Goal: Transaction & Acquisition: Purchase product/service

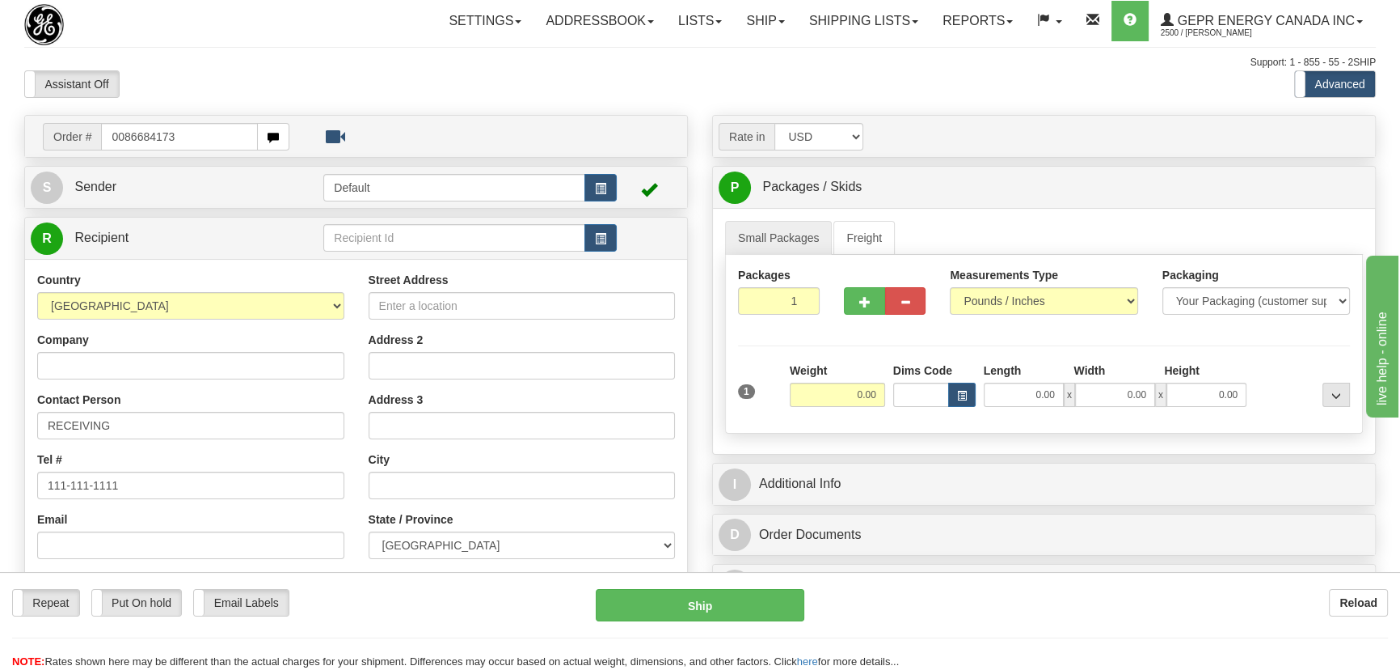
click at [122, 137] on input "0086684173" at bounding box center [179, 136] width 157 height 27
type input "86684173"
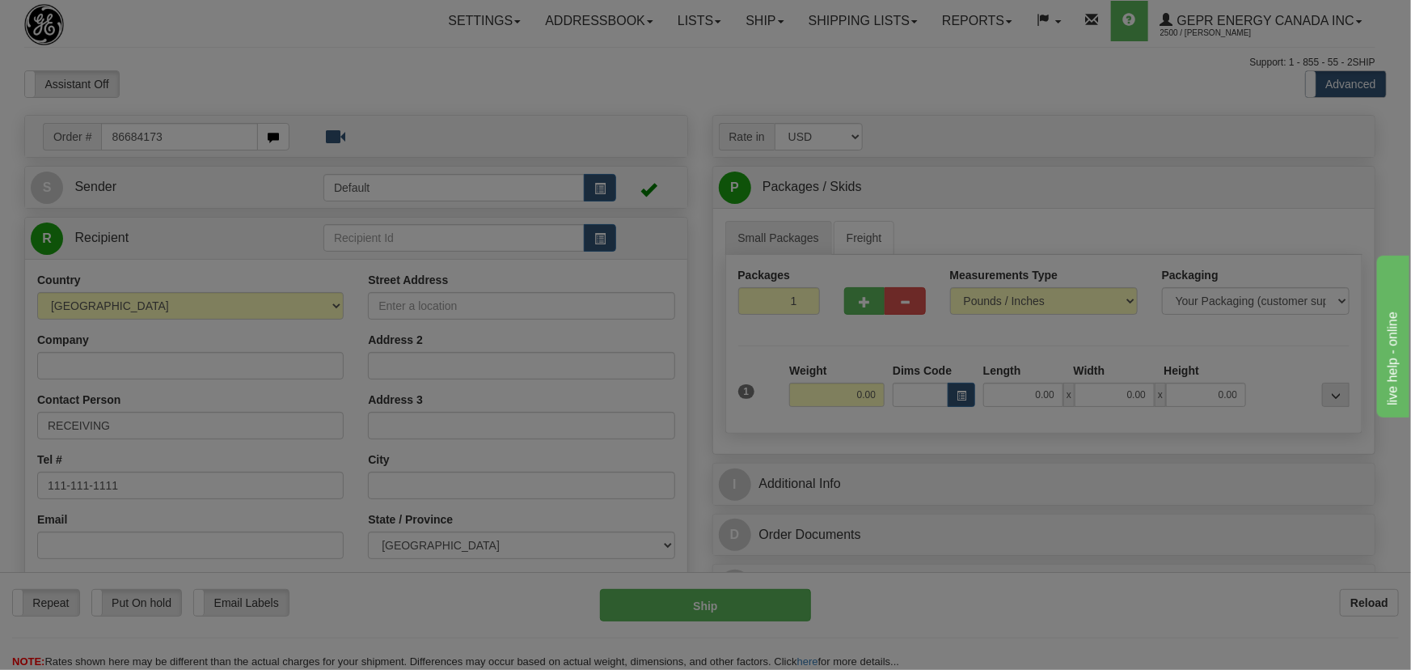
click at [292, 88] on body "Training Course Close Toggle navigation Settings Shipping Preferences New Recip…" at bounding box center [705, 335] width 1411 height 670
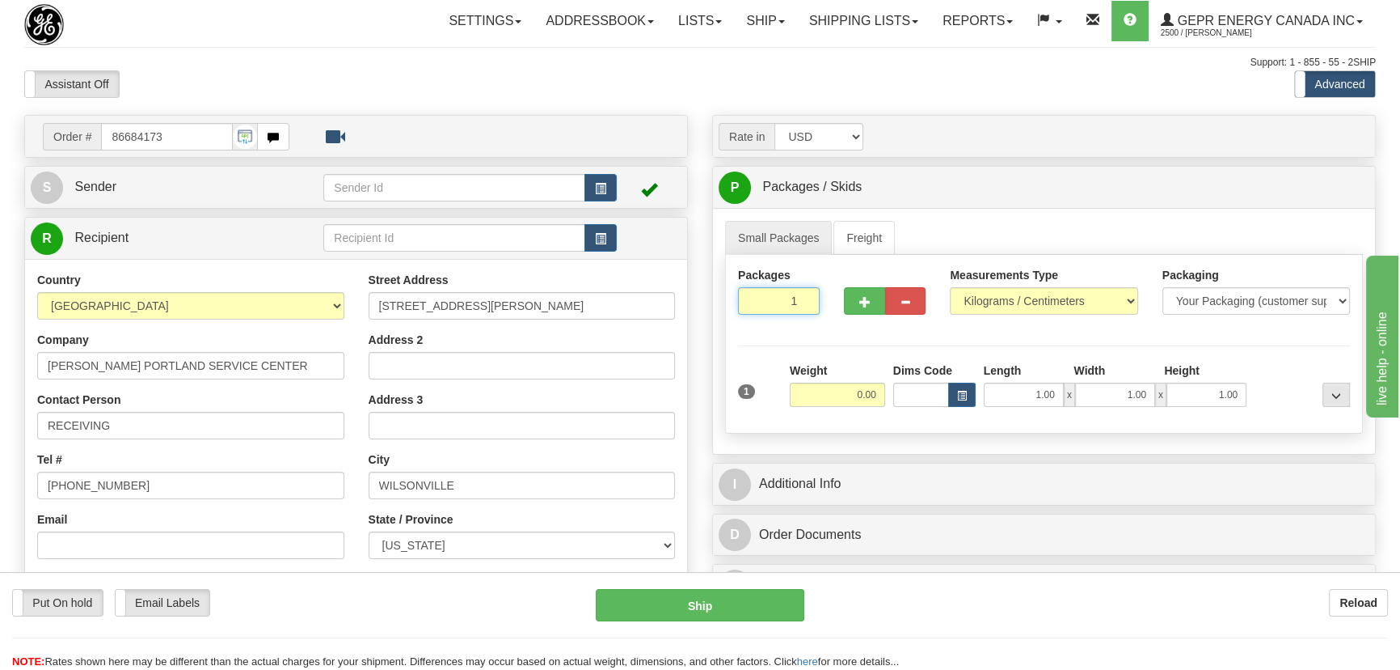
drag, startPoint x: 780, startPoint y: 303, endPoint x: 841, endPoint y: 317, distance: 62.2
click at [841, 317] on div "Packages 1 1" at bounding box center [1044, 298] width 636 height 62
type input "7"
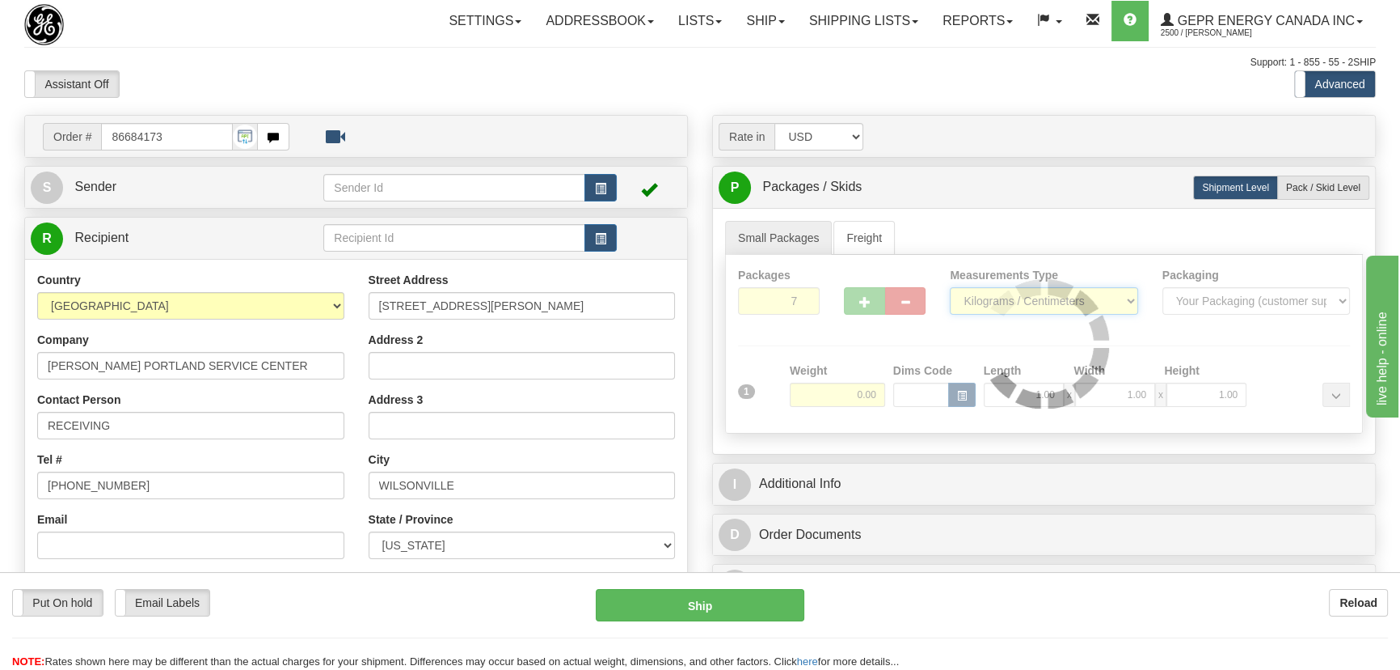
click at [1000, 301] on div "Packages 7 1 Measurements Type" at bounding box center [1044, 344] width 638 height 179
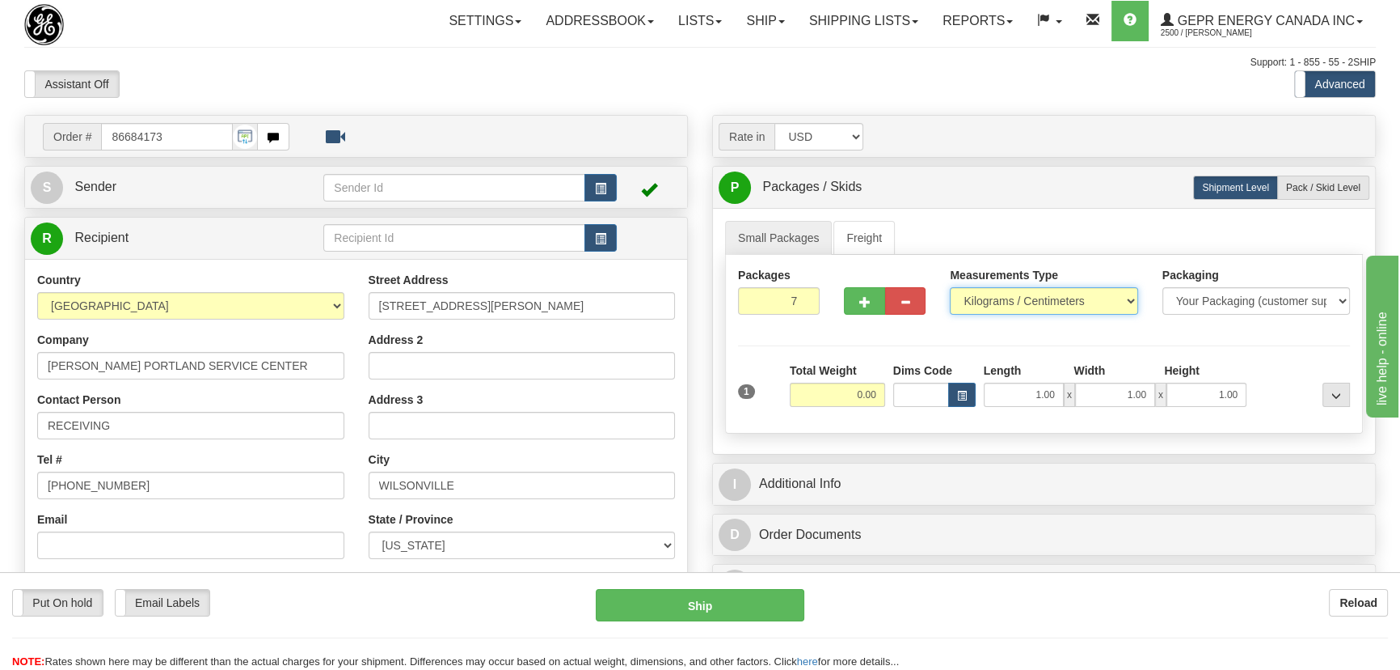
click at [950, 287] on select "Pounds / Inches Kilograms / Centimeters" at bounding box center [1044, 300] width 188 height 27
click at [1008, 304] on select "Pounds / Inches Kilograms / Centimeters" at bounding box center [1044, 300] width 188 height 27
select select "0"
click at [950, 287] on select "Pounds / Inches Kilograms / Centimeters" at bounding box center [1044, 300] width 188 height 27
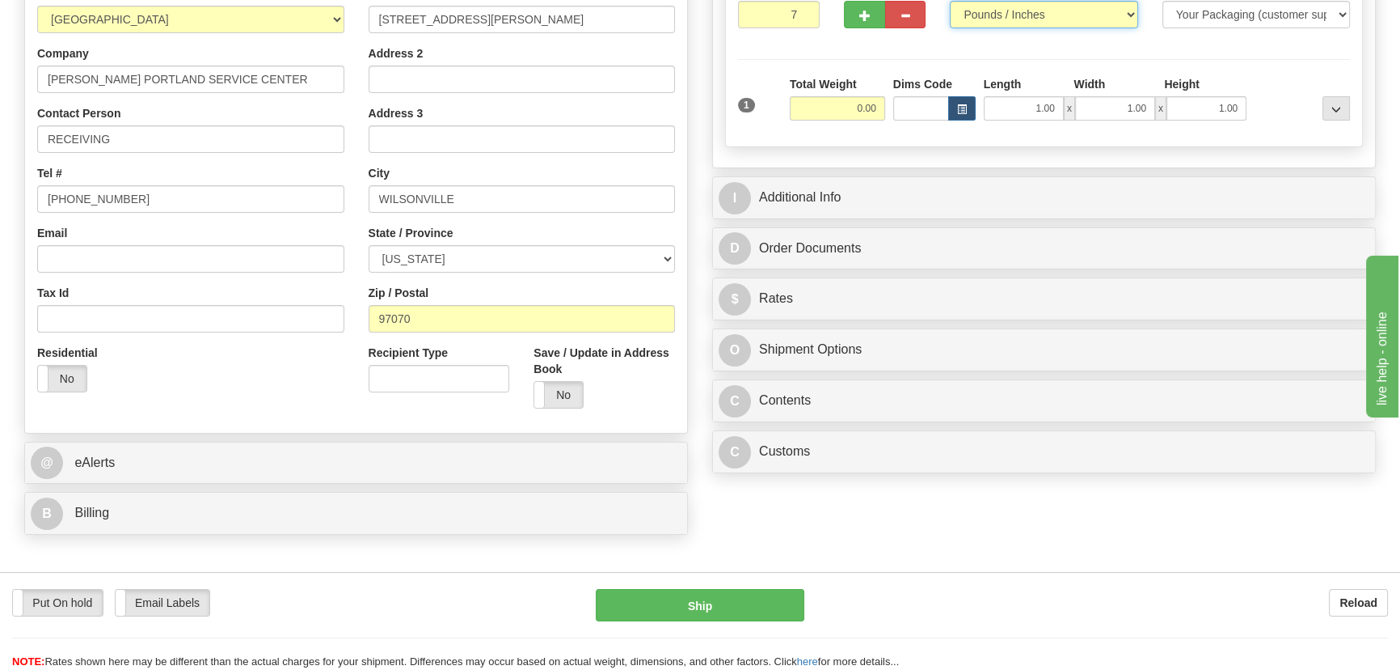
scroll to position [367, 0]
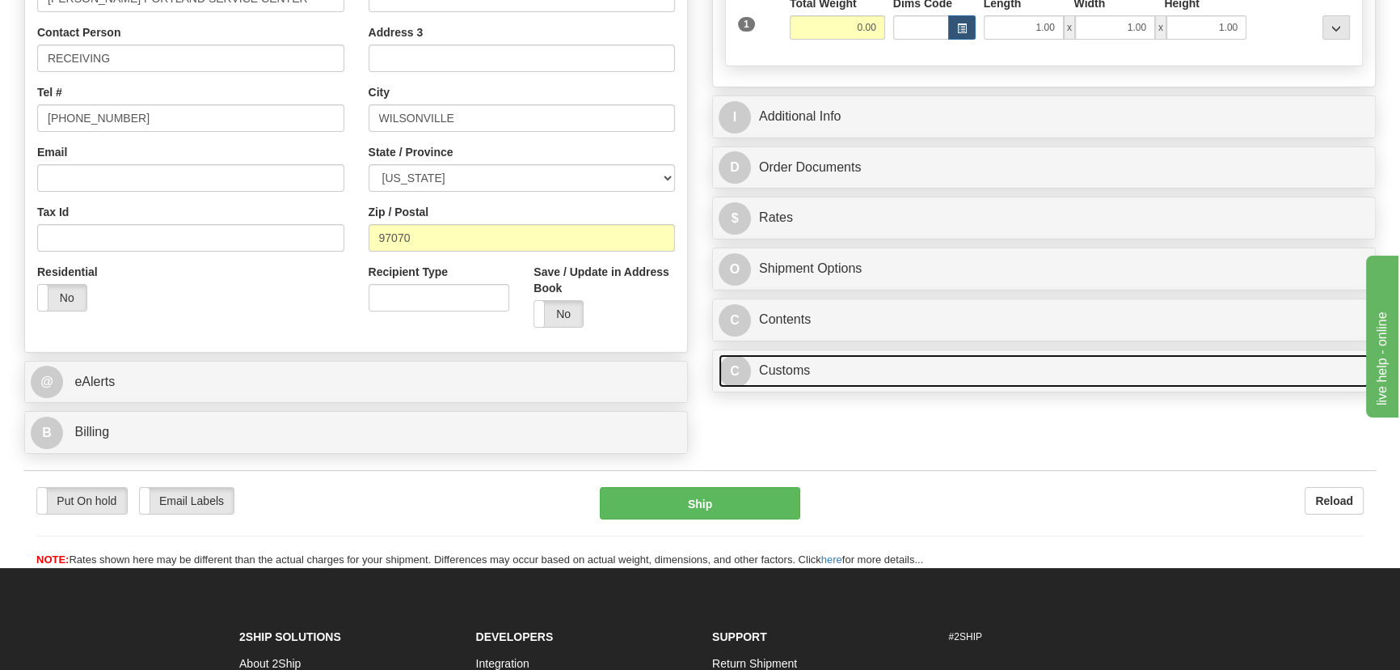
click at [957, 371] on link "C Customs" at bounding box center [1044, 370] width 651 height 33
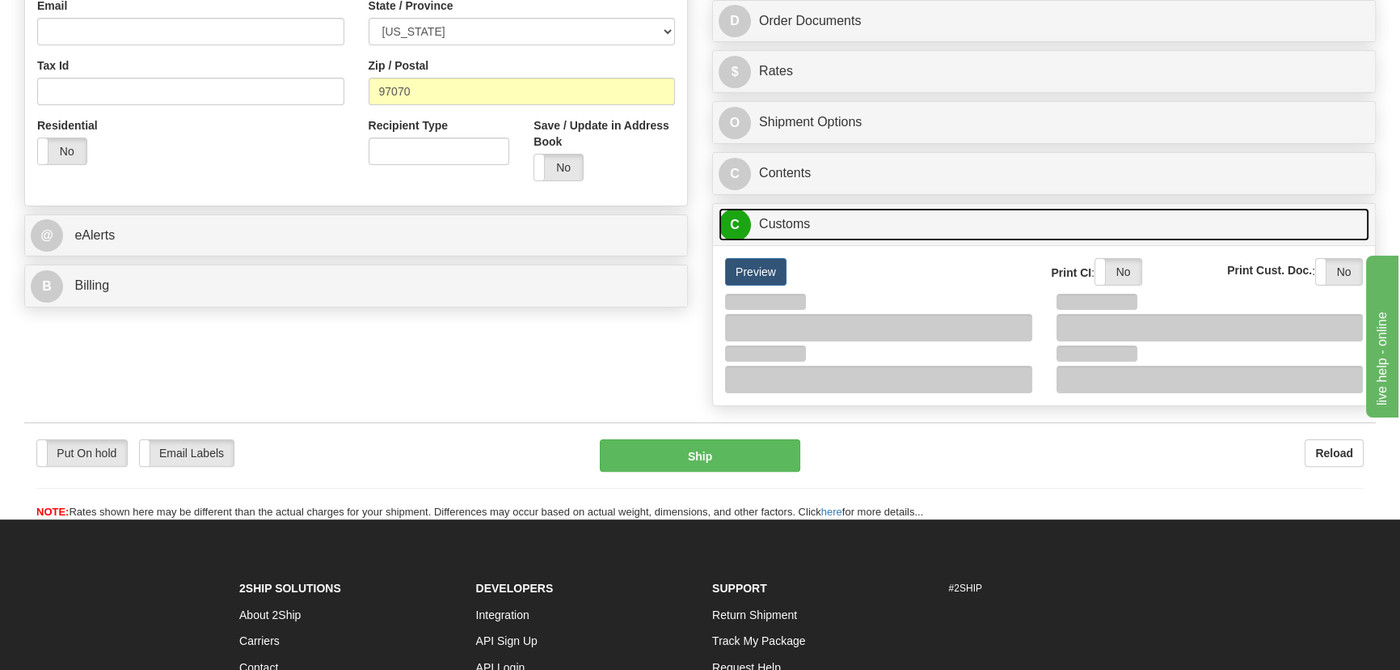
scroll to position [514, 0]
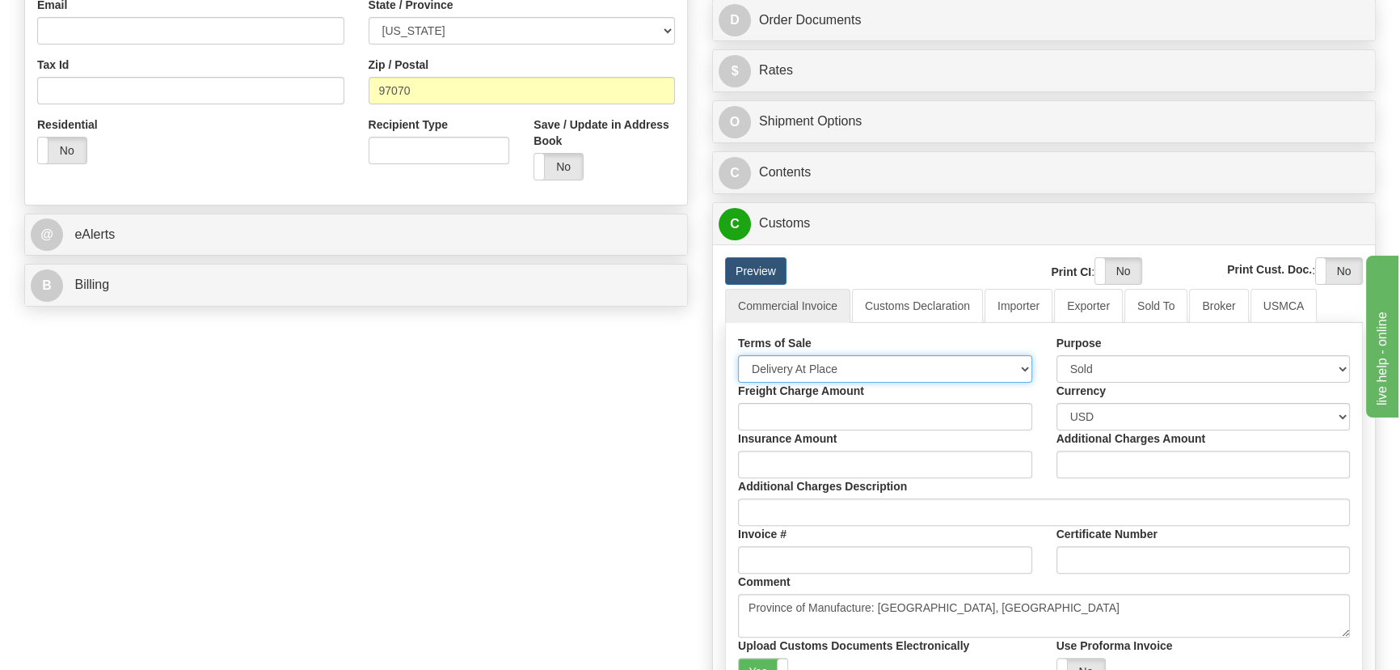
click at [851, 367] on select "Free Carrier Free On Board Ex Works Delivered Duty Unpaid Delivered Duty Paid C…" at bounding box center [885, 368] width 294 height 27
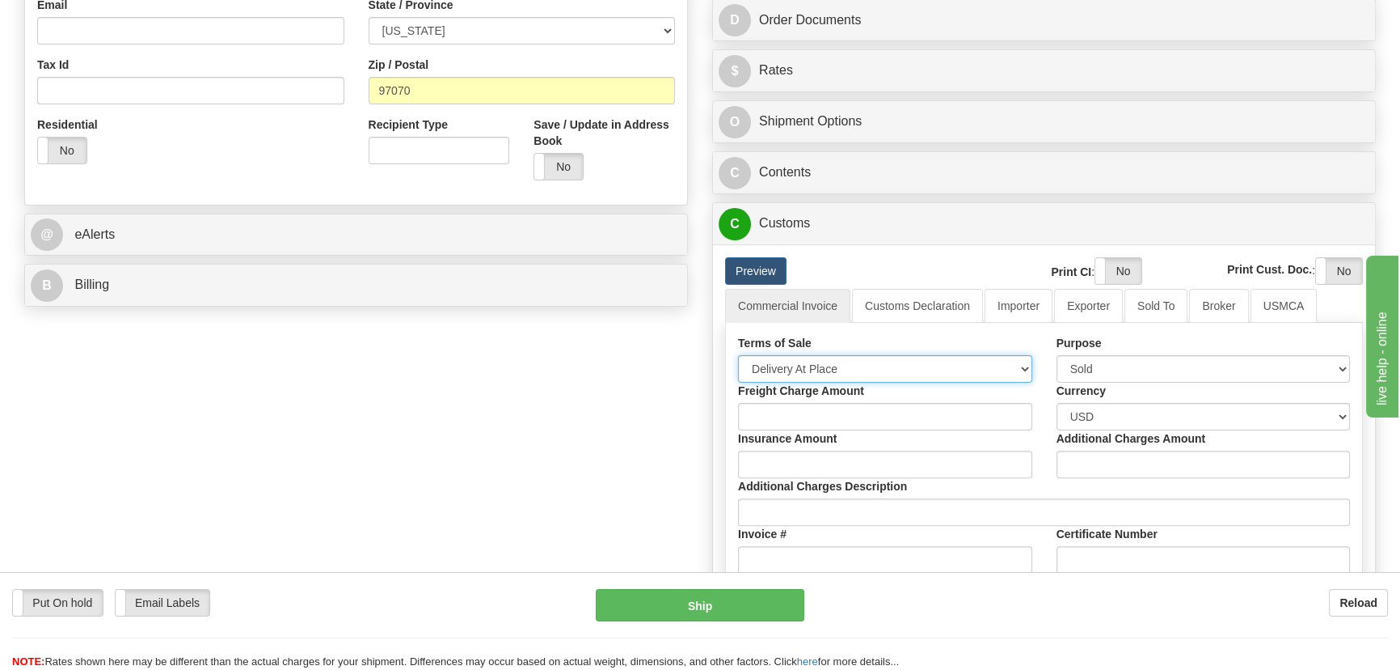
select select "7"
click at [738, 355] on select "Free Carrier Free On Board Ex Works Delivered Duty Unpaid Delivered Duty Paid C…" at bounding box center [885, 368] width 294 height 27
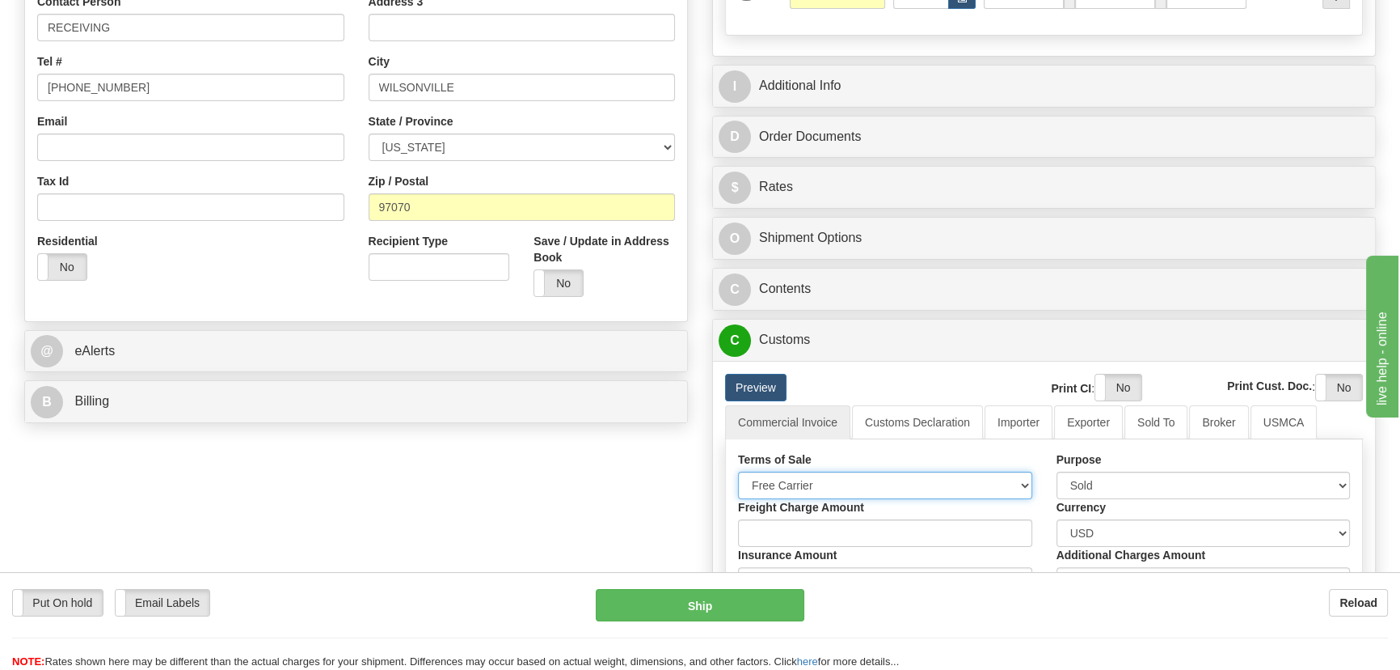
scroll to position [220, 0]
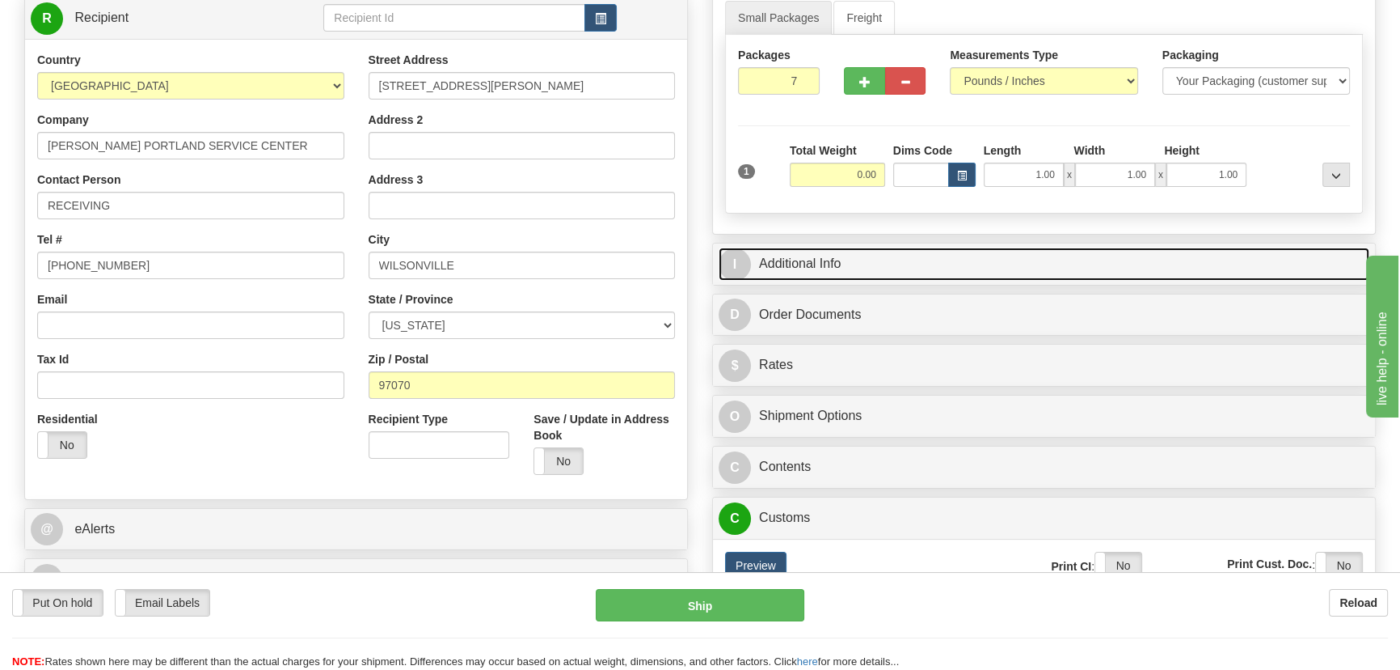
click at [1137, 263] on link "I Additional Info" at bounding box center [1044, 263] width 651 height 33
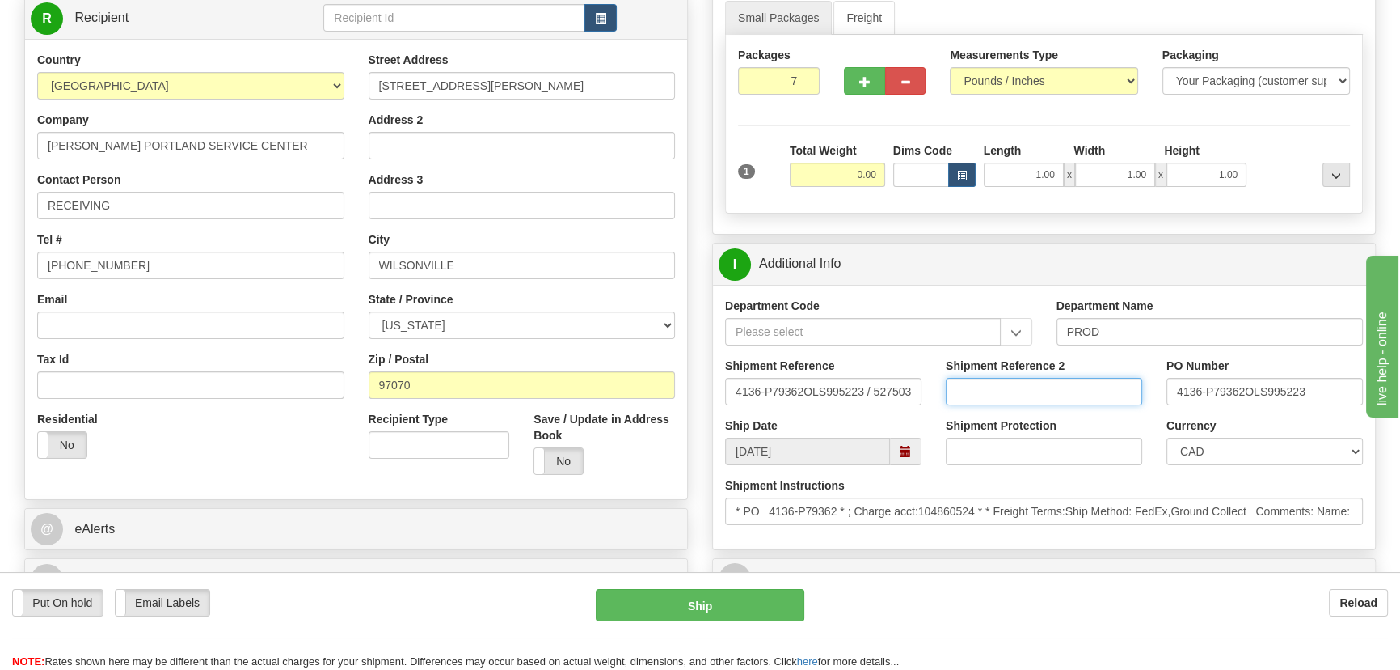
click at [1019, 391] on input "Shipment Reference 2" at bounding box center [1044, 391] width 196 height 27
type input "5399004801"
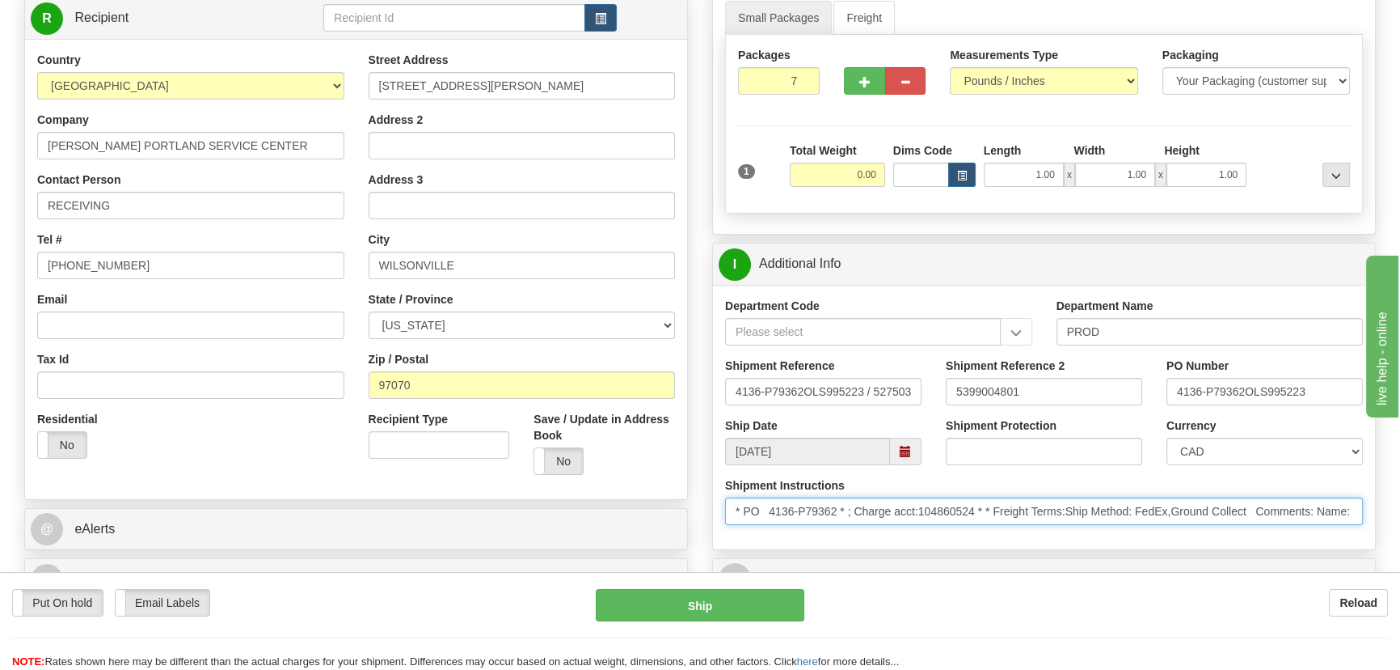
click at [936, 511] on input "* PO 4136-P79362 * ; Charge acct:104860524 * * Freight Terms:Ship Method: FedEx…" at bounding box center [1044, 510] width 638 height 27
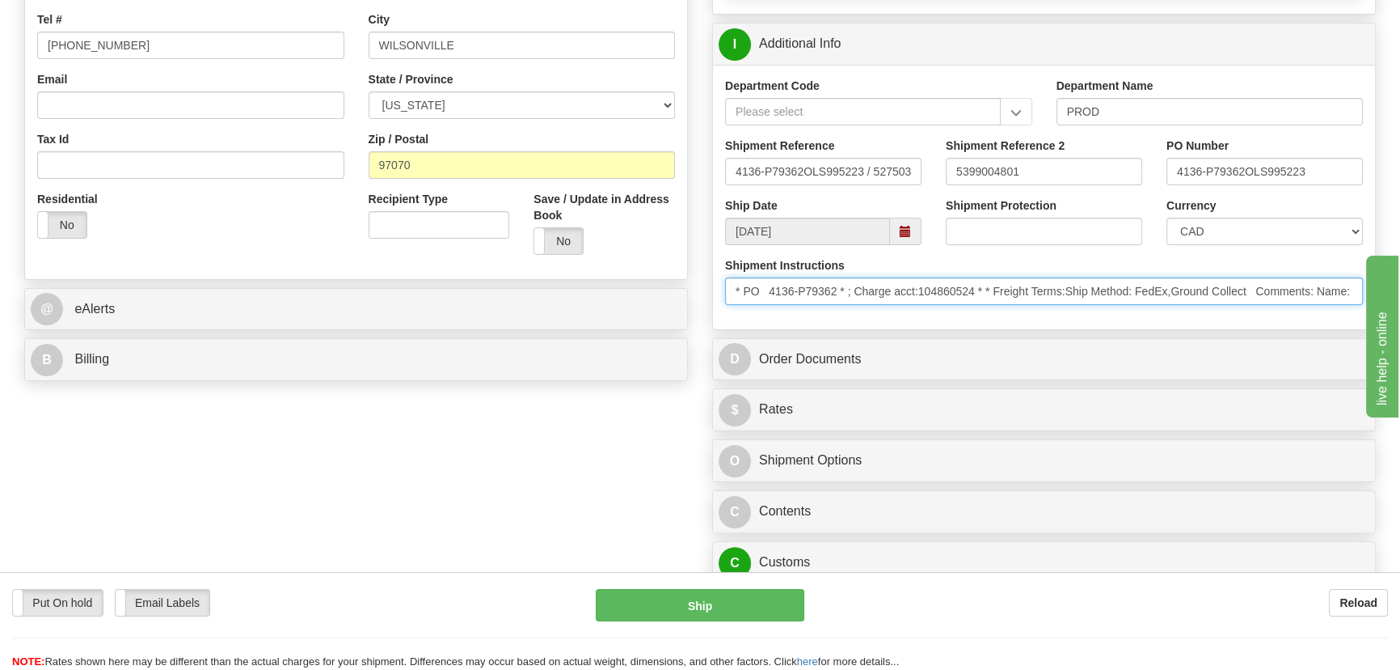
scroll to position [441, 0]
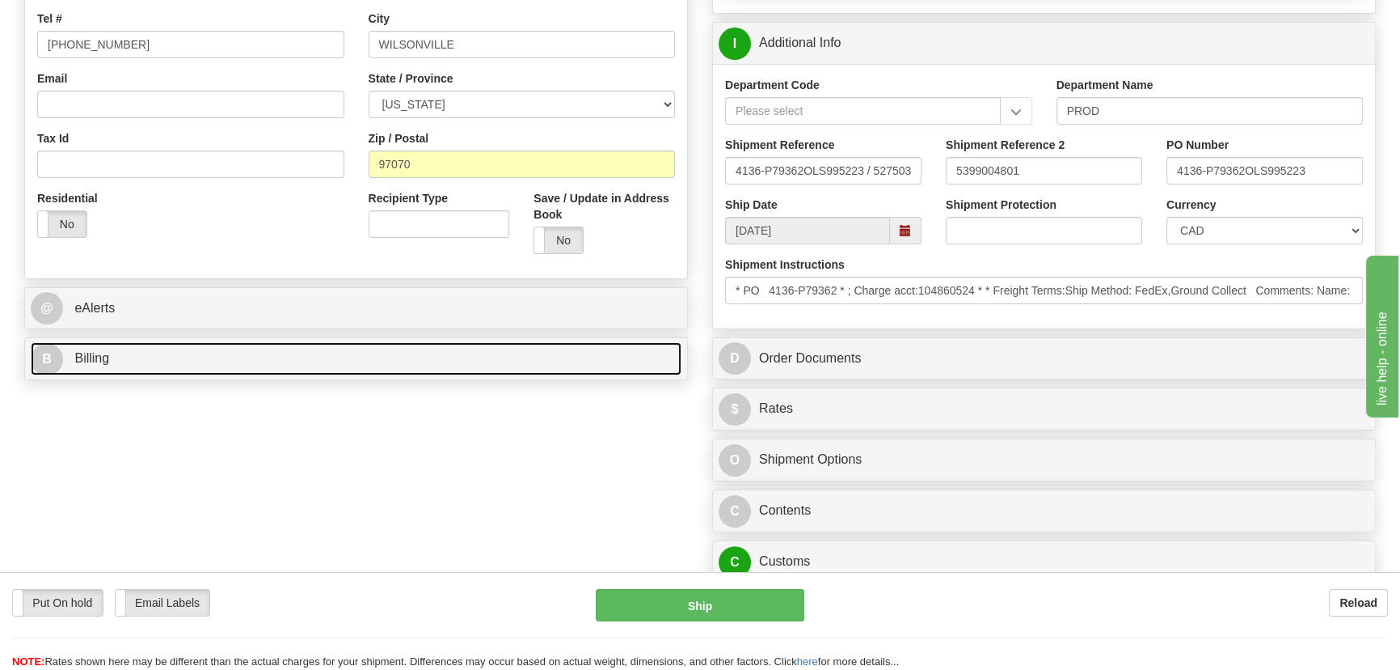
click at [327, 365] on link "B Billing" at bounding box center [356, 358] width 651 height 33
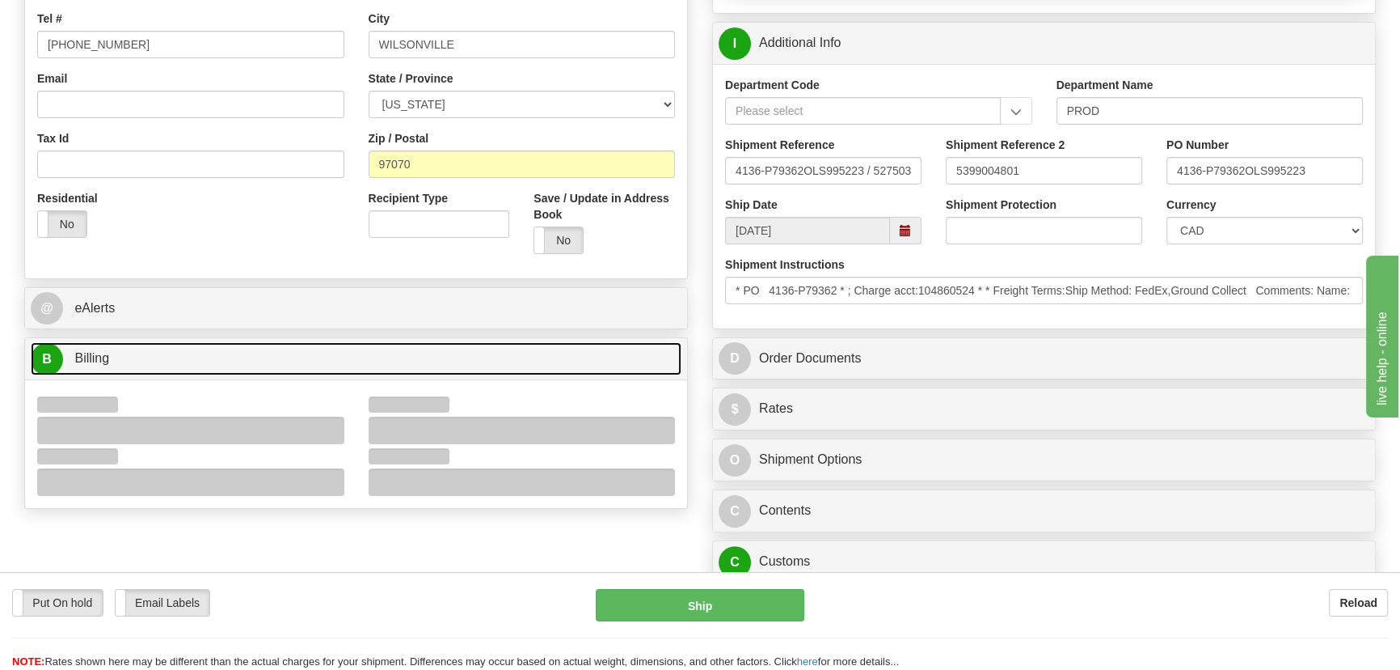
scroll to position [588, 0]
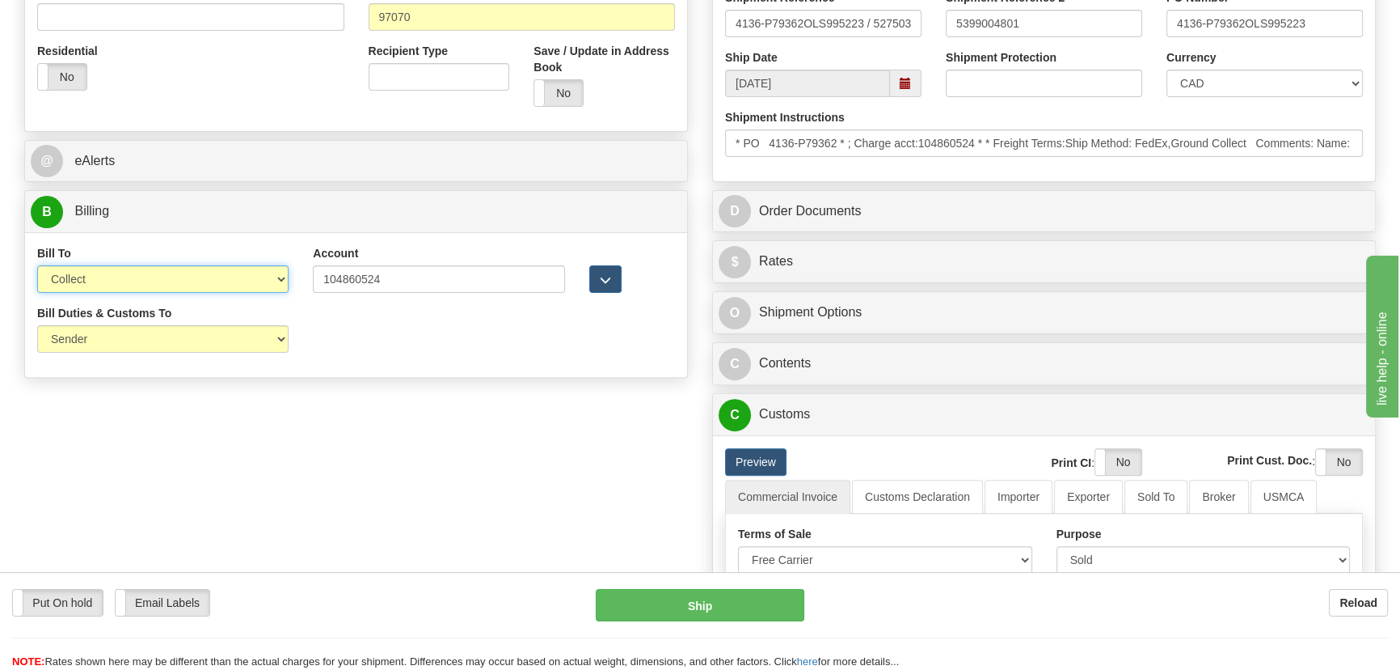
click at [206, 292] on select "Sender Recipient Third Party Collect" at bounding box center [162, 278] width 251 height 27
select select "2"
click at [37, 265] on select "Sender Recipient Third Party Collect" at bounding box center [162, 278] width 251 height 27
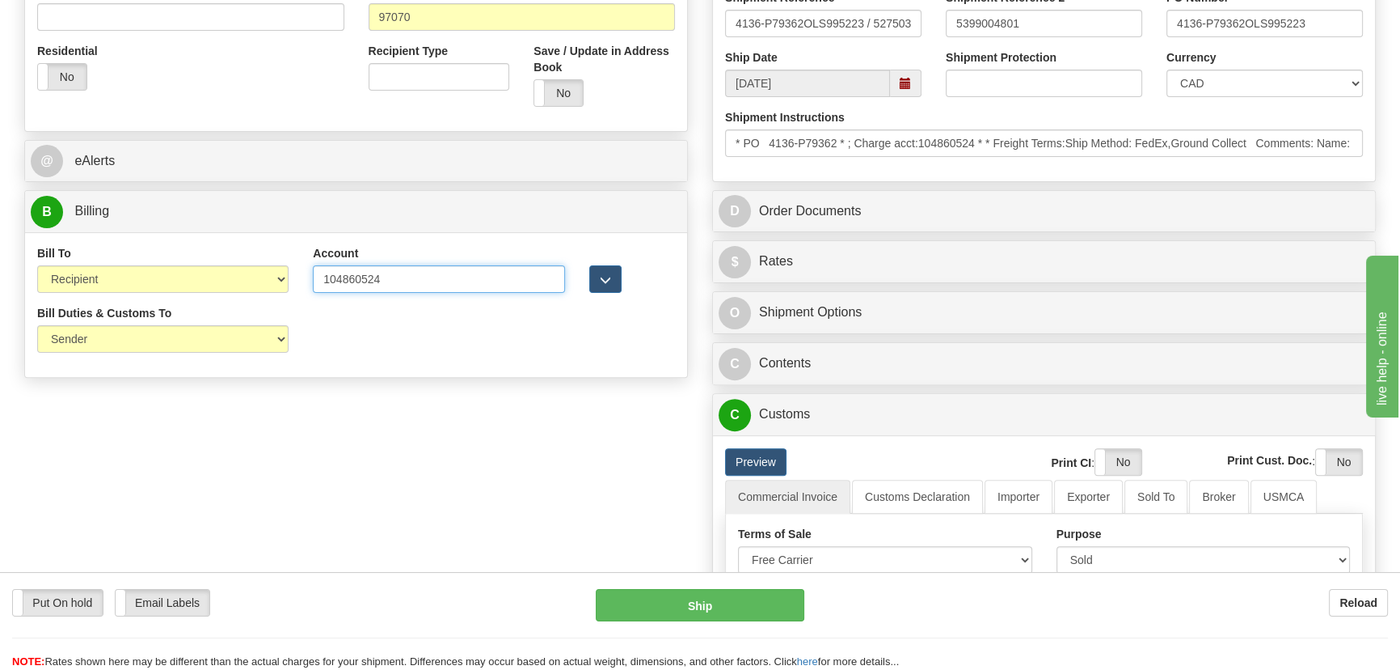
drag, startPoint x: 390, startPoint y: 276, endPoint x: 328, endPoint y: 319, distance: 75.4
click at [247, 274] on div "Bill To Sender Recipient Third Party Collect Account 104860524 3rd Party Accoun…" at bounding box center [356, 275] width 662 height 60
paste input "text"
type input "104860524"
click at [445, 355] on div "Bill Duties & Customs To Sender Recipient Third Party UPS Split Duty VAT Indica…" at bounding box center [356, 335] width 662 height 60
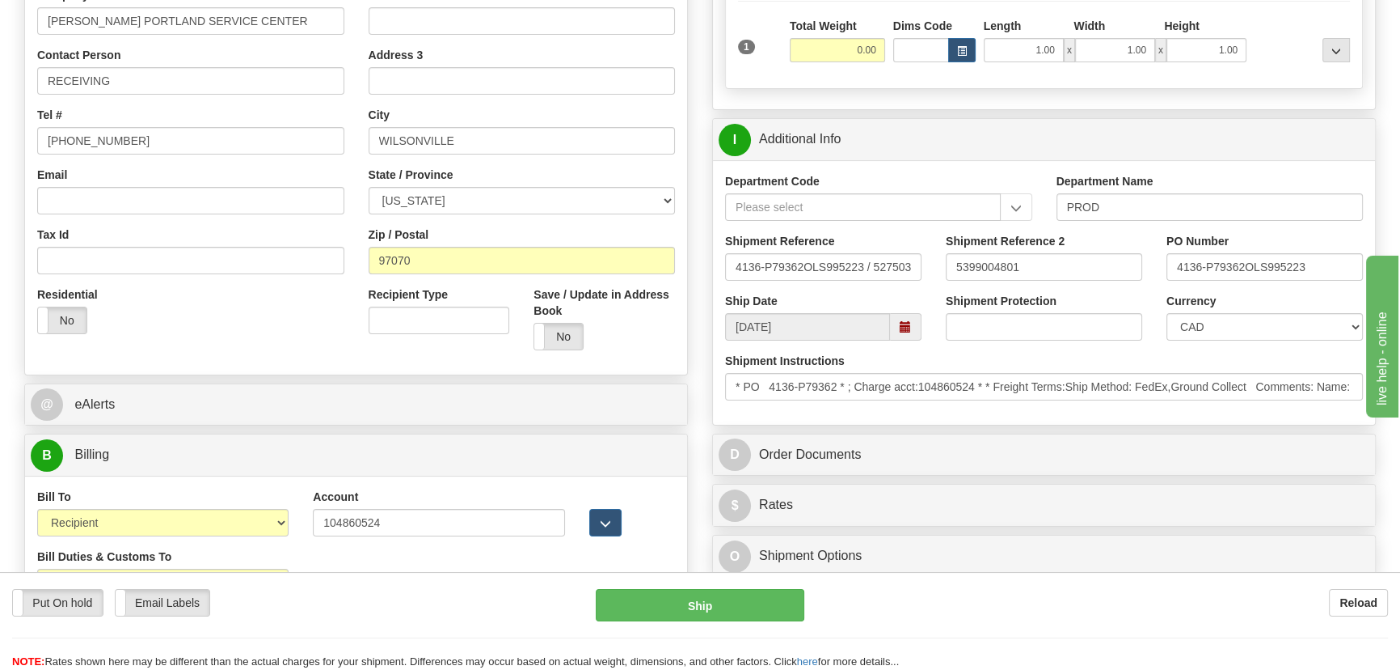
scroll to position [294, 0]
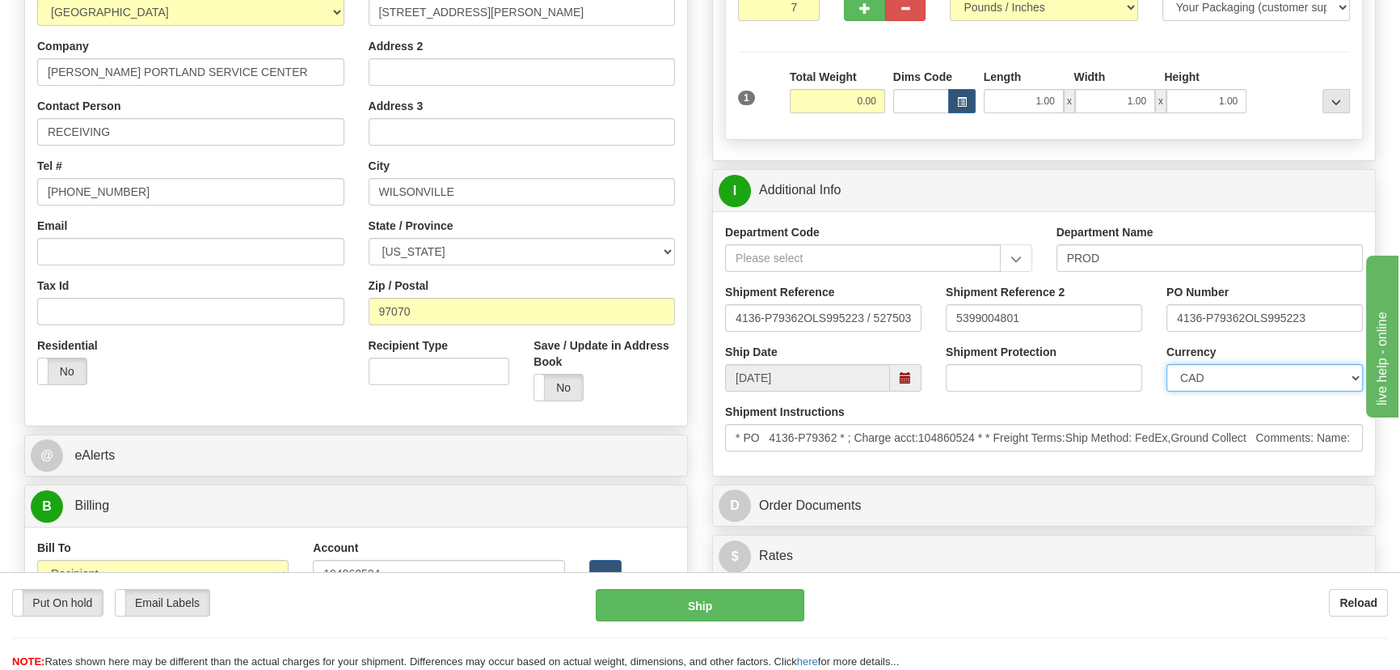
click at [1229, 371] on select "CAD USD EUR ZAR RON ANG ARN AUD AUS AWG BBD BFR BGN BHD BMD BND BRC BRL CHP CKZ…" at bounding box center [1265, 377] width 196 height 27
select select "1"
click at [1167, 364] on select "CAD USD EUR ZAR RON ANG ARN AUD AUS AWG BBD BFR BGN BHD BMD BND BRC BRL CHP CKZ…" at bounding box center [1265, 377] width 196 height 27
drag, startPoint x: 1092, startPoint y: 323, endPoint x: 878, endPoint y: 315, distance: 213.7
click at [878, 315] on div "Shipment Reference 4136-P79362OLS995223 / 527503 Shipment Reference 2 539900480…" at bounding box center [1044, 314] width 662 height 60
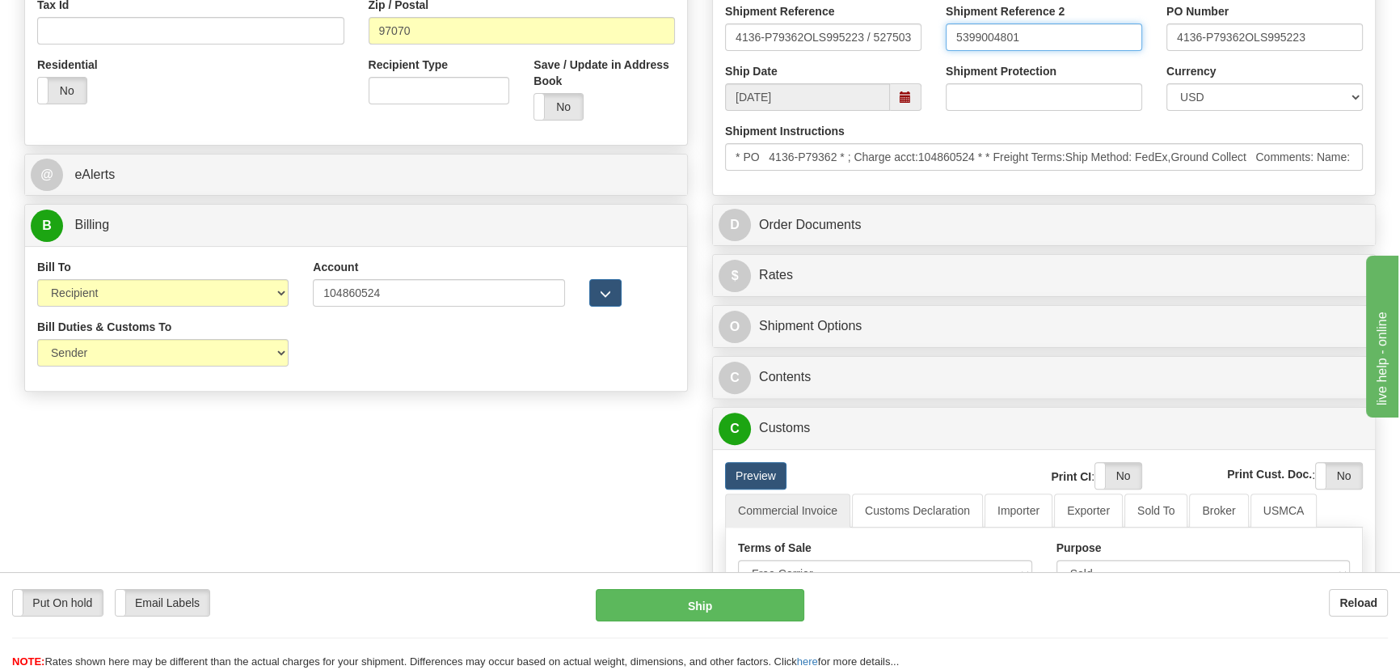
scroll to position [661, 0]
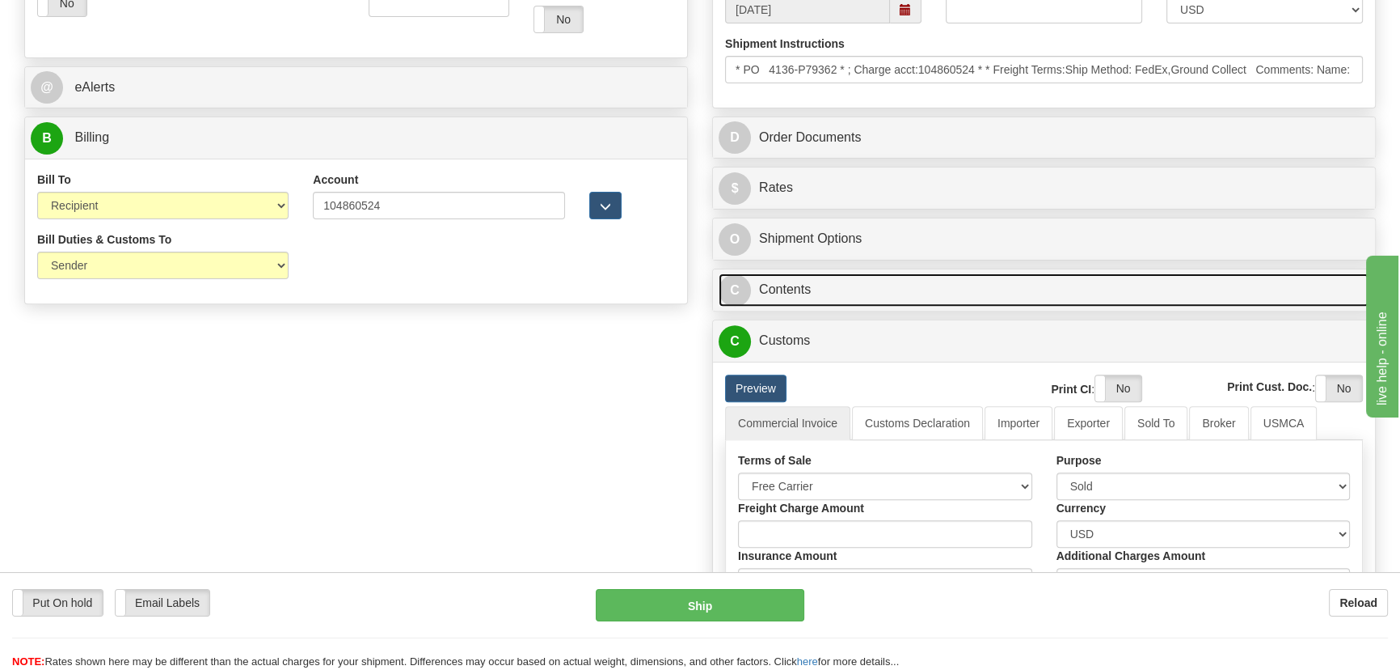
click at [991, 282] on link "C Contents" at bounding box center [1044, 289] width 651 height 33
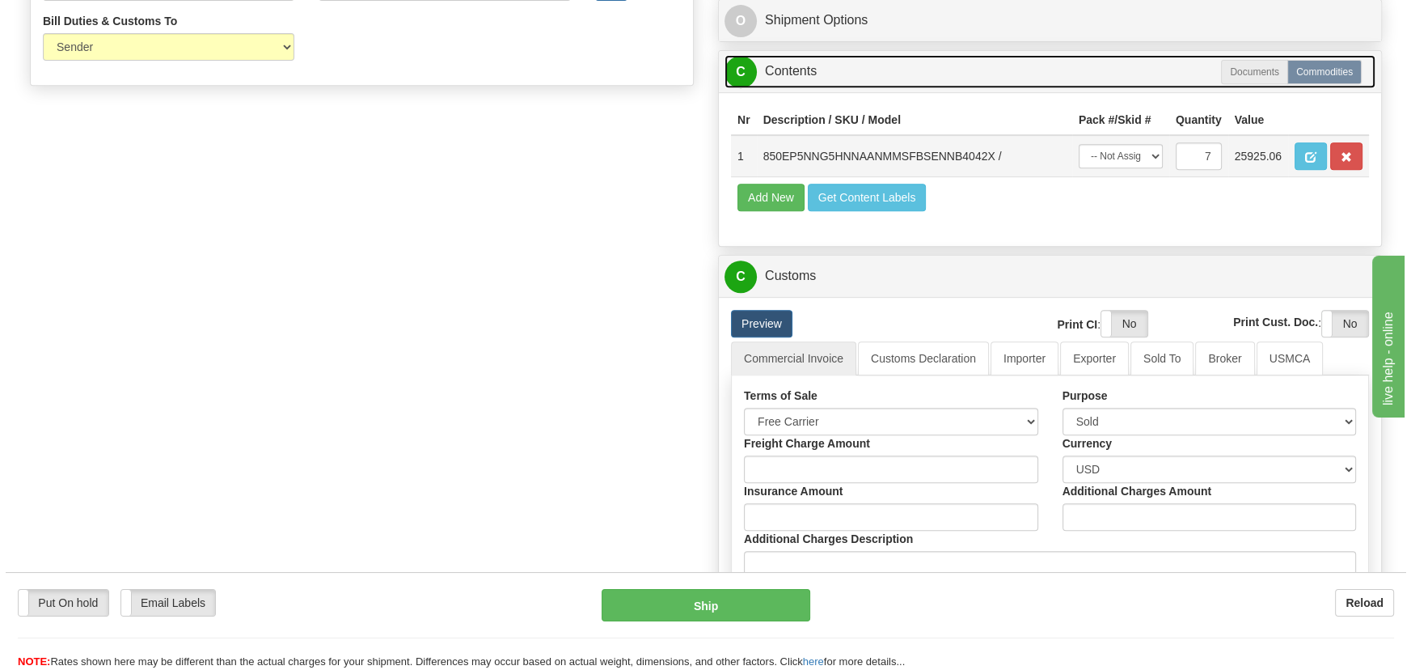
scroll to position [881, 0]
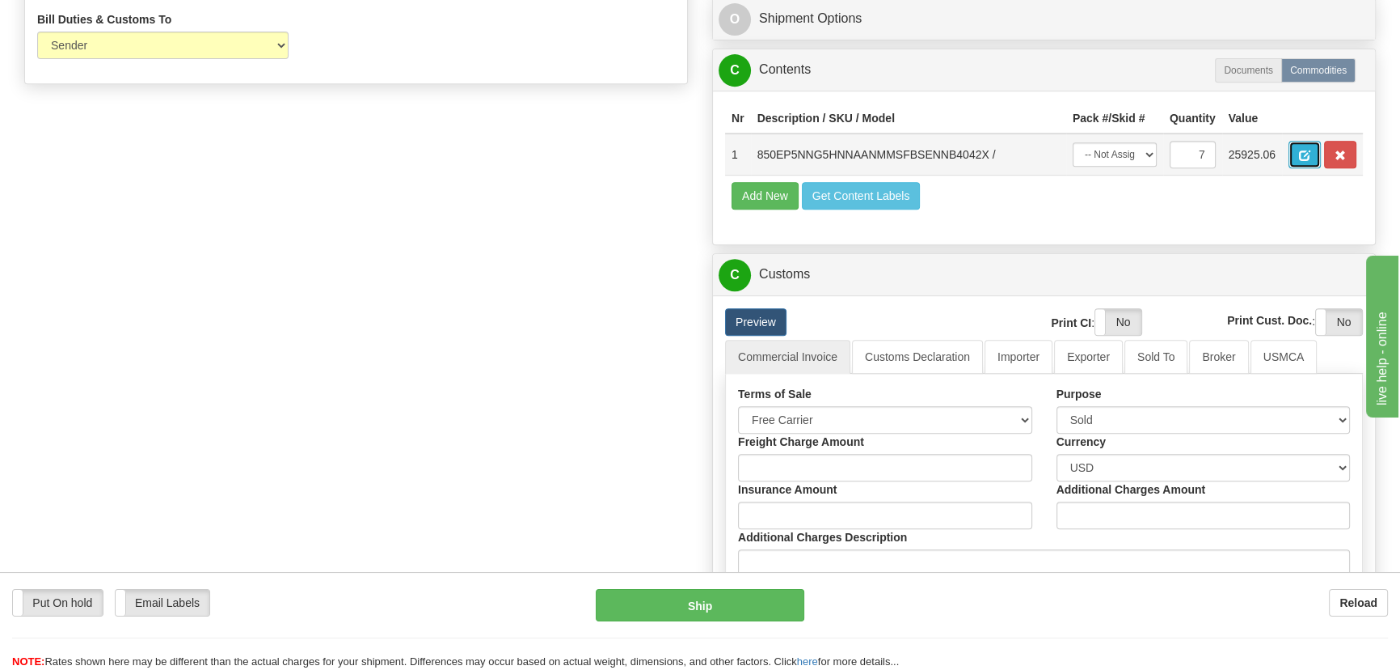
click at [1309, 154] on span "button" at bounding box center [1304, 155] width 11 height 11
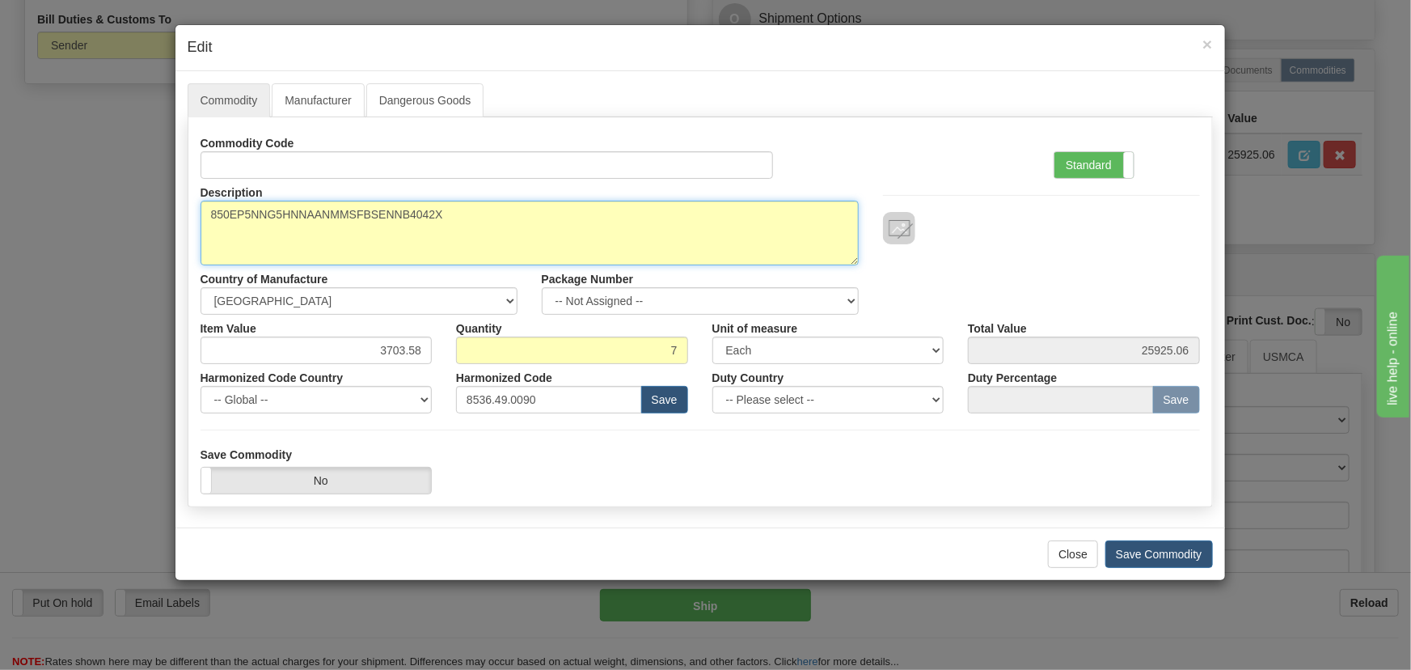
drag, startPoint x: 450, startPoint y: 216, endPoint x: 56, endPoint y: 249, distance: 396.0
click at [57, 249] on div "× Edit Commodity Manufacturer Dangerous Goods Commodity Code Standard Advanced …" at bounding box center [705, 335] width 1411 height 670
paste textarea "E850-24321-"
click at [236, 217] on textarea "850EP5NNG5HNNAANMMSFBSENNB4042X" at bounding box center [530, 233] width 658 height 65
type textarea "E850-24321-042X"
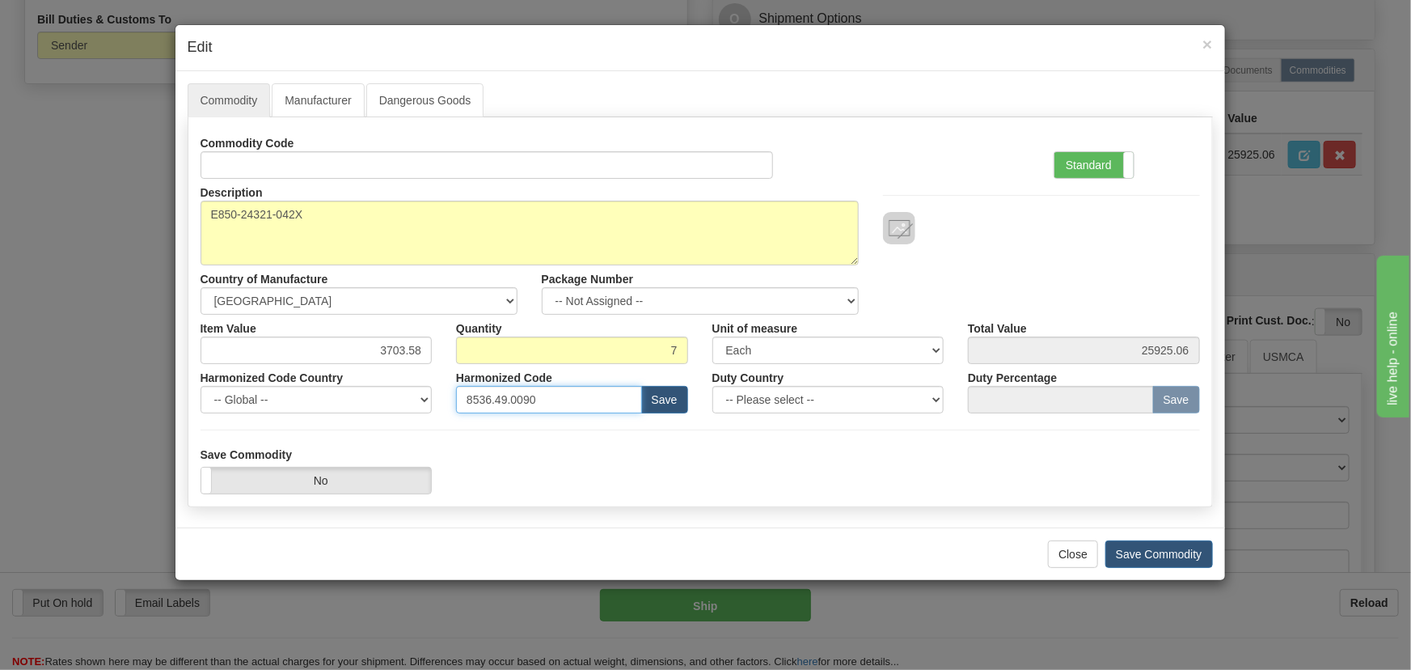
drag, startPoint x: 592, startPoint y: 397, endPoint x: 399, endPoint y: 351, distance: 197.9
click at [163, 394] on div "× Edit Commodity Manufacturer Dangerous Goods Commodity Code Standard Advanced …" at bounding box center [705, 335] width 1411 height 670
paste input "7.10.916"
type input "8537.10.9160"
click at [1116, 171] on label "Standard" at bounding box center [1093, 165] width 79 height 26
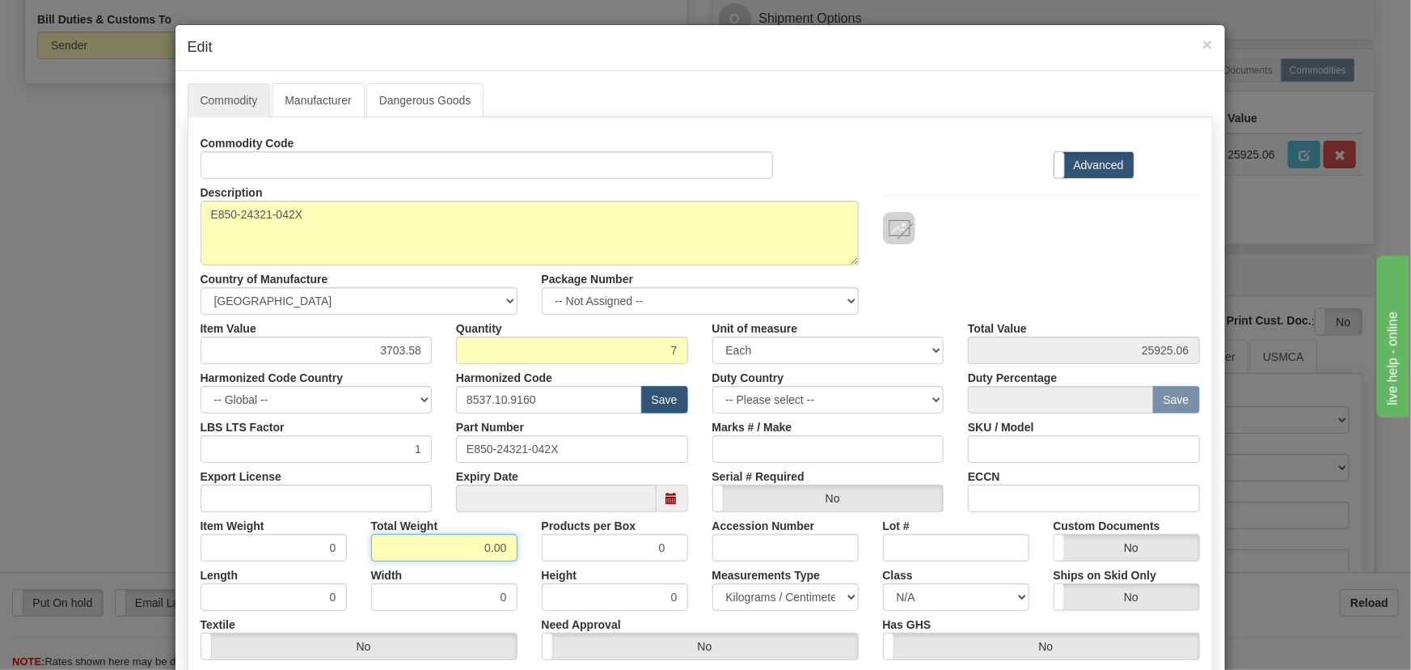
drag, startPoint x: 471, startPoint y: 543, endPoint x: 530, endPoint y: 569, distance: 63.7
click at [549, 566] on div "Commodity Code Standard Advanced Description 850EP5NNG5HNNAANMMSFBSENNB4042X Co…" at bounding box center [700, 419] width 999 height 580
type input "7"
type input "1.0000"
click at [1018, 264] on div "Description 850EP5NNG5HNNAANMMSFBSENNB4042X Country of Manufacture -- Unknown -…" at bounding box center [700, 247] width 1024 height 136
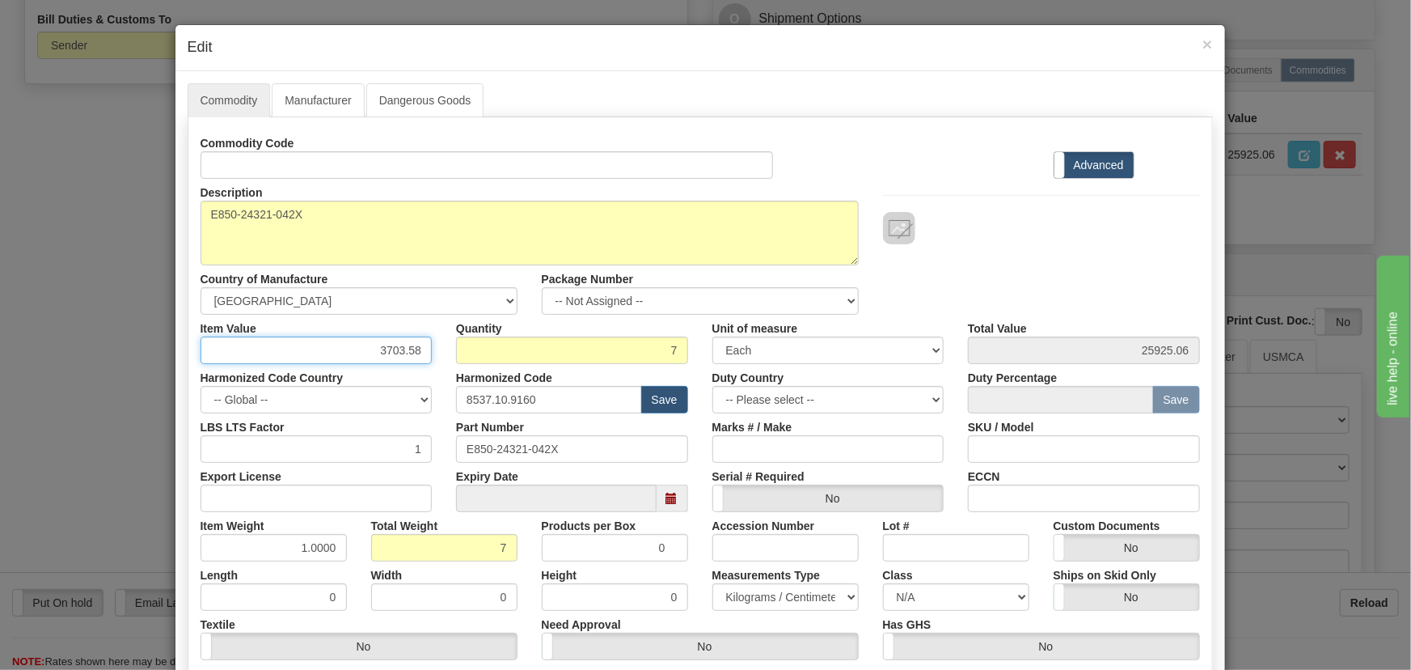
drag, startPoint x: 367, startPoint y: 339, endPoint x: 463, endPoint y: 371, distance: 100.7
click at [475, 375] on div "Commodity Code Standard Advanced Description 850EP5NNG5HNNAANMMSFBSENNB4042X Co…" at bounding box center [700, 419] width 999 height 580
paste input ".396,92"
type input "3396.92"
type input "23778.44"
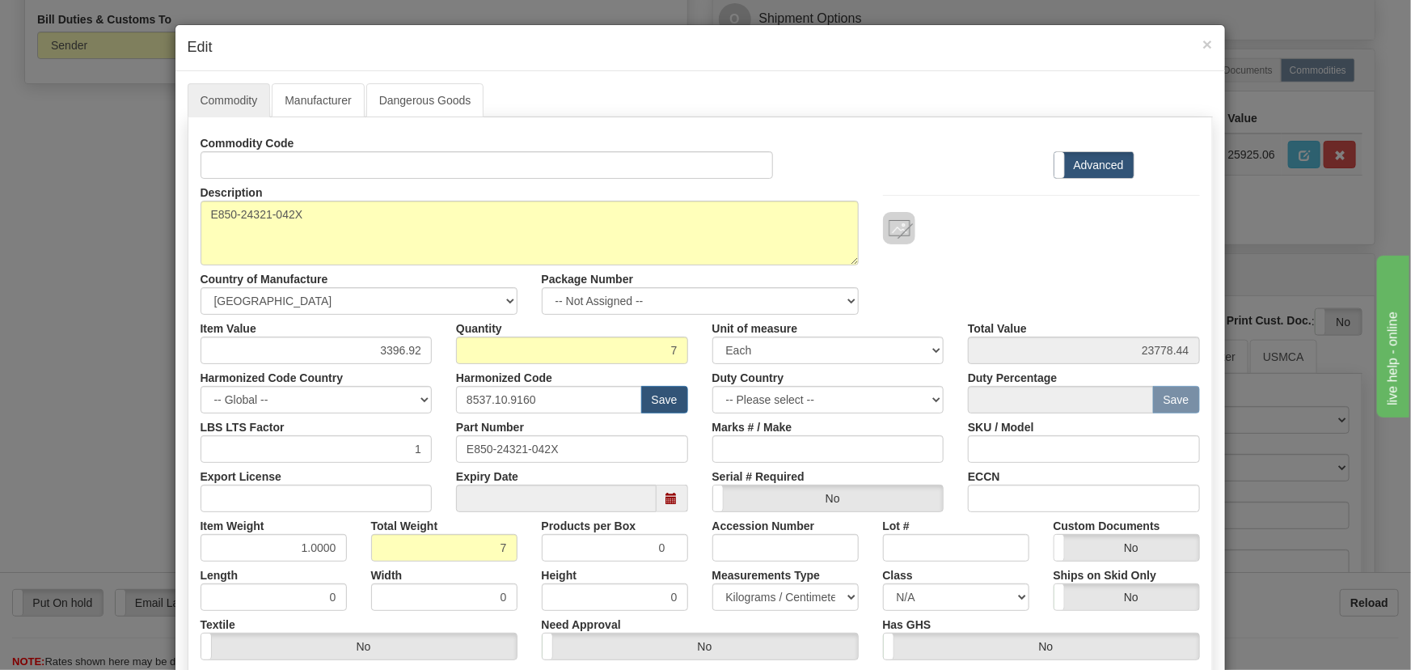
click at [1009, 282] on div "Description 850EP5NNG5HNNAANMMSFBSENNB4042X Country of Manufacture -- Unknown -…" at bounding box center [700, 247] width 1024 height 136
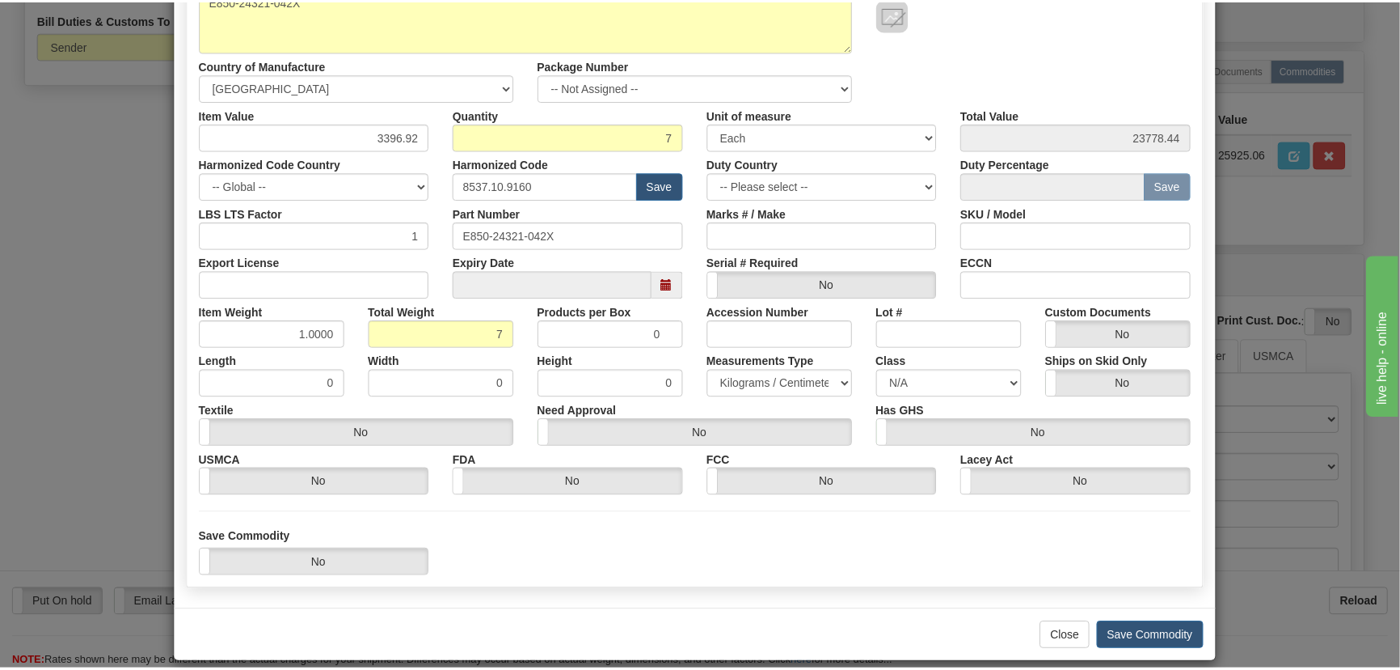
scroll to position [220, 0]
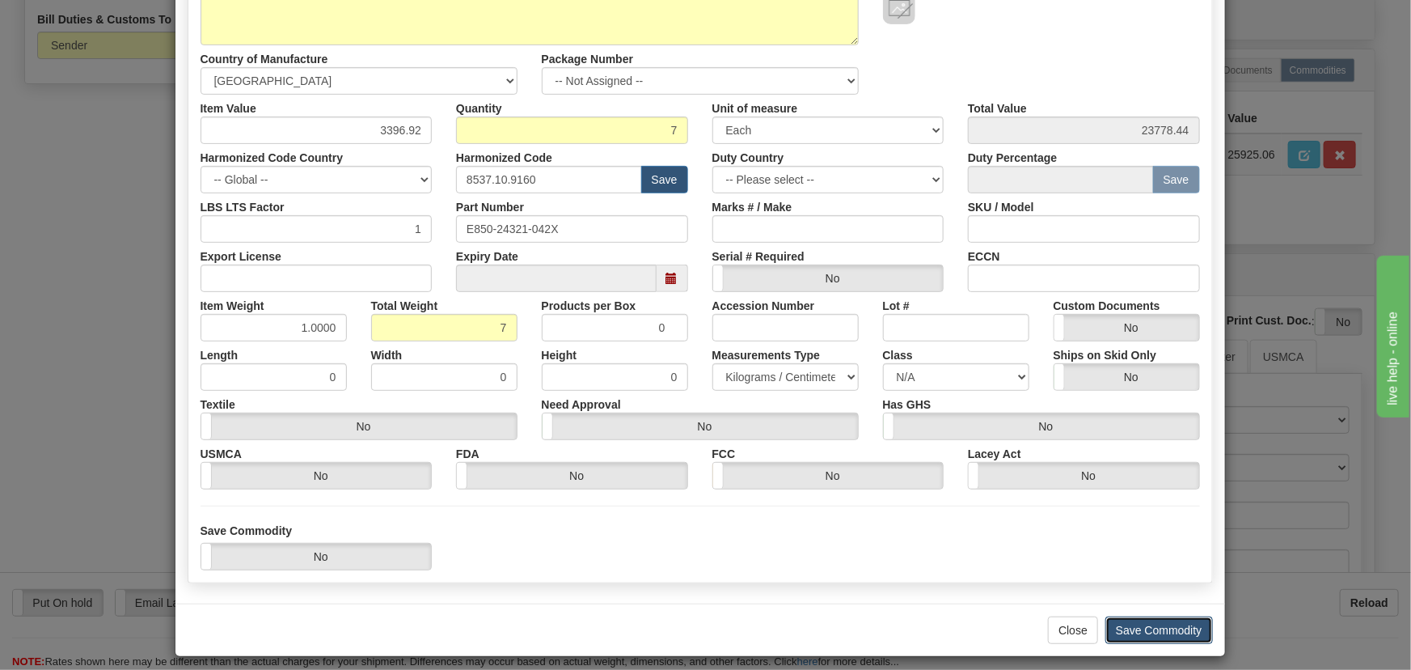
click at [1156, 627] on button "Save Commodity" at bounding box center [1159, 629] width 108 height 27
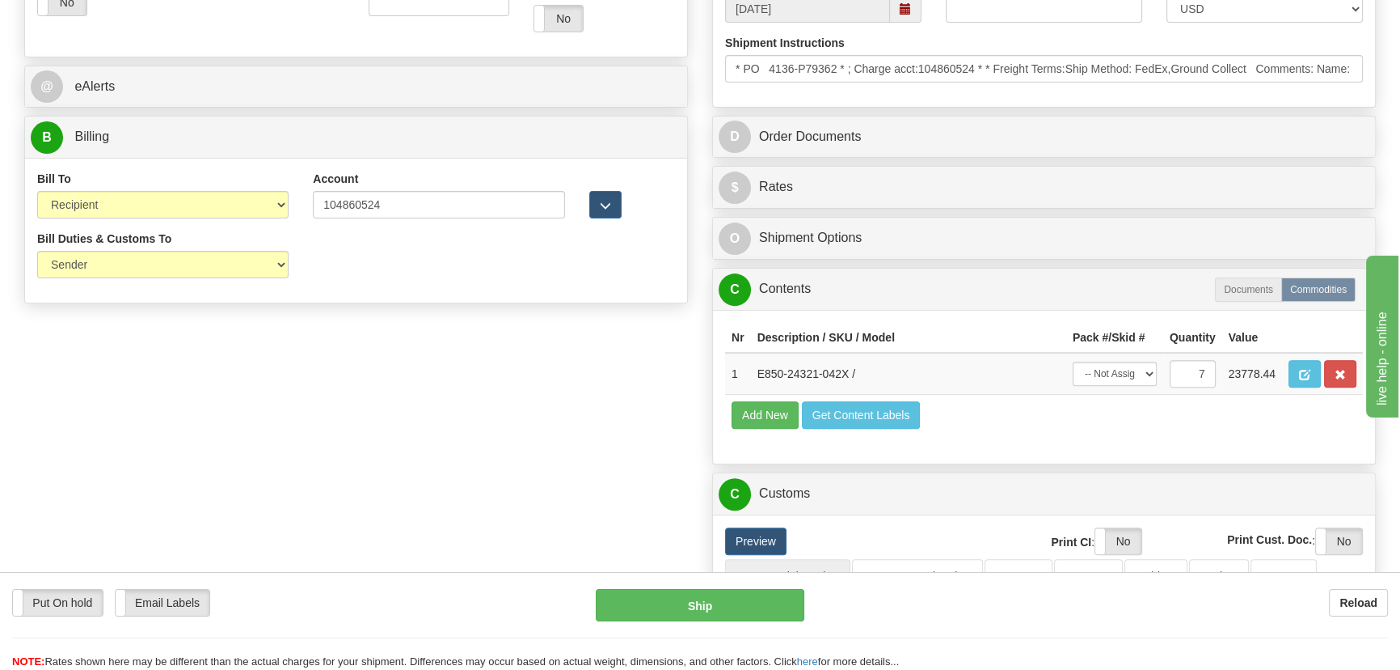
scroll to position [661, 0]
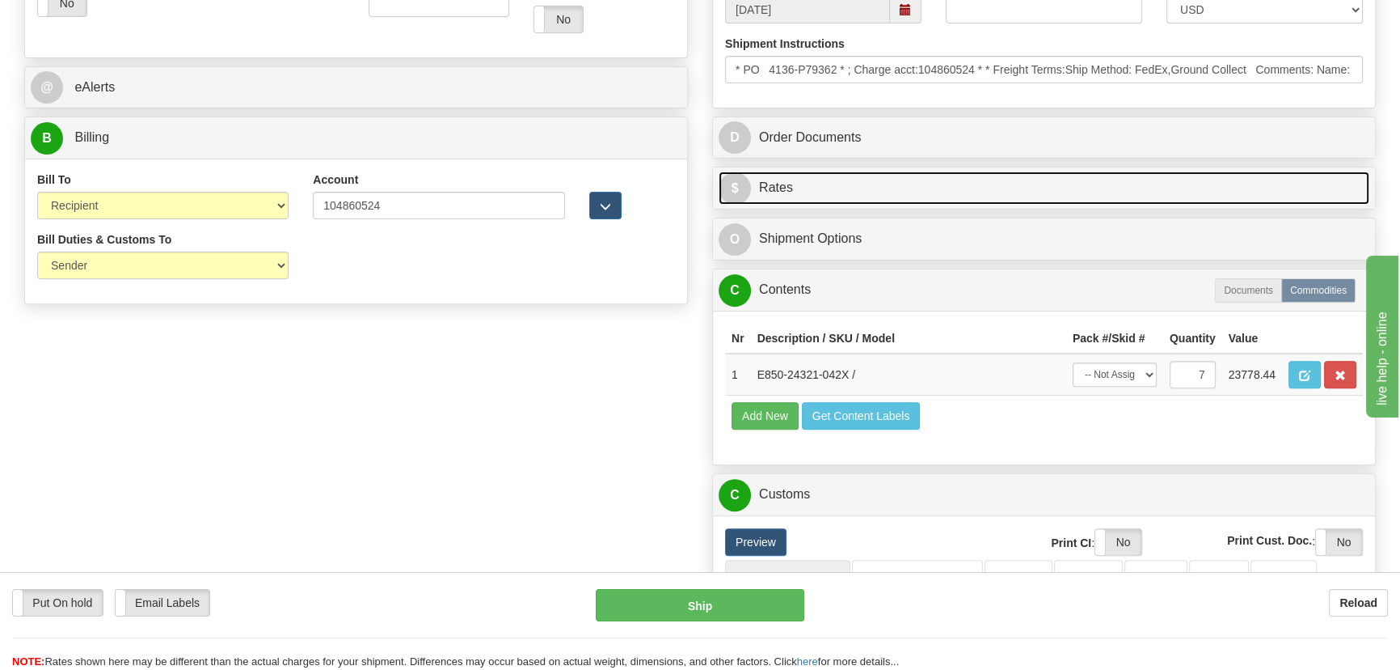
click at [1231, 196] on link "$ Rates" at bounding box center [1044, 187] width 651 height 33
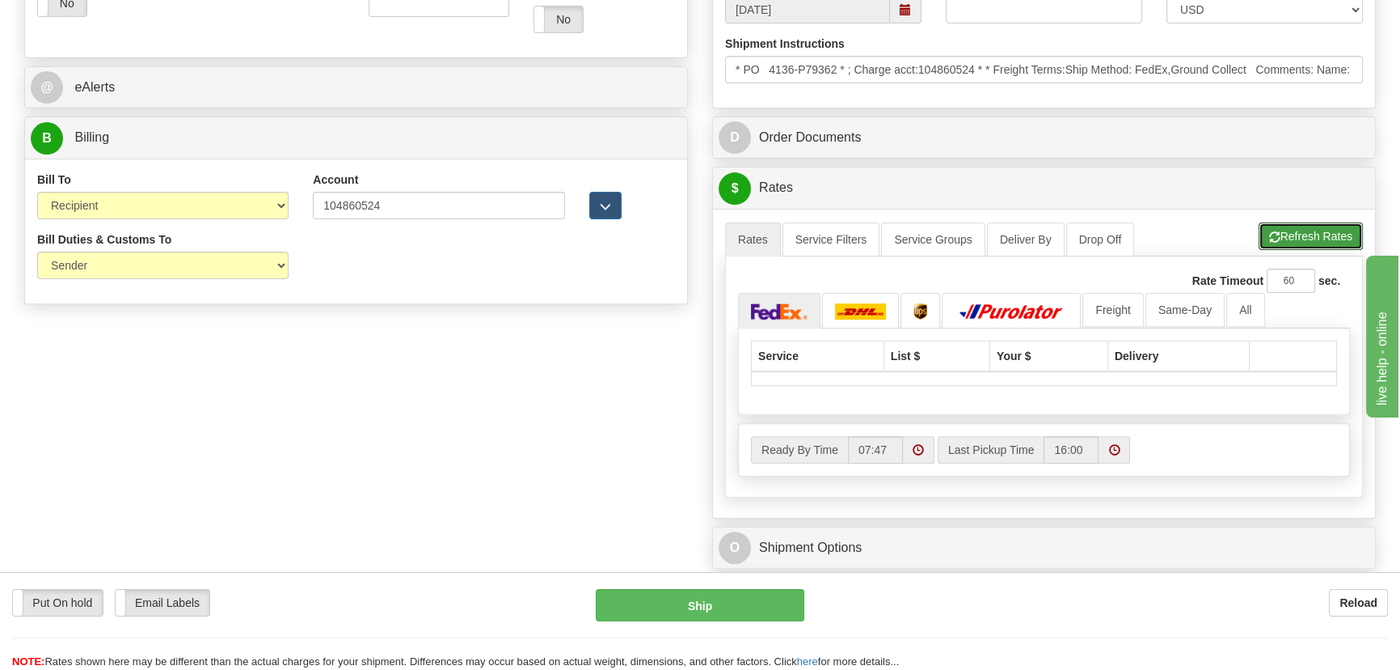
drag, startPoint x: 1316, startPoint y: 228, endPoint x: 1303, endPoint y: 227, distance: 13.0
click at [1315, 228] on button "Refresh Rates" at bounding box center [1311, 235] width 104 height 27
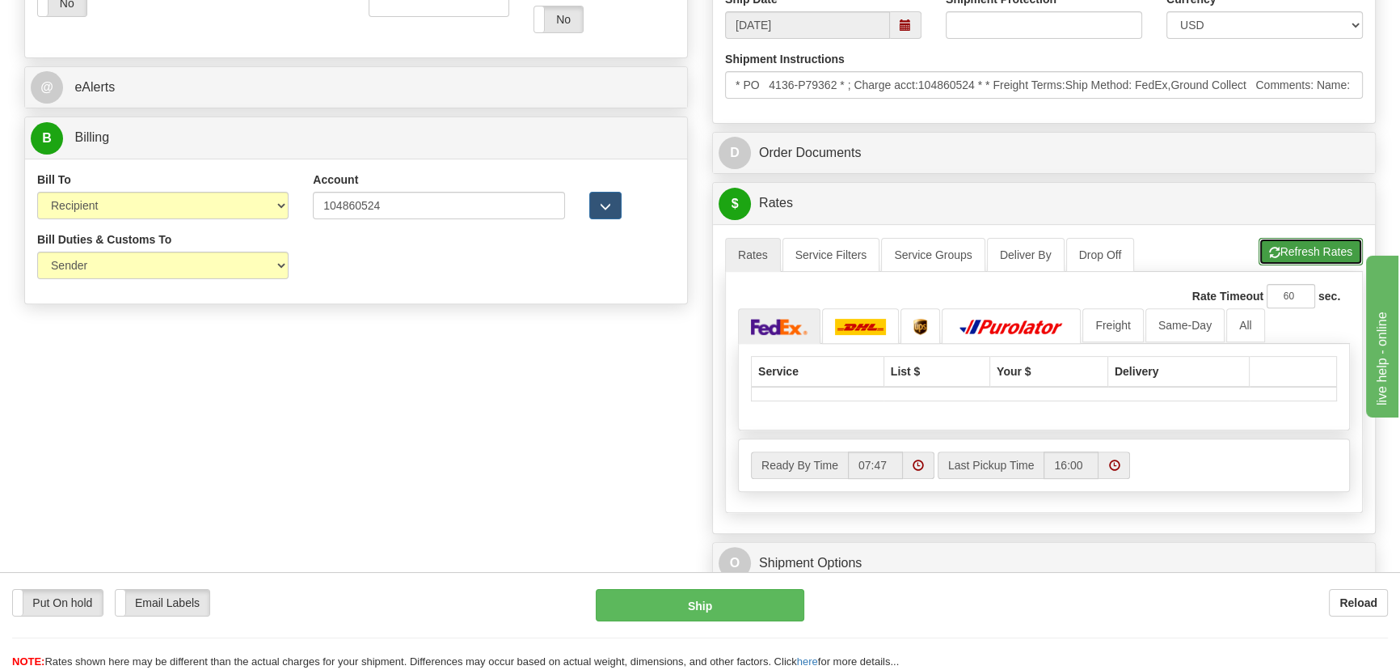
click at [1301, 256] on button "Refresh Rates" at bounding box center [1311, 251] width 104 height 27
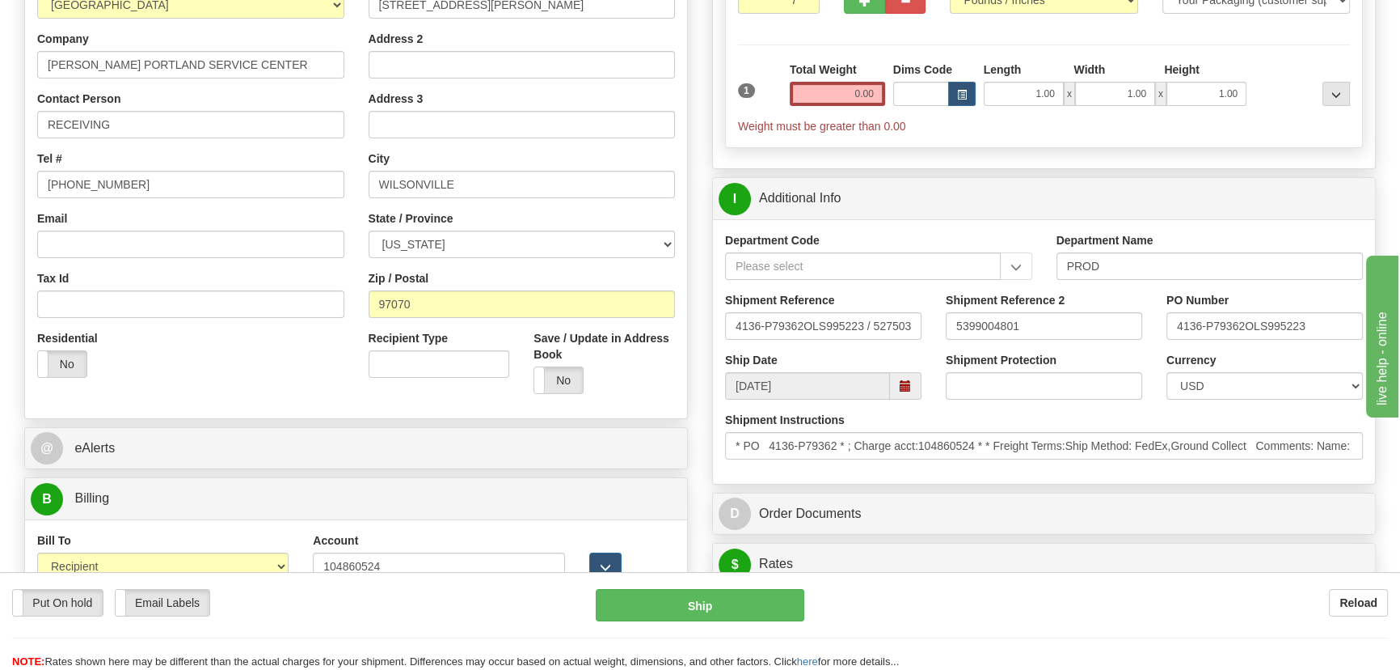
scroll to position [220, 0]
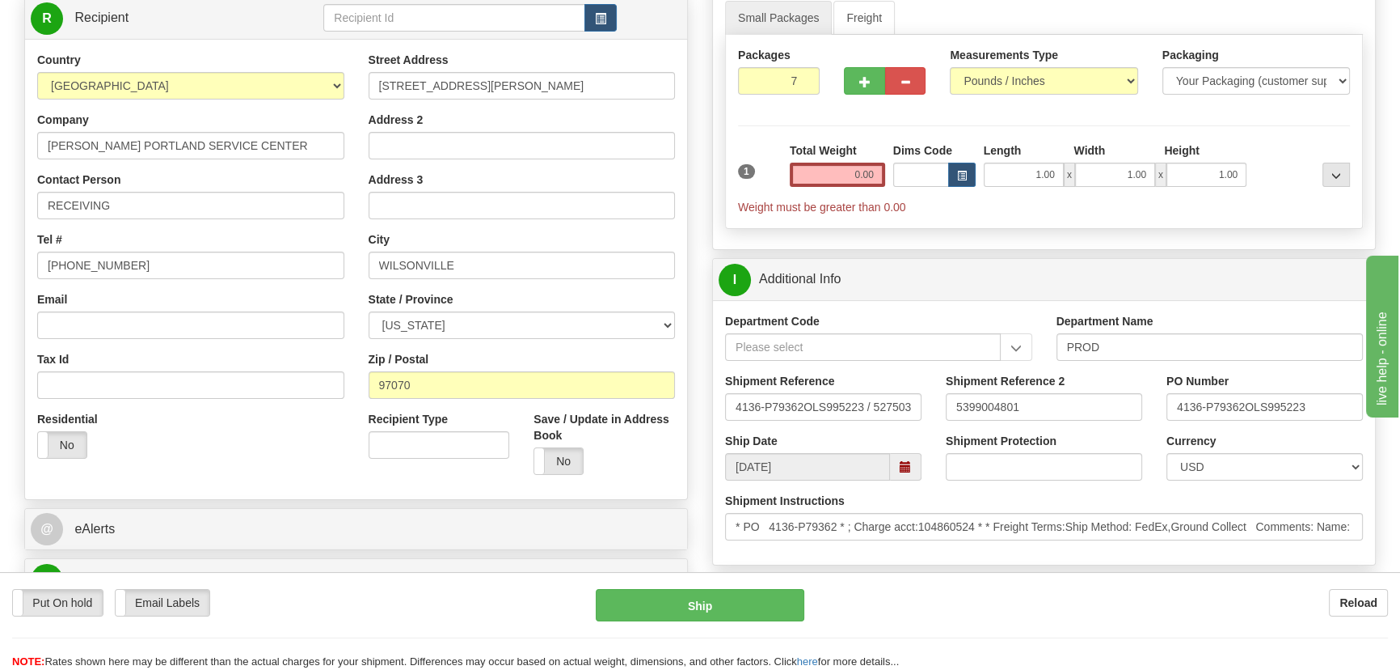
drag, startPoint x: 849, startPoint y: 189, endPoint x: 857, endPoint y: 186, distance: 8.7
click at [872, 196] on div "Total Weight 0.00" at bounding box center [837, 170] width 103 height 57
drag, startPoint x: 863, startPoint y: 184, endPoint x: 897, endPoint y: 194, distance: 35.6
click at [898, 195] on div "1 Total Weight 0.00 Dims Code x" at bounding box center [1044, 178] width 620 height 73
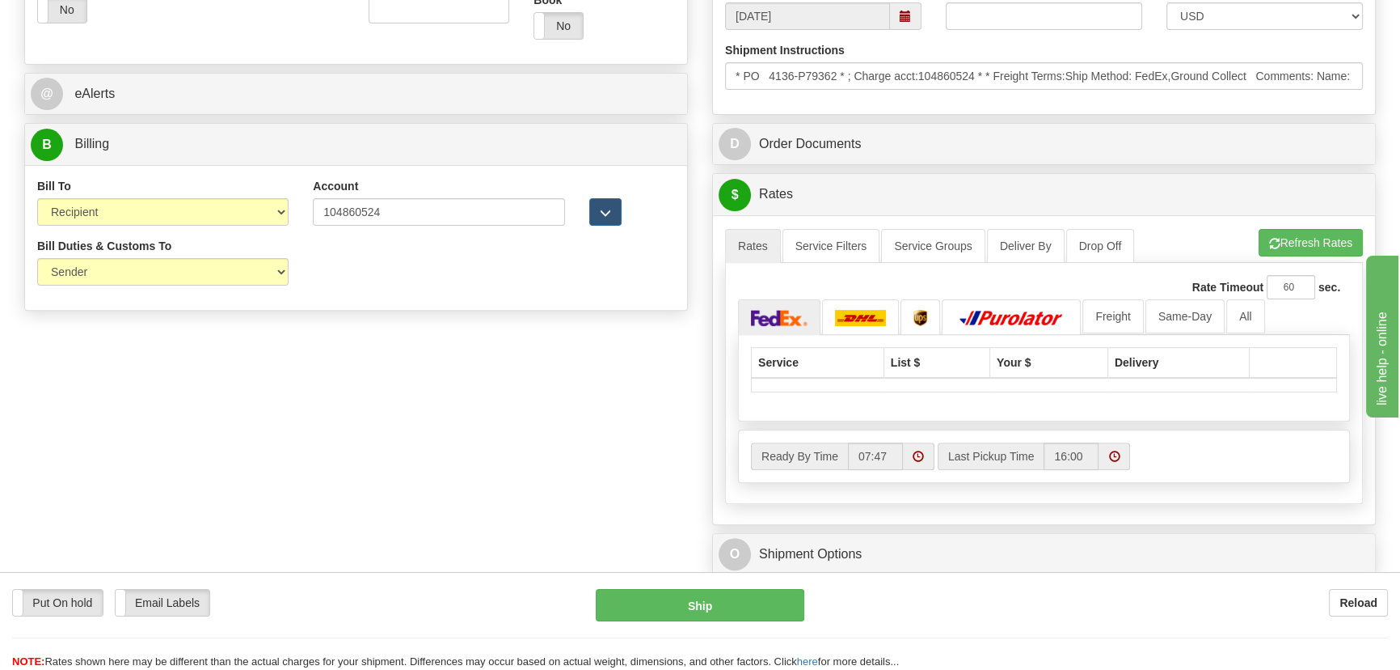
scroll to position [661, 0]
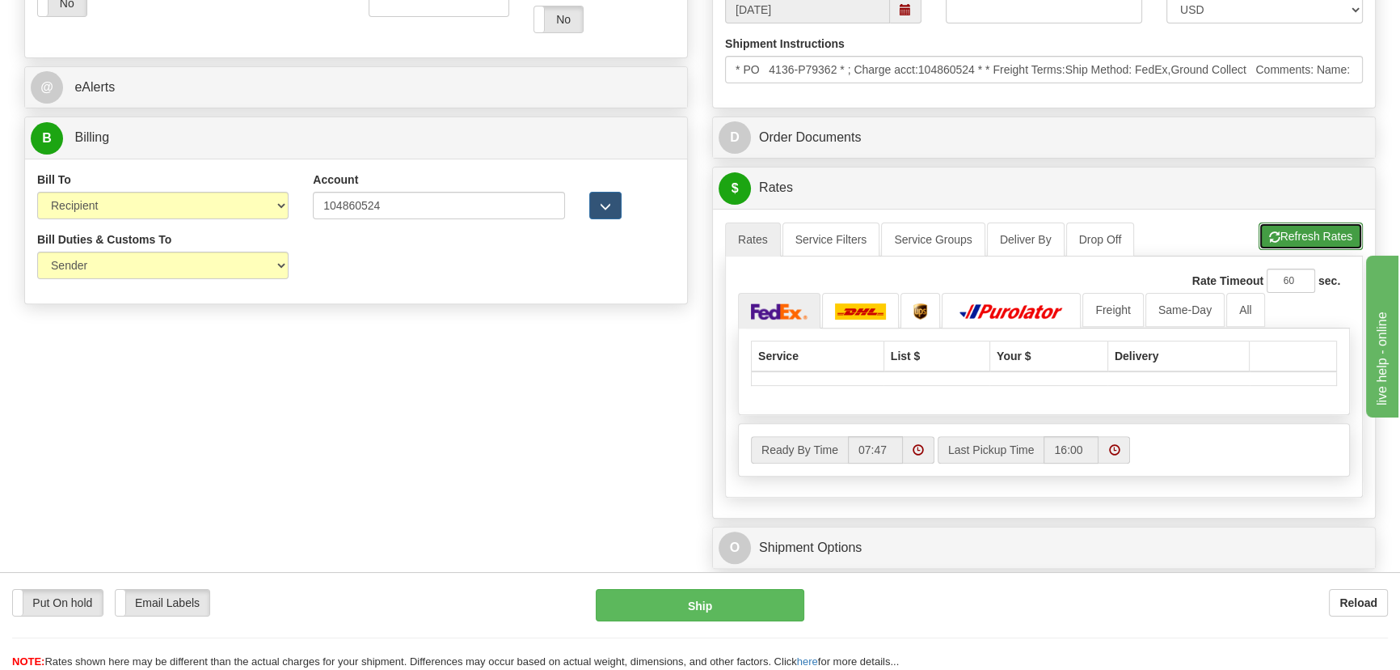
type input "154.00"
click at [1297, 228] on button "Refresh Rates" at bounding box center [1311, 235] width 104 height 27
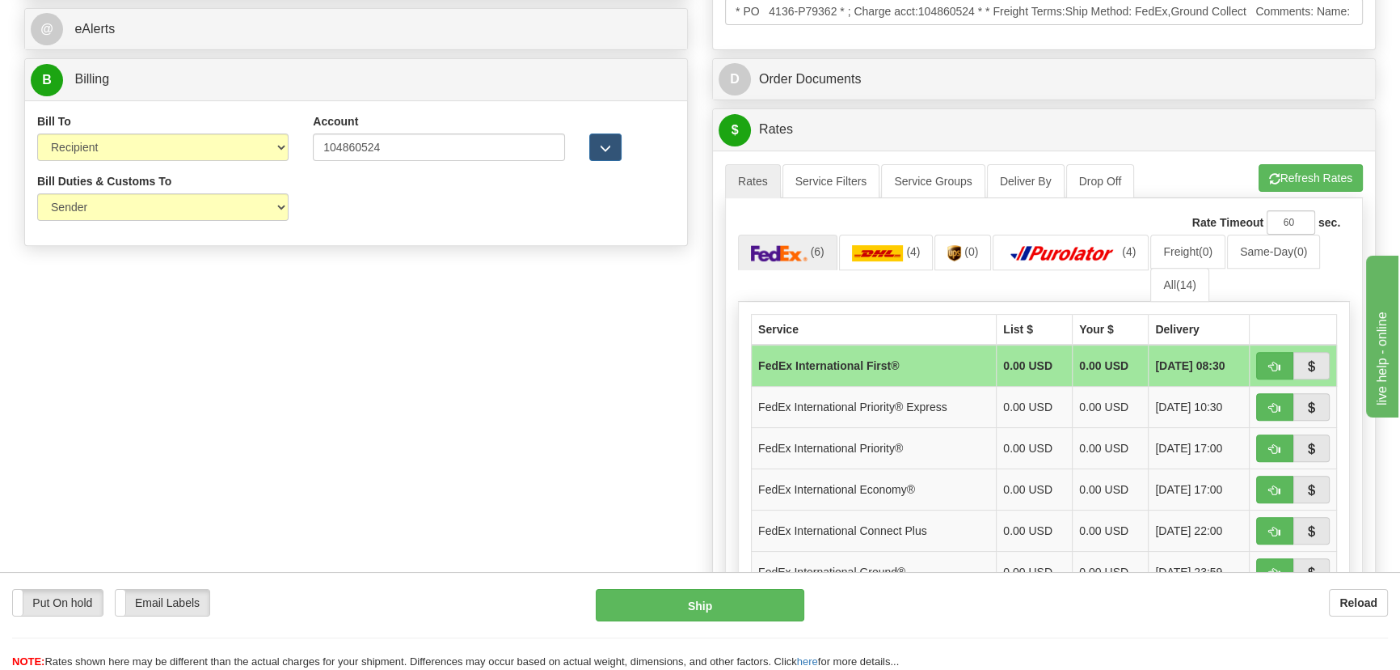
scroll to position [809, 0]
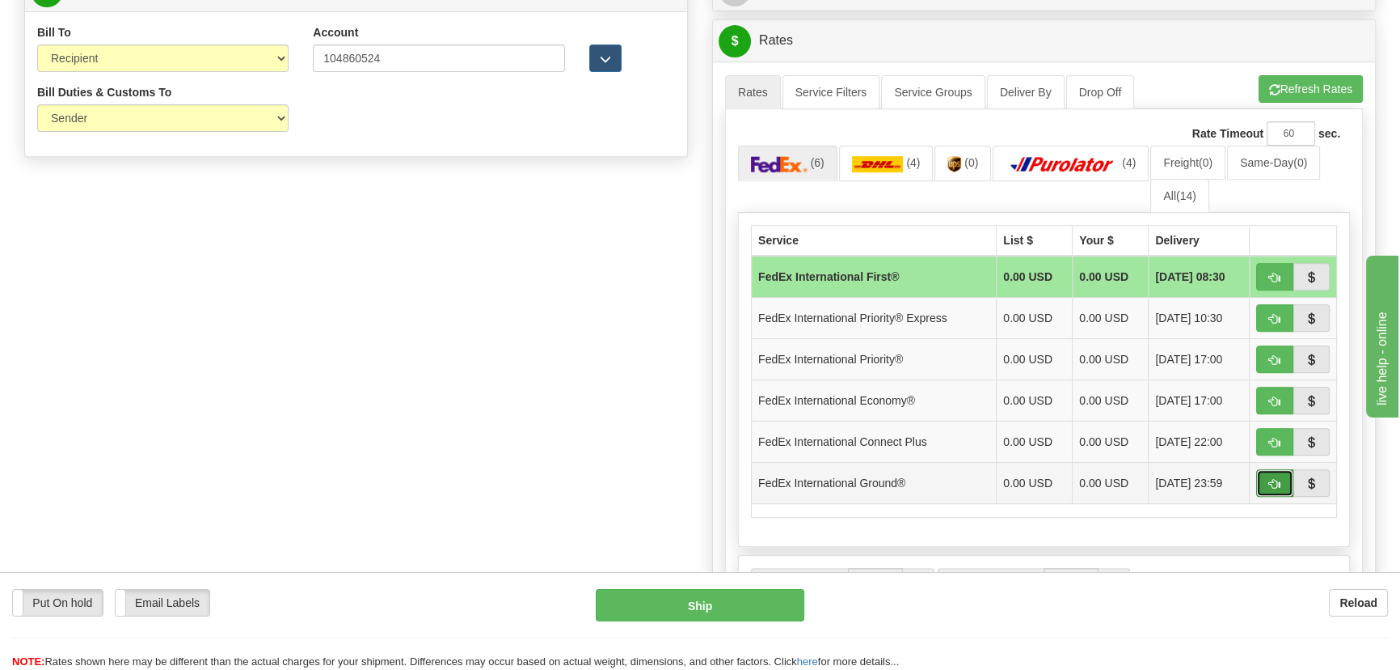
click at [1269, 485] on span "button" at bounding box center [1274, 484] width 11 height 11
type input "92"
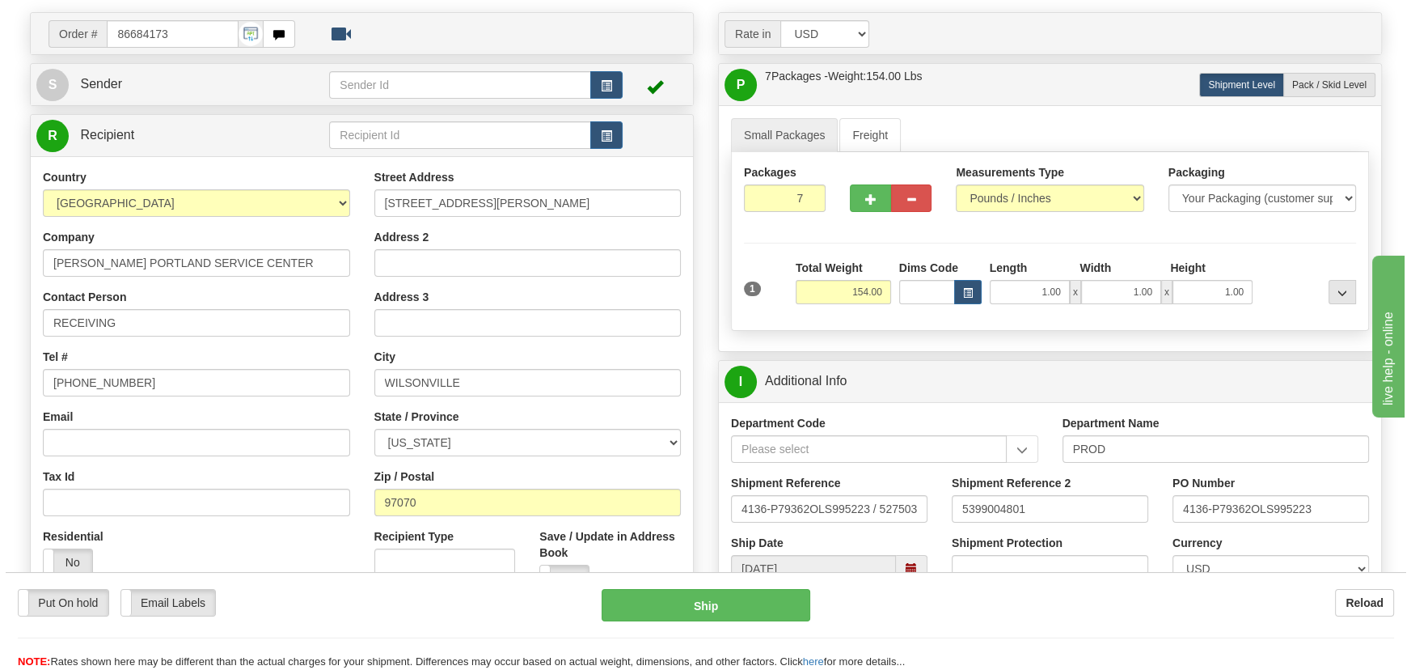
scroll to position [73, 0]
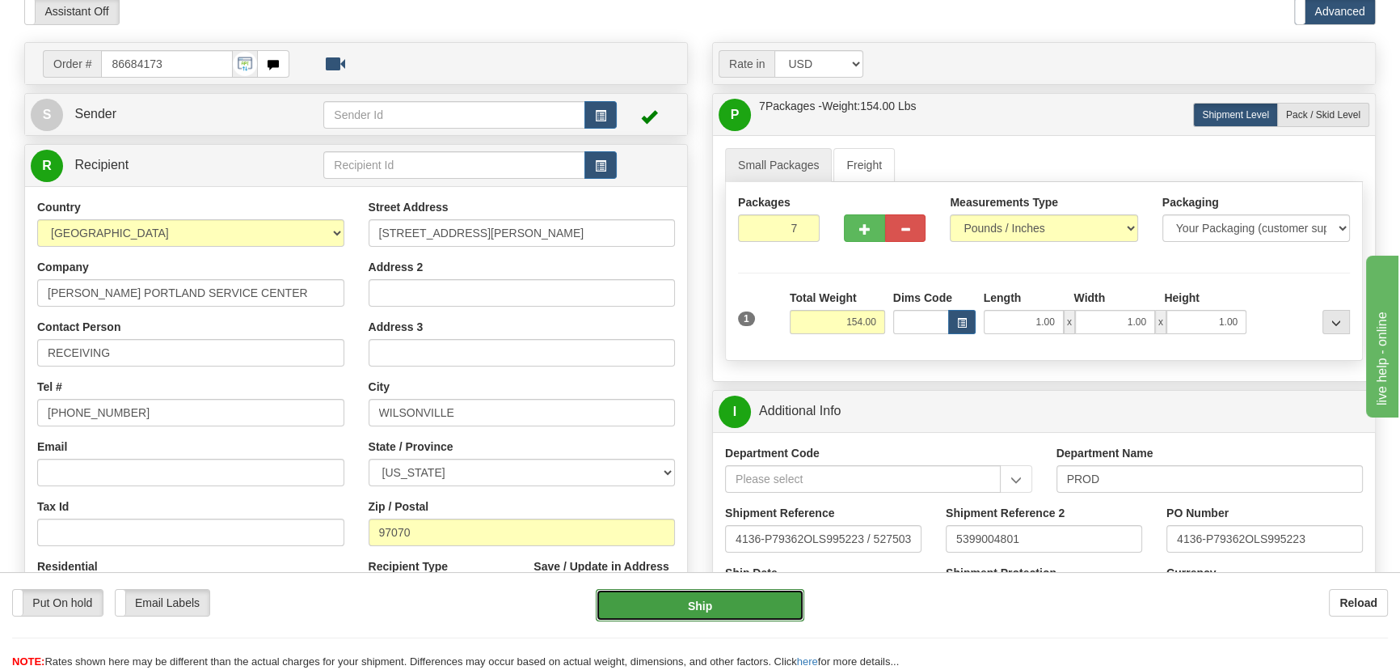
click at [733, 606] on button "Ship" at bounding box center [700, 605] width 209 height 32
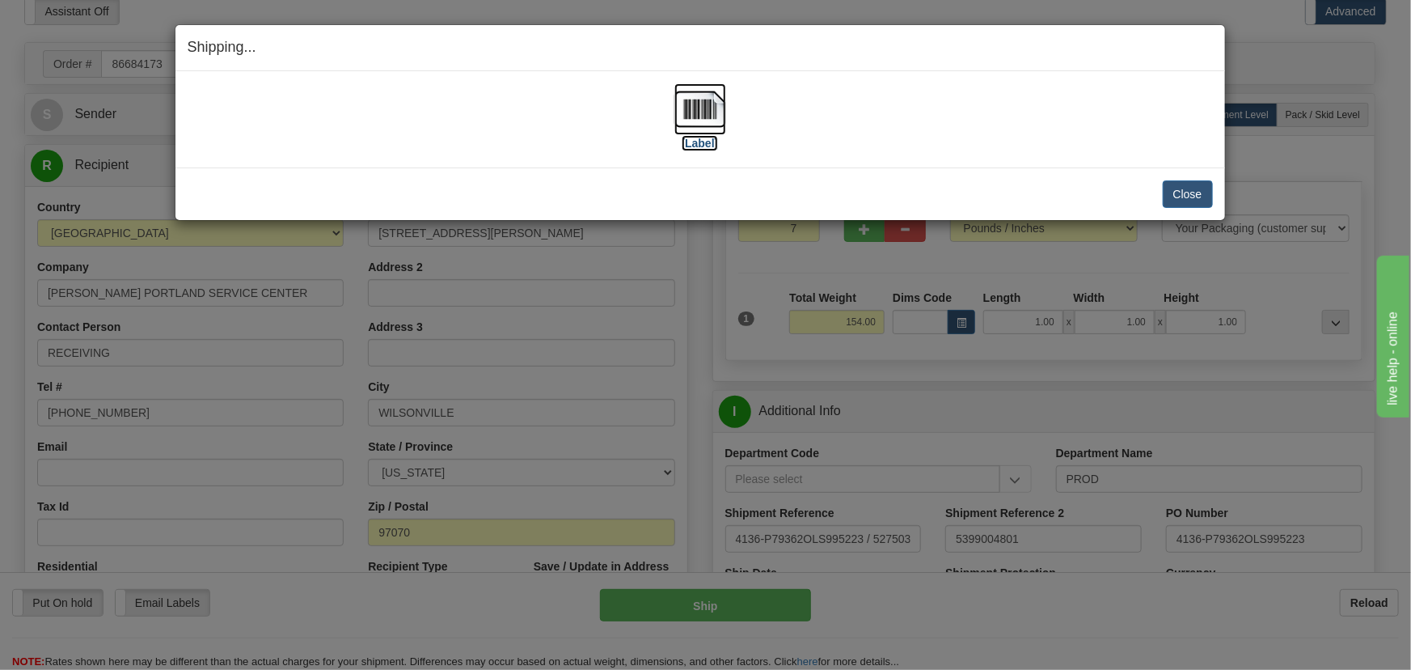
click at [678, 117] on img at bounding box center [700, 109] width 52 height 52
click at [1194, 194] on button "Close" at bounding box center [1188, 193] width 50 height 27
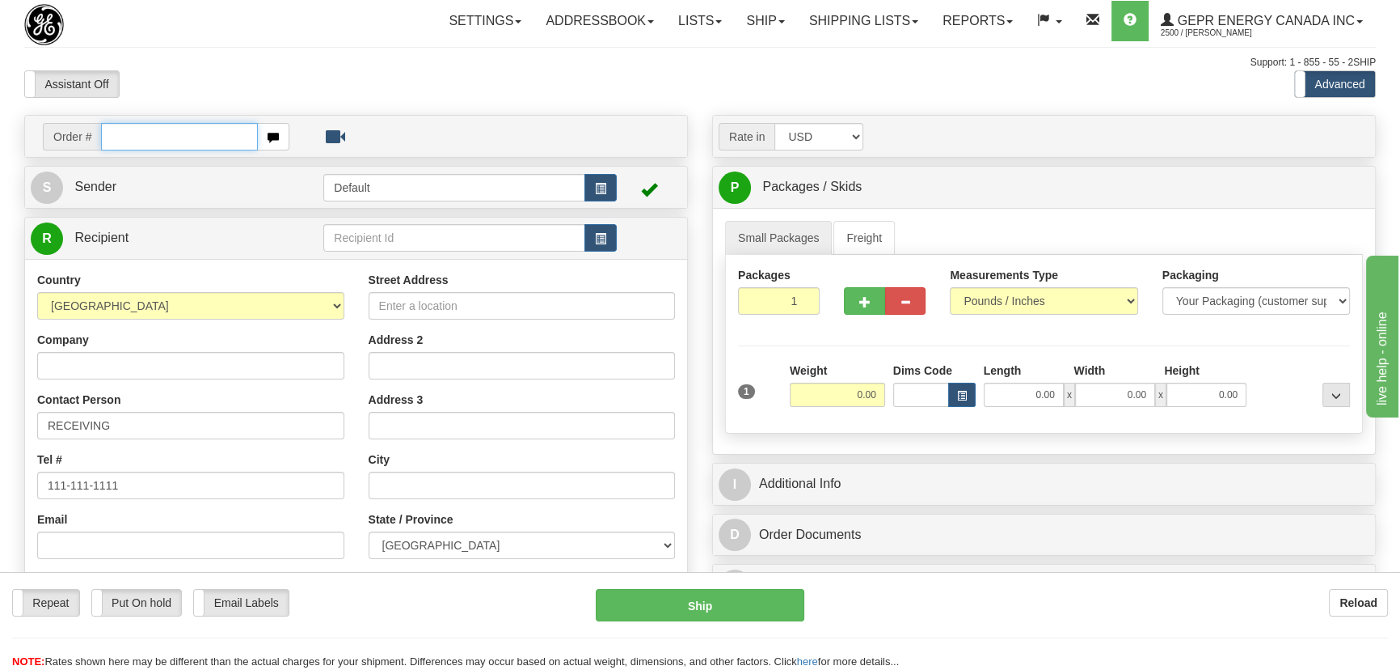
paste input "0086684179"
drag, startPoint x: 121, startPoint y: 134, endPoint x: 120, endPoint y: 144, distance: 9.7
click at [121, 134] on input "0086684179" at bounding box center [179, 136] width 157 height 27
type input "86684179"
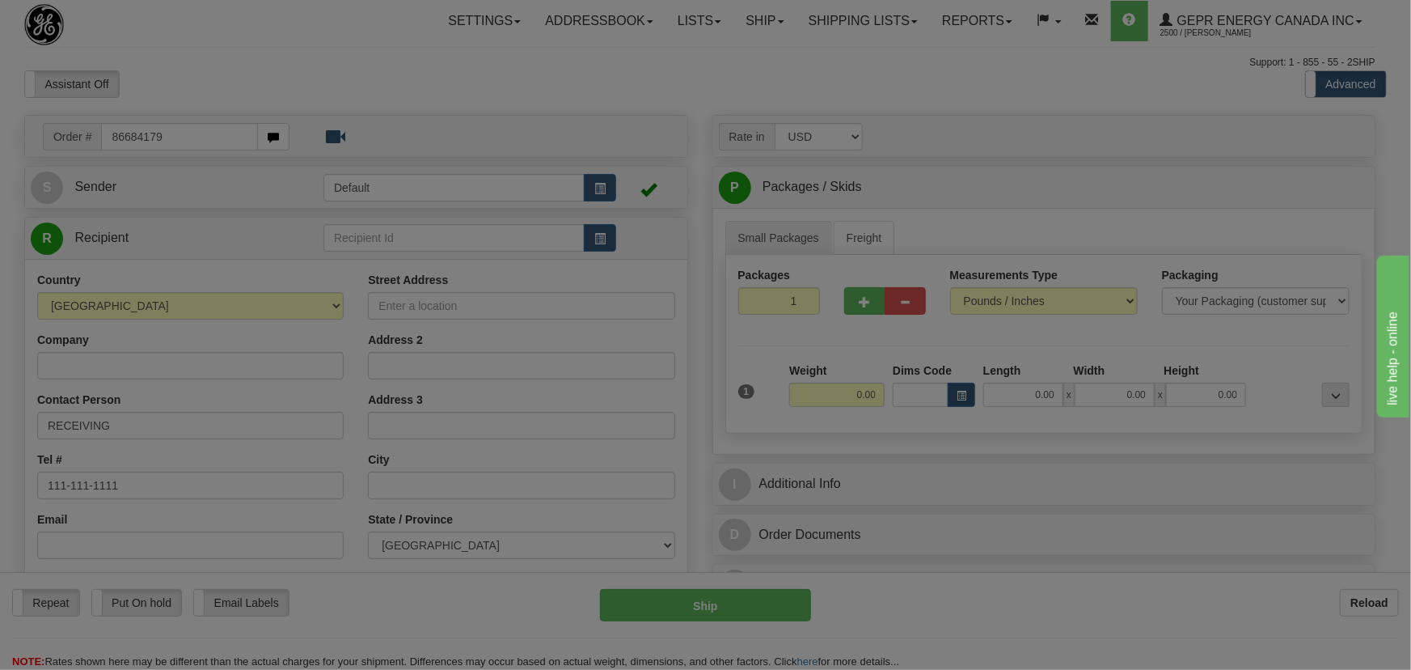
click at [306, 95] on body "Training Course Close Toggle navigation Settings Shipping Preferences New Recip…" at bounding box center [705, 335] width 1411 height 670
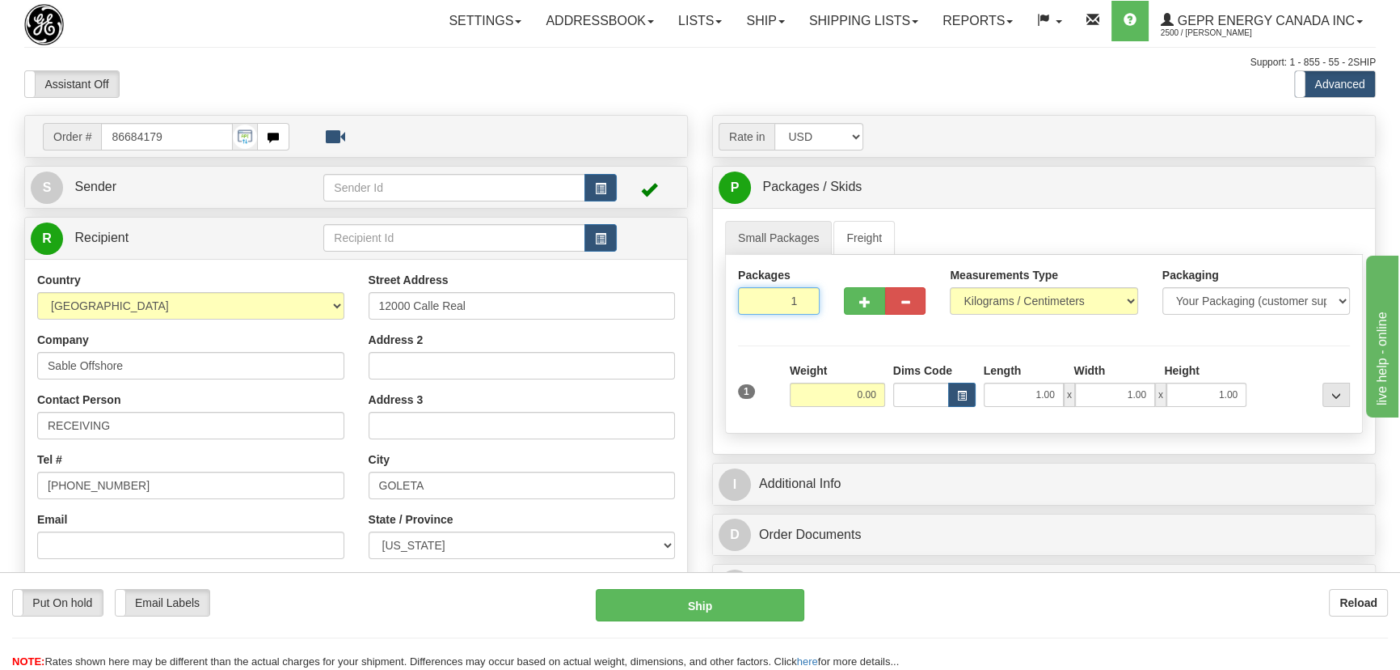
drag, startPoint x: 781, startPoint y: 306, endPoint x: 826, endPoint y: 323, distance: 48.6
click at [833, 319] on div "Packages 1 1" at bounding box center [1044, 298] width 636 height 62
type input "9"
click at [827, 365] on div "Packages 9 1 Measurements Type" at bounding box center [1044, 344] width 638 height 179
click at [820, 395] on input "0.00" at bounding box center [837, 394] width 95 height 24
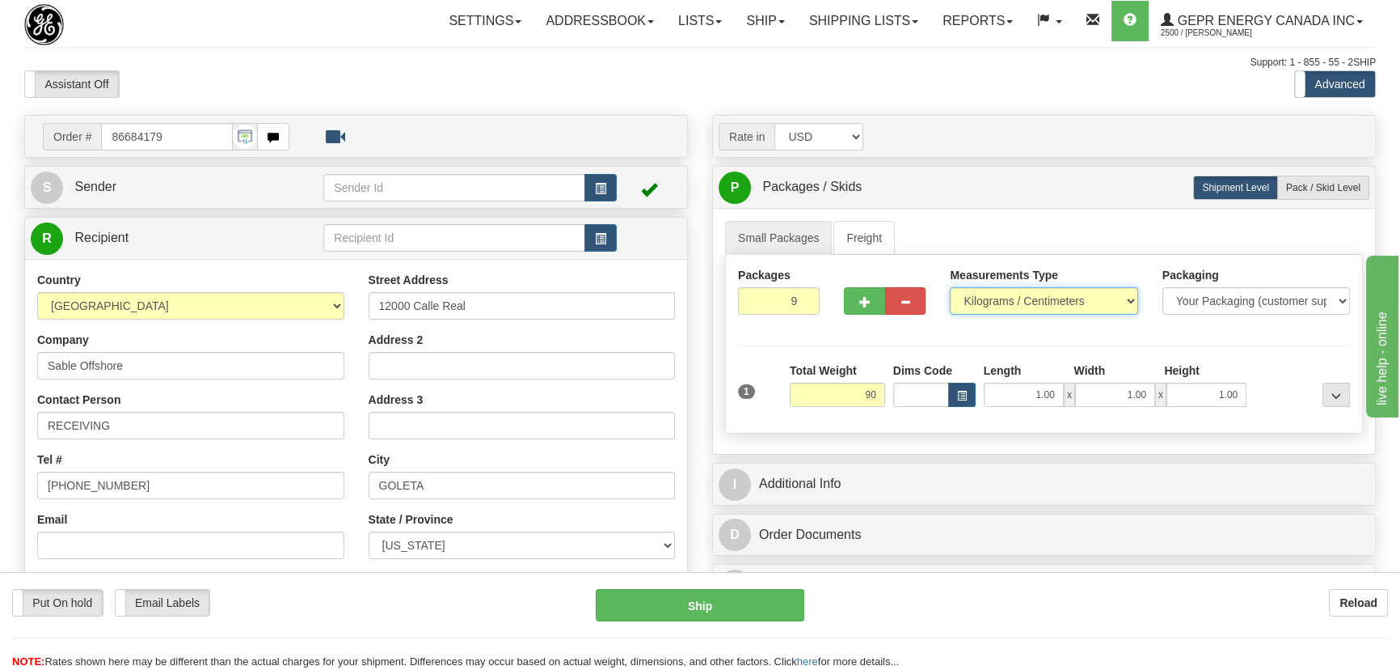
type input "90.00"
click at [1080, 298] on select "Pounds / Inches Kilograms / Centimeters" at bounding box center [1044, 300] width 188 height 27
select select "0"
click at [950, 287] on select "Pounds / Inches Kilograms / Centimeters" at bounding box center [1044, 300] width 188 height 27
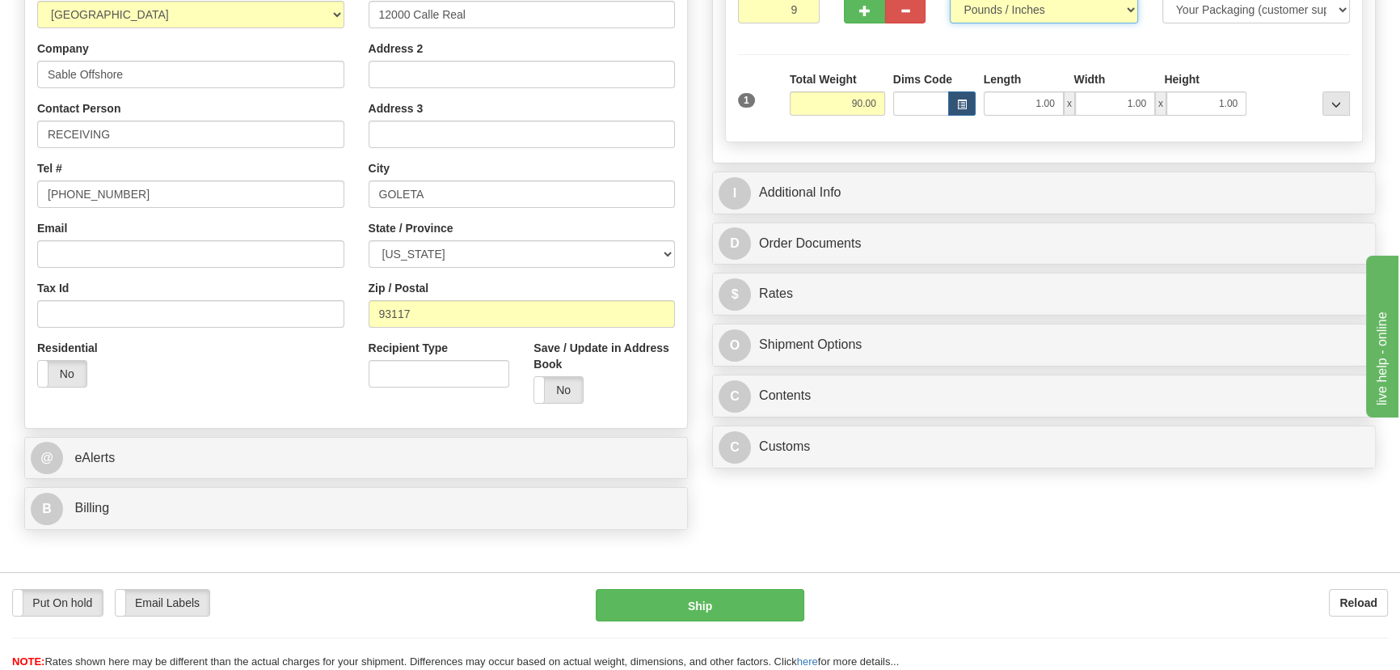
scroll to position [367, 0]
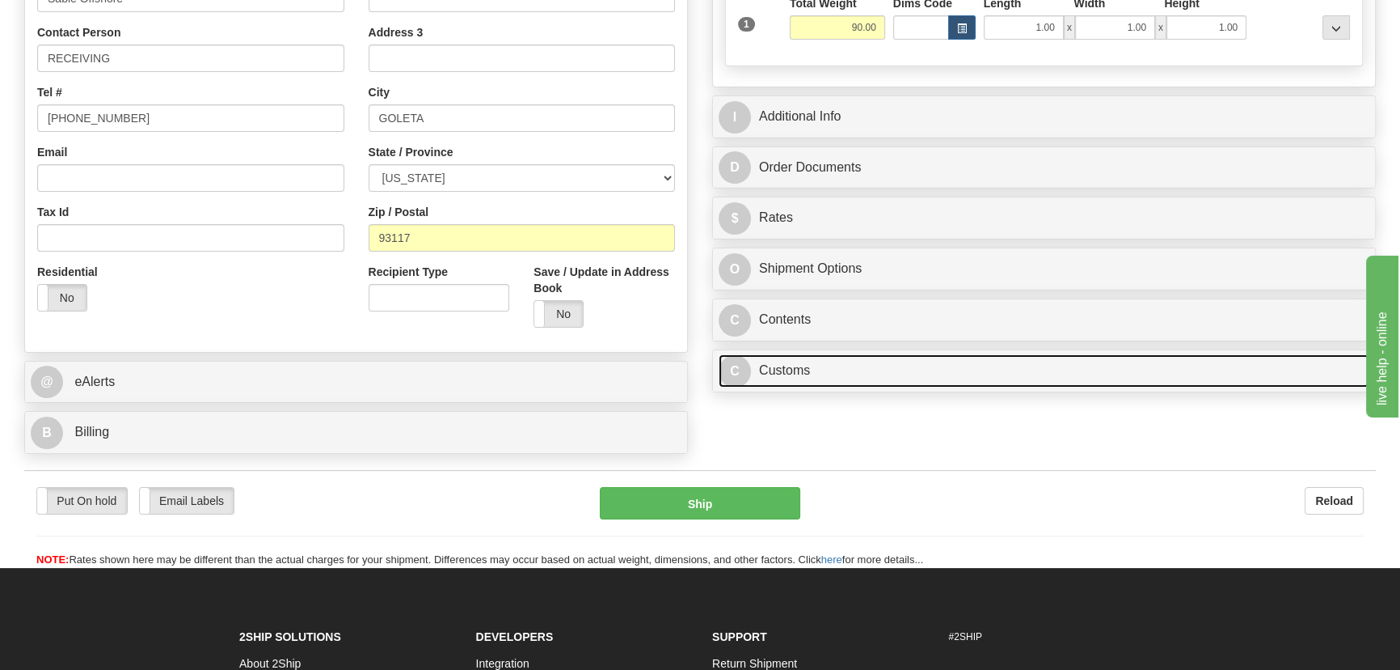
click at [961, 372] on link "C Customs" at bounding box center [1044, 370] width 651 height 33
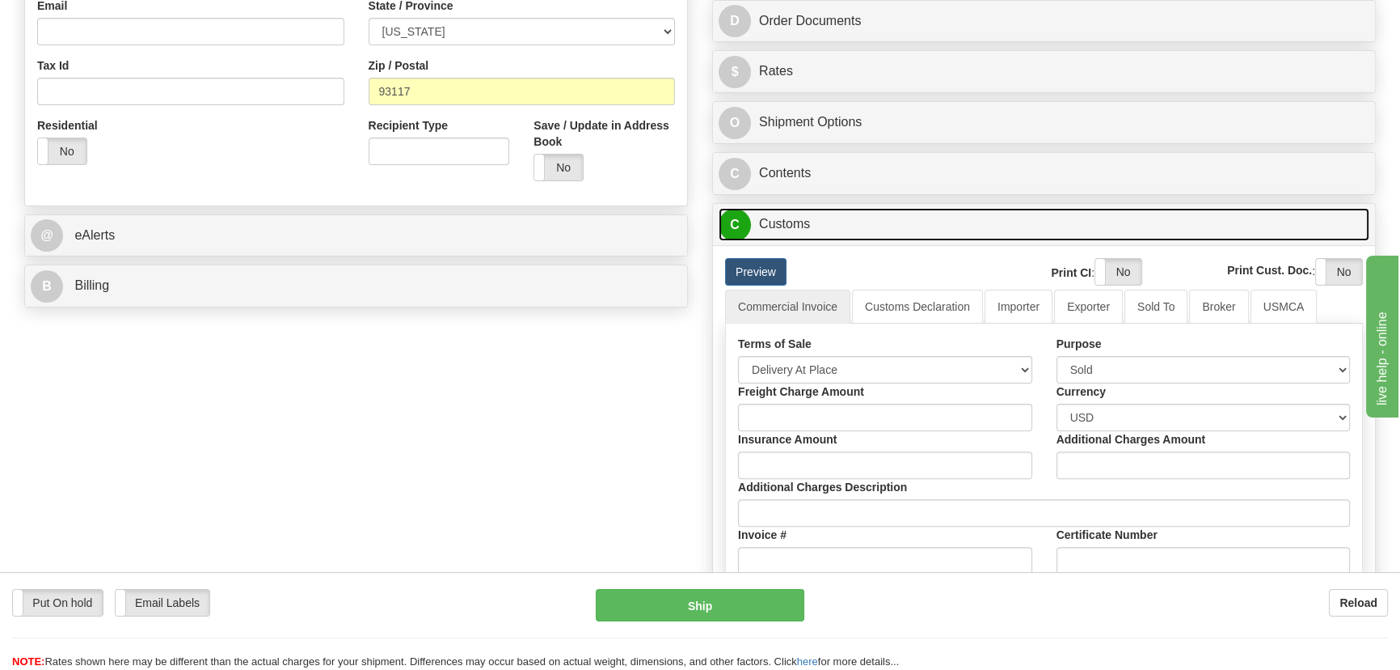
scroll to position [514, 0]
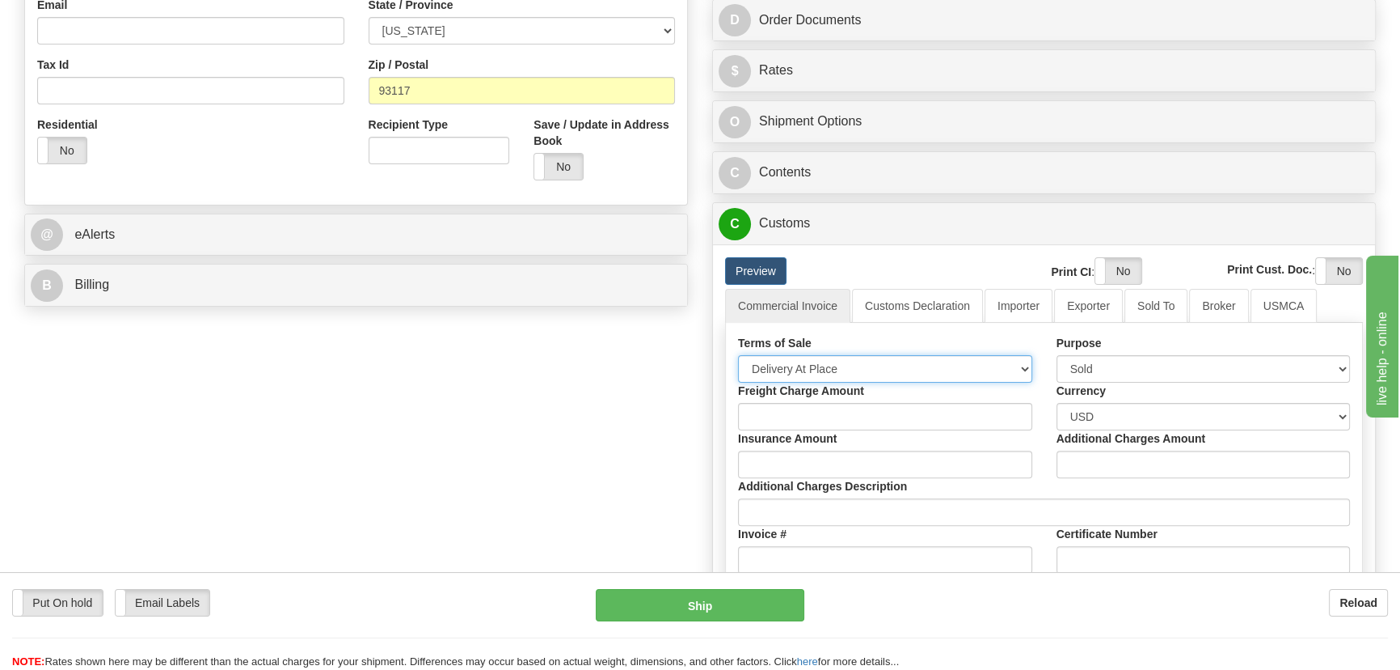
click at [824, 368] on select "Free Carrier Free On Board Ex Works Delivered Duty Unpaid Delivered Duty Paid C…" at bounding box center [885, 368] width 294 height 27
select select "7"
click at [738, 355] on select "Free Carrier Free On Board Ex Works Delivered Duty Unpaid Delivered Duty Paid C…" at bounding box center [885, 368] width 294 height 27
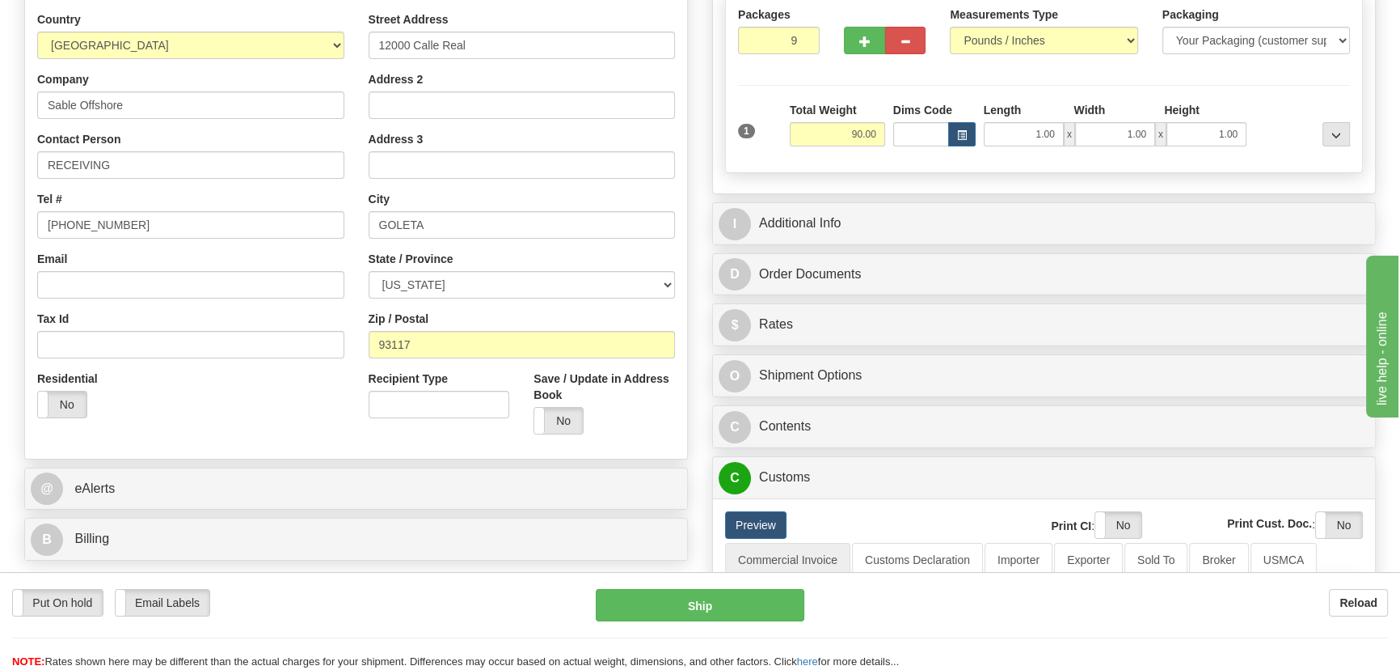
scroll to position [220, 0]
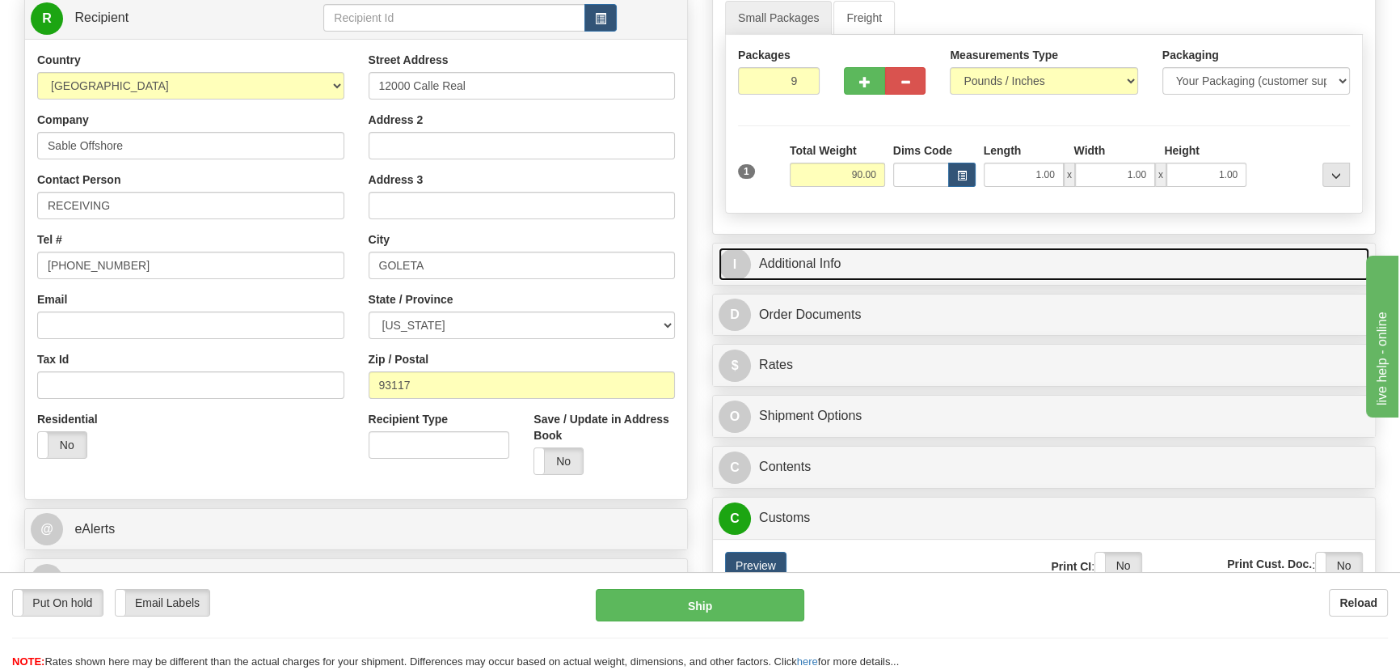
click at [1119, 267] on link "I Additional Info" at bounding box center [1044, 263] width 651 height 33
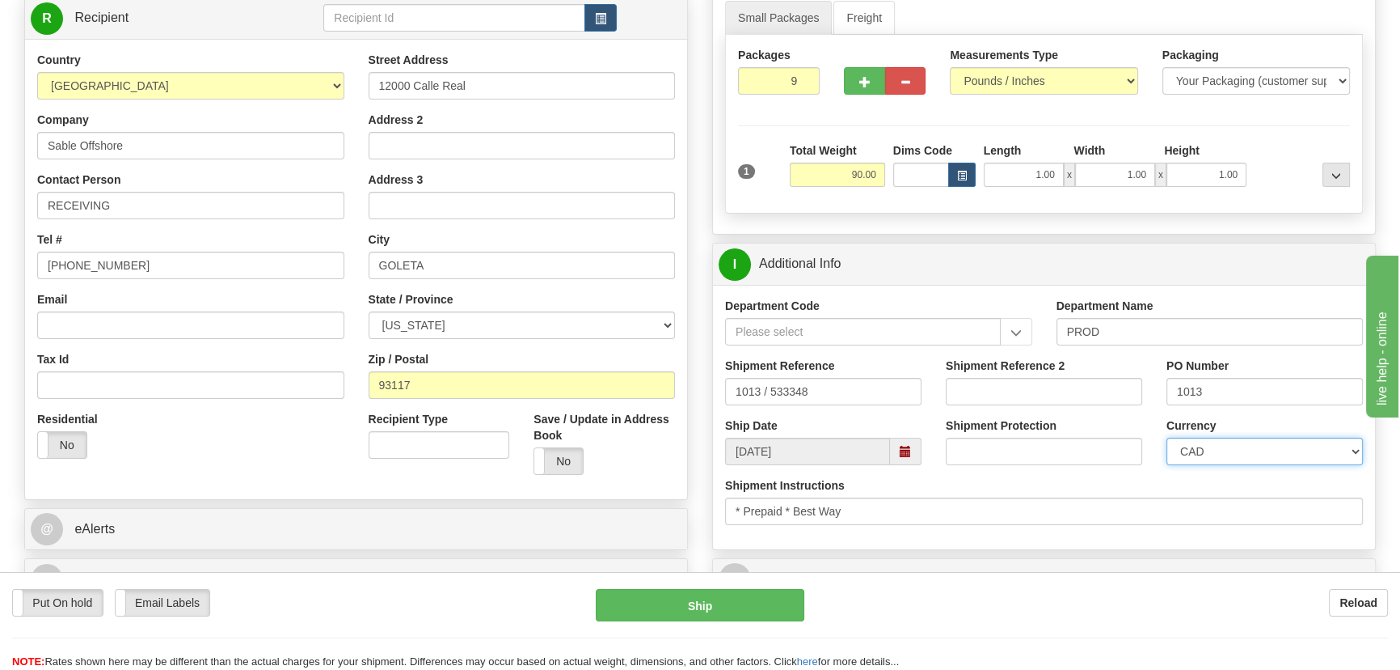
click at [1258, 457] on select "CAD USD EUR ZAR RON ANG ARN AUD AUS AWG BBD BFR BGN BHD BMD BND BRC BRL CHP CKZ…" at bounding box center [1265, 450] width 196 height 27
select select "1"
click at [1167, 437] on select "CAD USD EUR ZAR RON ANG ARN AUD AUS AWG BBD BFR BGN BHD BMD BND BRC BRL CHP CKZ…" at bounding box center [1265, 450] width 196 height 27
click at [1030, 382] on input "Shipment Reference 2" at bounding box center [1044, 391] width 196 height 27
drag, startPoint x: 989, startPoint y: 376, endPoint x: 817, endPoint y: 362, distance: 172.8
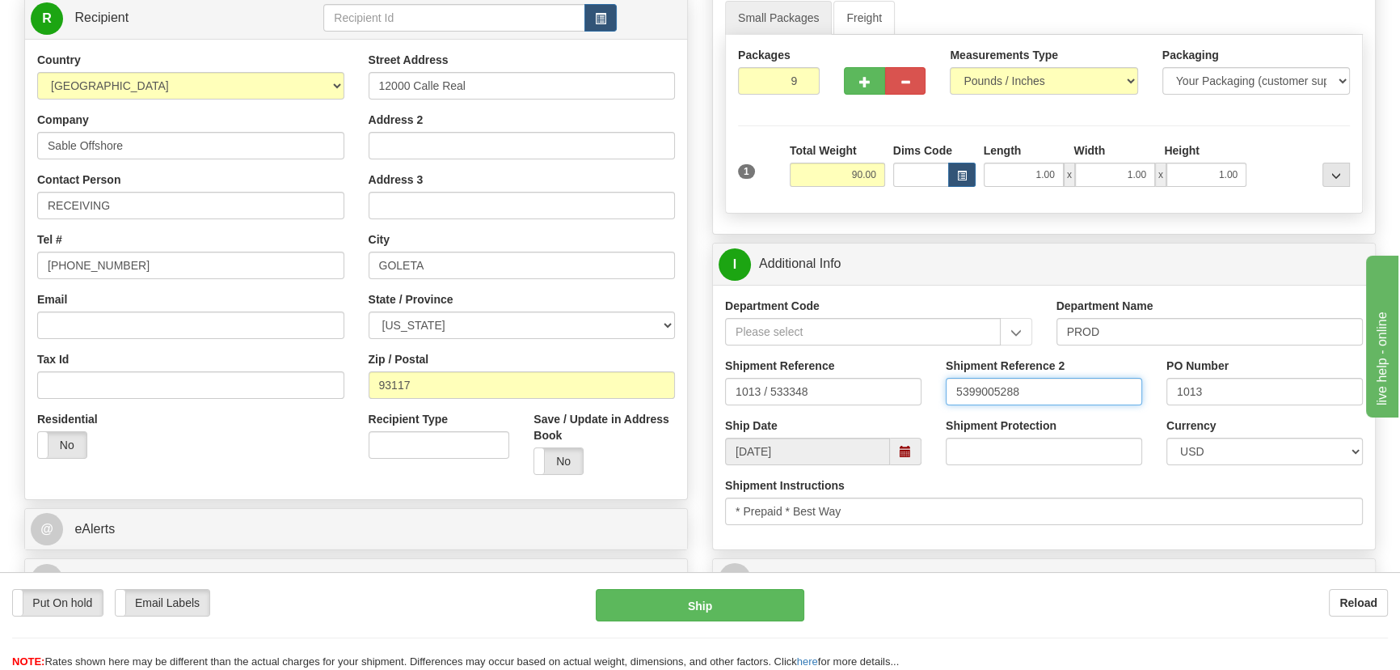
click at [817, 362] on div "Shipment Reference 1013 / 533348 Shipment Reference 2 5399005288 PO Number 1013" at bounding box center [1044, 387] width 662 height 60
type input "5399005288"
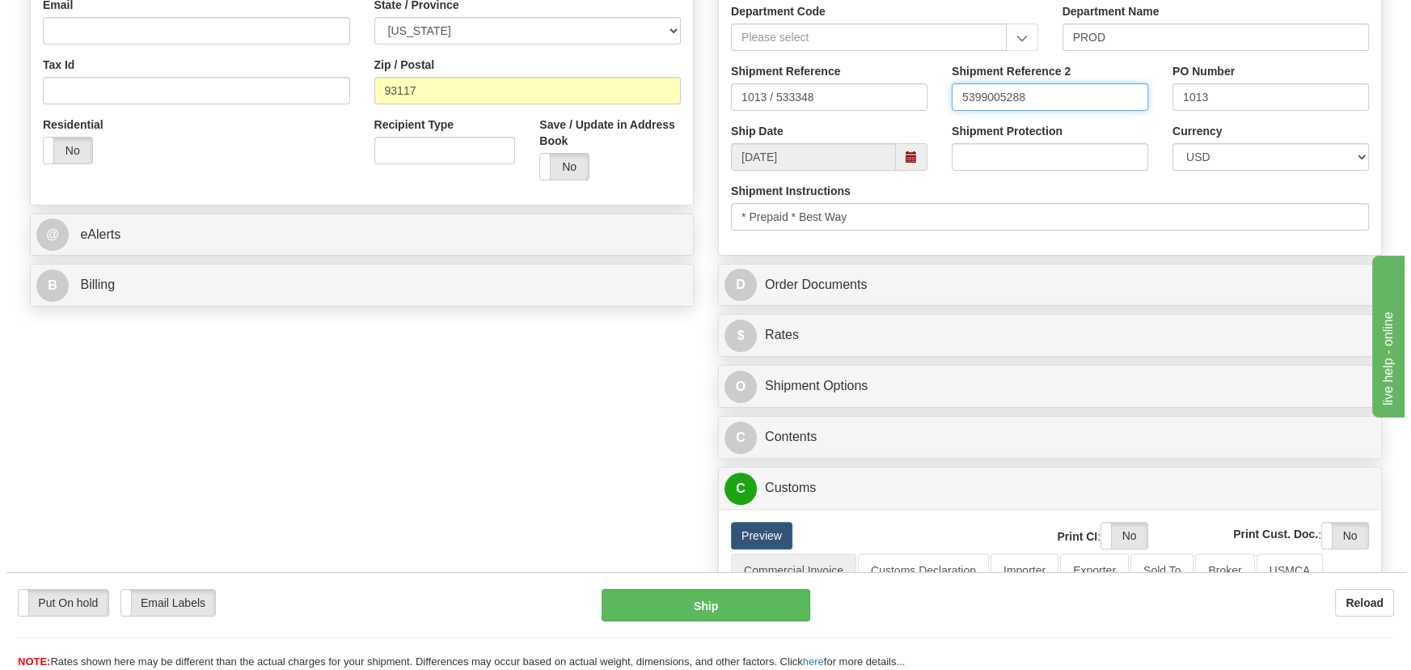
scroll to position [661, 0]
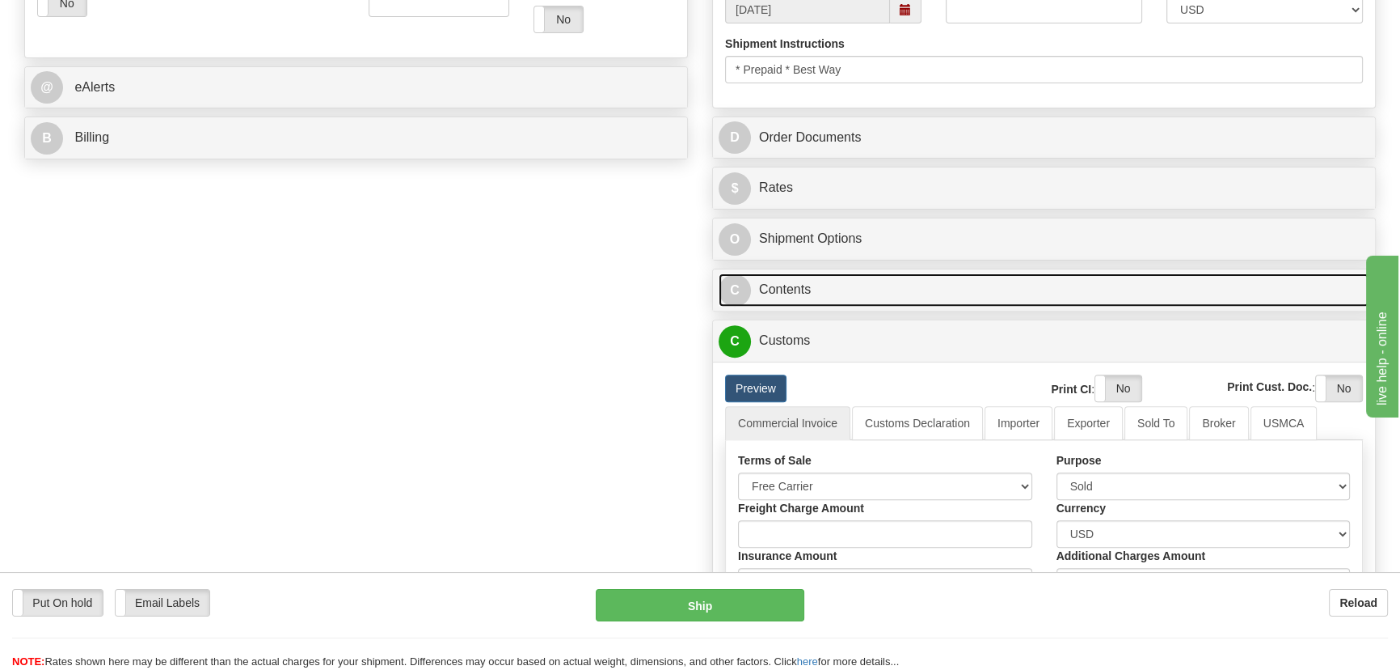
click at [1016, 299] on link "C Contents" at bounding box center [1044, 289] width 651 height 33
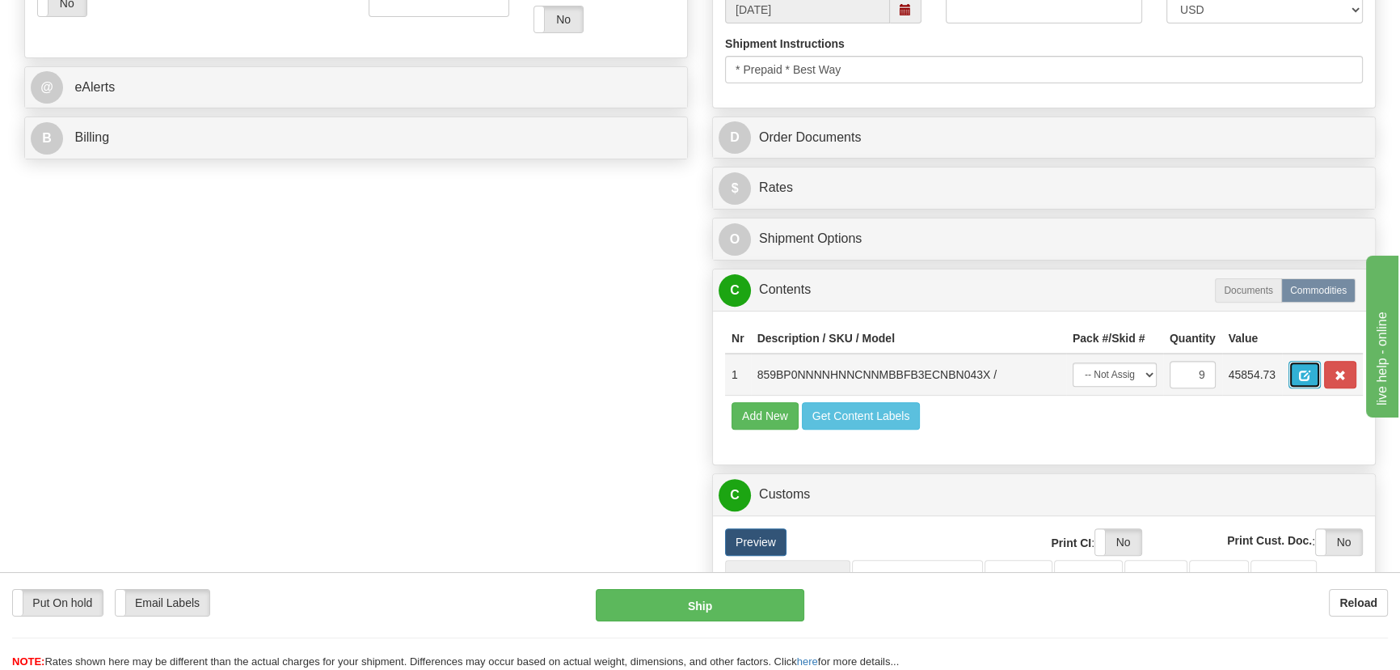
click at [1302, 376] on span "button" at bounding box center [1304, 375] width 11 height 11
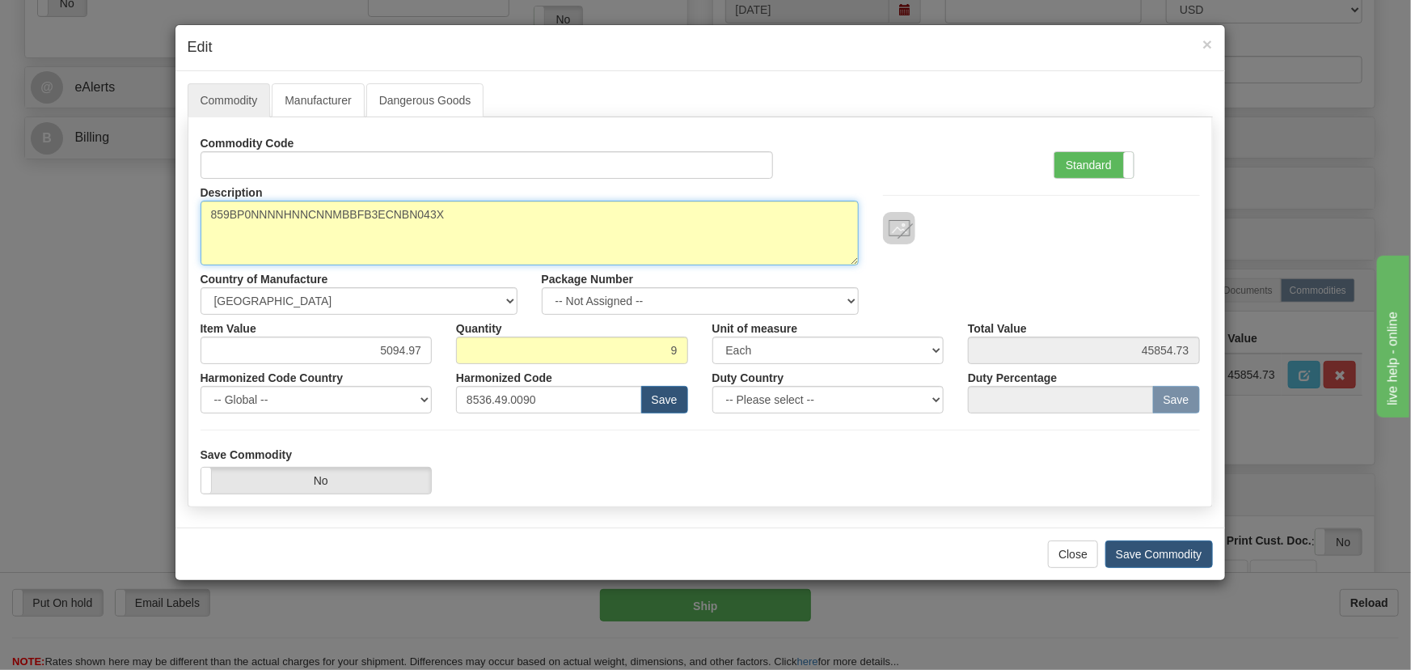
click at [0, 210] on div "× Edit Commodity Manufacturer Dangerous Goods Commodity Code Standard Advanced …" at bounding box center [705, 335] width 1411 height 670
paste textarea
click at [211, 214] on textarea "859BP0NNNNHNNCNNMBBFB3ECNBN043X" at bounding box center [530, 233] width 658 height 65
type textarea "859BP0NNNNHNNCNNMBBFB3ECNBN"
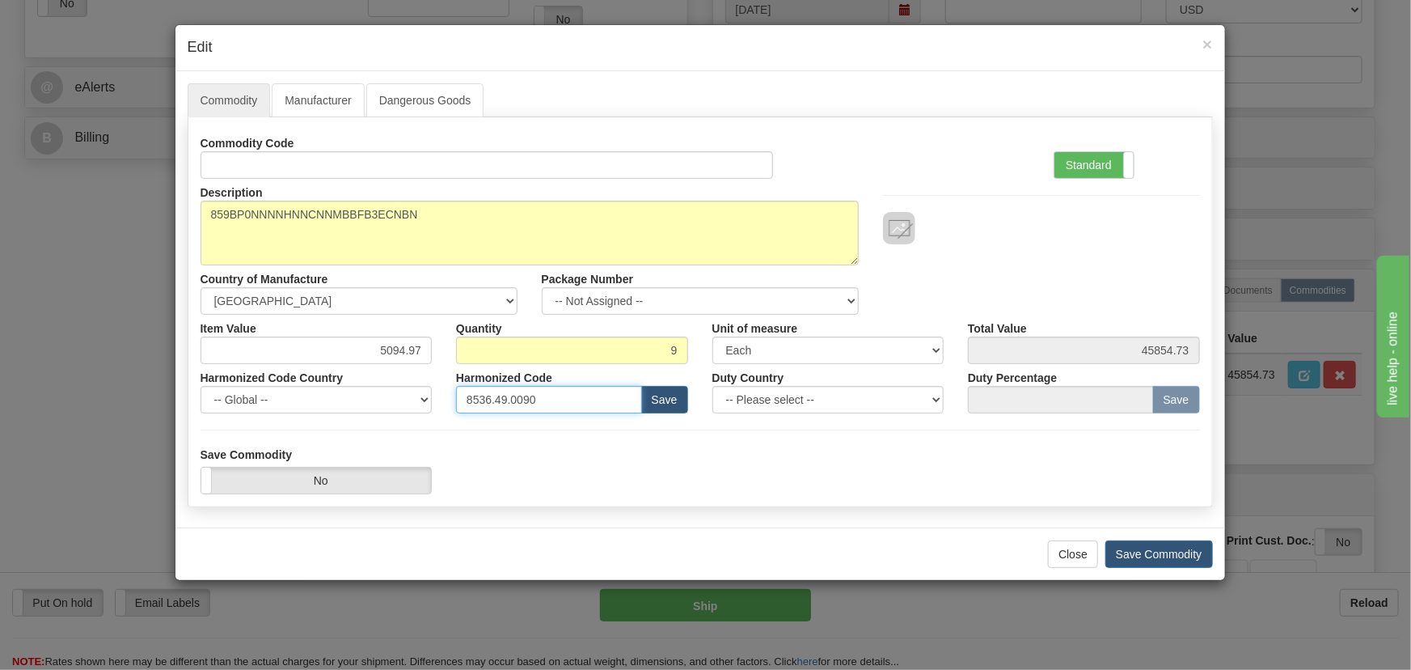
drag, startPoint x: 553, startPoint y: 397, endPoint x: 374, endPoint y: 377, distance: 180.6
click at [374, 377] on div "Harmonized Code Country -- Global -- AFGHANISTAN ALAND ISLANDS ALBANIA ALGERIA …" at bounding box center [700, 388] width 1024 height 49
paste input "7.10.906"
type input "8537.10.9060"
click at [1103, 164] on label "Standard" at bounding box center [1093, 165] width 79 height 26
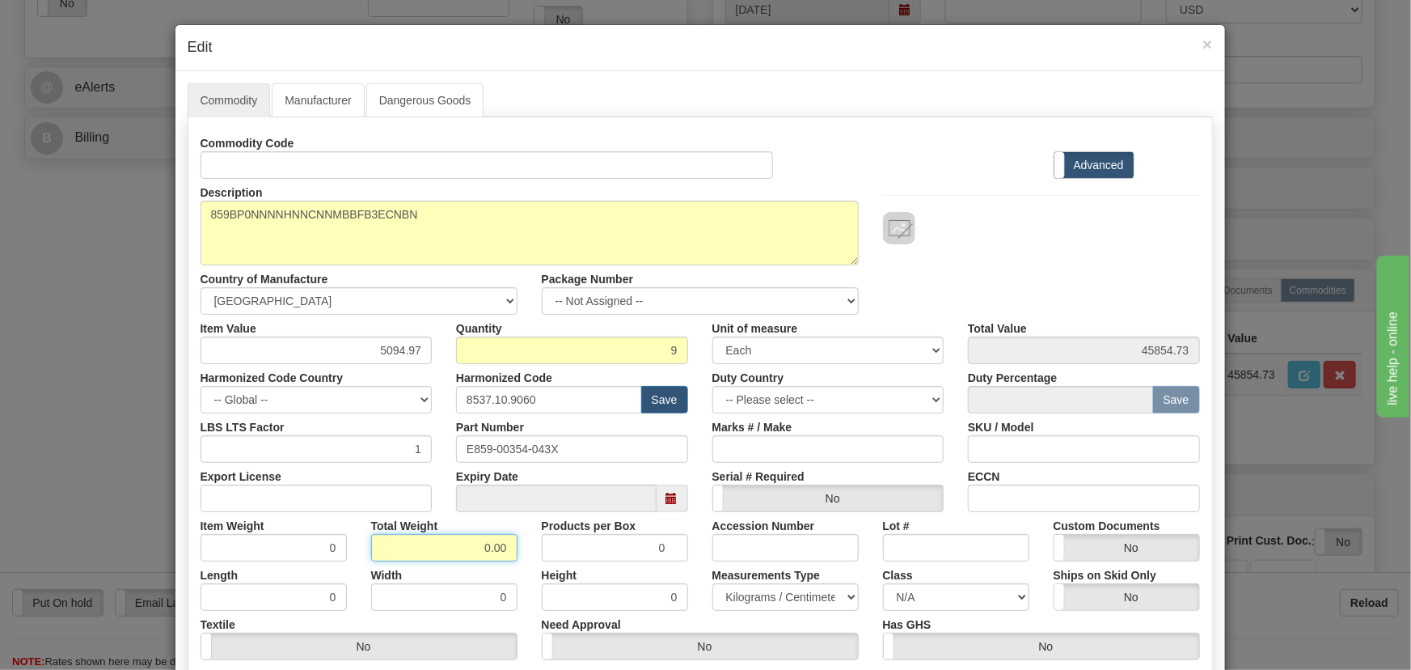
drag, startPoint x: 469, startPoint y: 545, endPoint x: 533, endPoint y: 567, distance: 67.5
click at [520, 564] on div "Commodity Code Standard Advanced Description 859BP0NNNNHNNCNNMBBFB3ECNBN043X Co…" at bounding box center [700, 419] width 999 height 580
type input "9"
type input "1.0000"
drag, startPoint x: 370, startPoint y: 344, endPoint x: 445, endPoint y: 379, distance: 82.5
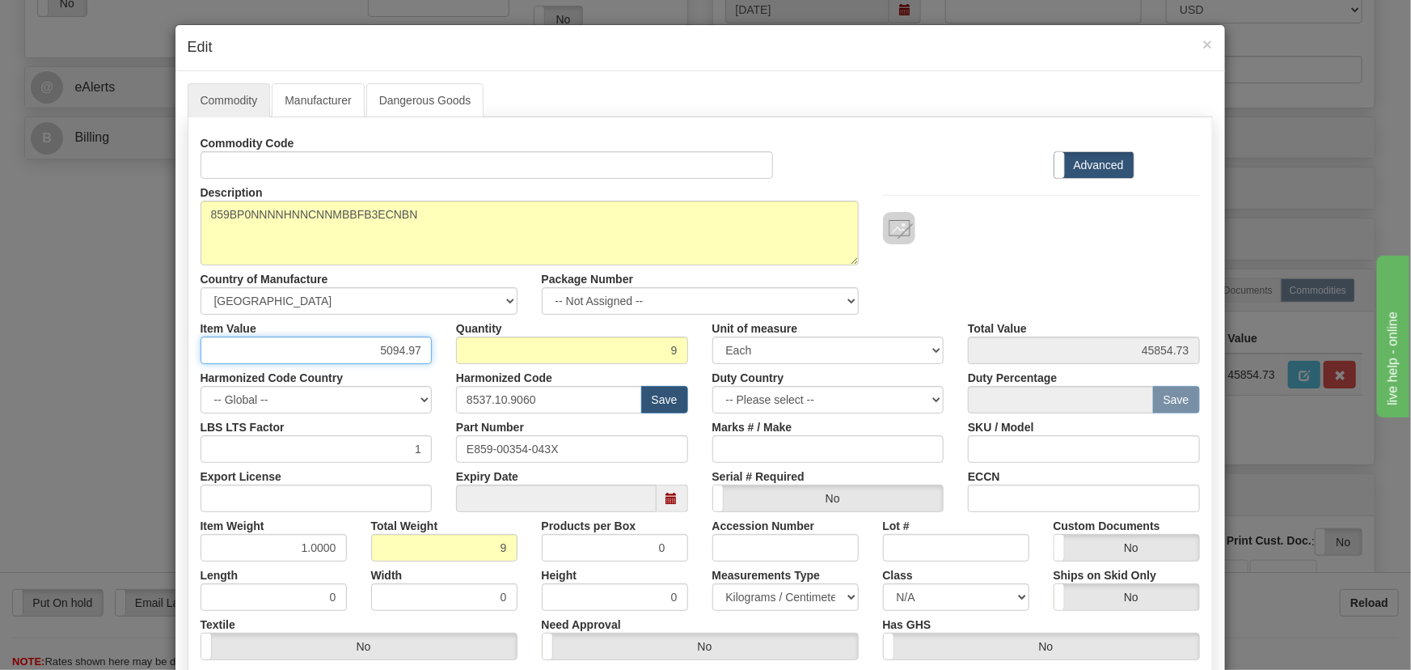
click at [454, 383] on div "Commodity Code Standard Advanced Description 859BP0NNNNHNNCNNMBBFB3ECNBN043X Co…" at bounding box center [700, 419] width 999 height 580
paste input "3.469,45"
type input "3469.45"
type input "31225.05"
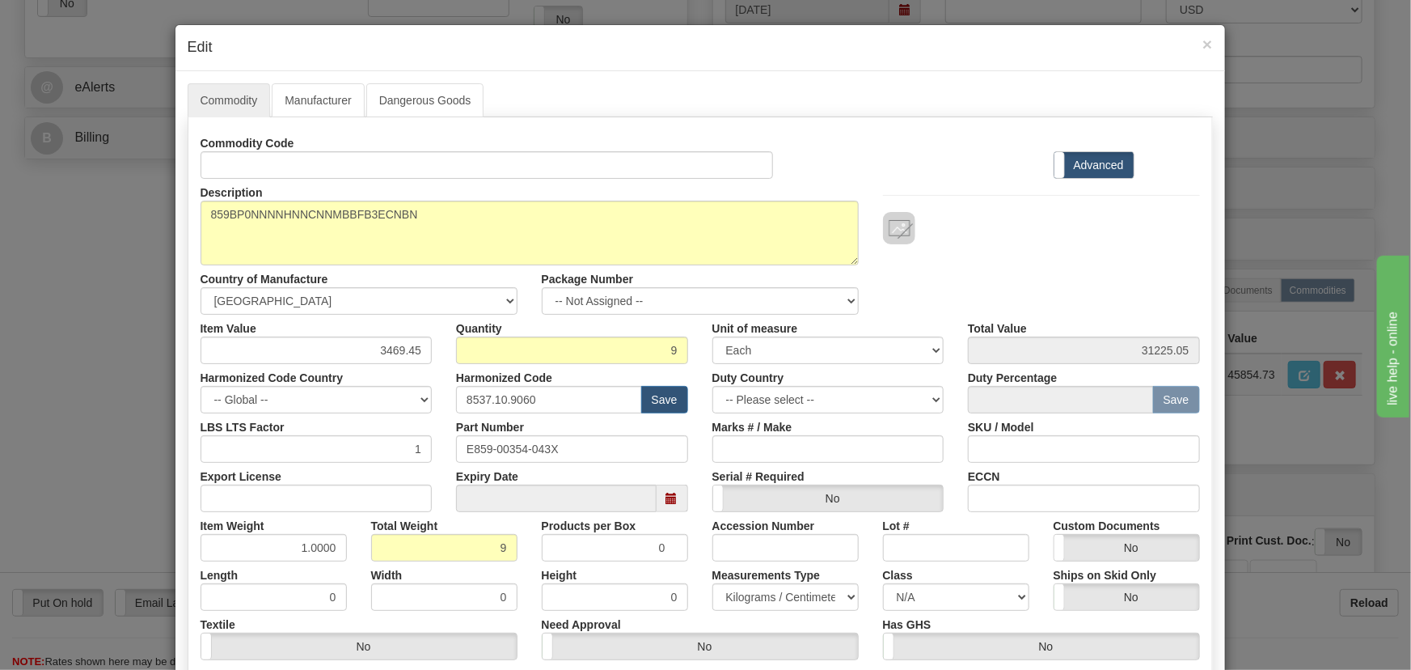
click at [904, 172] on div "Commodity Code Standard Advanced" at bounding box center [700, 153] width 1024 height 49
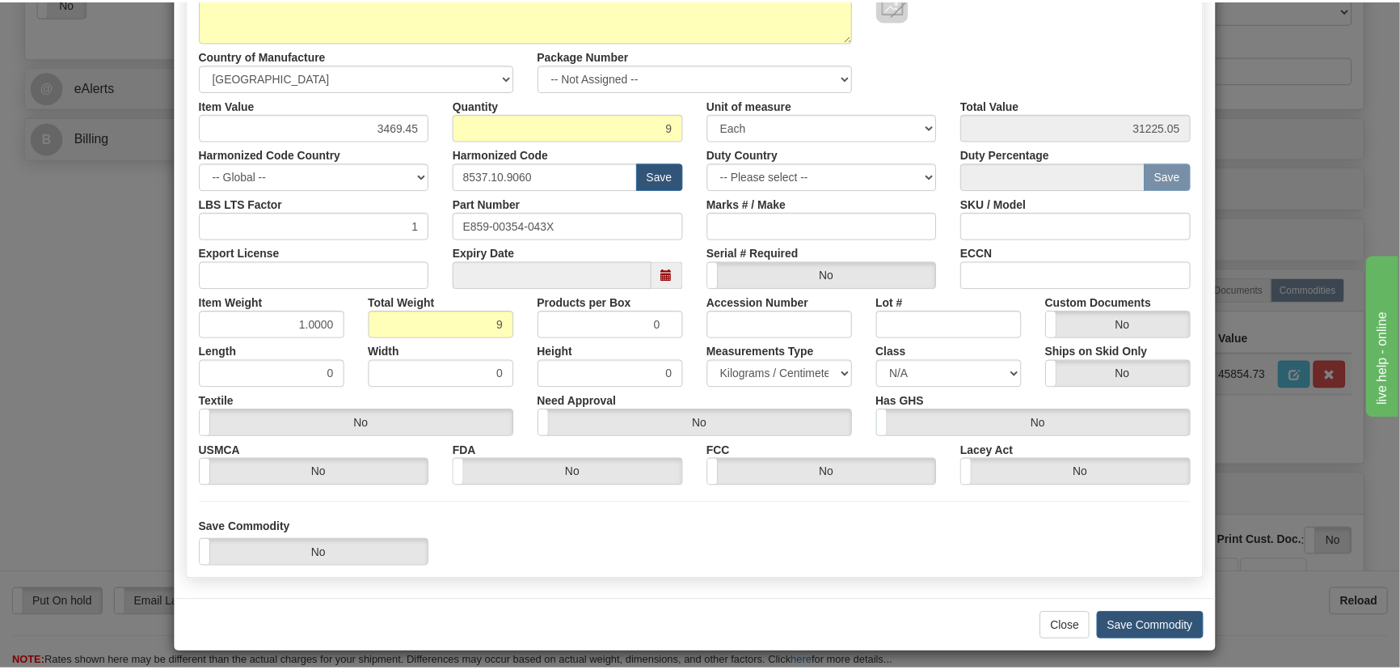
scroll to position [230, 0]
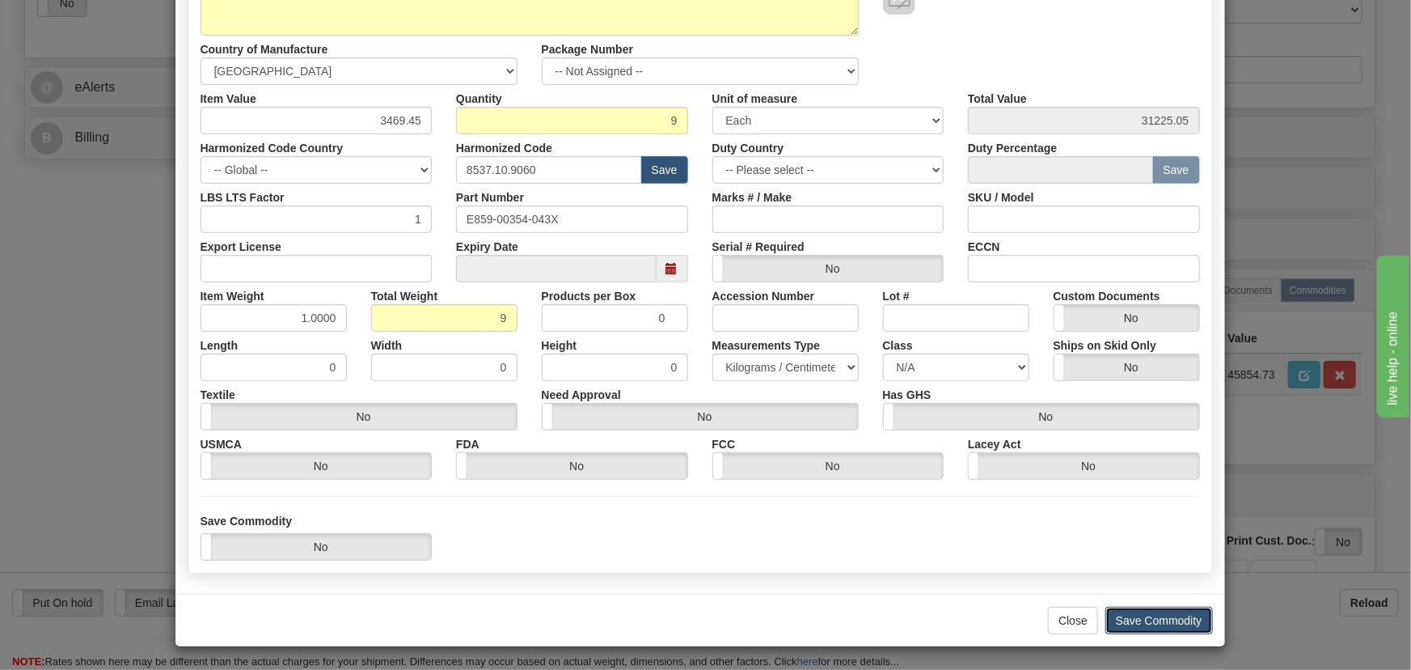
click at [1117, 613] on button "Save Commodity" at bounding box center [1159, 619] width 108 height 27
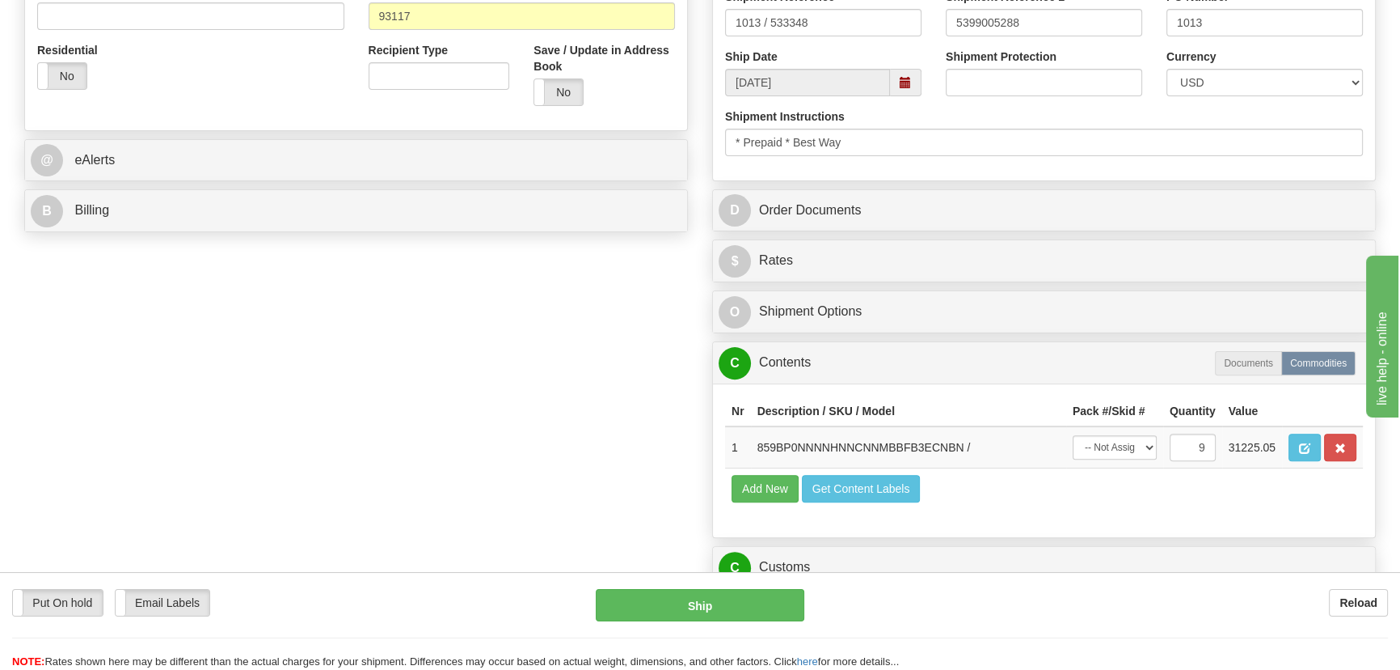
scroll to position [661, 0]
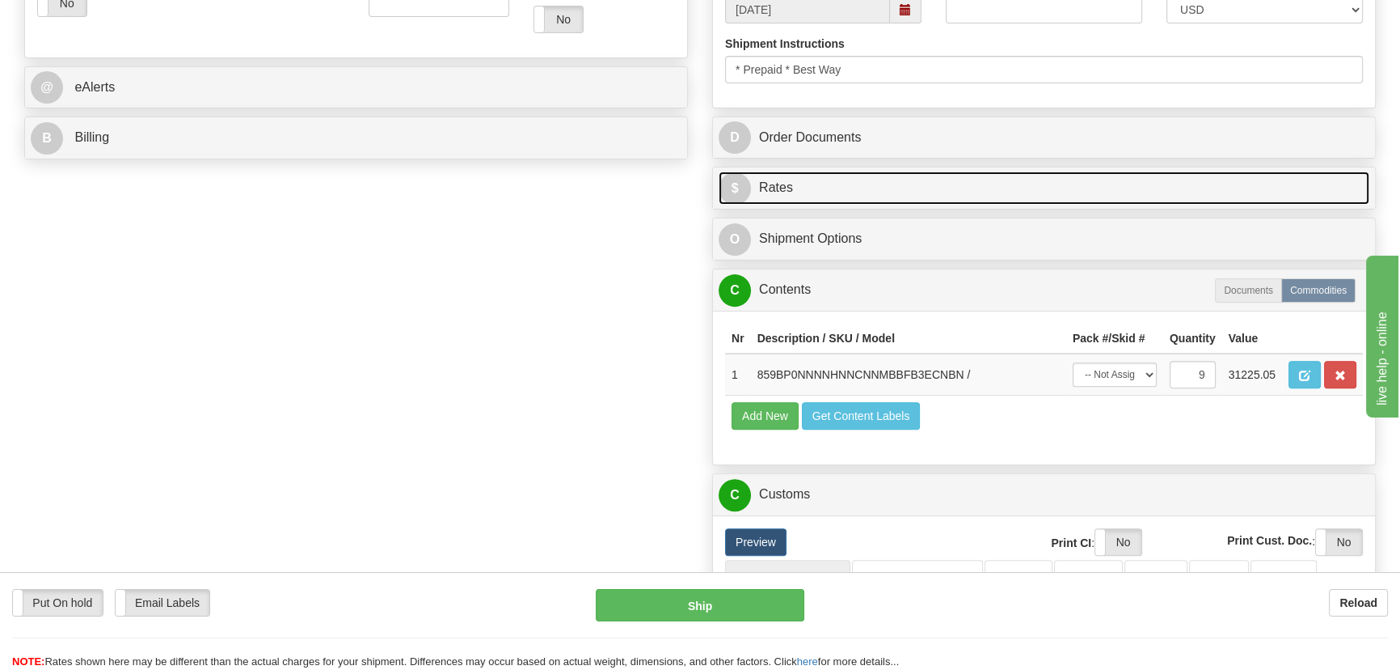
click at [1124, 179] on link "$ Rates" at bounding box center [1044, 187] width 651 height 33
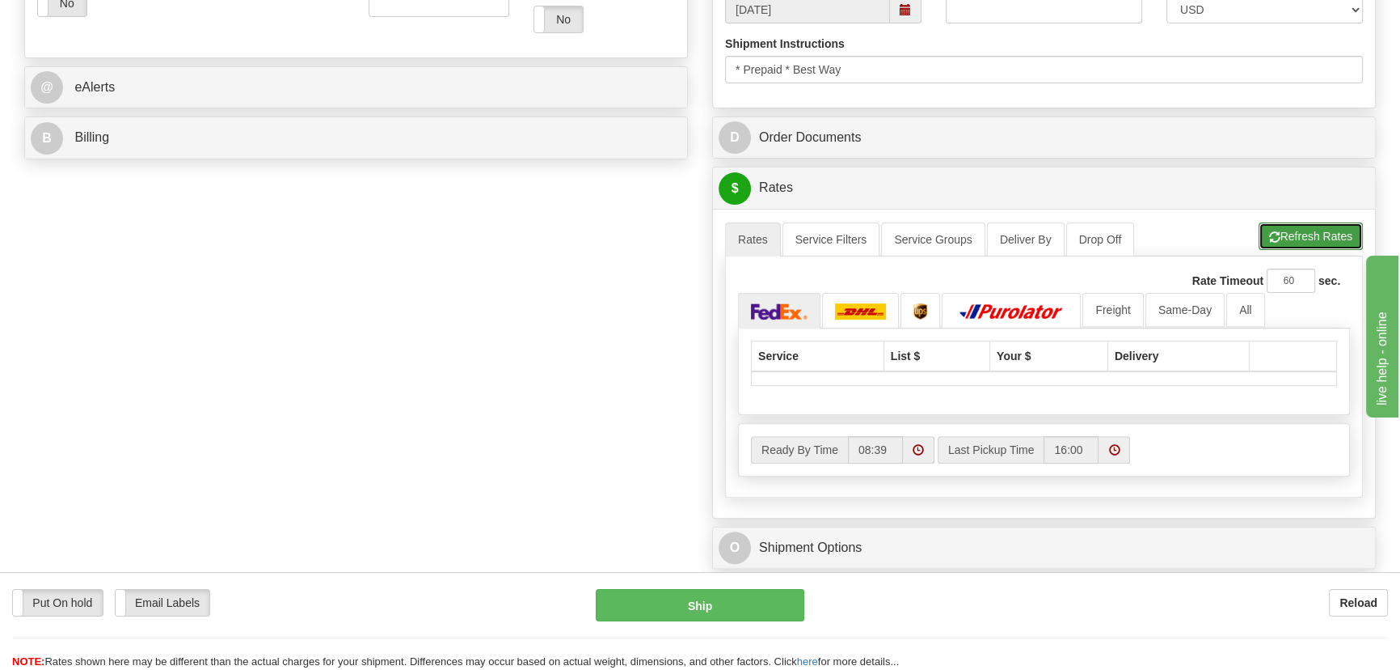
click at [1317, 233] on button "Refresh Rates" at bounding box center [1311, 235] width 104 height 27
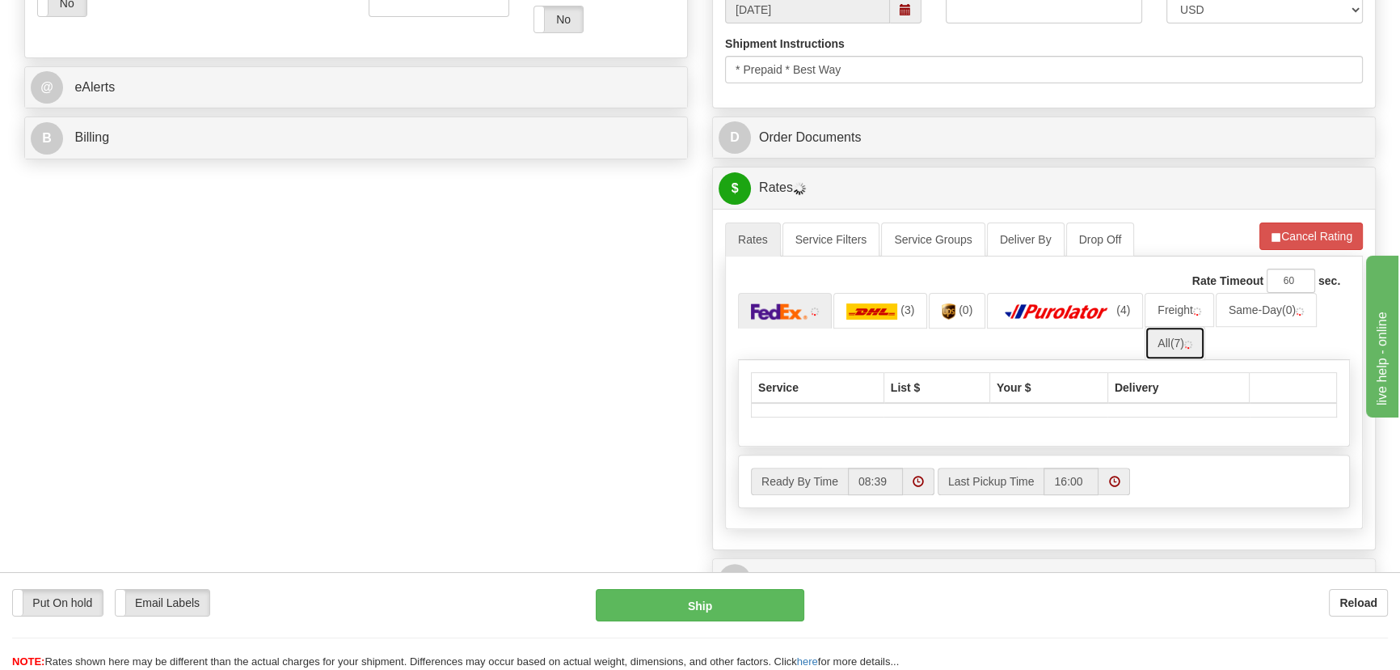
click at [1195, 340] on link "All (7)" at bounding box center [1175, 343] width 61 height 34
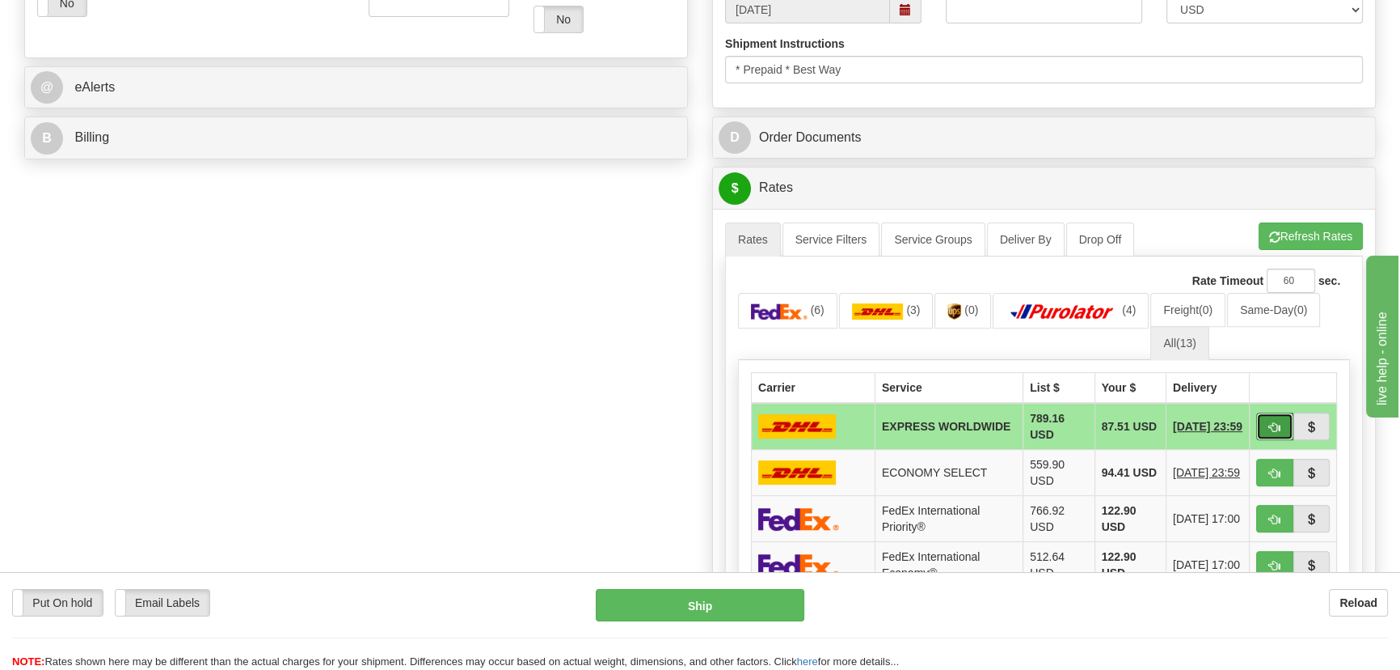
click at [1278, 429] on span "button" at bounding box center [1274, 427] width 11 height 11
type input "P"
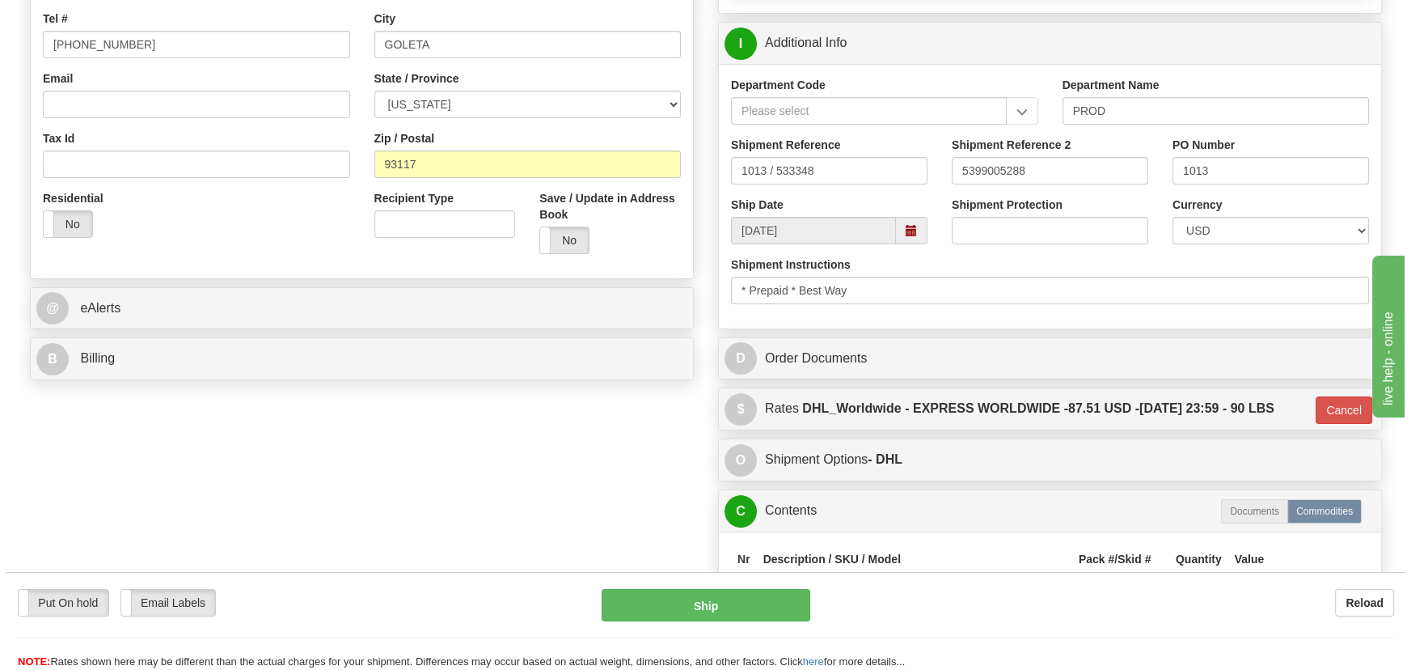
scroll to position [809, 0]
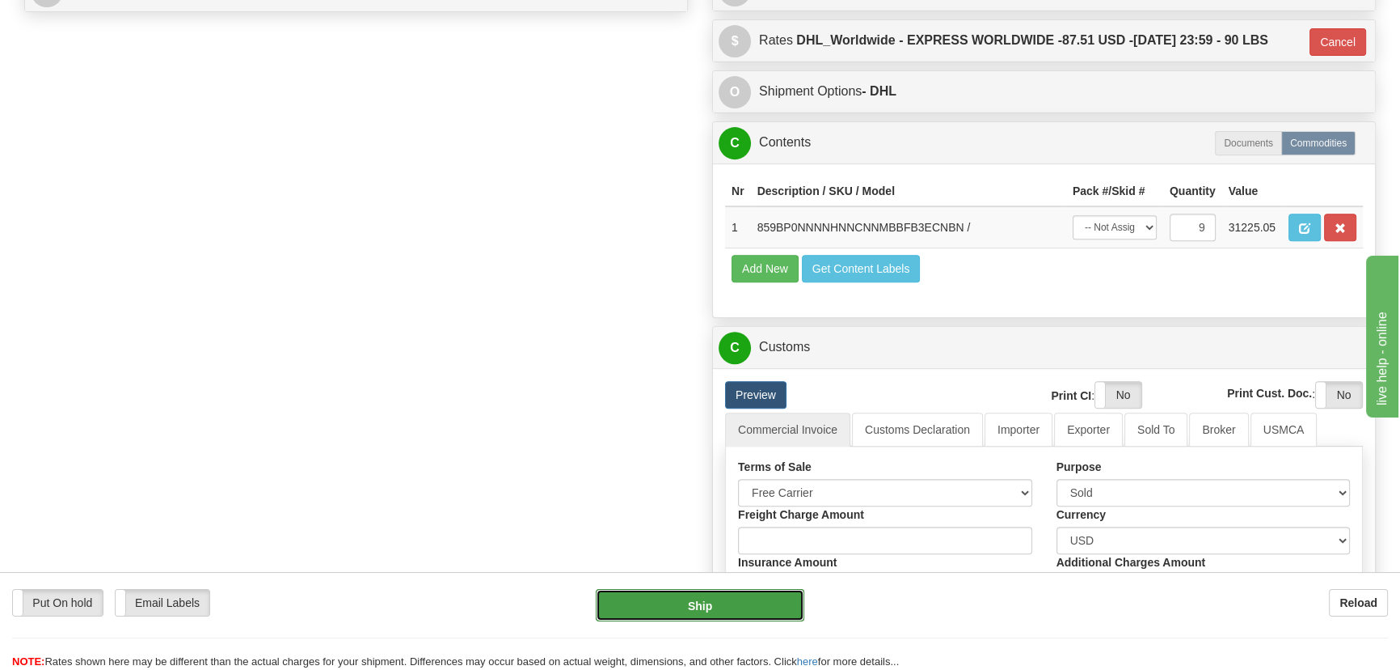
click at [723, 602] on button "Ship" at bounding box center [700, 605] width 209 height 32
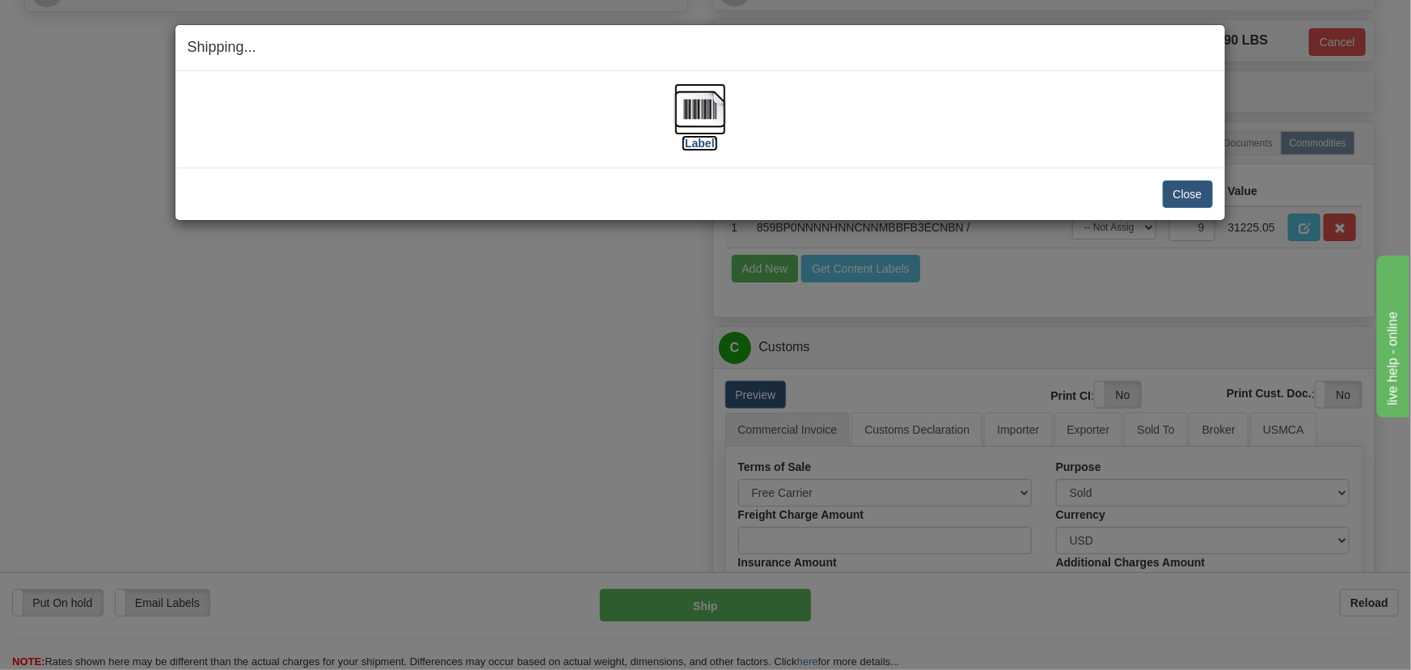
click at [703, 108] on img at bounding box center [700, 109] width 52 height 52
click at [1188, 191] on button "Close" at bounding box center [1188, 193] width 50 height 27
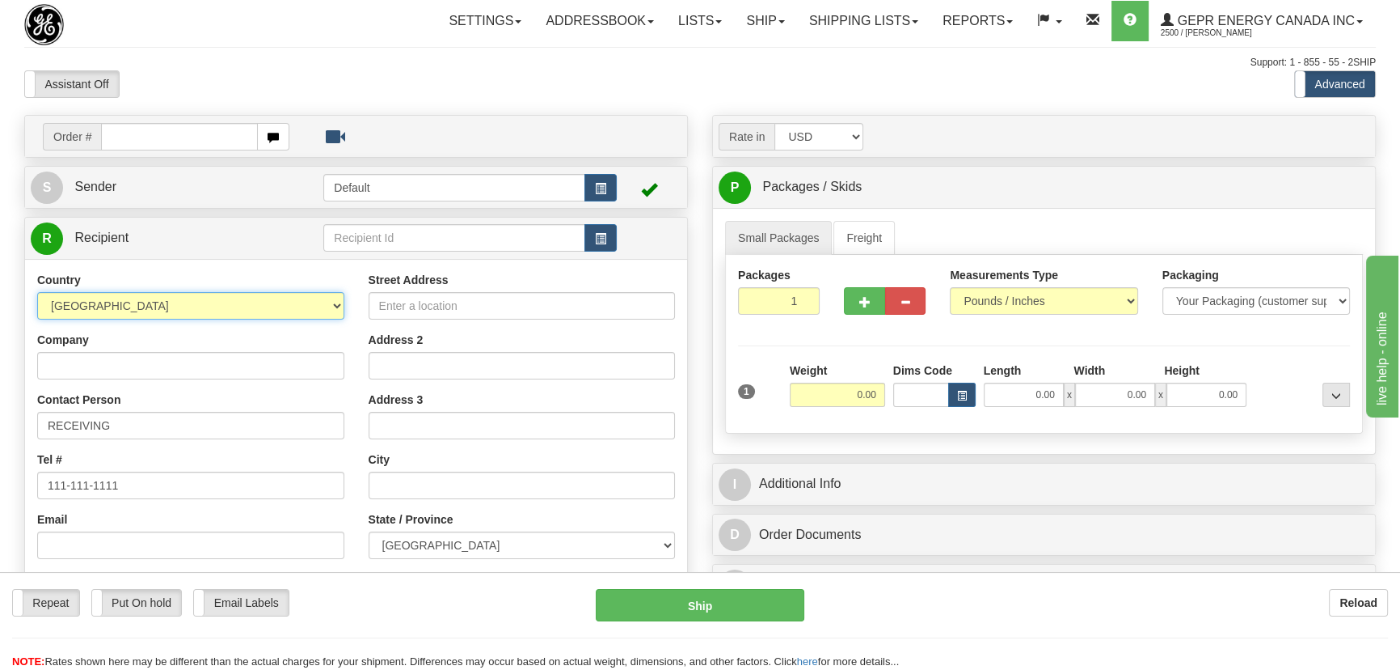
click at [225, 310] on select "AFGHANISTAN ALAND ISLANDS ALBANIA ALGERIA AMERICAN SAMOA ANDORRA ANGOLA ANGUILL…" at bounding box center [190, 305] width 307 height 27
select select "UI"
drag, startPoint x: 646, startPoint y: 89, endPoint x: 650, endPoint y: 70, distance: 19.0
click at [650, 87] on div "Assistant On Assistant Off Do a return Do a return Previous Next Standard Advan…" at bounding box center [700, 83] width 1376 height 27
click at [183, 192] on link "S Sender" at bounding box center [177, 187] width 293 height 33
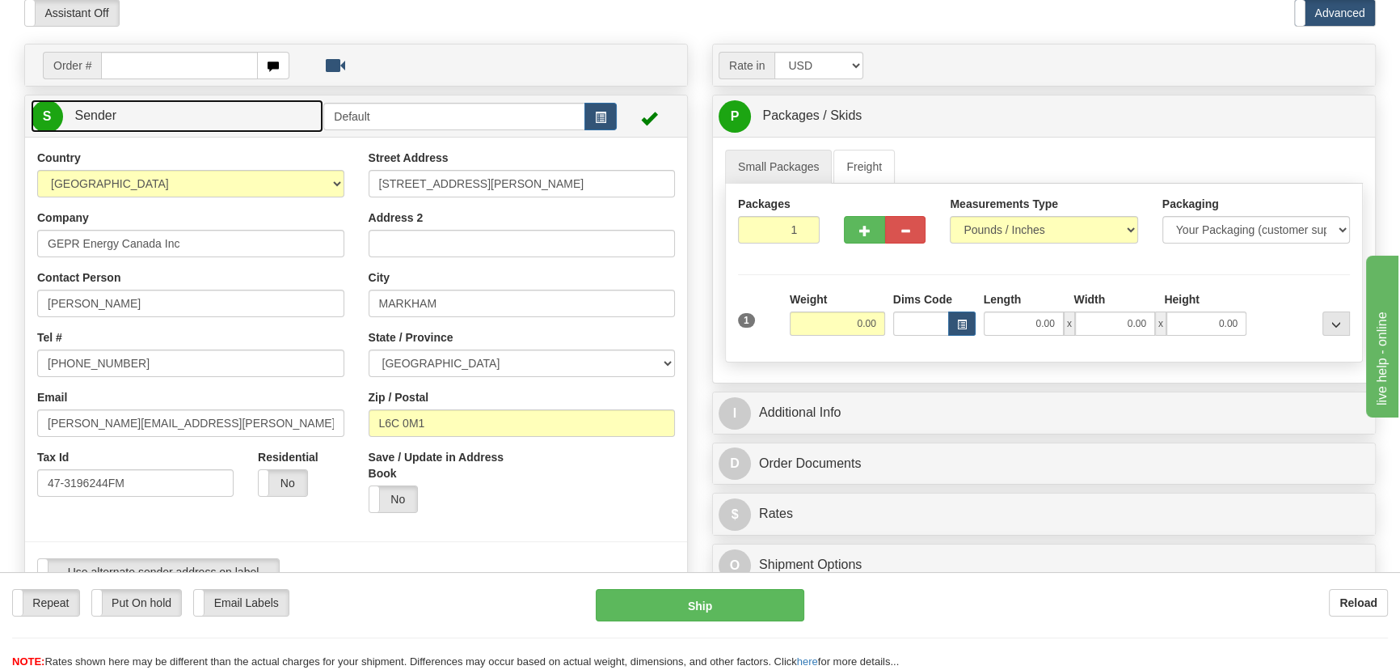
scroll to position [220, 0]
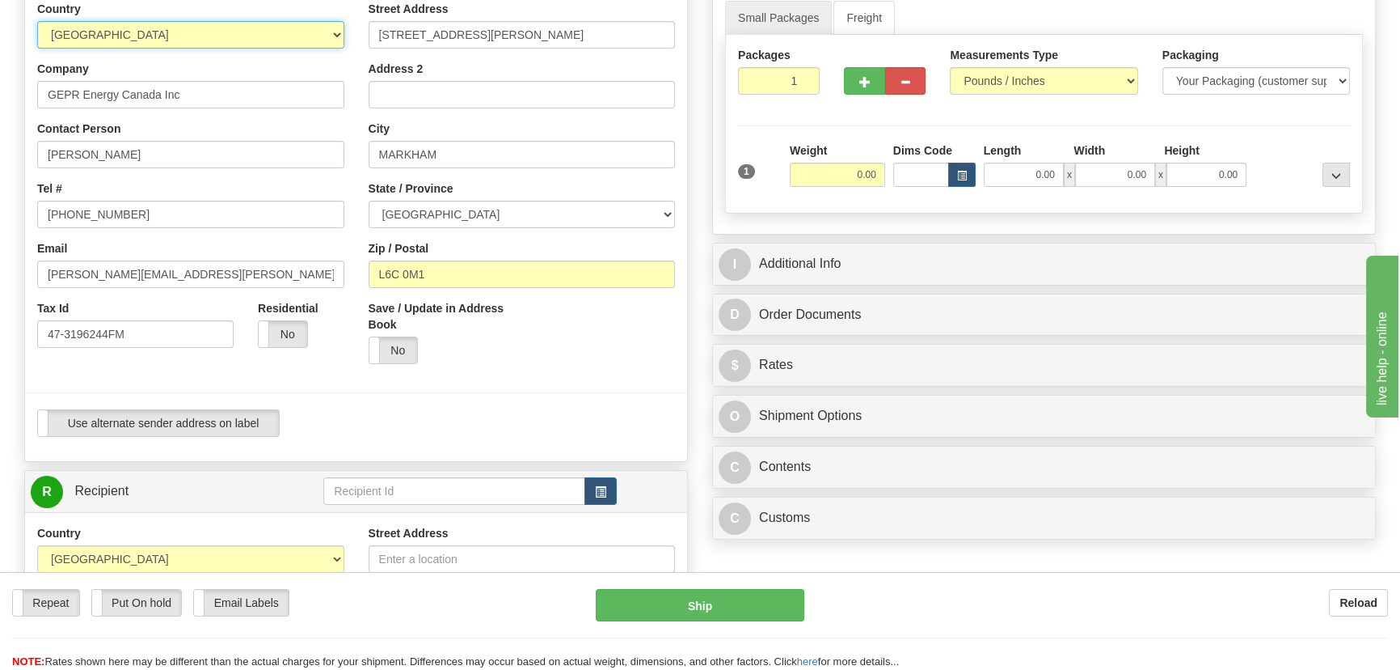
click at [289, 39] on select "AFGHANISTAN ALAND ISLANDS ALBANIA ALGERIA AMERICAN SAMOA ANDORRA ANGOLA ANGUILL…" at bounding box center [190, 34] width 307 height 27
select select "US"
click at [37, 21] on select "AFGHANISTAN ALAND ISLANDS ALBANIA ALGERIA AMERICAN SAMOA ANDORRA ANGOLA ANGUILL…" at bounding box center [190, 34] width 307 height 27
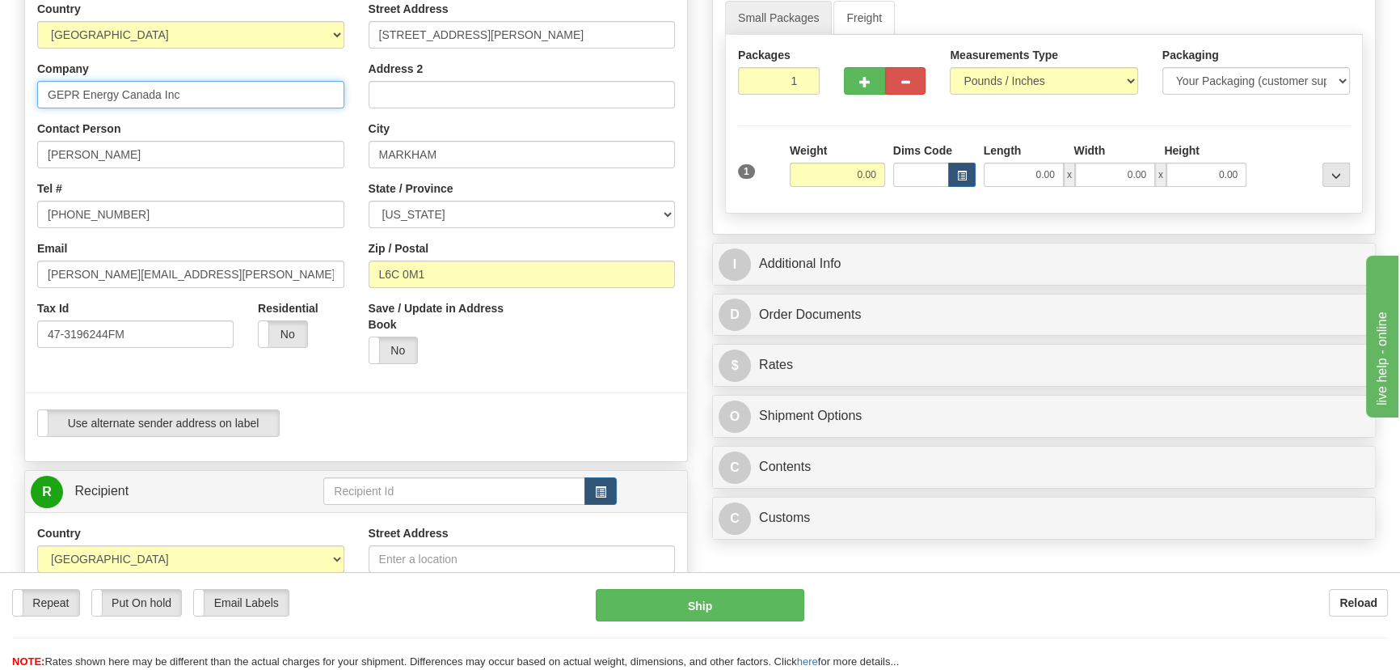
drag, startPoint x: 176, startPoint y: 95, endPoint x: 0, endPoint y: 98, distance: 176.3
click at [0, 98] on div "Toggle navigation Settings Shipping Preferences Fields Preferences New" at bounding box center [700, 472] width 1400 height 1384
paste input "Sparks"
type input "Sparks"
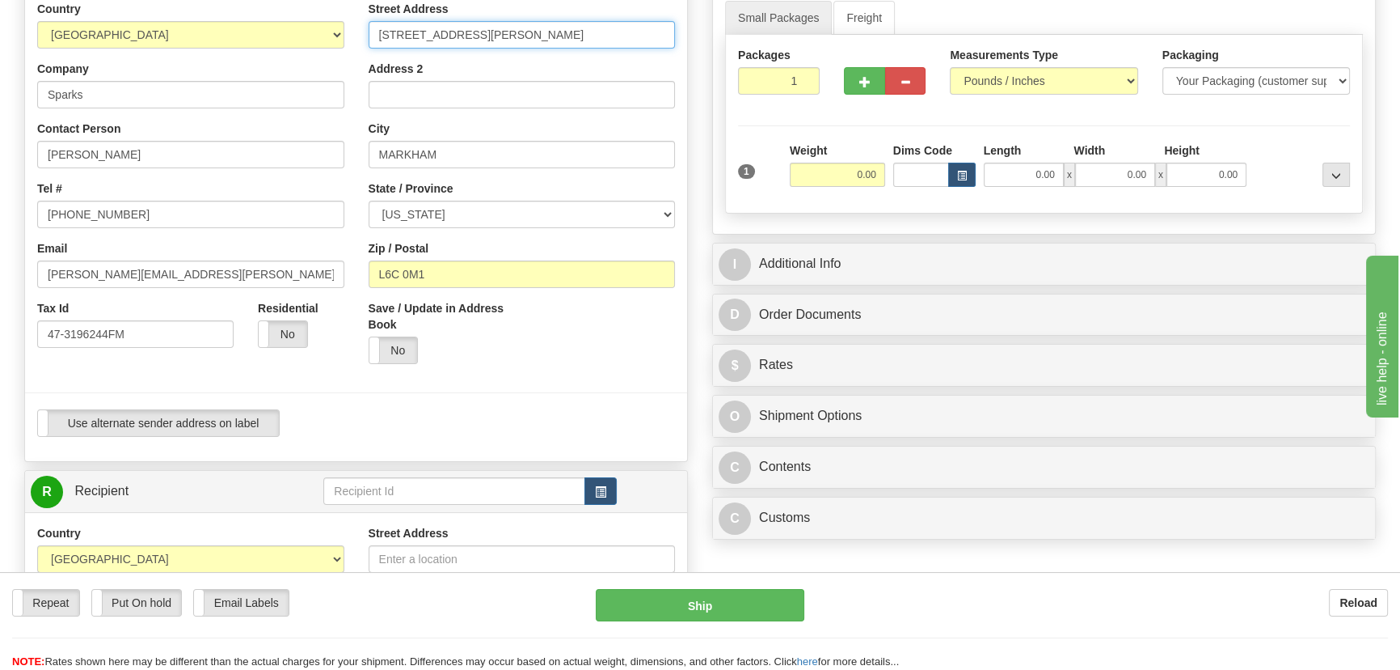
drag, startPoint x: 551, startPoint y: 37, endPoint x: 582, endPoint y: 137, distance: 105.1
click at [278, 42] on div "Country AFGHANISTAN ALAND ISLANDS ALBANIA ALGERIA AMERICAN SAMOA ANDORRA ANGOLA…" at bounding box center [356, 225] width 662 height 448
paste input "12915 Stonebridge Rd"
type input "12915 Stonebridge Rd"
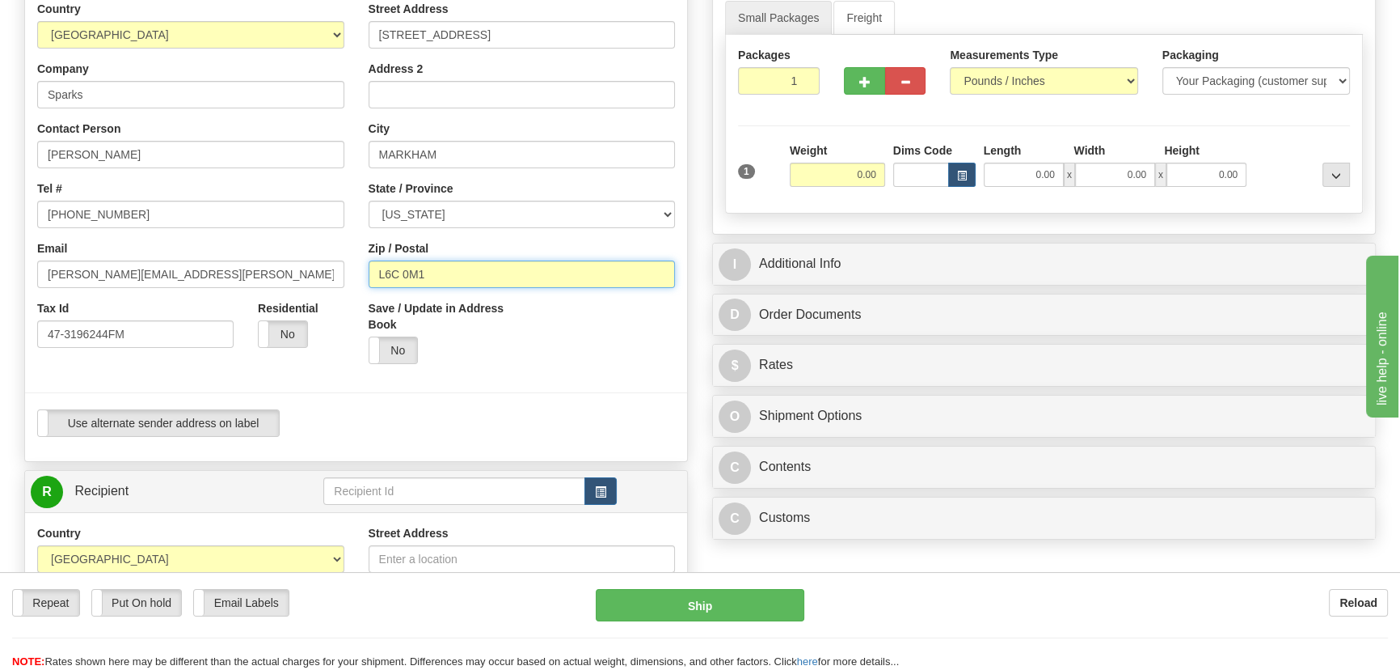
drag, startPoint x: 453, startPoint y: 272, endPoint x: 741, endPoint y: 413, distance: 320.4
click at [190, 272] on div "Country AFGHANISTAN ALAND ISLANDS ALBANIA ALGERIA AMERICAN SAMOA ANDORRA ANGOLA…" at bounding box center [356, 225] width 662 height 448
paste input "46783"
click at [532, 355] on div "Save / Update in Address Book Yes No" at bounding box center [523, 338] width 332 height 76
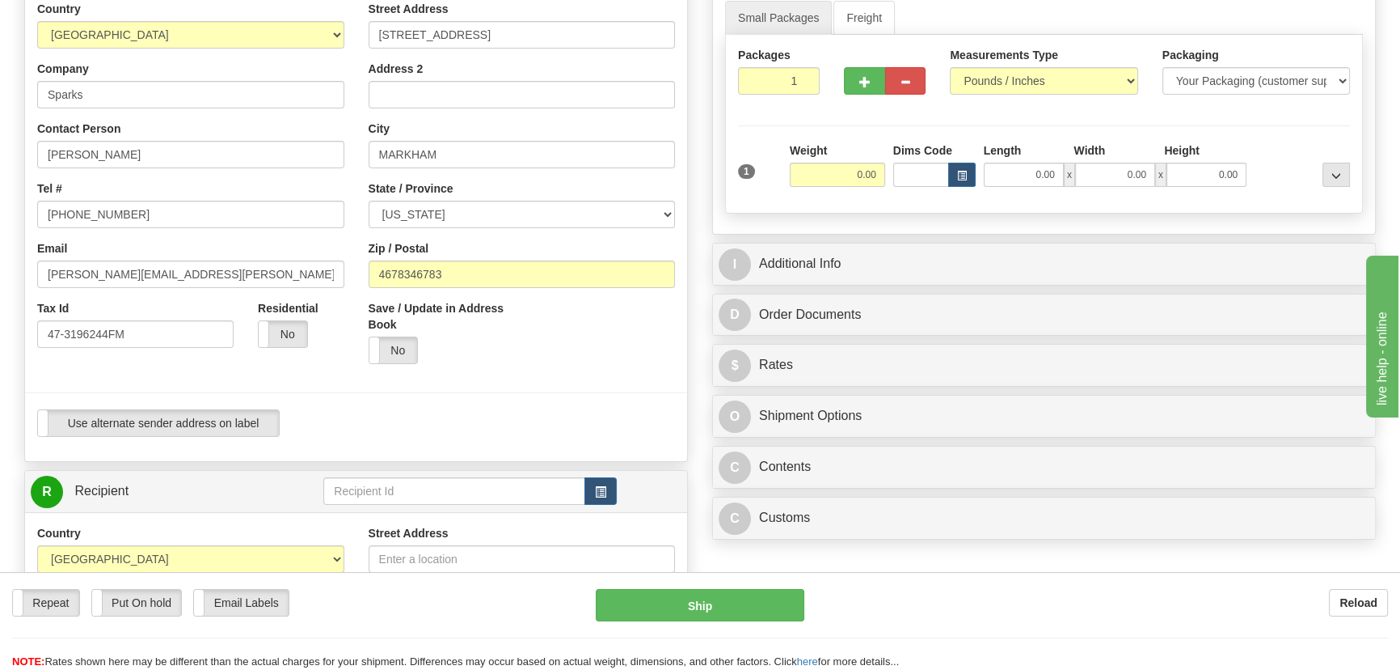
click at [506, 283] on div "Street Address 12915 Stonebridge Rd Address 2 City MARKHAM State / Province ALA…" at bounding box center [523, 188] width 332 height 375
drag, startPoint x: 500, startPoint y: 279, endPoint x: 321, endPoint y: 315, distance: 182.2
click at [288, 275] on div "Country AFGHANISTAN ALAND ISLANDS ALBANIA ALGERIA AMERICAN SAMOA ANDORRA ANGOLA…" at bounding box center [356, 225] width 662 height 448
paste input "text"
type input "46783"
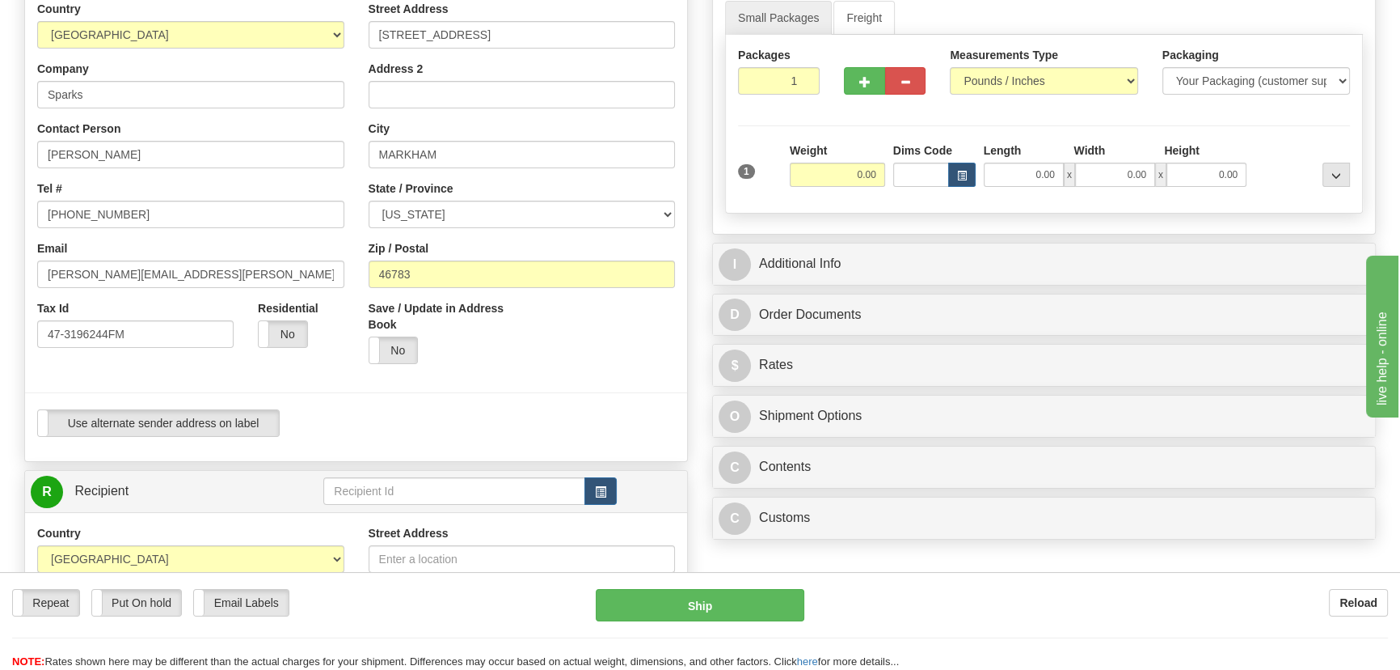
click at [477, 361] on div "Yes No" at bounding box center [440, 349] width 142 height 27
type input "ROANOKE"
select select "IN"
drag, startPoint x: 148, startPoint y: 147, endPoint x: 0, endPoint y: 161, distance: 148.6
click at [0, 161] on div "Toggle navigation Settings Shipping Preferences Fields Preferences New" at bounding box center [700, 472] width 1400 height 1384
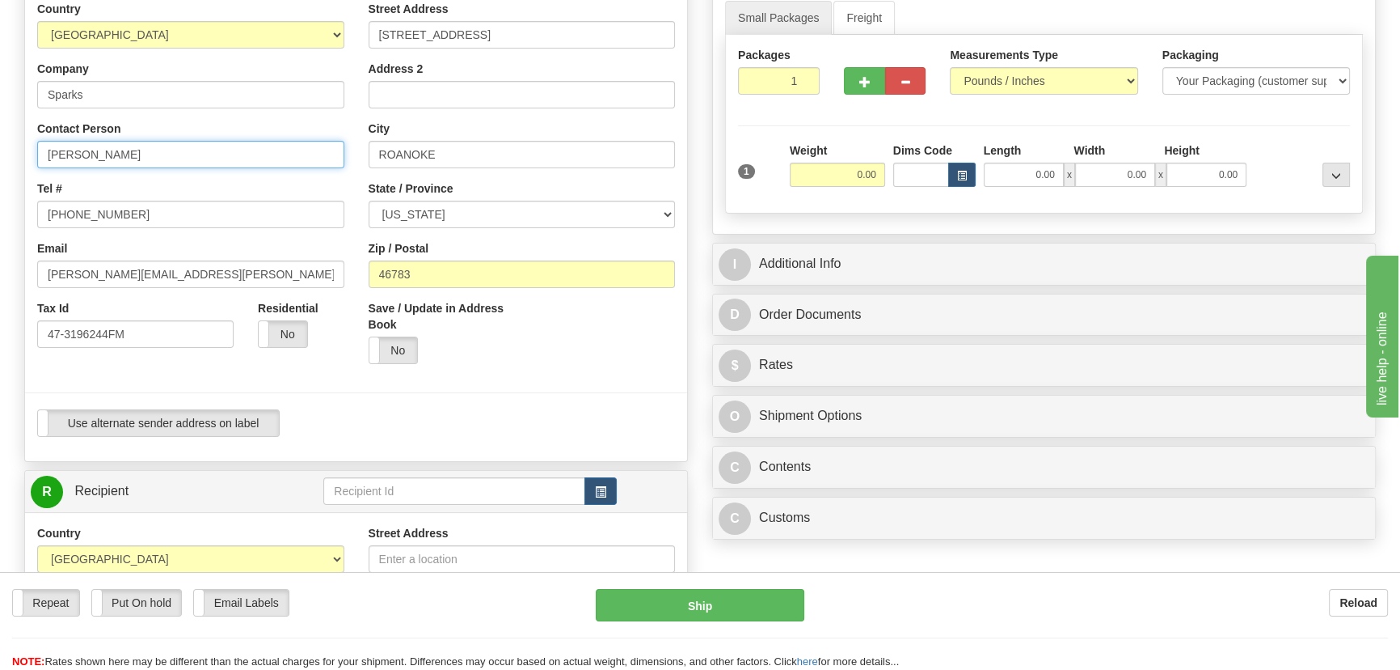
paste input "Vince Milholland/#315025"
type input "Vince Milholland/#315025"
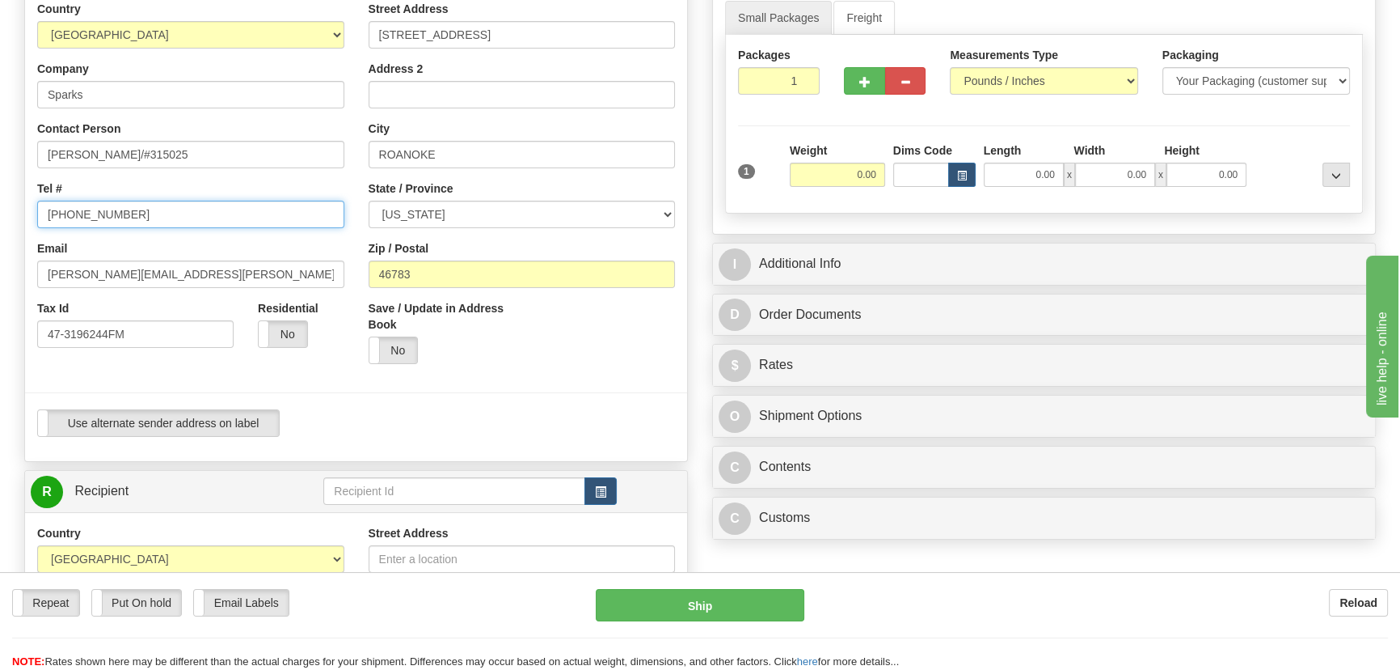
click at [220, 218] on input "905-927-5616" at bounding box center [190, 214] width 307 height 27
drag, startPoint x: 175, startPoint y: 212, endPoint x: 0, endPoint y: 211, distance: 175.5
click at [0, 211] on div "Toggle navigation Settings Shipping Preferences Fields Preferences New" at bounding box center [700, 472] width 1400 height 1384
paste input "260.470.640"
paste input "260.470.6406"
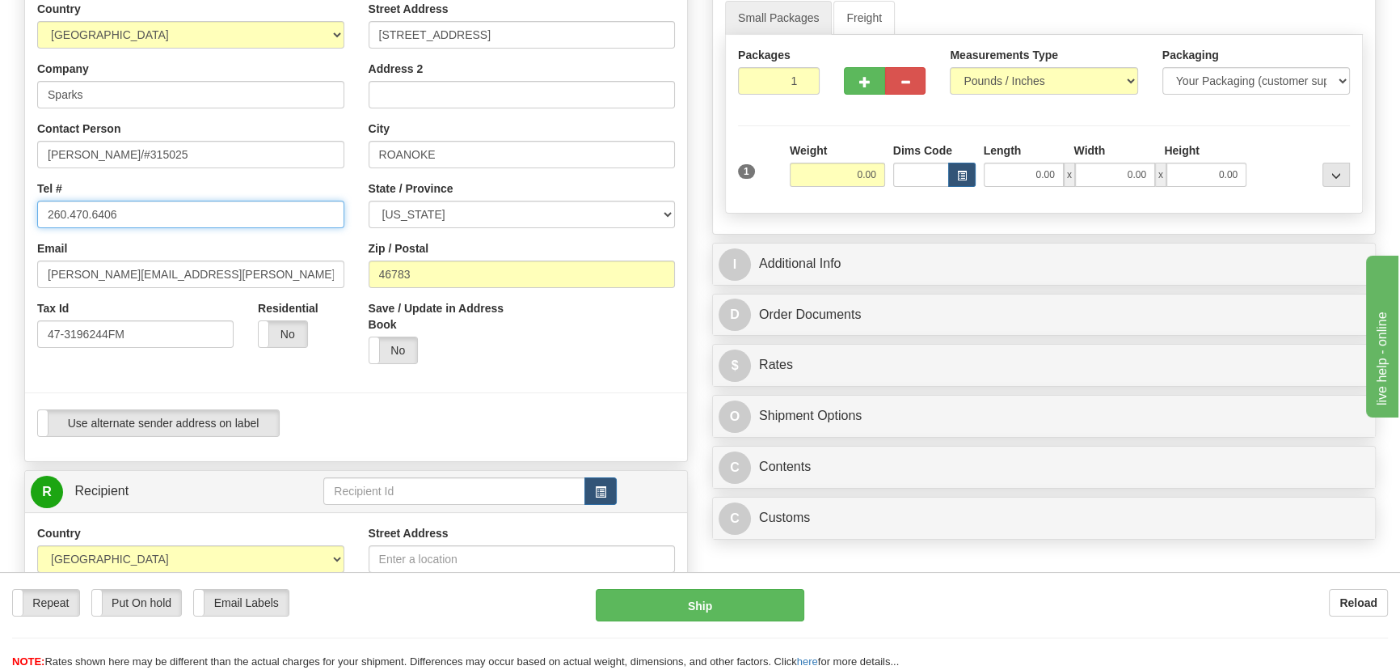
type input "260.470.6406"
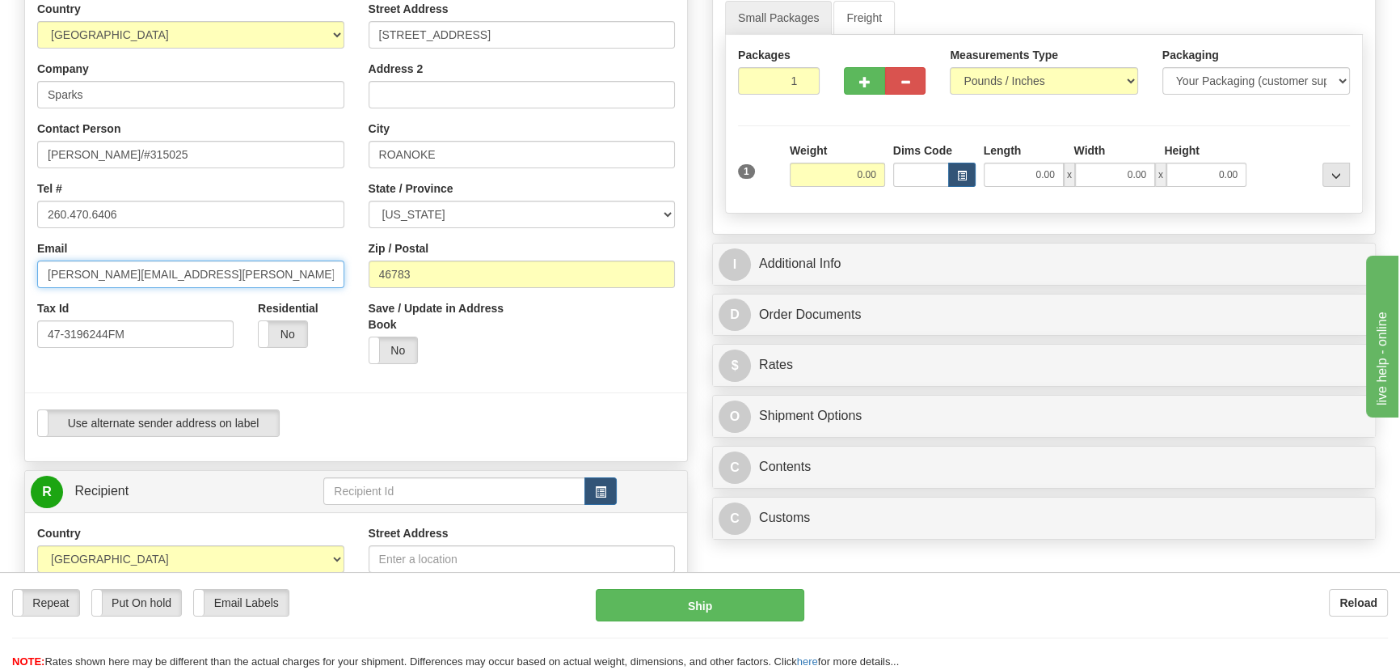
drag, startPoint x: 209, startPoint y: 269, endPoint x: 100, endPoint y: 319, distance: 119.4
click at [0, 302] on div "Toggle navigation Settings Shipping Preferences Fields Preferences New" at bounding box center [700, 472] width 1400 height 1384
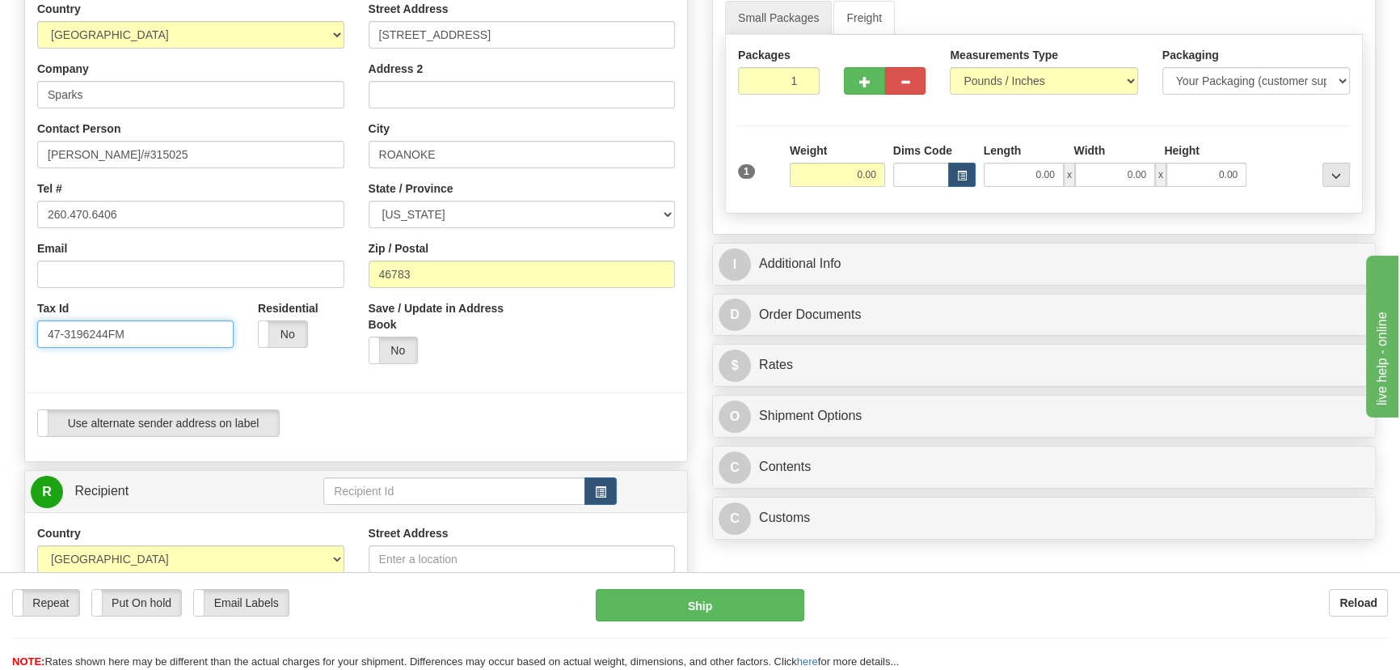
drag, startPoint x: 139, startPoint y: 339, endPoint x: 0, endPoint y: 335, distance: 139.1
click at [0, 335] on div "Toggle navigation Settings Shipping Preferences Fields Preferences New" at bounding box center [700, 472] width 1400 height 1384
drag, startPoint x: 787, startPoint y: 84, endPoint x: 816, endPoint y: 93, distance: 30.4
click at [816, 92] on input "1" at bounding box center [779, 80] width 82 height 27
drag, startPoint x: 835, startPoint y: 167, endPoint x: 917, endPoint y: 171, distance: 81.8
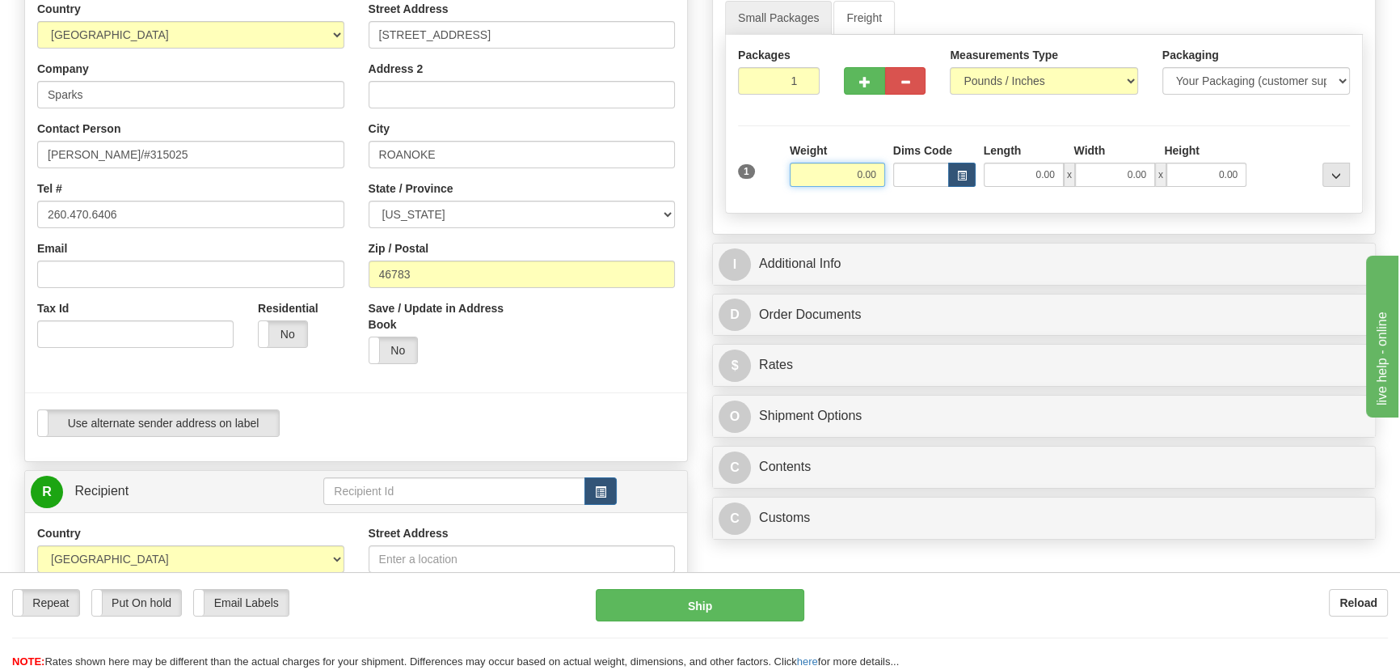
click at [917, 171] on div "1 Weight 0.00 Dims Code 0.00" at bounding box center [1044, 170] width 620 height 57
type input "378.00"
drag, startPoint x: 1033, startPoint y: 175, endPoint x: 1109, endPoint y: 199, distance: 80.3
click at [1105, 199] on div "1 Weight 378.00 Dims Code" at bounding box center [1044, 171] width 612 height 58
type input "88.00"
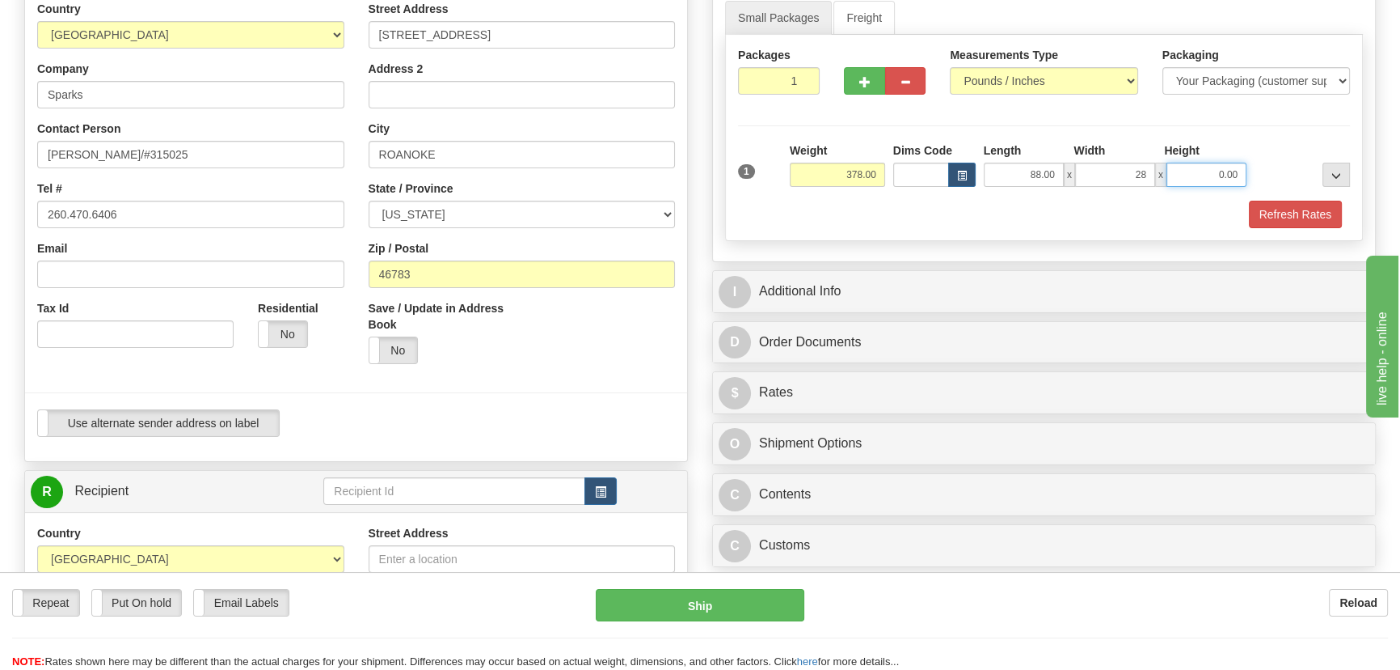
type input "28.00"
type input "29.00"
click at [1286, 137] on div "Packages 1 1 Measurements Type" at bounding box center [1044, 138] width 638 height 206
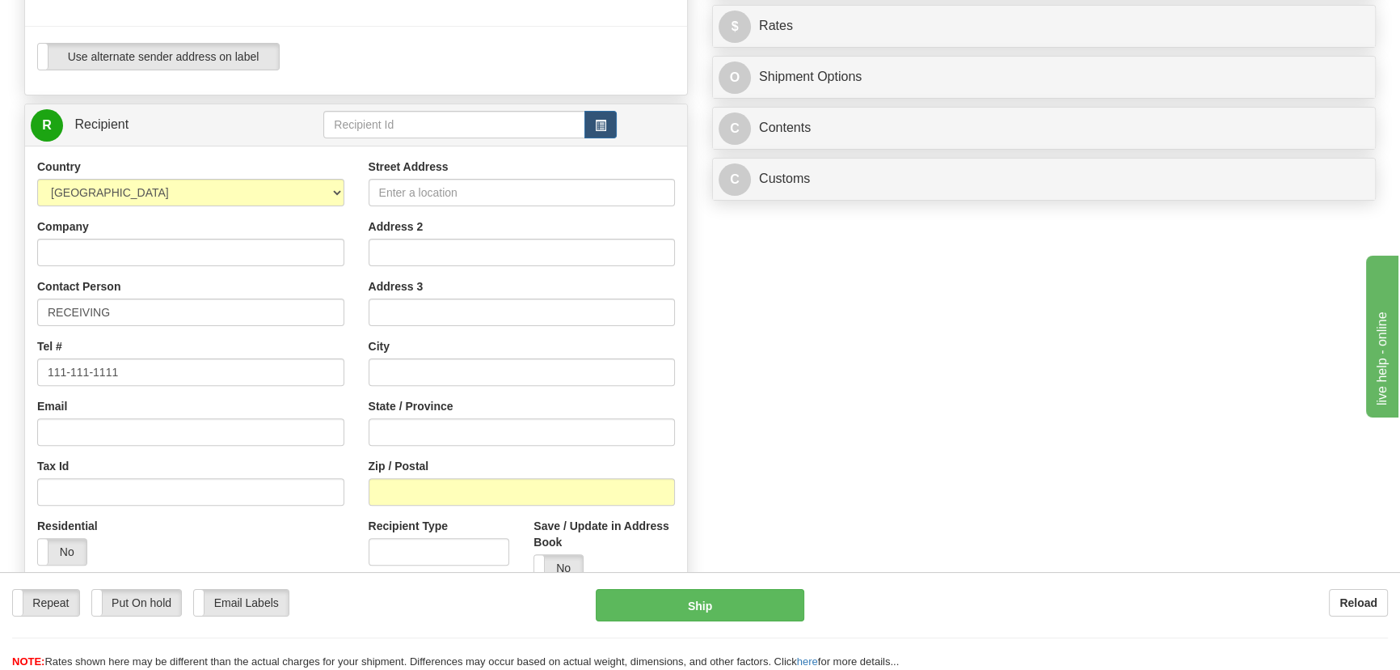
scroll to position [588, 0]
click at [275, 195] on select "AFGHANISTAN ALAND ISLANDS ALBANIA ALGERIA AMERICAN SAMOA ANDORRA ANGOLA ANGUILL…" at bounding box center [190, 190] width 307 height 27
select select "CA"
click at [37, 177] on select "AFGHANISTAN ALAND ISLANDS ALBANIA ALGERIA AMERICAN SAMOA ANDORRA ANGOLA ANGUILL…" at bounding box center [190, 190] width 307 height 27
click at [119, 252] on input "Company" at bounding box center [190, 250] width 307 height 27
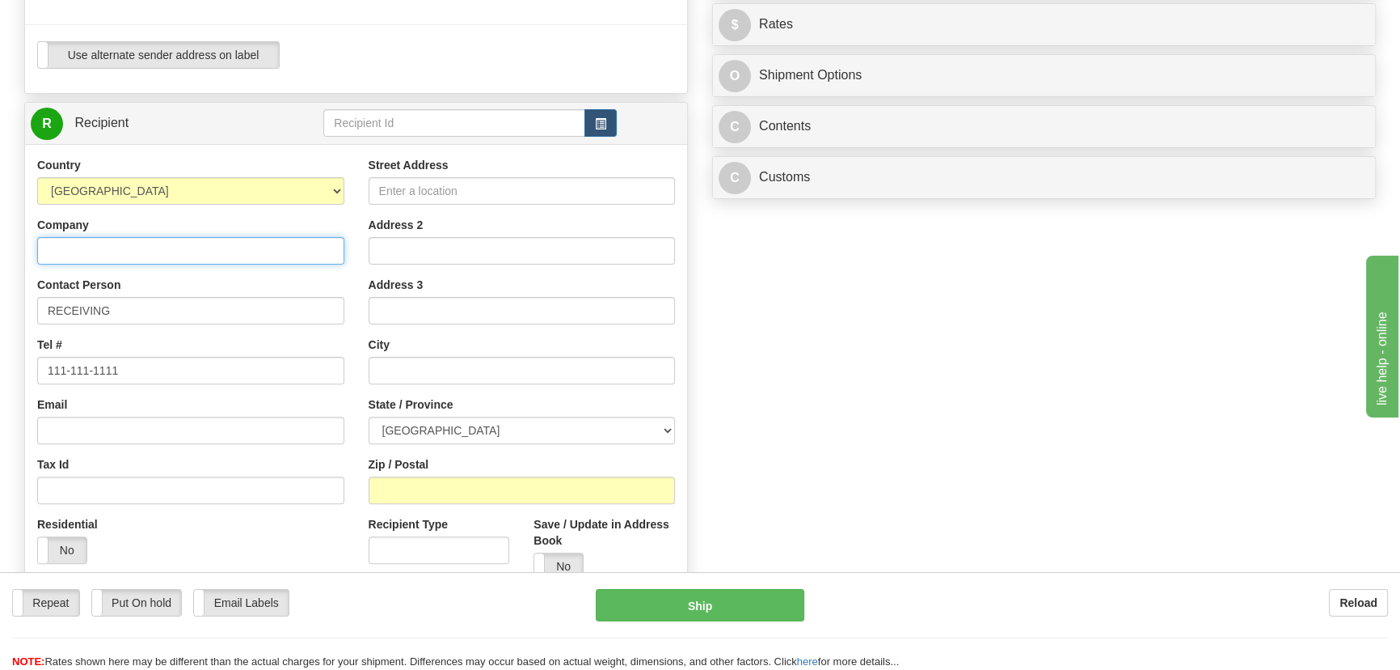
paste input "Accord Expositions Inc."
type input "Accord Expositions Inc."
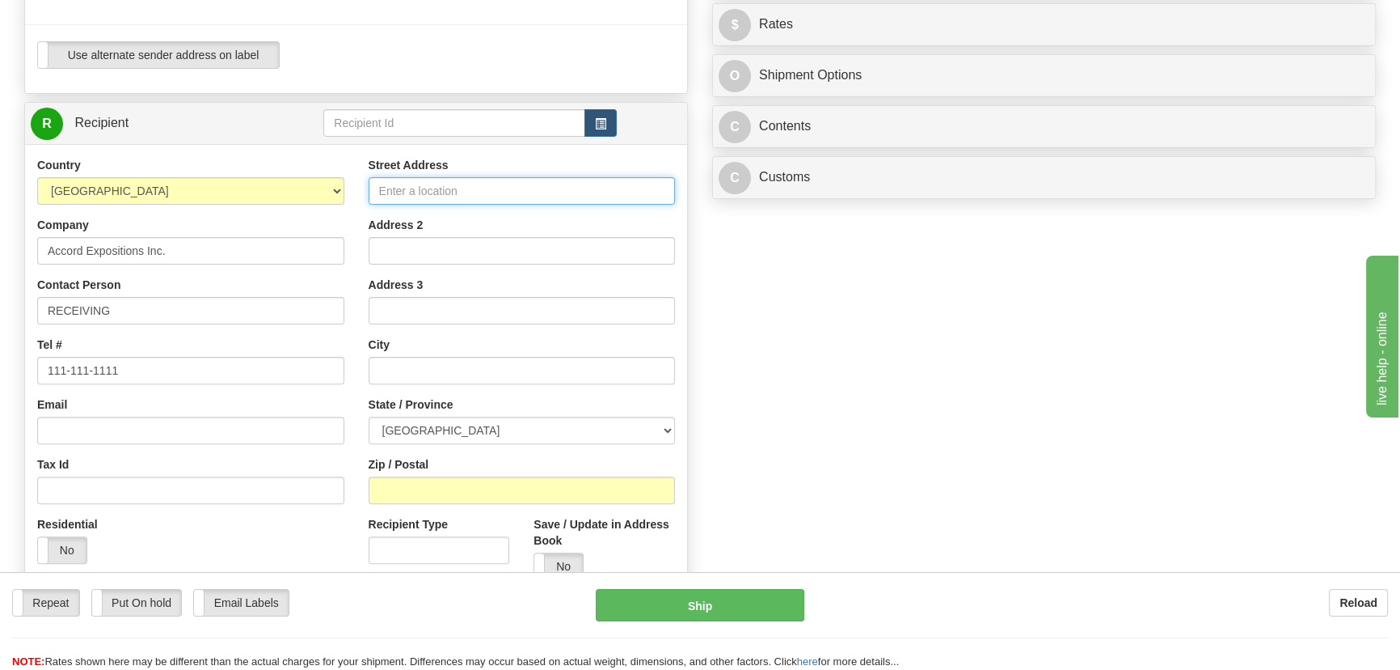
drag, startPoint x: 475, startPoint y: 199, endPoint x: 329, endPoint y: 193, distance: 145.7
click at [329, 193] on div "Country AFGHANISTAN ALAND ISLANDS ALBANIA ALGERIA AMERICAN SAMOA ANDORRA ANGOLA…" at bounding box center [356, 374] width 662 height 435
paste input "1530, 46e Avenue"
type input "1530, 46e Avenue"
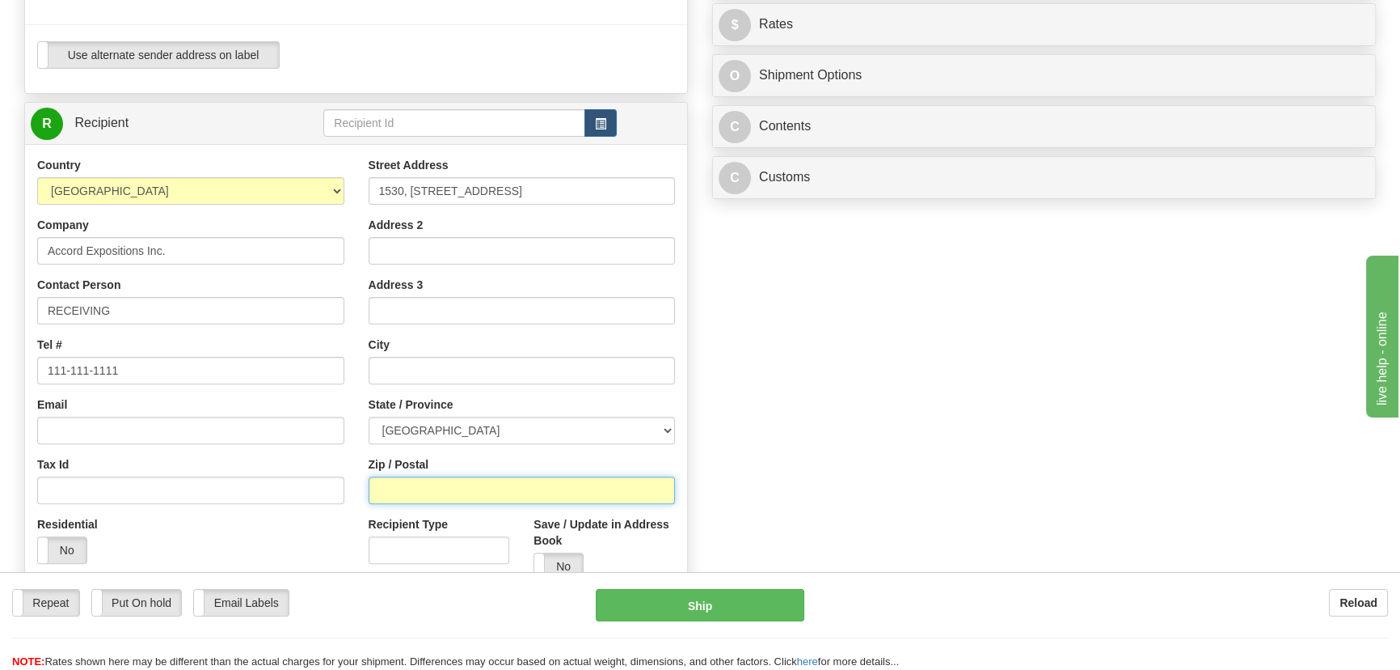
click at [445, 478] on input "Zip / Postal" at bounding box center [522, 489] width 307 height 27
paste input "H8T 3J9"
type input "H8T 3J9"
click at [710, 357] on div "Order # S Sender Default" at bounding box center [700, 120] width 1376 height 1187
type input "LACHINE"
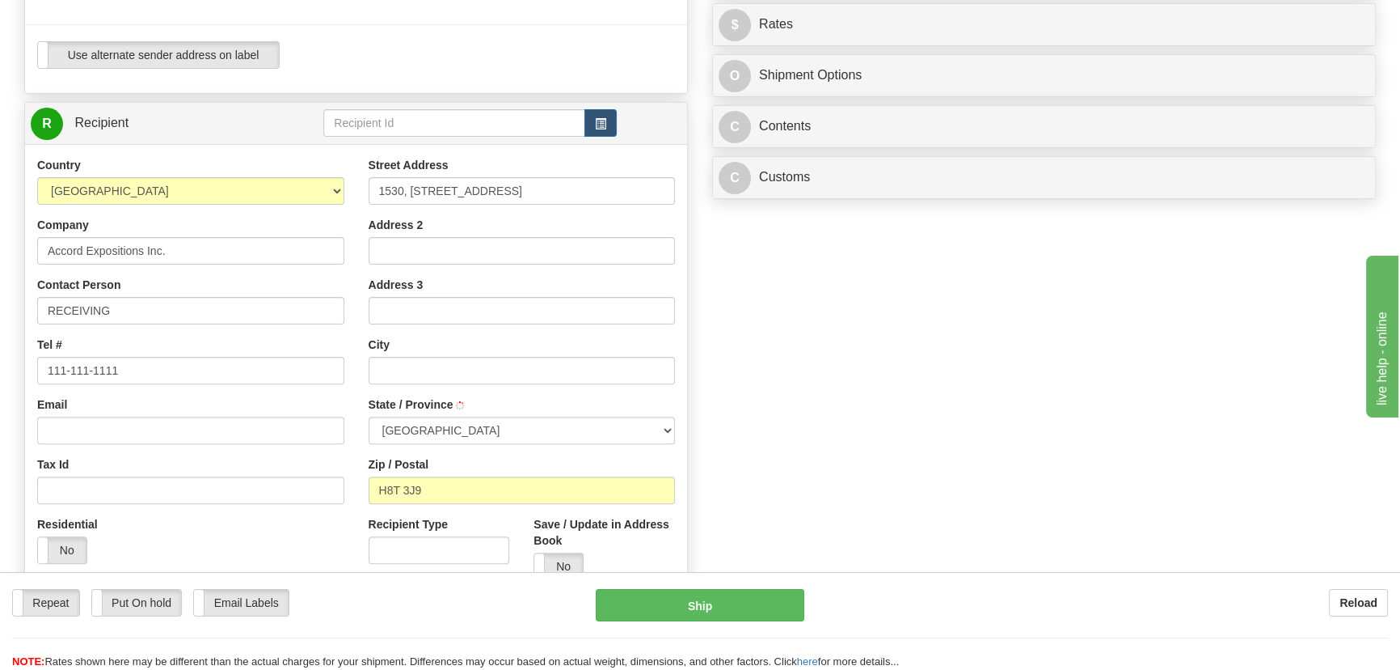
select select "QC"
drag, startPoint x: 159, startPoint y: 303, endPoint x: 0, endPoint y: 301, distance: 159.3
click at [0, 301] on div "Toggle navigation Settings Shipping Preferences Fields Preferences New" at bounding box center [700, 104] width 1400 height 1384
paste input "Brandon Silverman"
type input "Brandon Silverman"
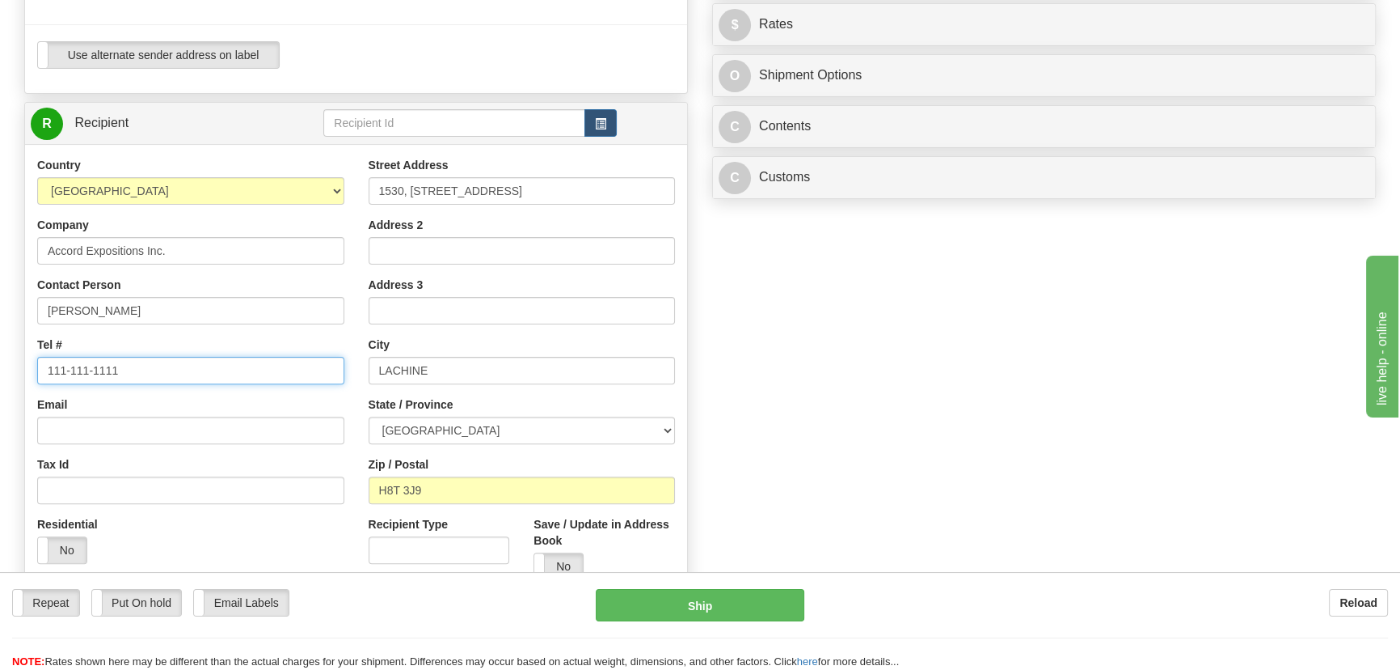
drag, startPoint x: 100, startPoint y: 358, endPoint x: 429, endPoint y: 298, distance: 333.7
click at [0, 315] on div "Toggle navigation Settings Shipping Preferences Fields Preferences New" at bounding box center [700, 104] width 1400 height 1384
paste input "+1 514 242-8479"
type input "+1 514 242-8479"
click at [639, 272] on div "Street Address 1530, 46e Avenue Address 2 Address 3 City LACHINE State / Provin…" at bounding box center [523, 374] width 332 height 435
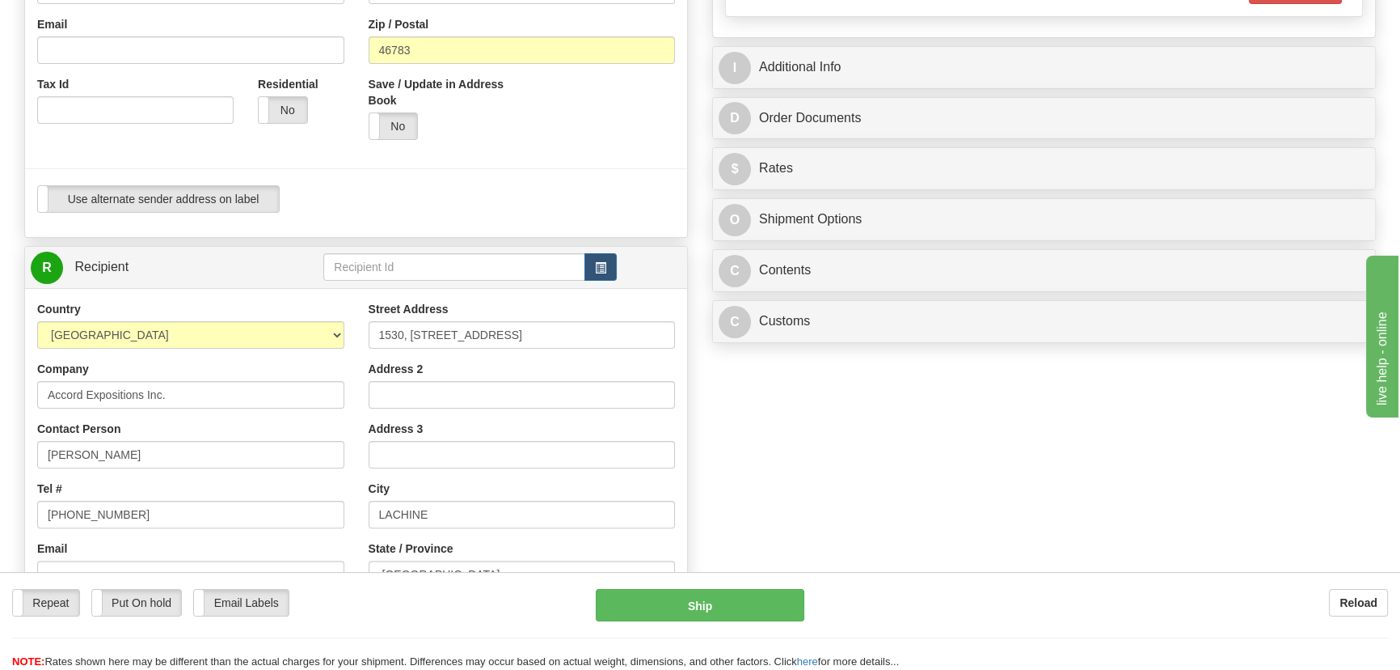
scroll to position [441, 0]
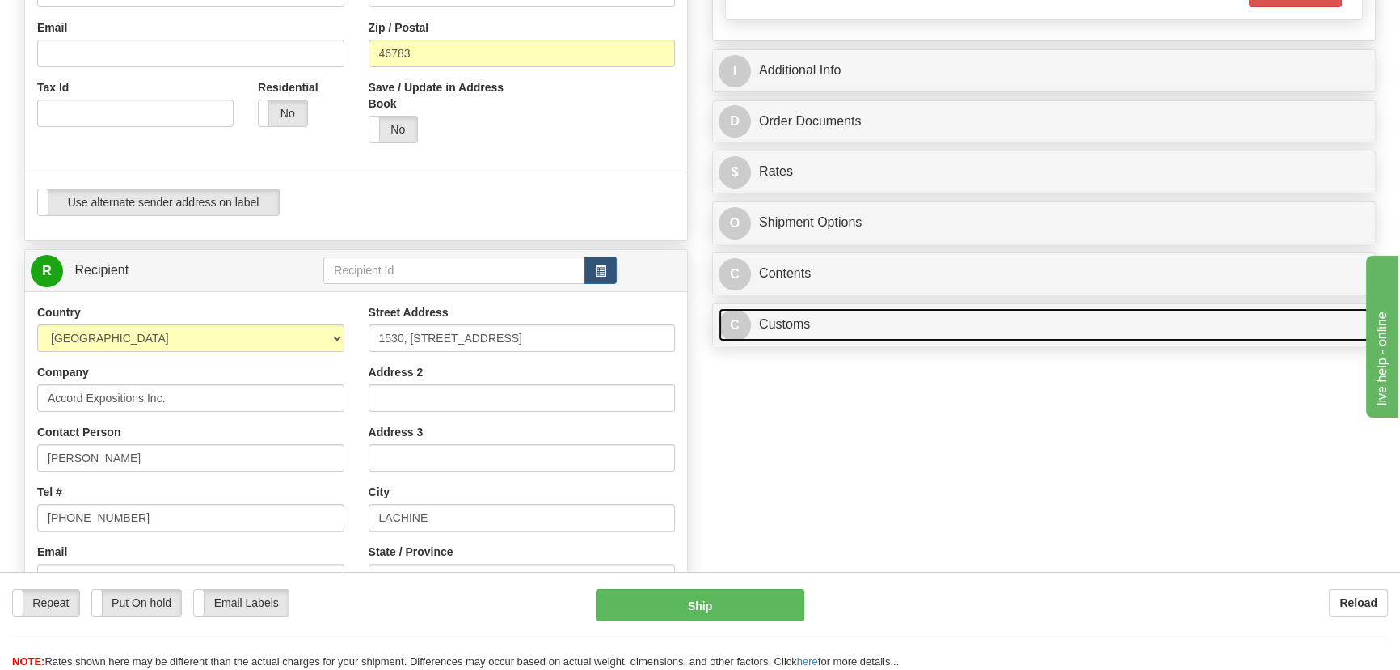
click at [939, 315] on link "C Customs" at bounding box center [1044, 324] width 651 height 33
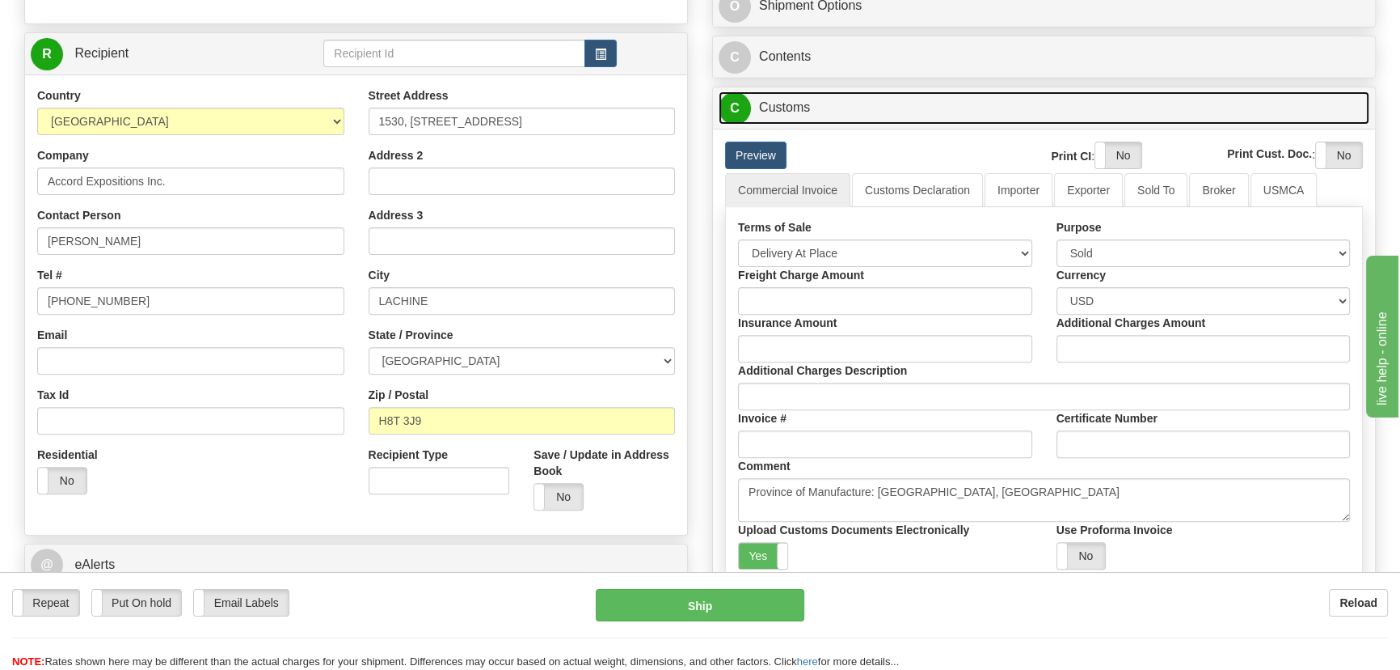
scroll to position [661, 0]
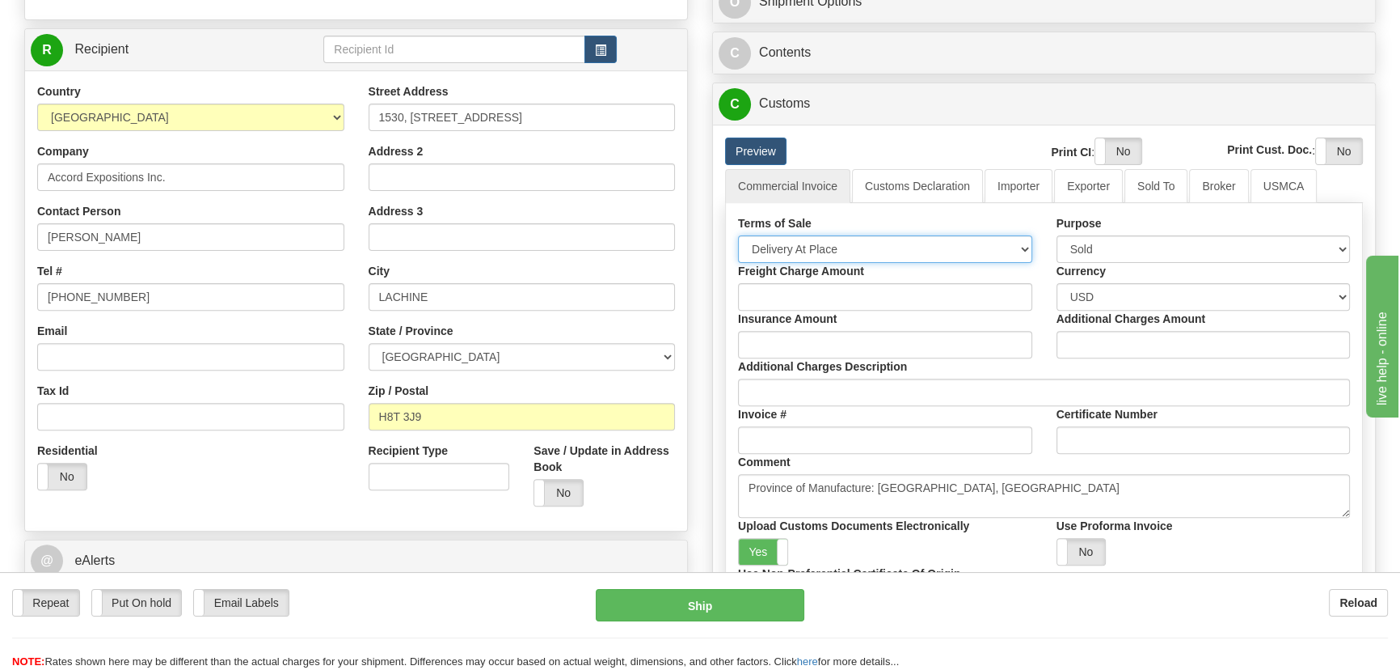
click at [899, 243] on select "Free Carrier Free On Board Ex Works Delivered Duty Unpaid Delivered Duty Paid C…" at bounding box center [885, 248] width 294 height 27
select select "7"
click at [738, 235] on select "Free Carrier Free On Board Ex Works Delivered Duty Unpaid Delivered Duty Paid C…" at bounding box center [885, 248] width 294 height 27
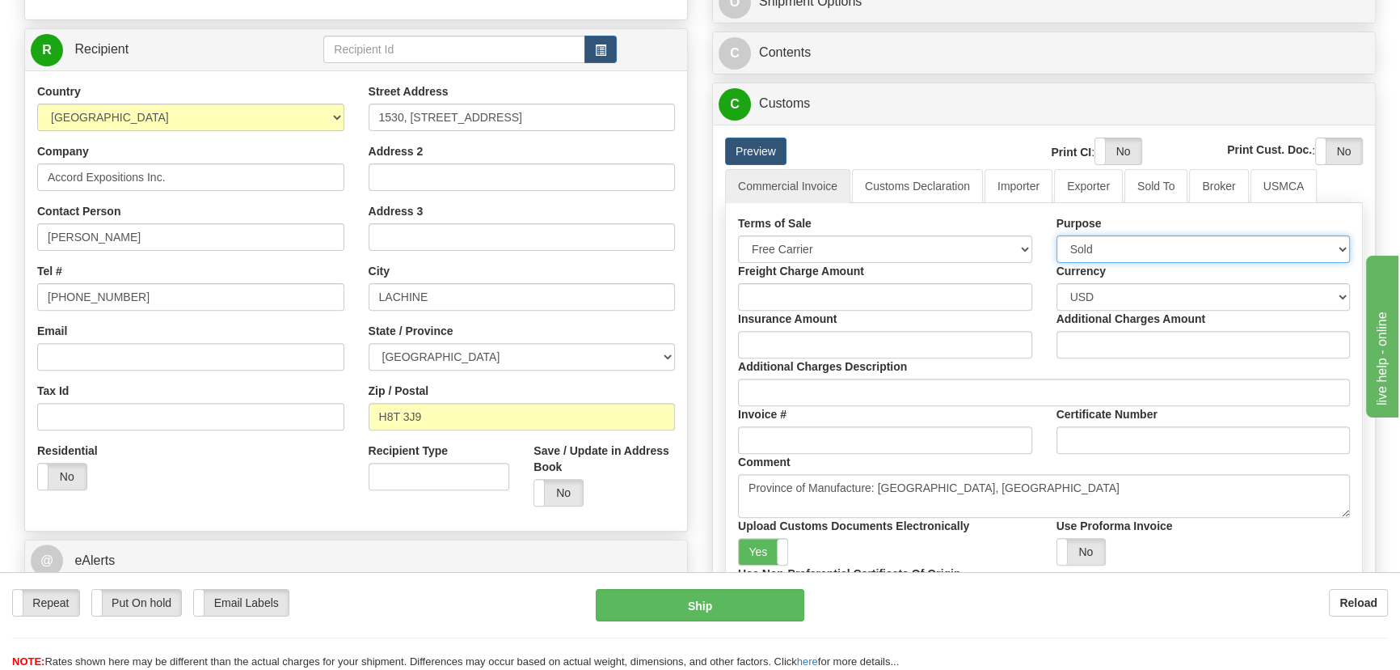
click at [1120, 245] on select "Sold Not Sold Gift Sample Repair and Return Personal Effects Merchandise Danger…" at bounding box center [1204, 248] width 294 height 27
select select "2"
click at [1057, 235] on select "Sold Not Sold Gift Sample Repair and Return Personal Effects Merchandise Danger…" at bounding box center [1204, 248] width 294 height 27
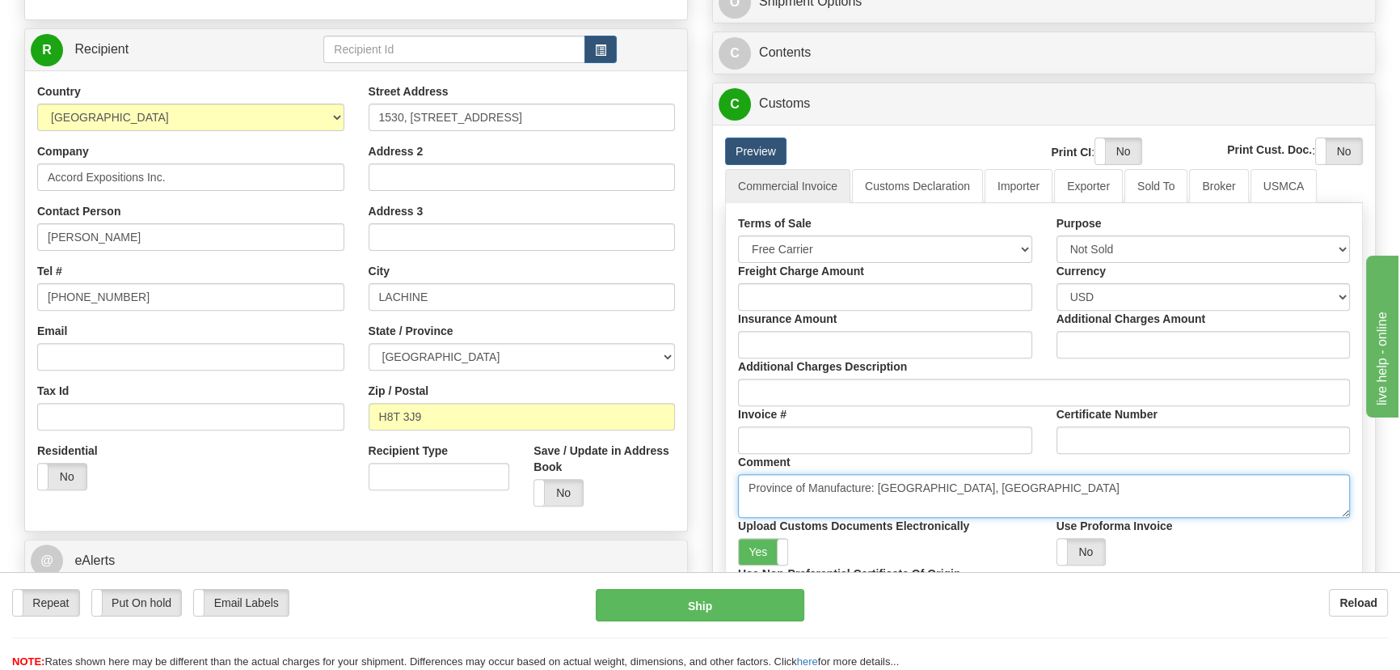
click at [1004, 477] on textarea "Province of Manufacture: Ontario, Canada" at bounding box center [1044, 496] width 612 height 44
drag, startPoint x: 988, startPoint y: 484, endPoint x: 592, endPoint y: 485, distance: 396.2
paste textarea "NO COMMERCIAL VALUE VALUE DECLARED FOR CUSTOM PURPOSES ONLY"
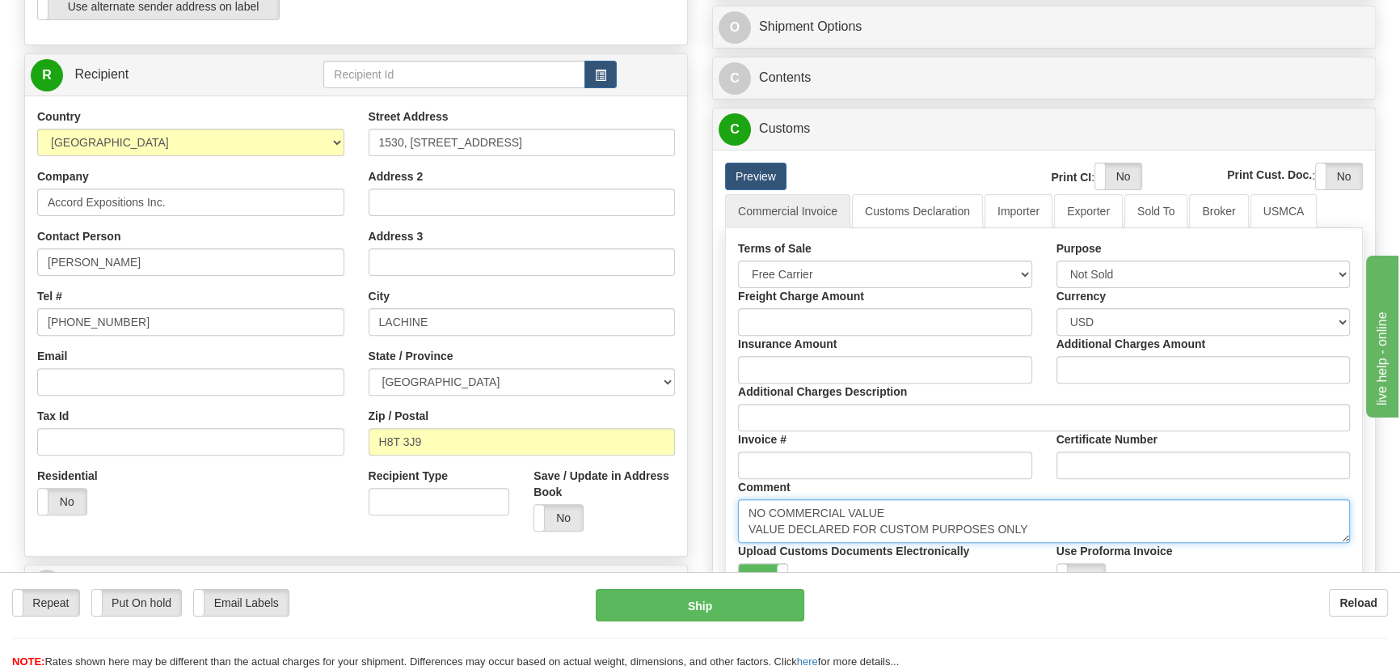
scroll to position [588, 0]
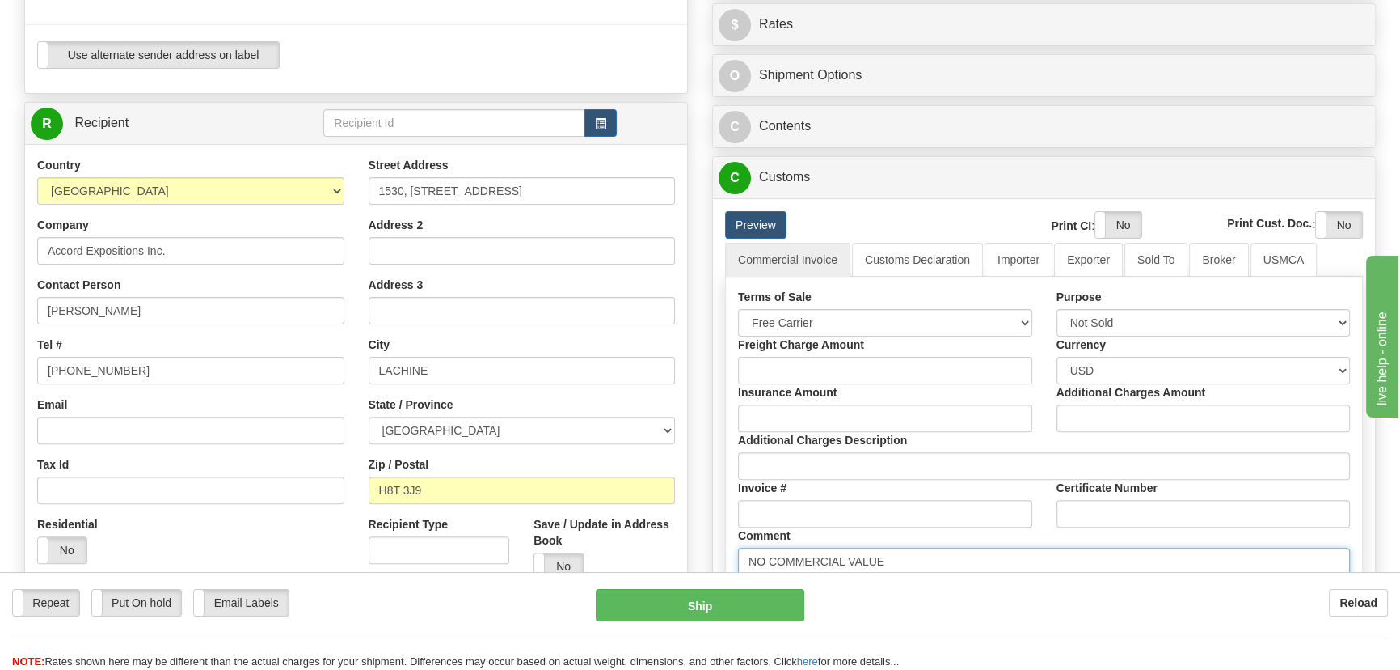
type textarea "NO COMMERCIAL VALUE VALUE DECLARED FOR CUSTOM PURPOSES ONLY"
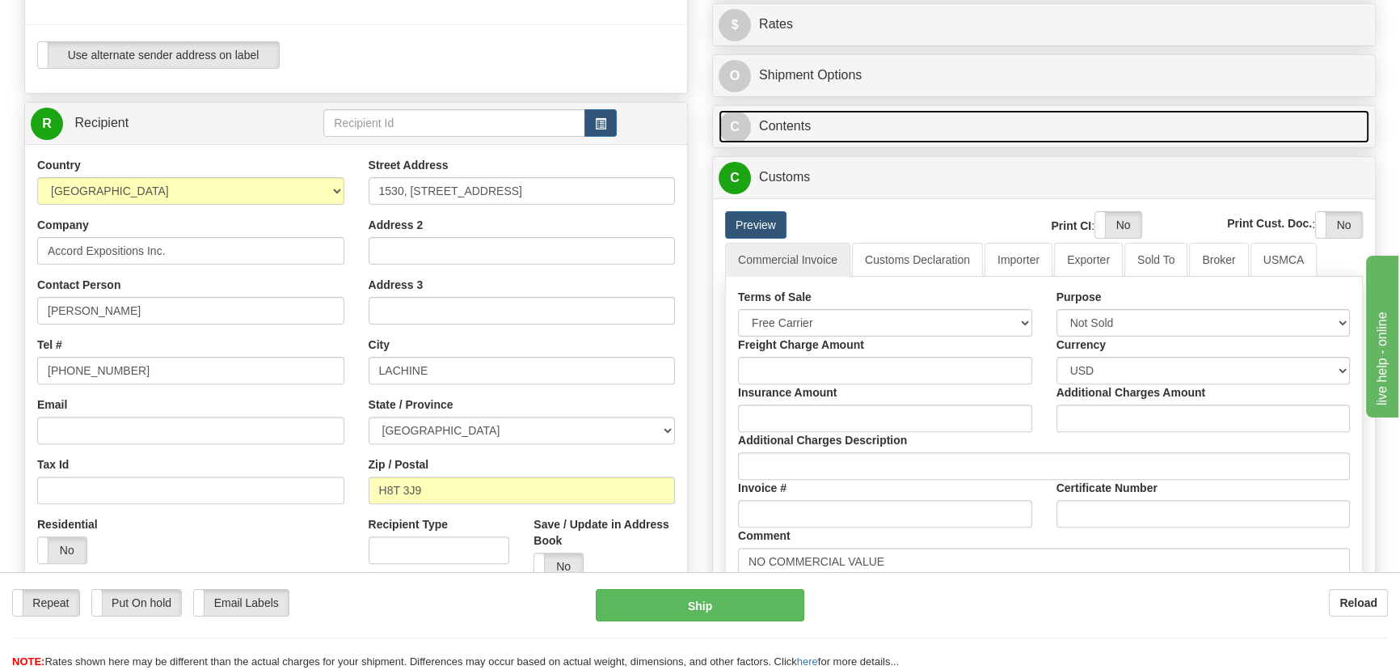
click at [1096, 129] on link "C Contents" at bounding box center [1044, 126] width 651 height 33
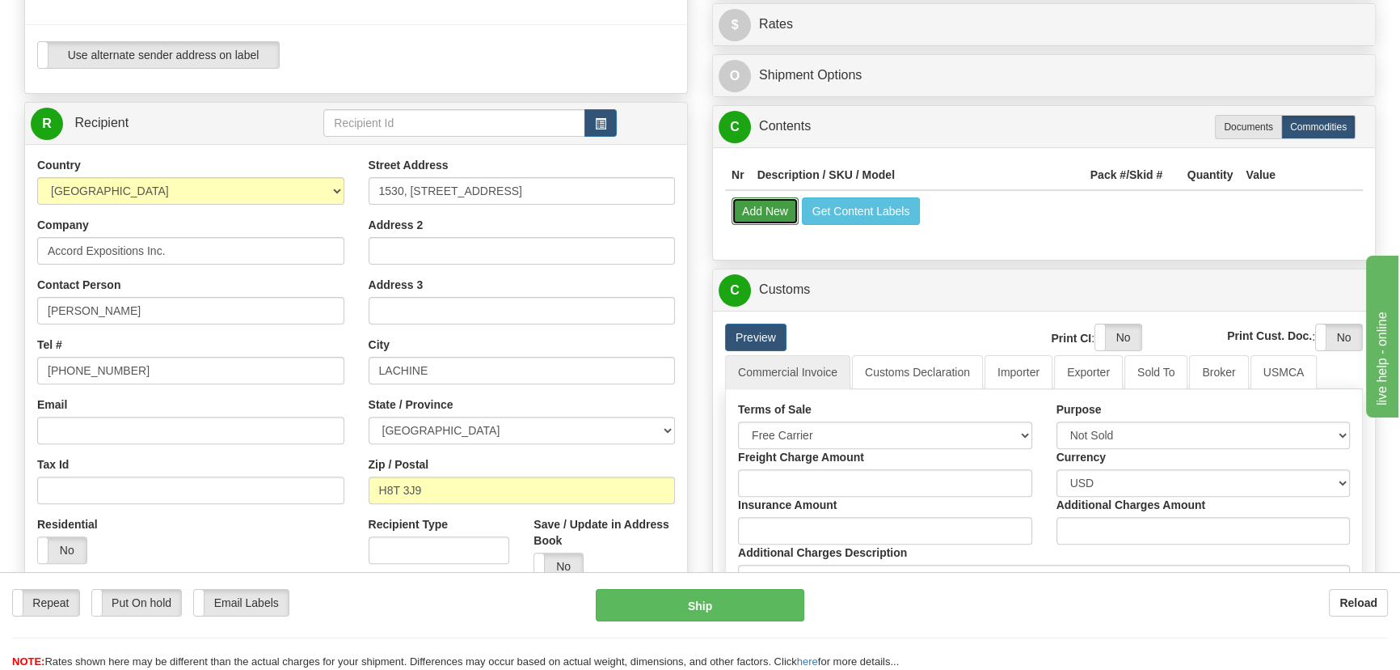
click at [773, 211] on button "Add New" at bounding box center [765, 210] width 67 height 27
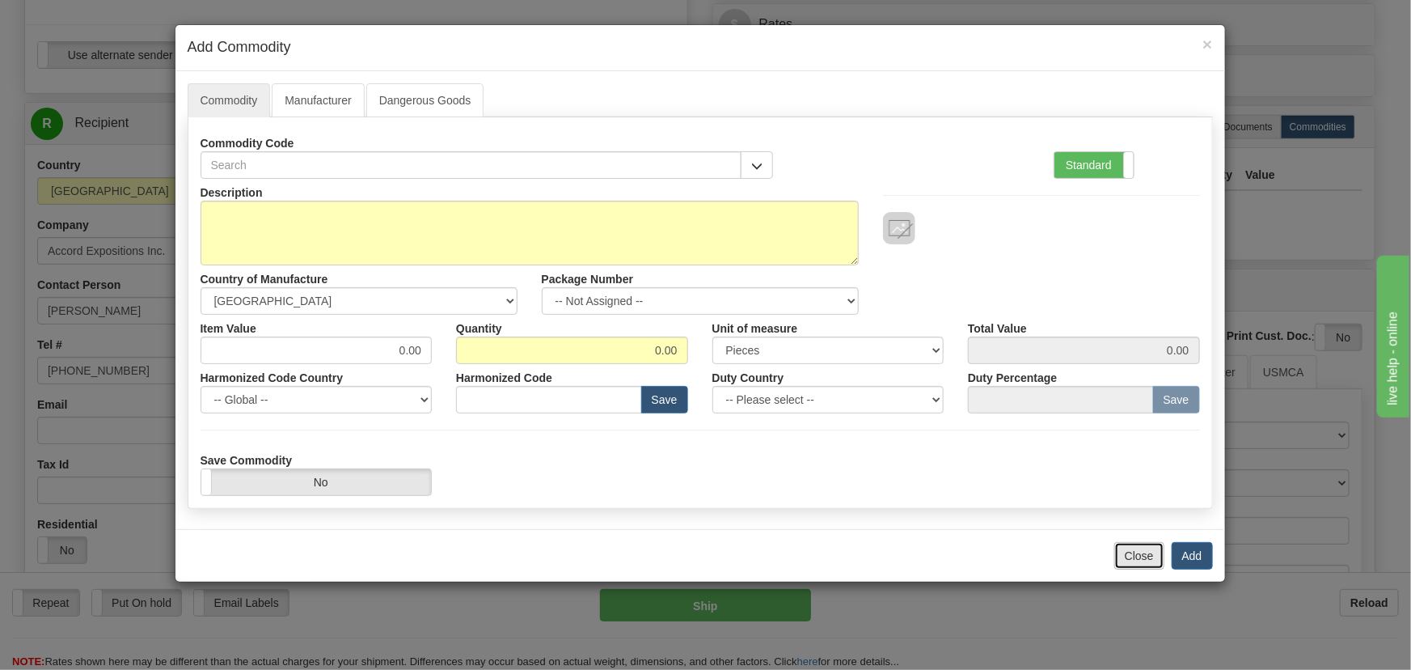
click at [1140, 558] on button "Close" at bounding box center [1139, 555] width 50 height 27
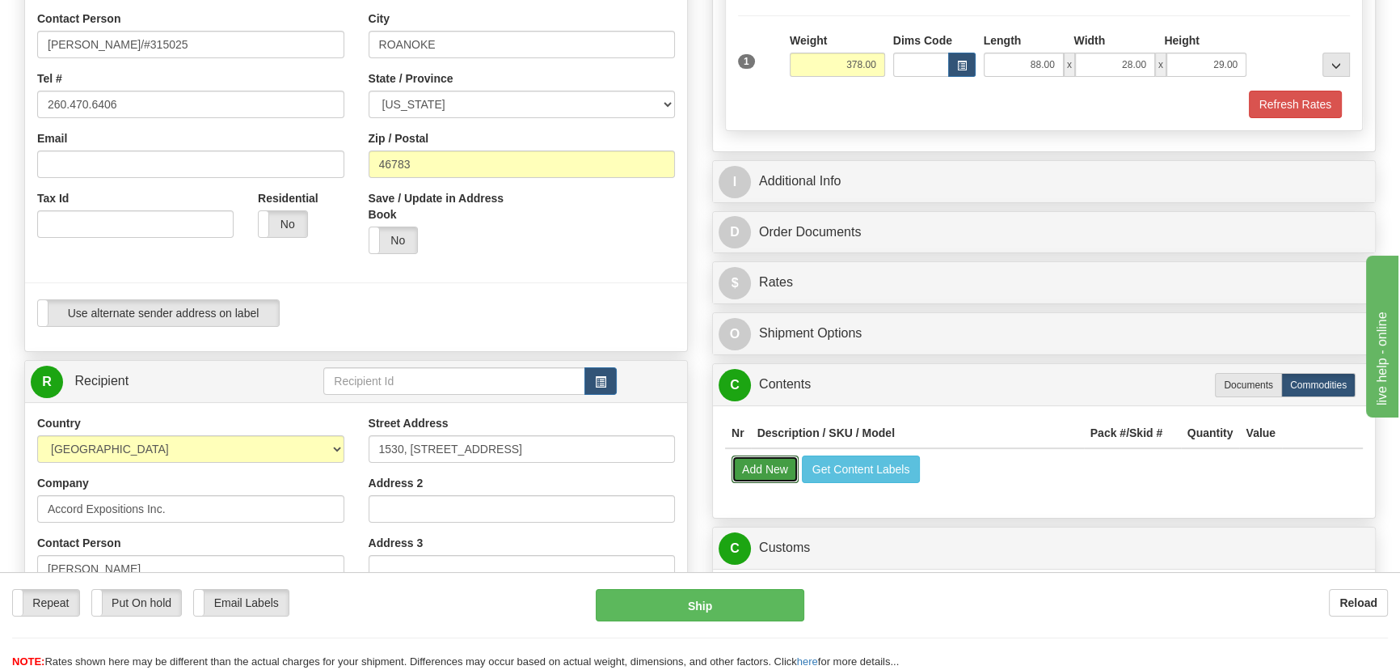
scroll to position [294, 0]
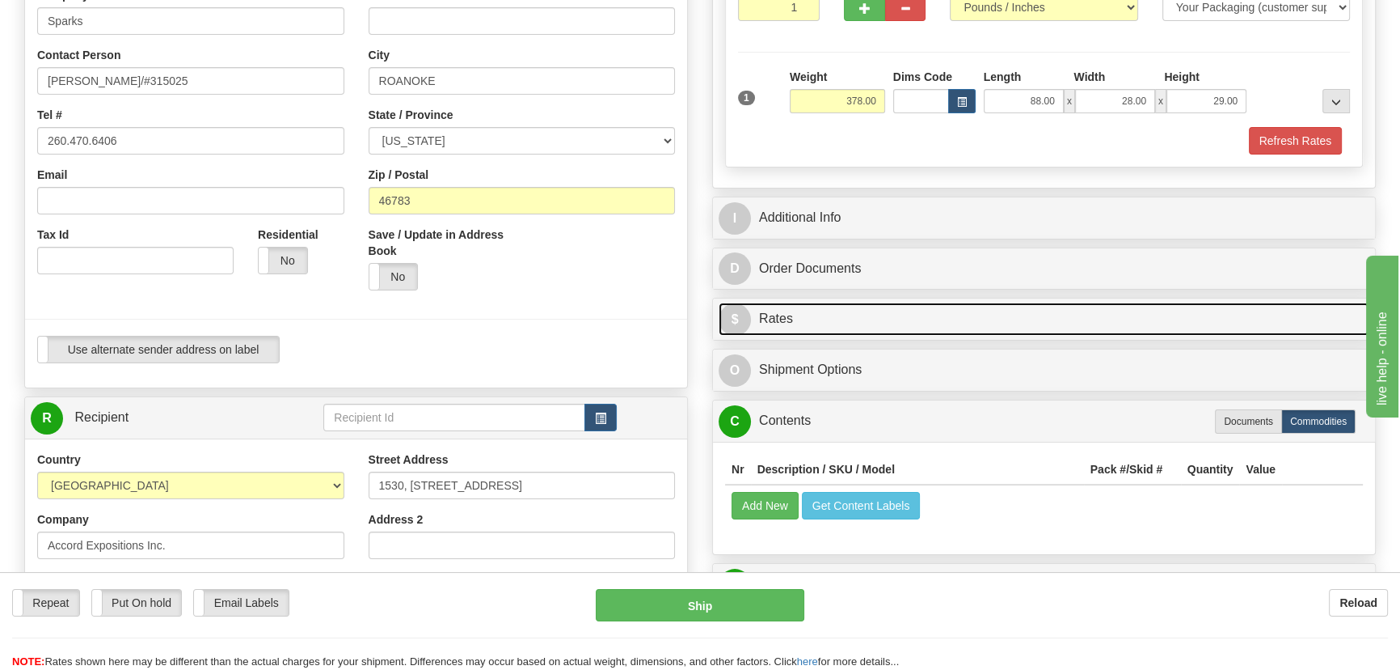
click at [1071, 320] on link "$ Rates" at bounding box center [1044, 318] width 651 height 33
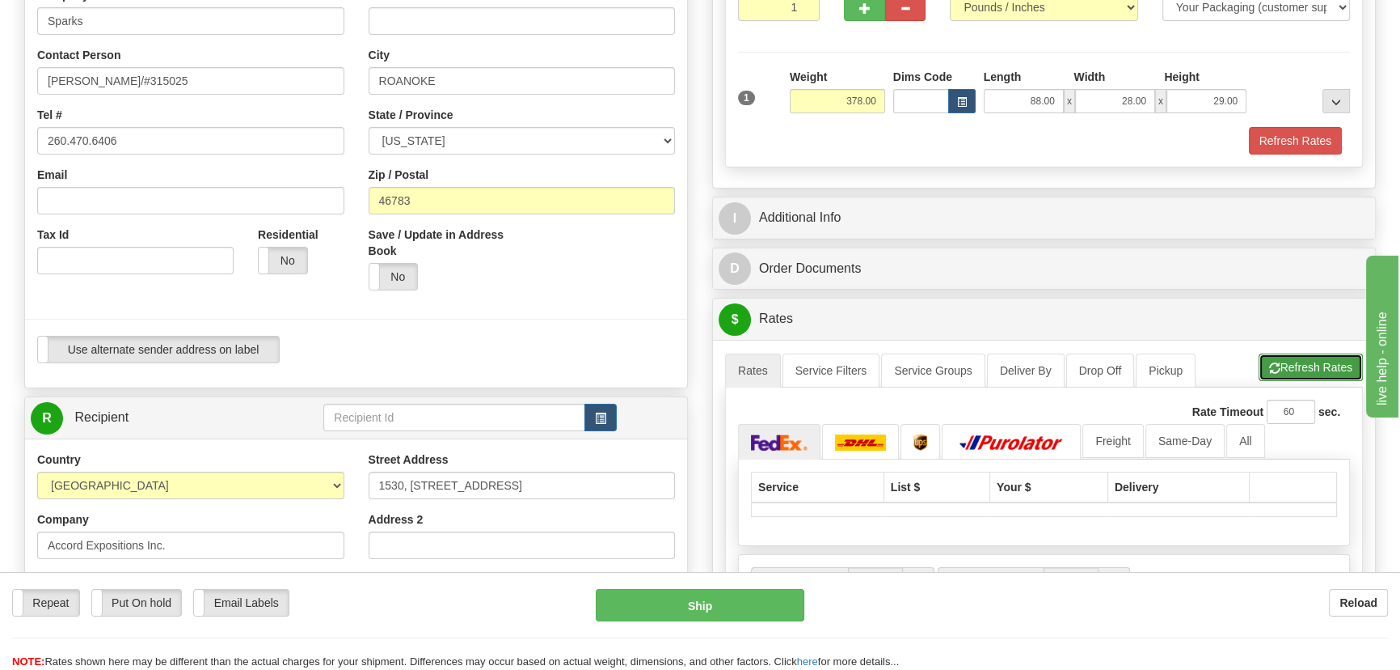
click at [1292, 370] on button "Refresh Rates" at bounding box center [1311, 366] width 104 height 27
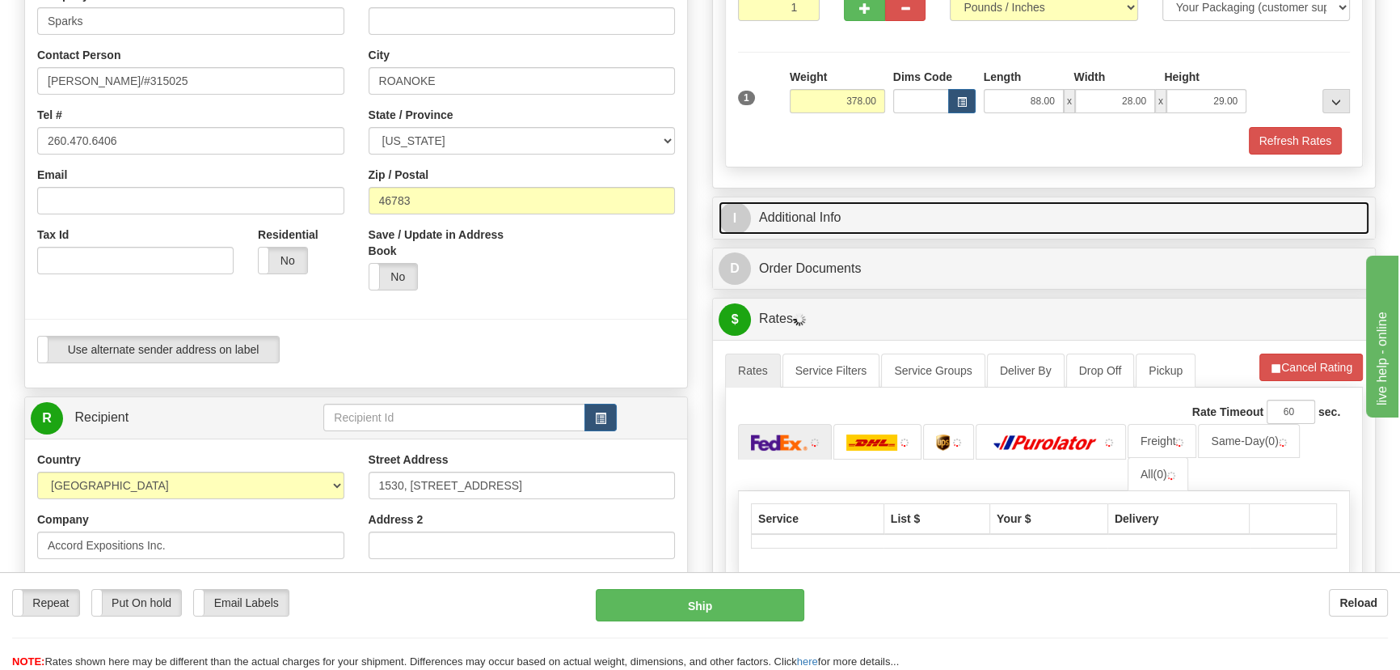
click at [1154, 210] on link "I Additional Info" at bounding box center [1044, 217] width 651 height 33
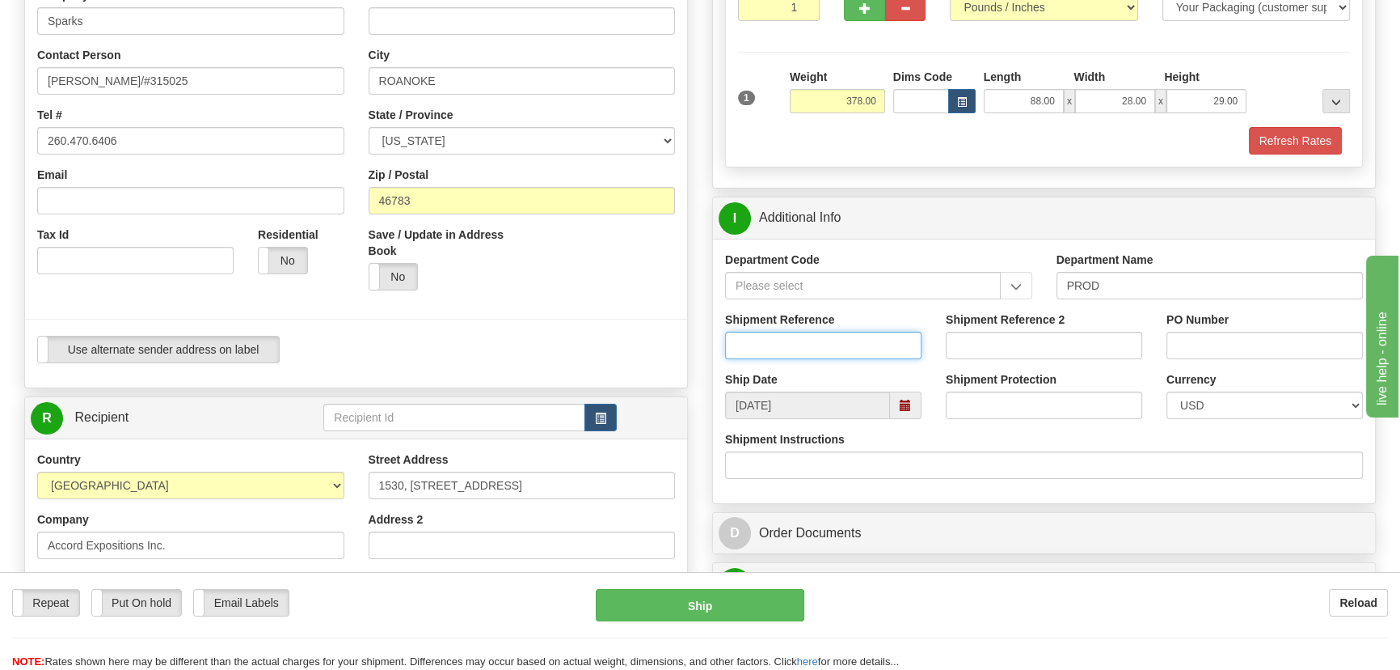
click at [863, 336] on input "Shipment Reference" at bounding box center [823, 345] width 196 height 27
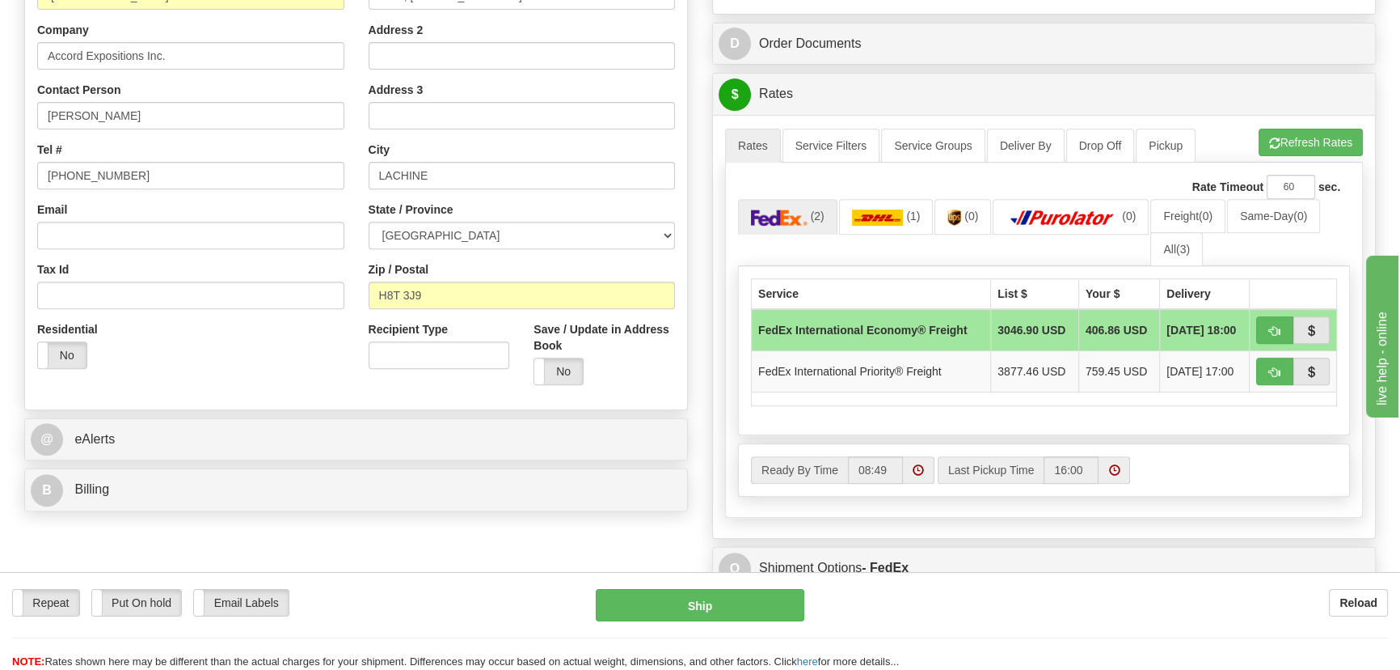
scroll to position [809, 0]
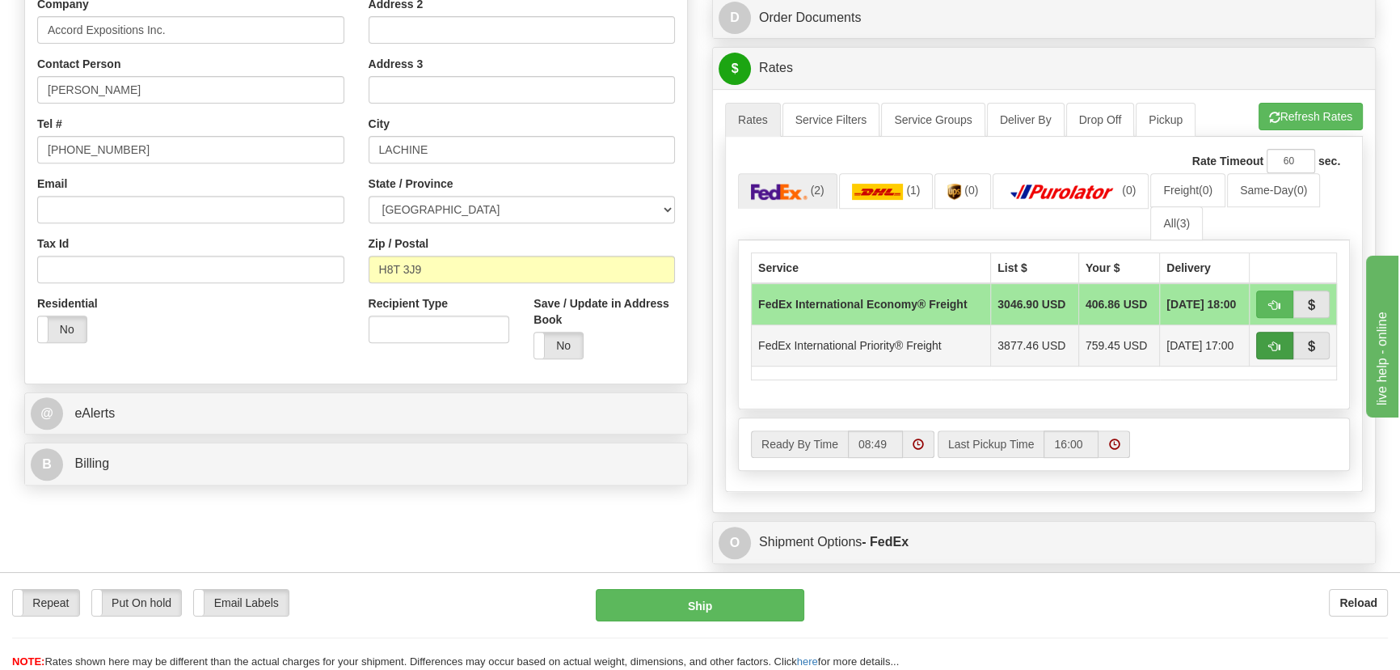
type input "CRISTINE TOSSAN"
click at [1264, 341] on button "button" at bounding box center [1275, 345] width 37 height 27
type input "70"
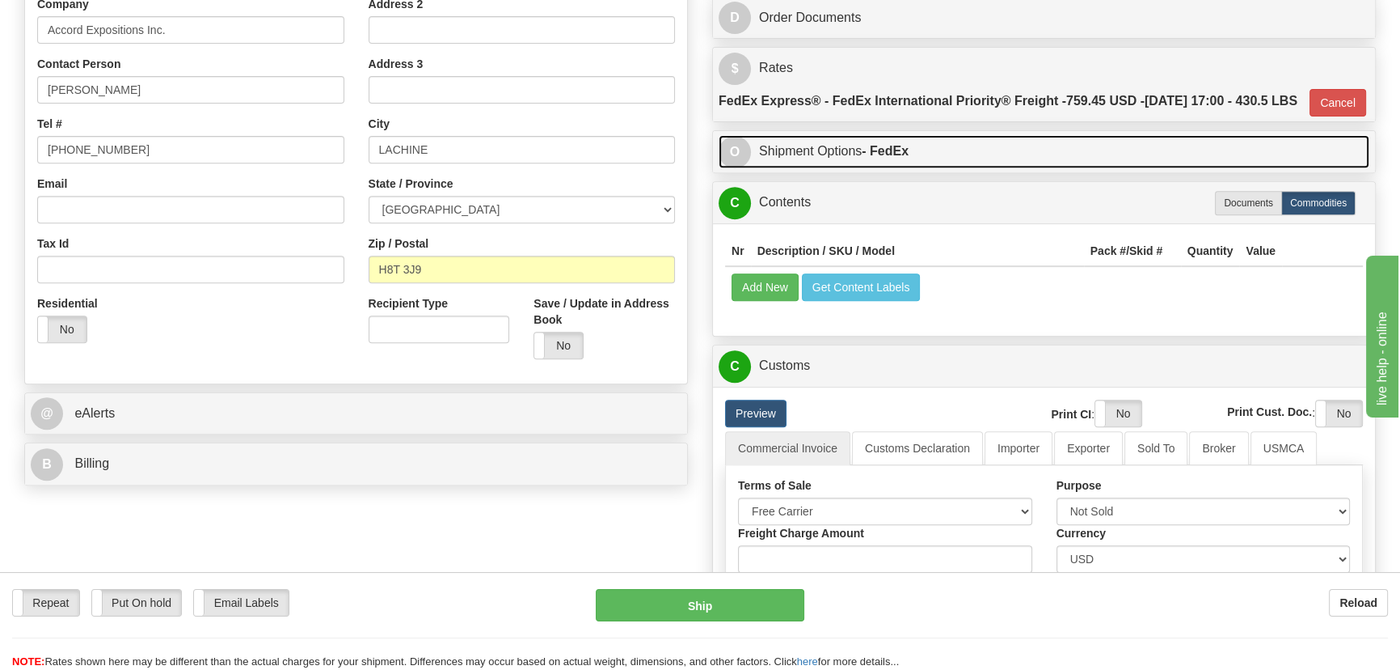
click at [1104, 168] on link "O Shipment Options - FedEx" at bounding box center [1044, 151] width 651 height 33
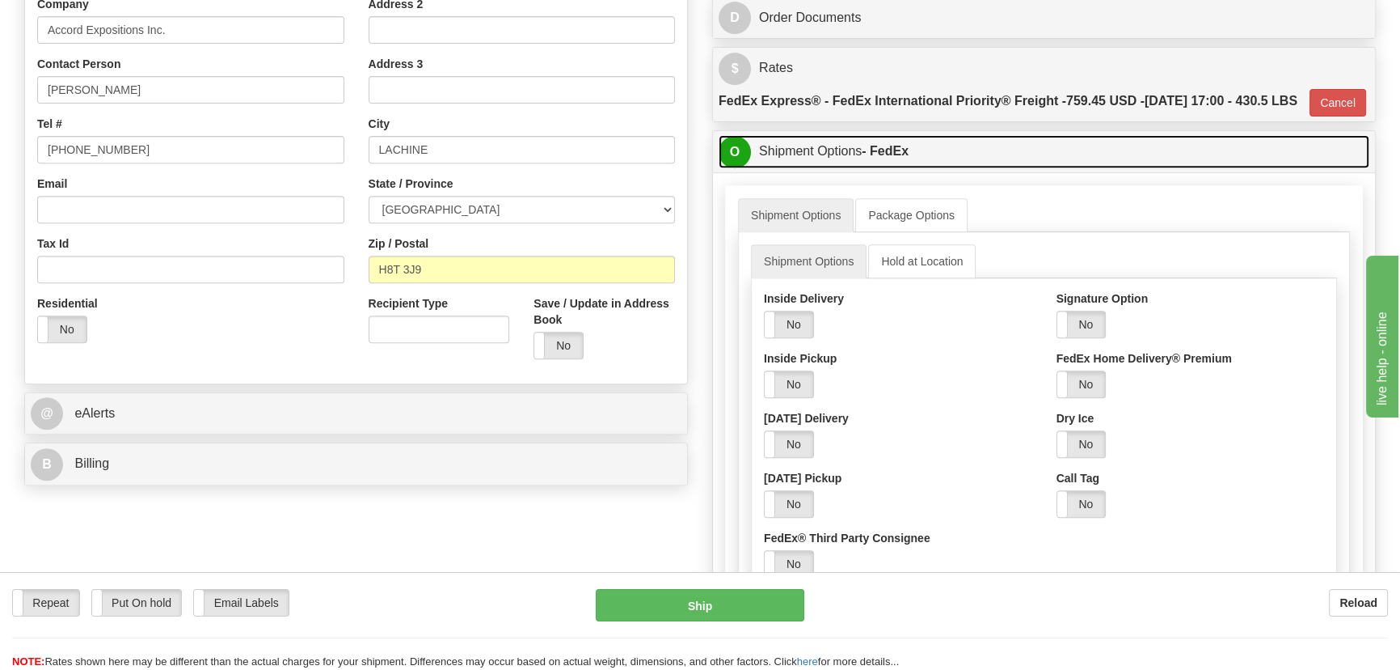
click at [1104, 168] on link "O Shipment Options - FedEx" at bounding box center [1044, 151] width 651 height 33
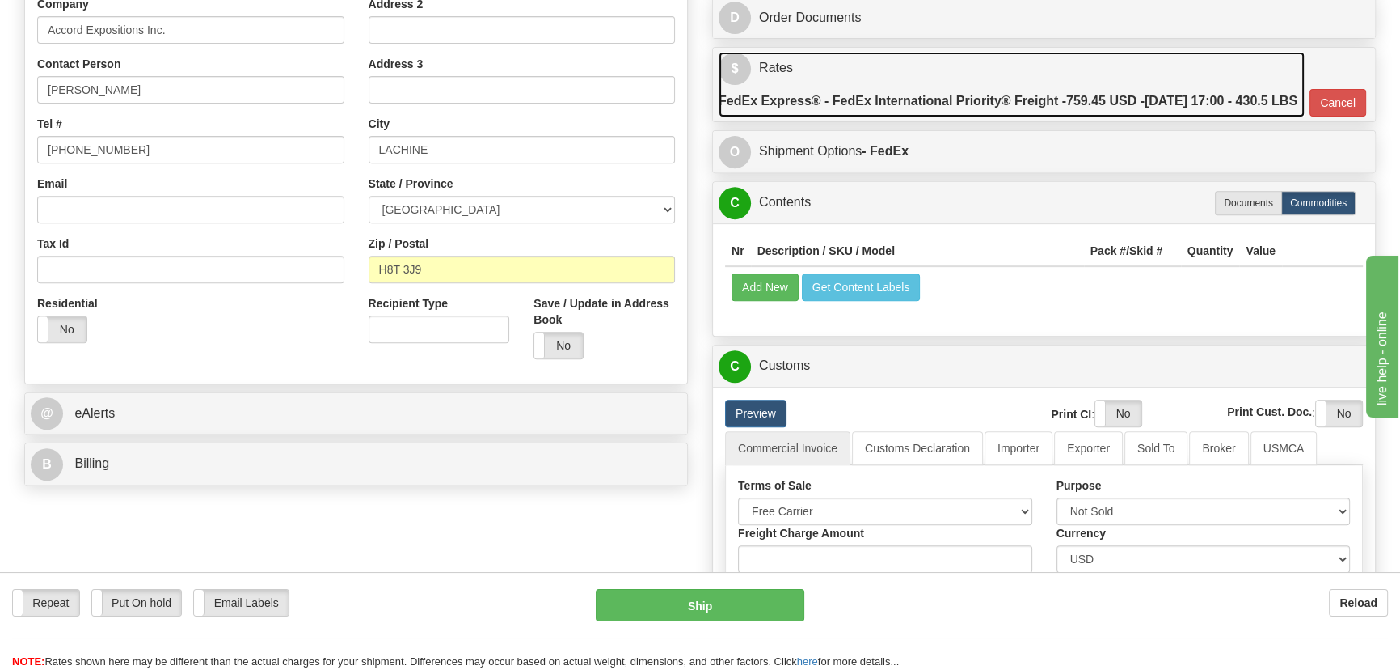
click at [1148, 88] on label "FedEx Express® - FedEx International Priority® Freight - 759.45 USD - 08/25/202…" at bounding box center [1008, 101] width 579 height 32
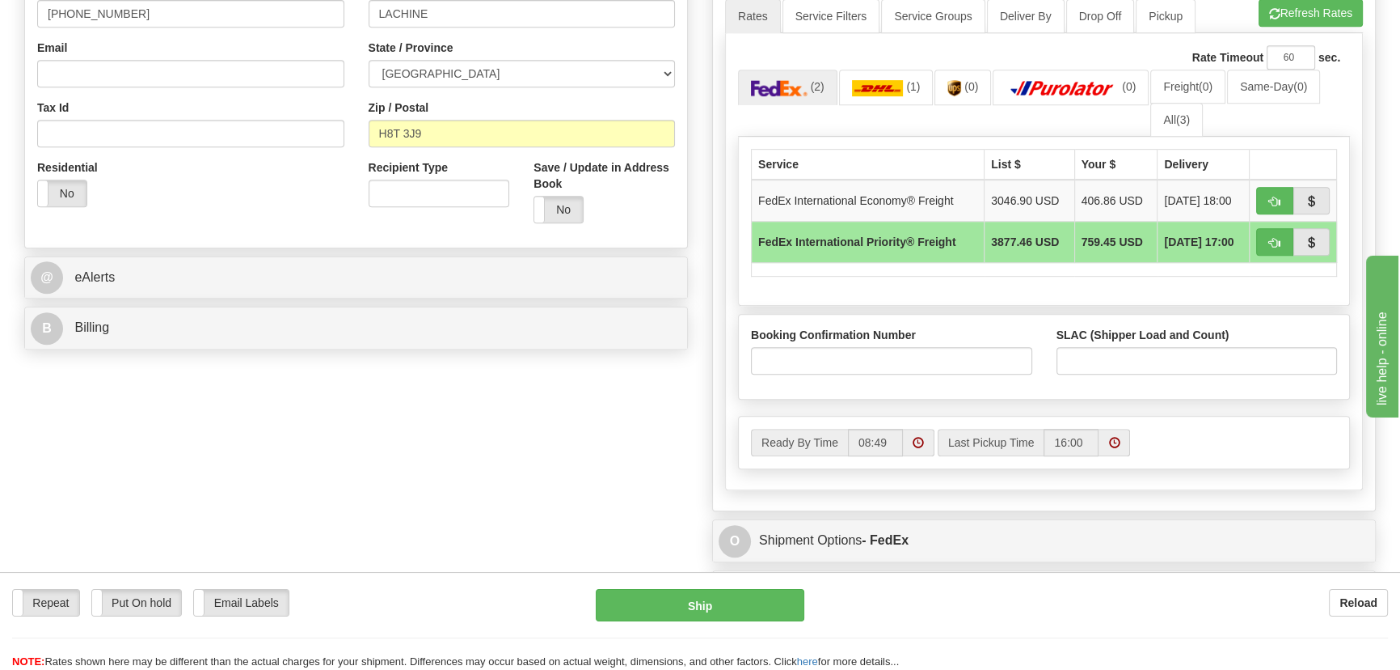
scroll to position [955, 0]
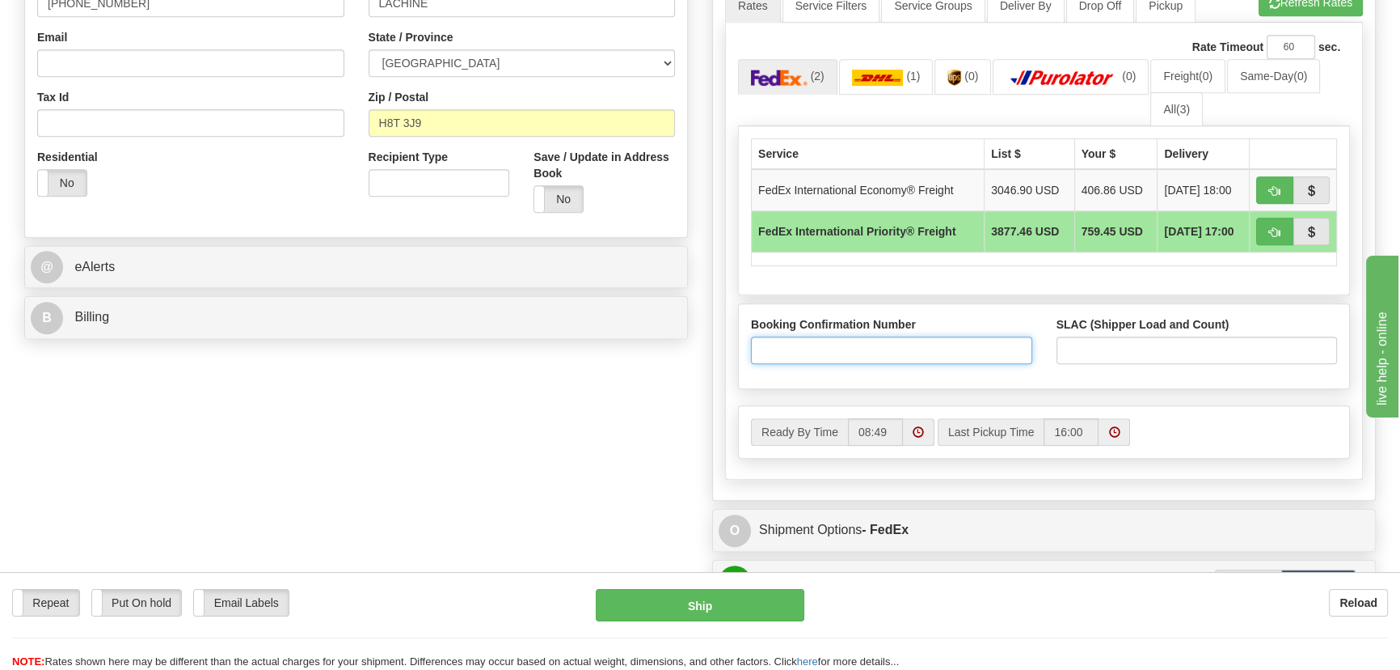
click at [916, 364] on input "Booking Confirmation Number" at bounding box center [891, 349] width 281 height 27
paste input "2523484870"
type input "2523484870"
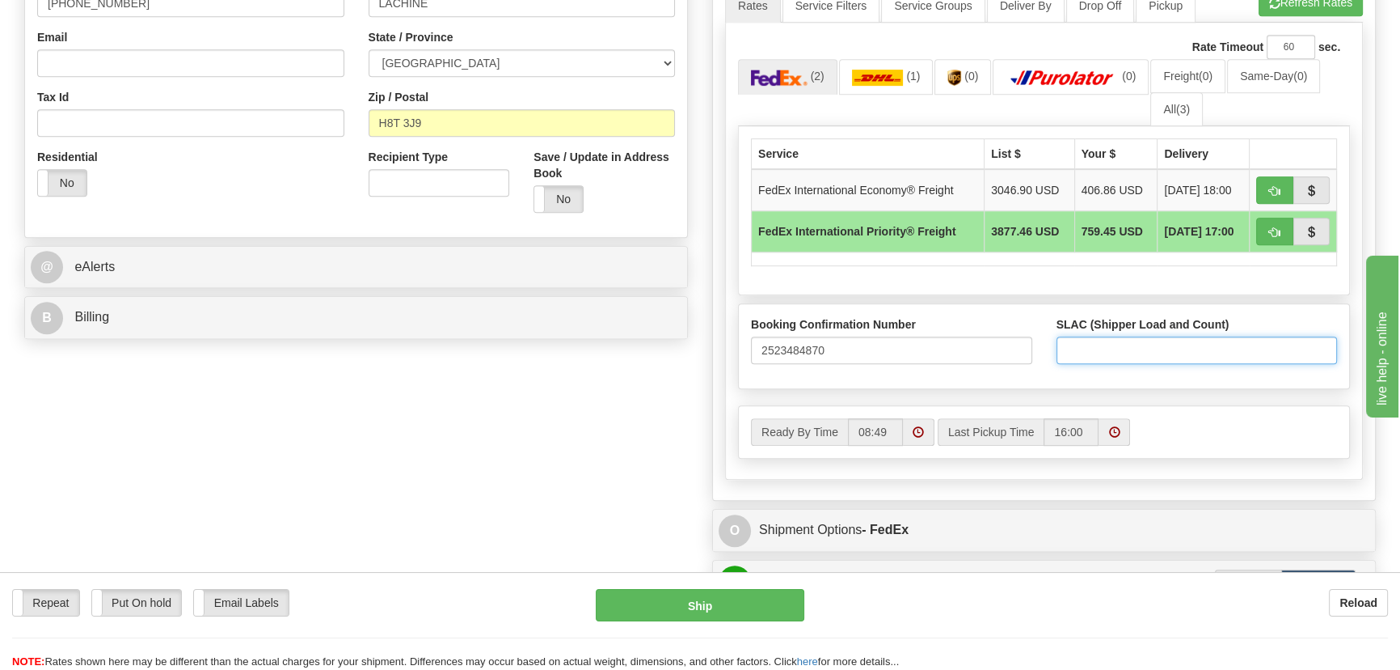
click at [1132, 364] on input "SLAC (Shipper Load and Count)" at bounding box center [1197, 349] width 281 height 27
type input "1"
click at [635, 433] on div "Order # S Sender Default" at bounding box center [700, 284] width 1376 height 2249
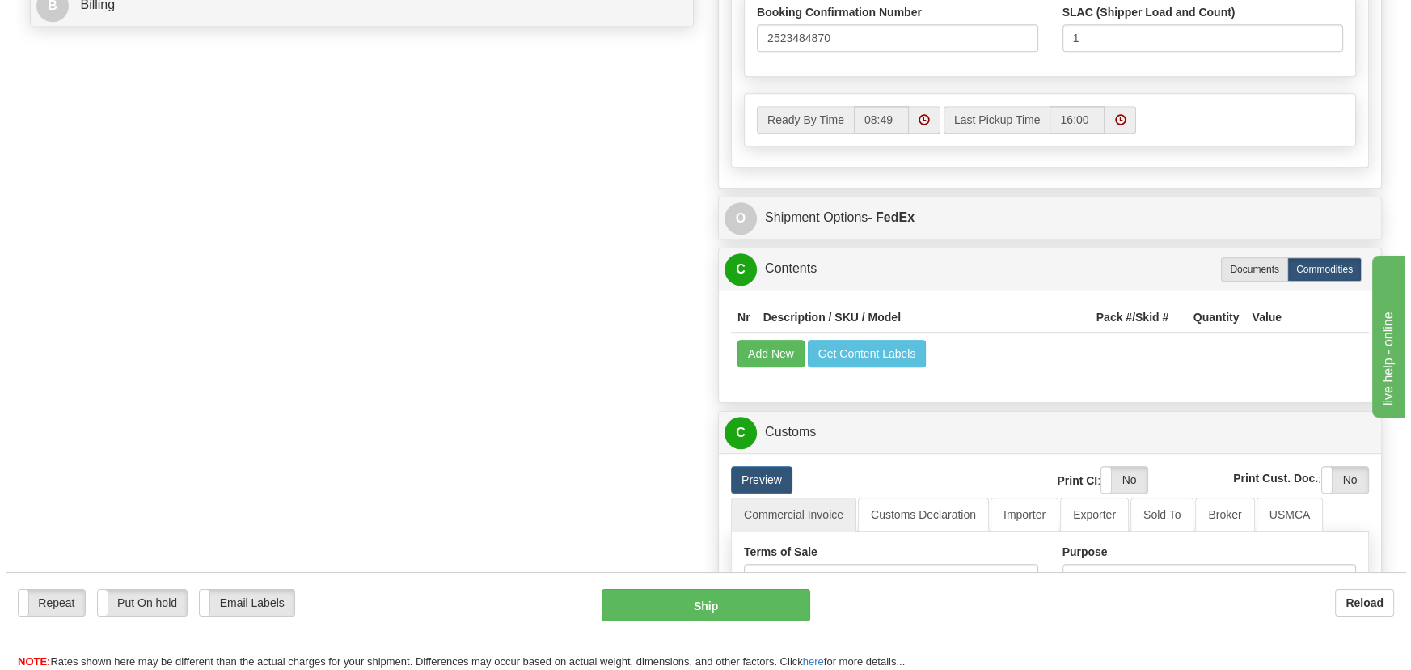
scroll to position [1249, 0]
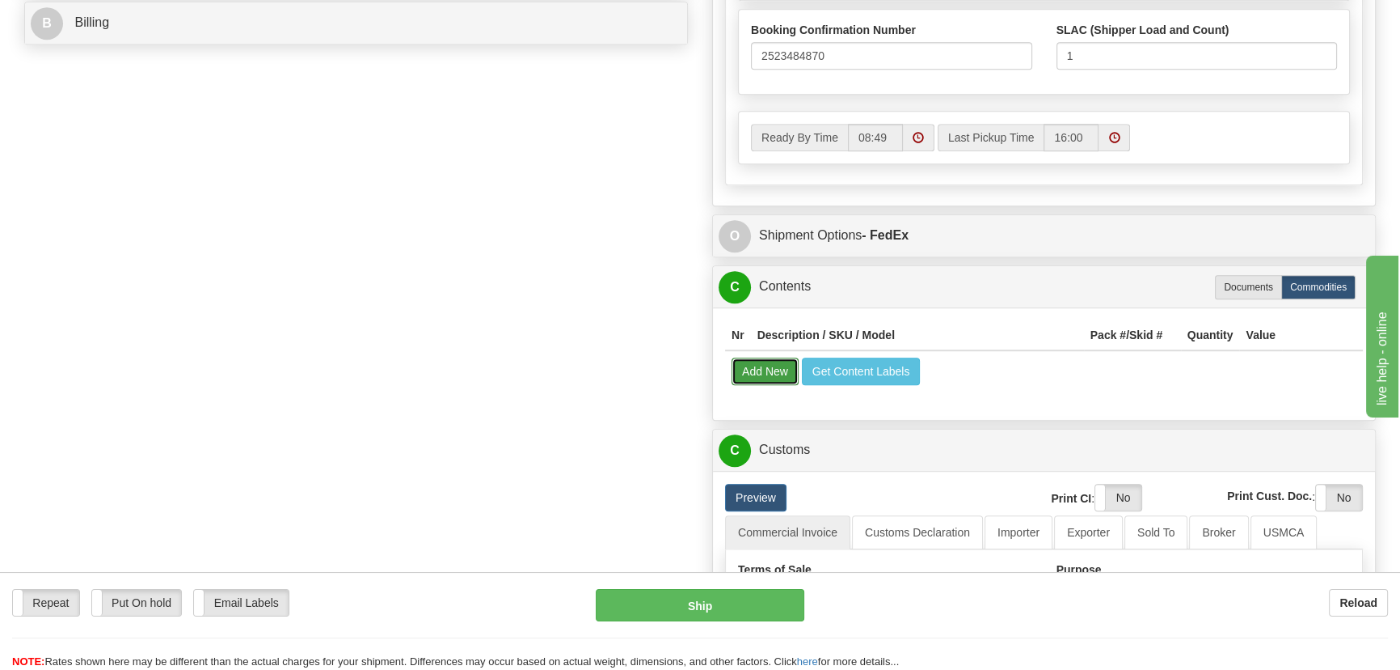
click at [775, 385] on button "Add New" at bounding box center [765, 370] width 67 height 27
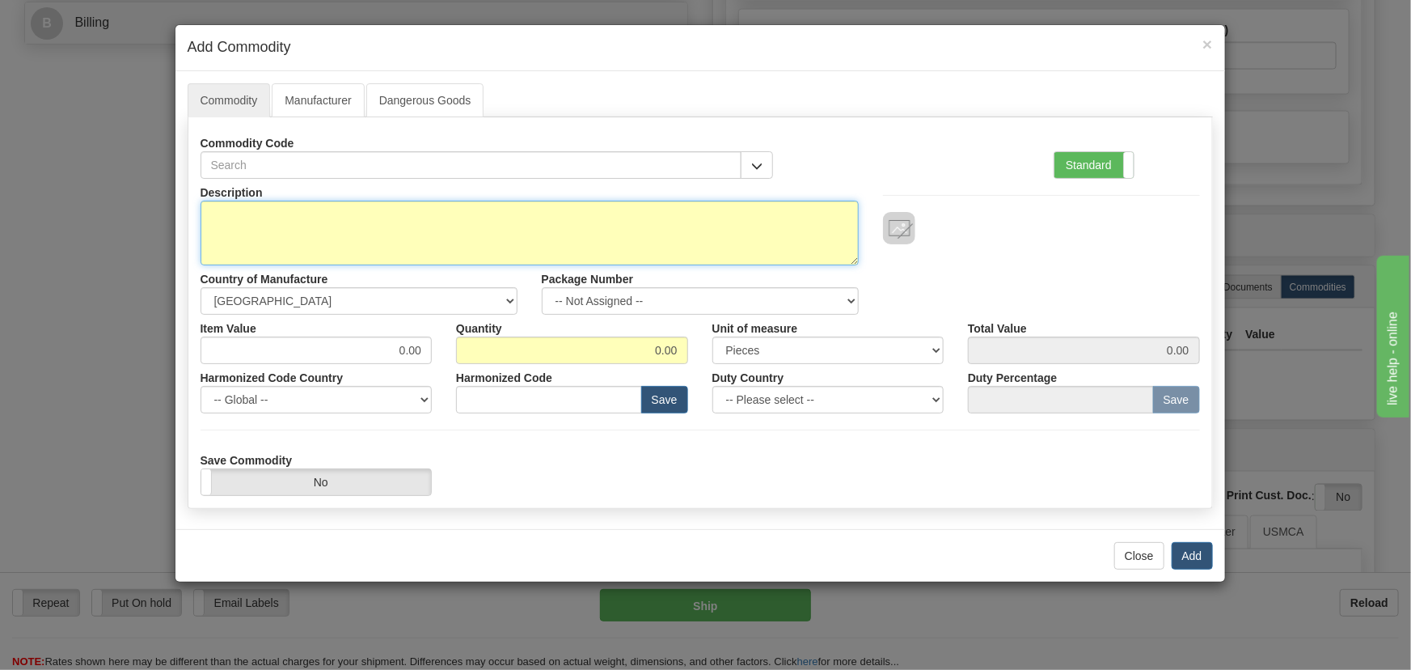
click at [330, 233] on textarea "Description" at bounding box center [530, 233] width 658 height 65
paste textarea "P/N TSB - Booth, Trade Show Material"
type textarea "P/N TSB - Booth, Trade Show Material"
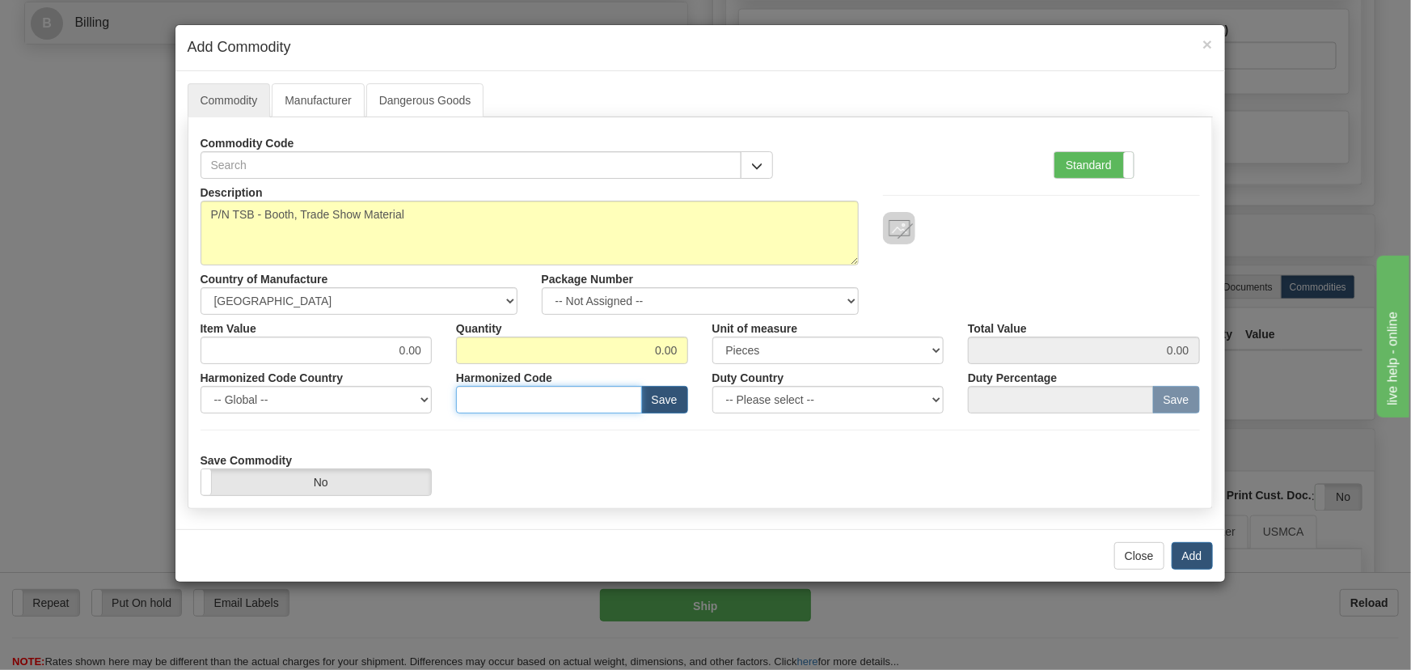
click at [610, 401] on input "text" at bounding box center [549, 399] width 186 height 27
paste input "7326.90.8688"
type input "7326.90.8688"
click at [669, 398] on button "Save" at bounding box center [664, 399] width 47 height 27
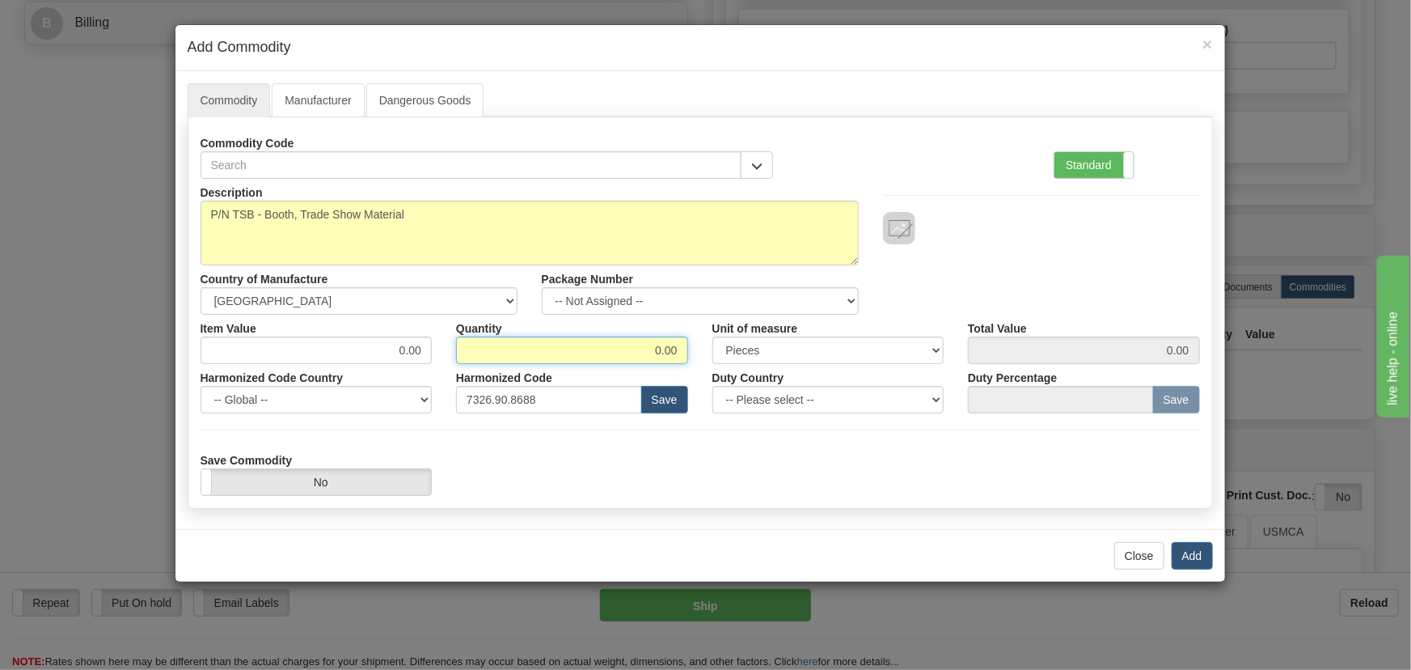
drag, startPoint x: 648, startPoint y: 357, endPoint x: 695, endPoint y: 374, distance: 49.6
click at [695, 365] on div "Description P/N TSB - Booth, Trade Show Material Country of Manufacture -- Unkn…" at bounding box center [700, 337] width 999 height 317
type input "1"
click at [701, 436] on div "Description P/N TSB - Booth, Trade Show Material Country of Manufacture -- Unkn…" at bounding box center [700, 337] width 999 height 317
click at [1079, 159] on label "Standard" at bounding box center [1093, 165] width 79 height 26
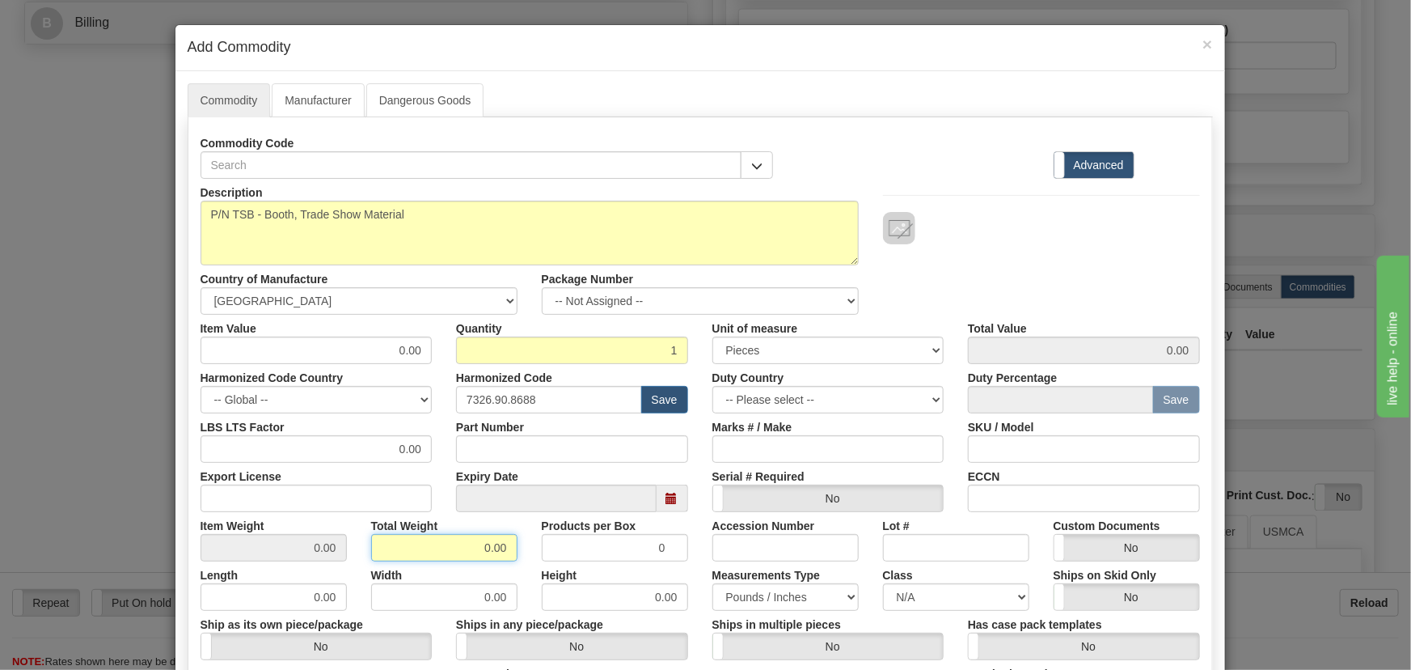
drag, startPoint x: 501, startPoint y: 553, endPoint x: 513, endPoint y: 562, distance: 15.7
click at [513, 562] on div "Description P/N TSB - Booth, Trade Show Material Country of Manufacture -- Unkn…" at bounding box center [700, 535] width 999 height 712
type input "1"
type input "1.0000"
click at [514, 562] on div "Width 0.00" at bounding box center [444, 585] width 171 height 49
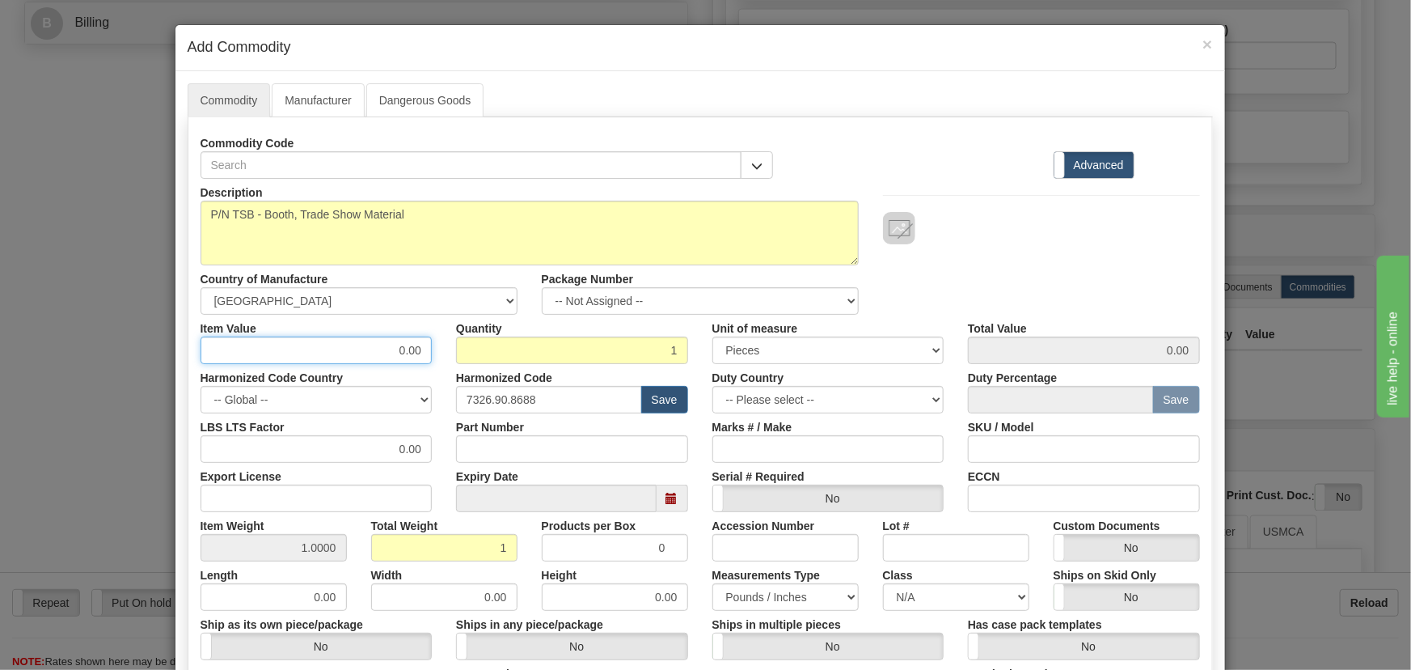
drag, startPoint x: 381, startPoint y: 349, endPoint x: 449, endPoint y: 355, distance: 68.2
click at [449, 355] on div "Item Value 0.00 Quantity 1 Unit of measure 3 Thousand Square Inches Adjustments…" at bounding box center [700, 339] width 1024 height 49
drag, startPoint x: 395, startPoint y: 356, endPoint x: 420, endPoint y: 357, distance: 24.3
click at [421, 357] on input "1000" at bounding box center [317, 349] width 232 height 27
drag, startPoint x: 424, startPoint y: 358, endPoint x: 451, endPoint y: 359, distance: 27.5
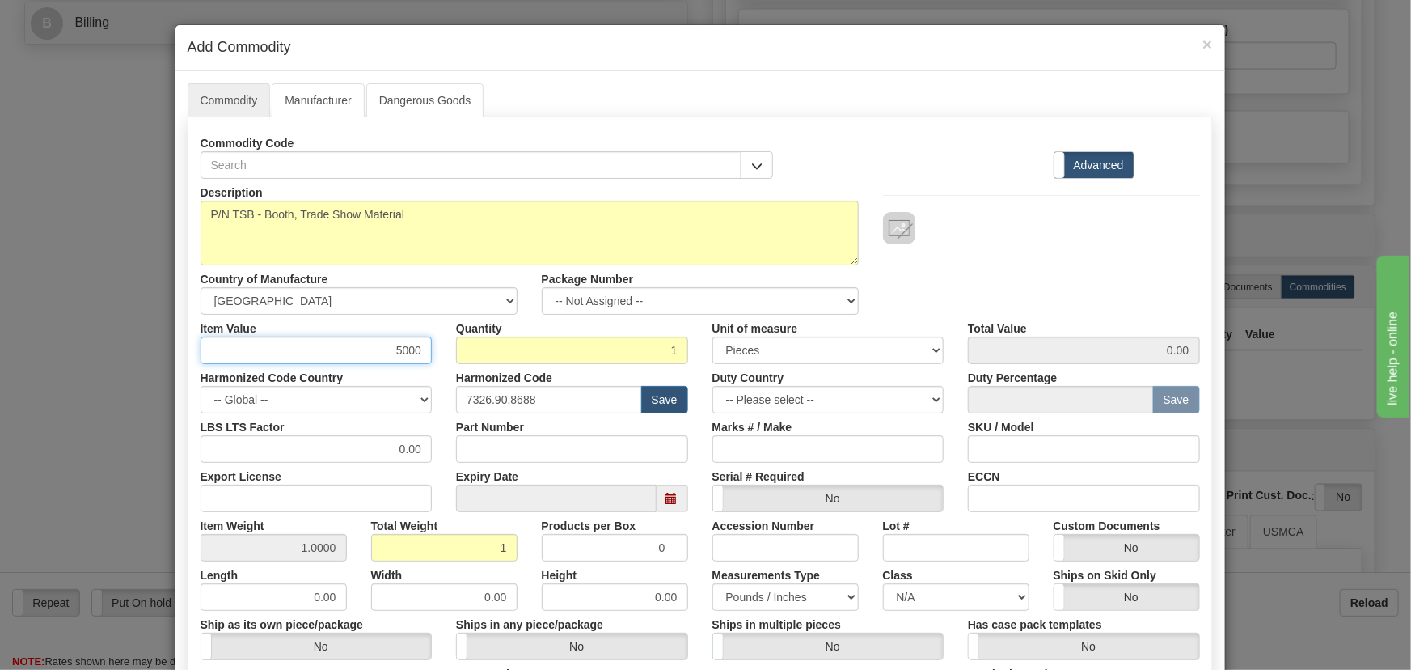
click at [446, 359] on div "Item Value 5000 Quantity 1 Unit of measure 3 Thousand Square Inches Adjustments…" at bounding box center [700, 339] width 1024 height 49
type input "2000"
type input "2000.00"
click at [1074, 226] on div at bounding box center [1041, 228] width 317 height 32
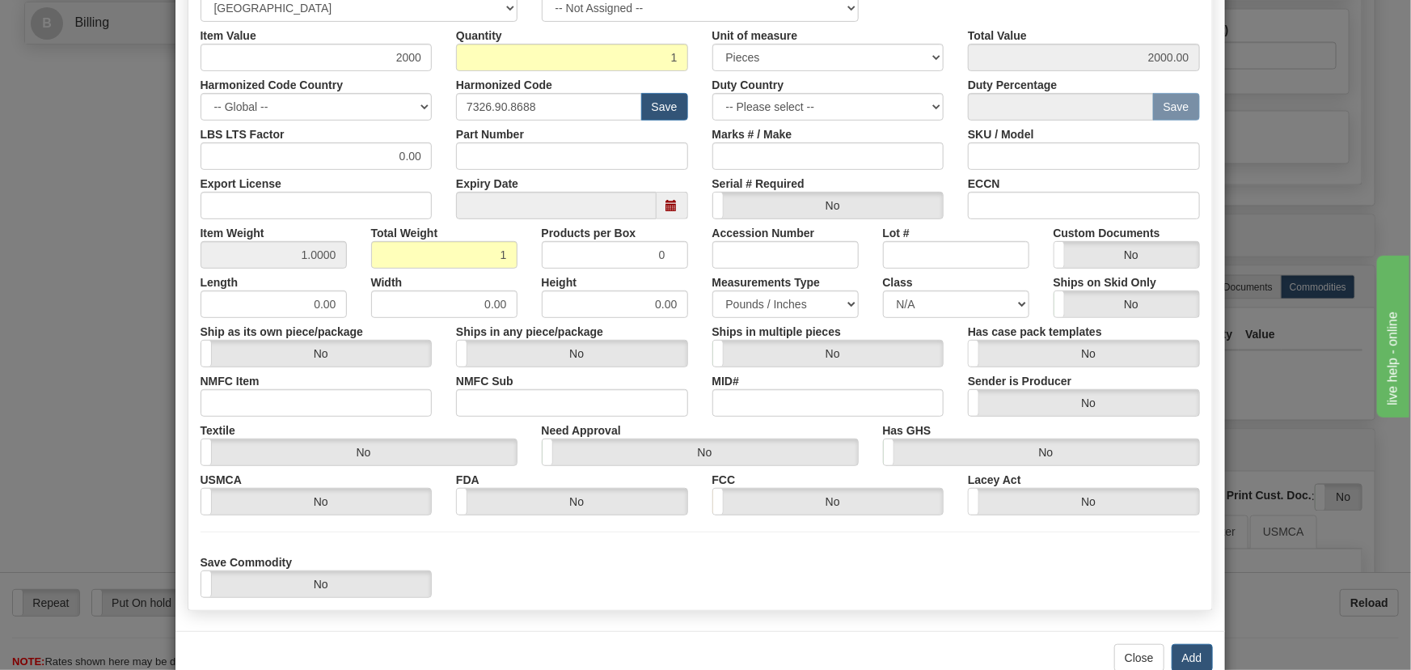
scroll to position [294, 0]
click at [1187, 658] on button "Add" at bounding box center [1192, 656] width 41 height 27
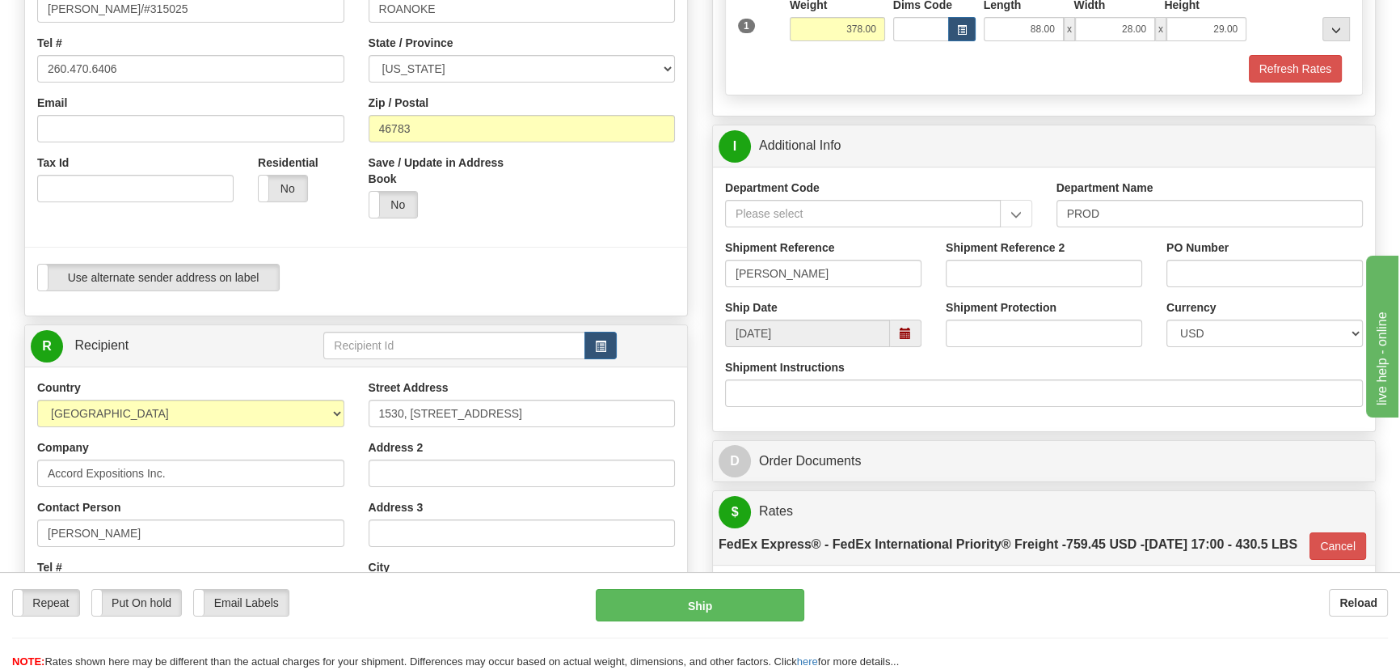
scroll to position [367, 0]
click at [901, 331] on span at bounding box center [905, 331] width 11 height 11
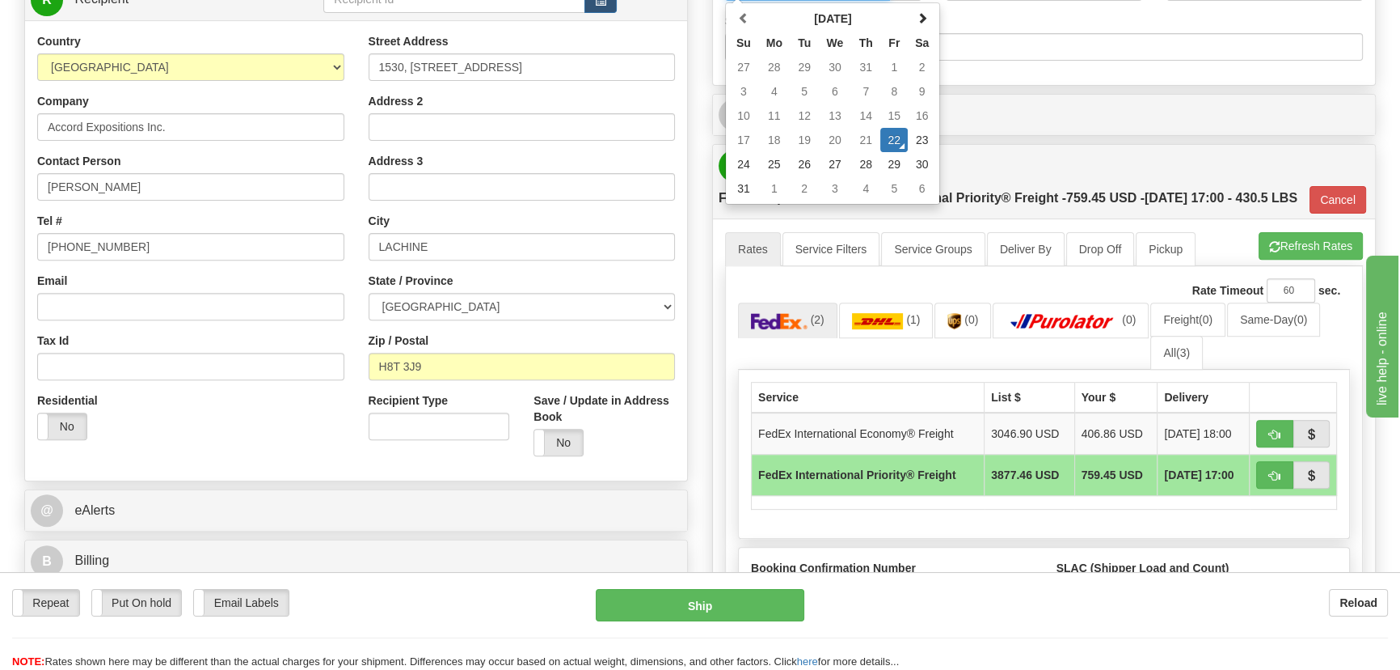
scroll to position [588, 0]
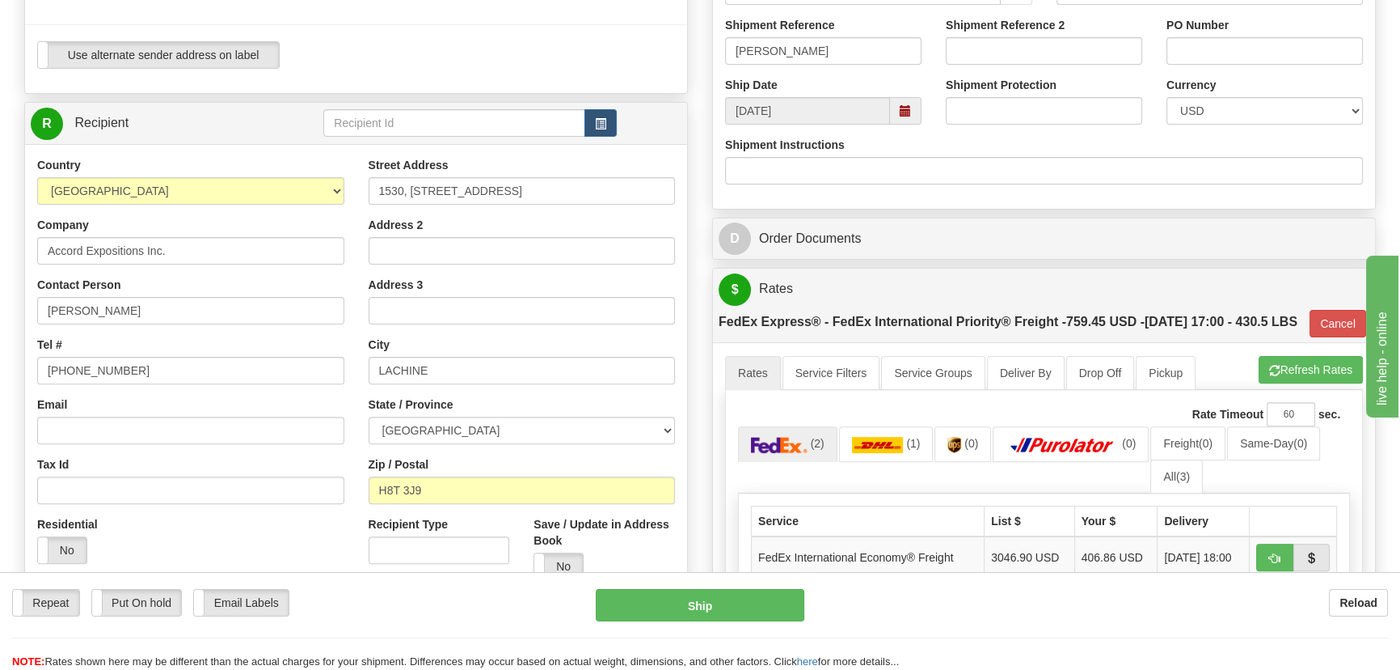
click at [696, 463] on div "Order # S Sender Default" at bounding box center [356, 120] width 688 height 1187
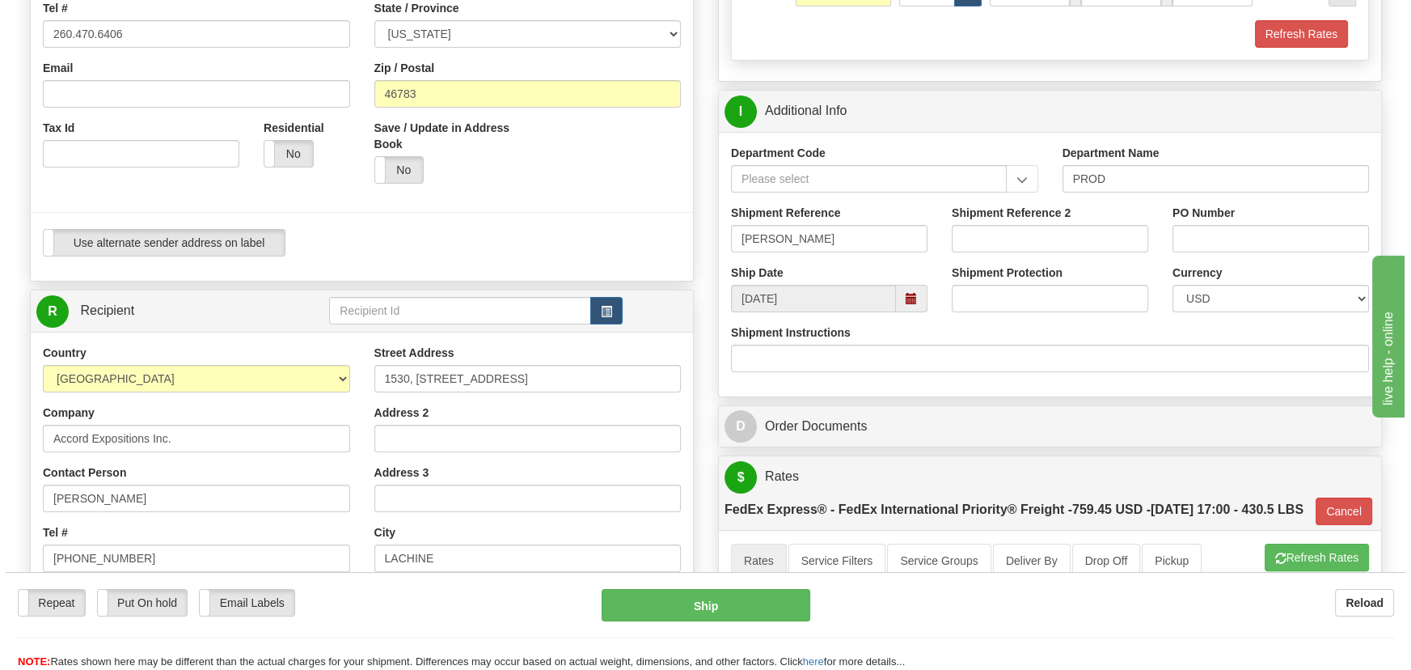
scroll to position [514, 0]
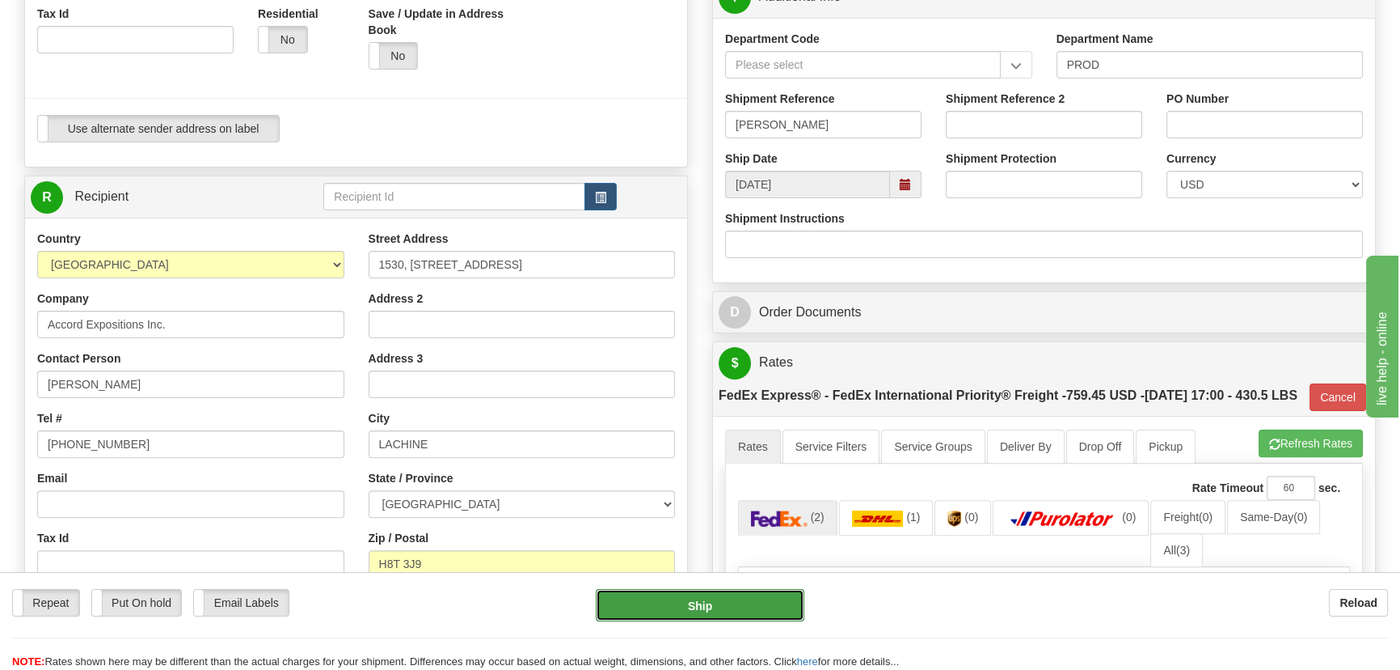
click at [748, 604] on button "Ship" at bounding box center [700, 605] width 209 height 32
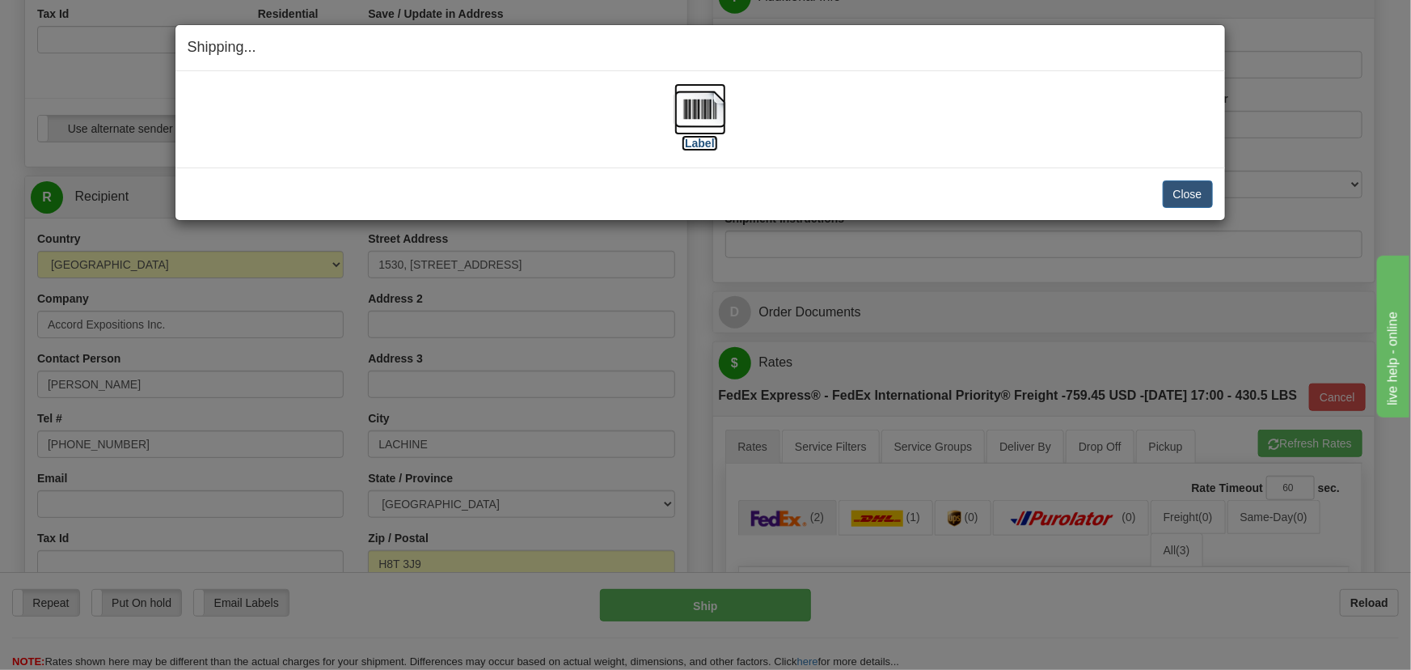
click at [701, 112] on img at bounding box center [700, 109] width 52 height 52
drag, startPoint x: 1191, startPoint y: 191, endPoint x: 1203, endPoint y: 185, distance: 13.4
click at [1194, 190] on button "Close" at bounding box center [1188, 193] width 50 height 27
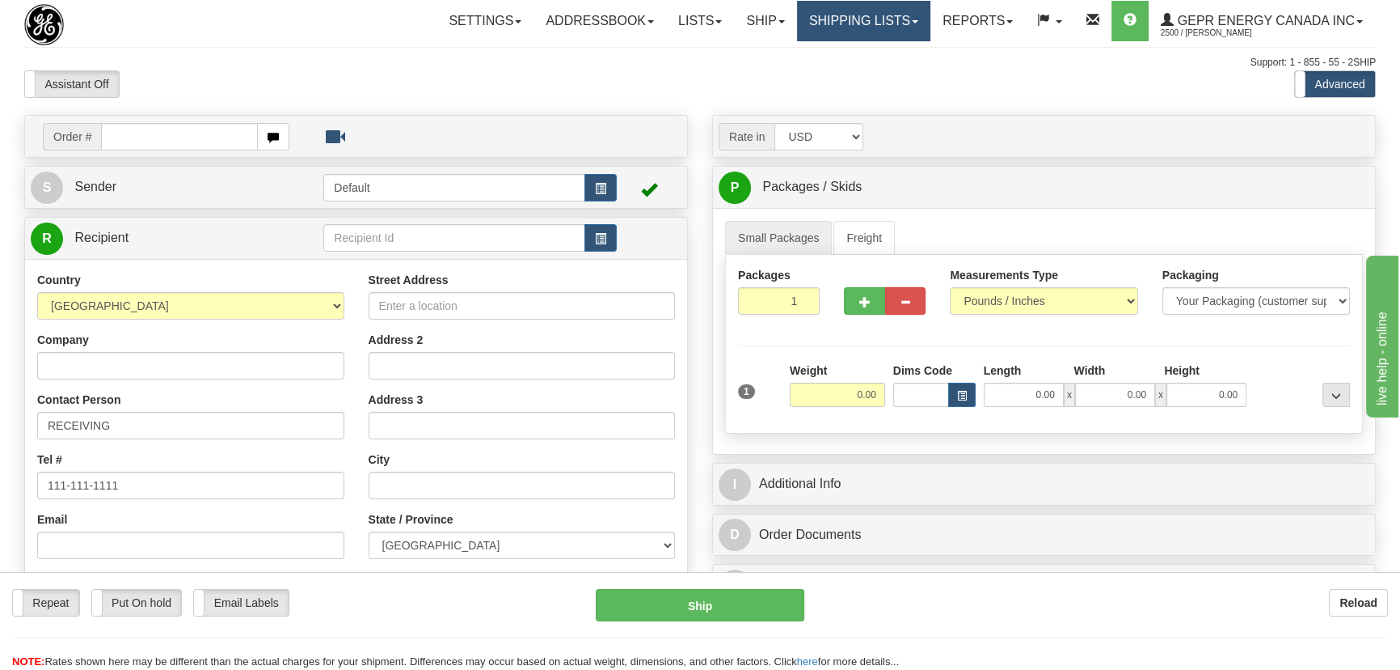
click at [873, 26] on link "Shipping lists" at bounding box center [863, 21] width 133 height 40
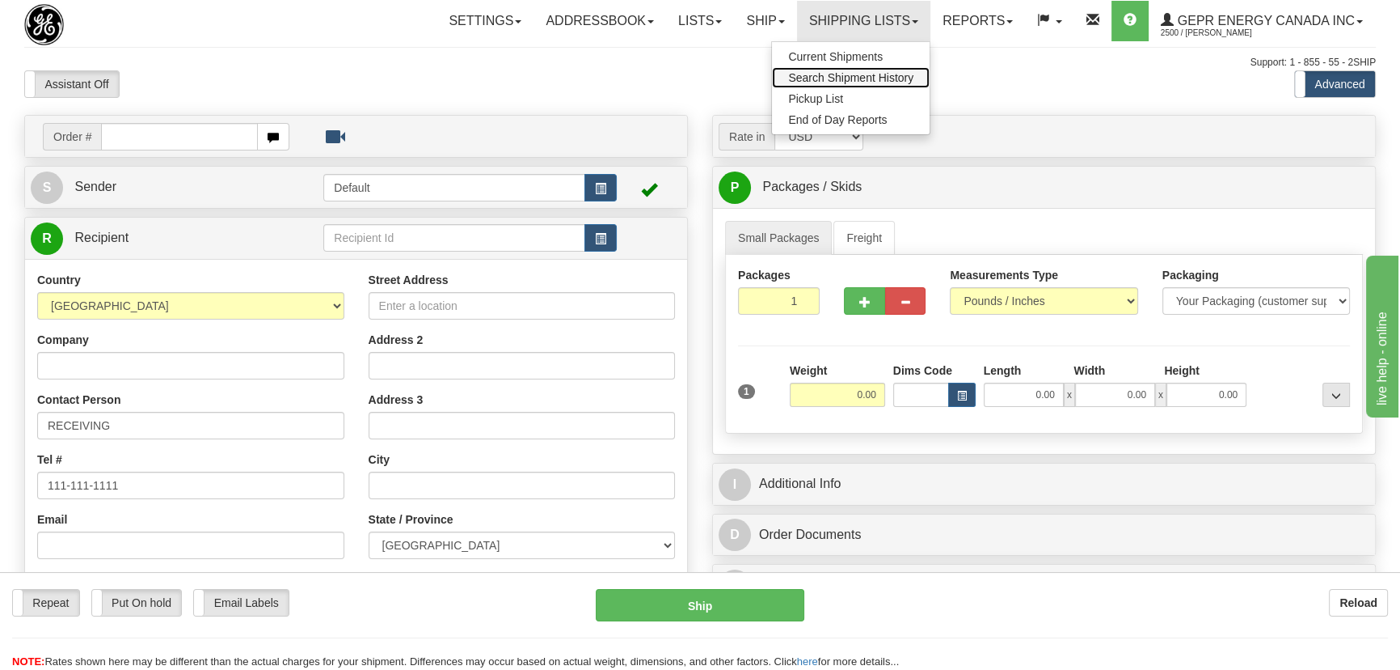
click at [855, 83] on link "Search Shipment History" at bounding box center [851, 77] width 158 height 21
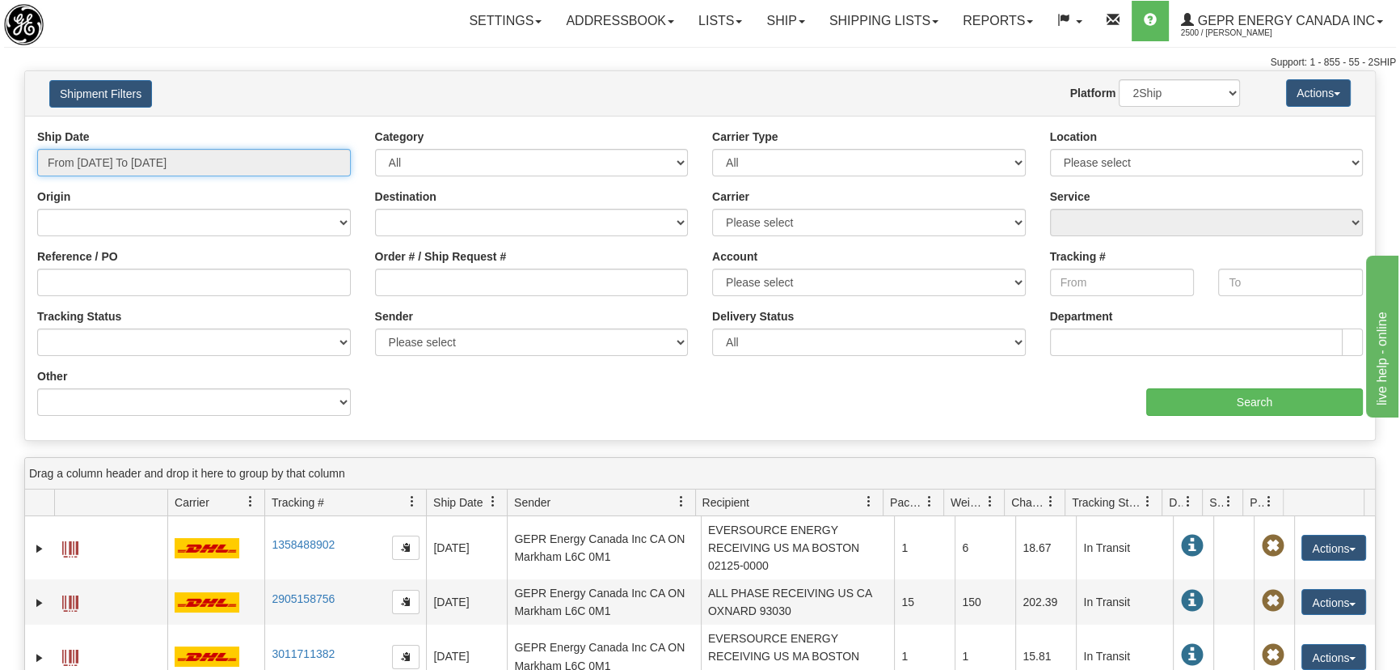
type input "[DATE]"
click at [201, 159] on input "From [DATE] To [DATE]" at bounding box center [194, 162] width 314 height 27
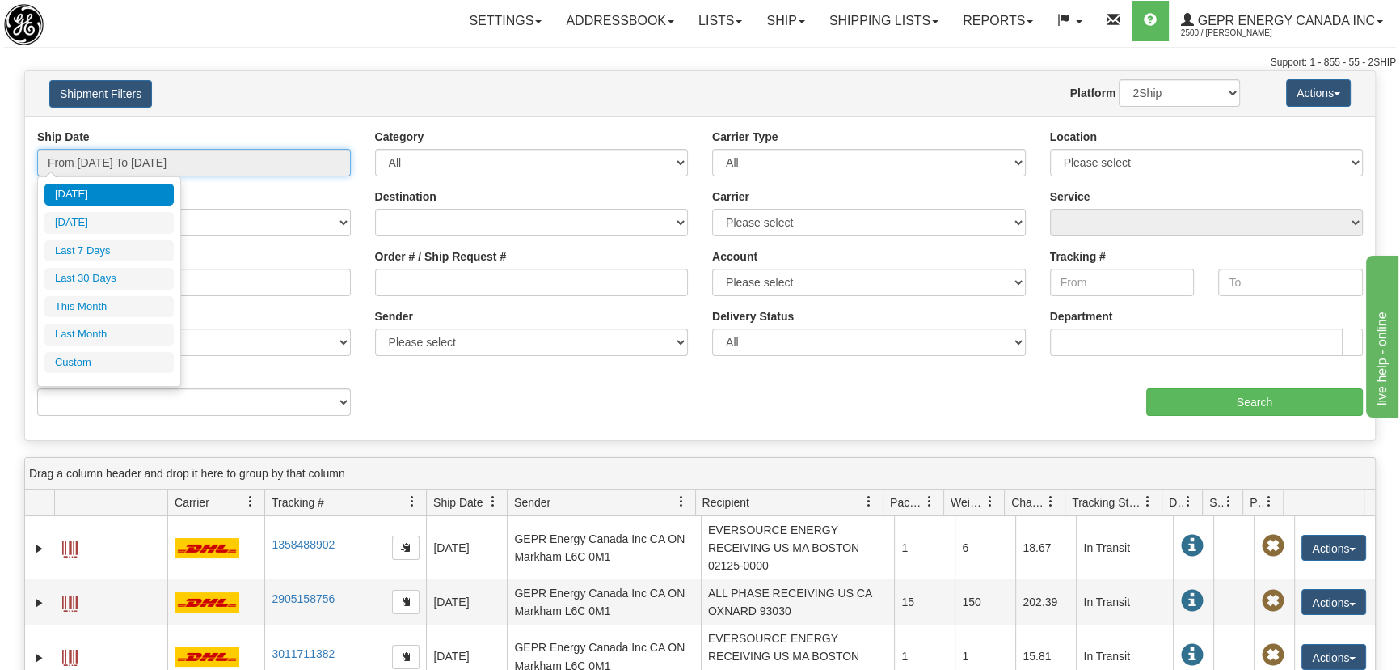
type input "[DATE]"
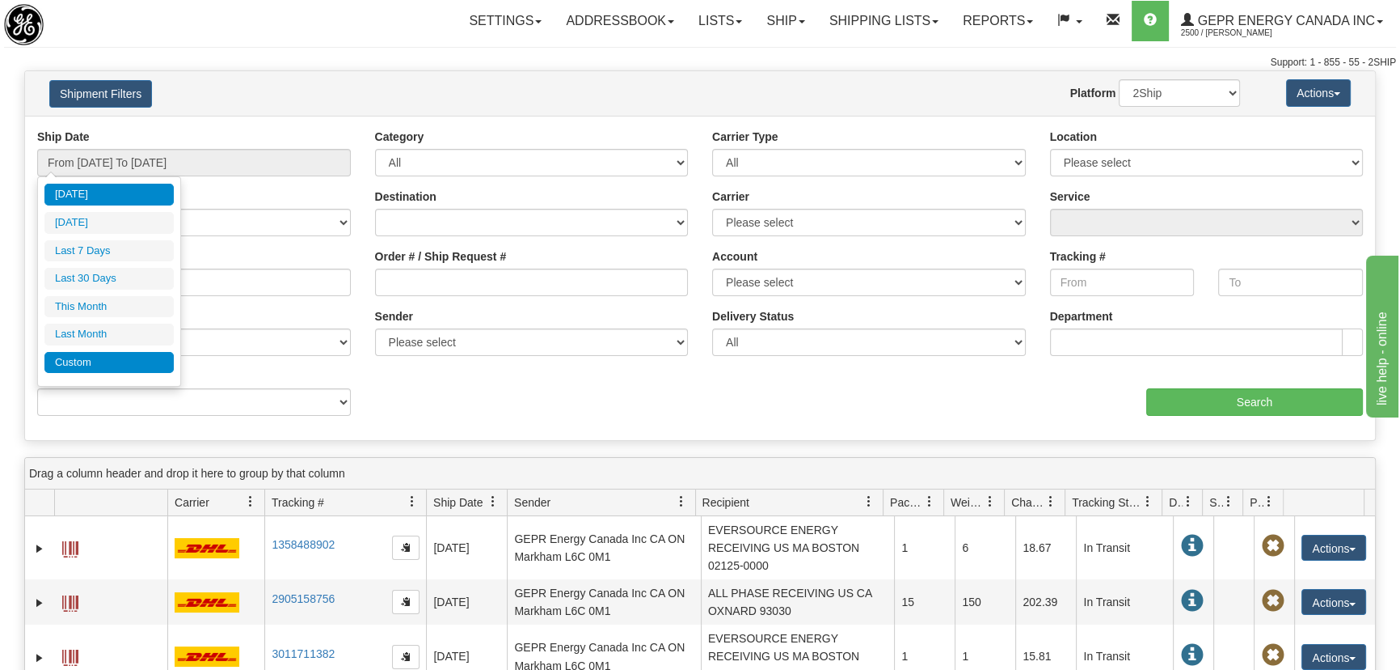
click at [79, 357] on li "Custom" at bounding box center [108, 363] width 129 height 22
type input "[DATE]"
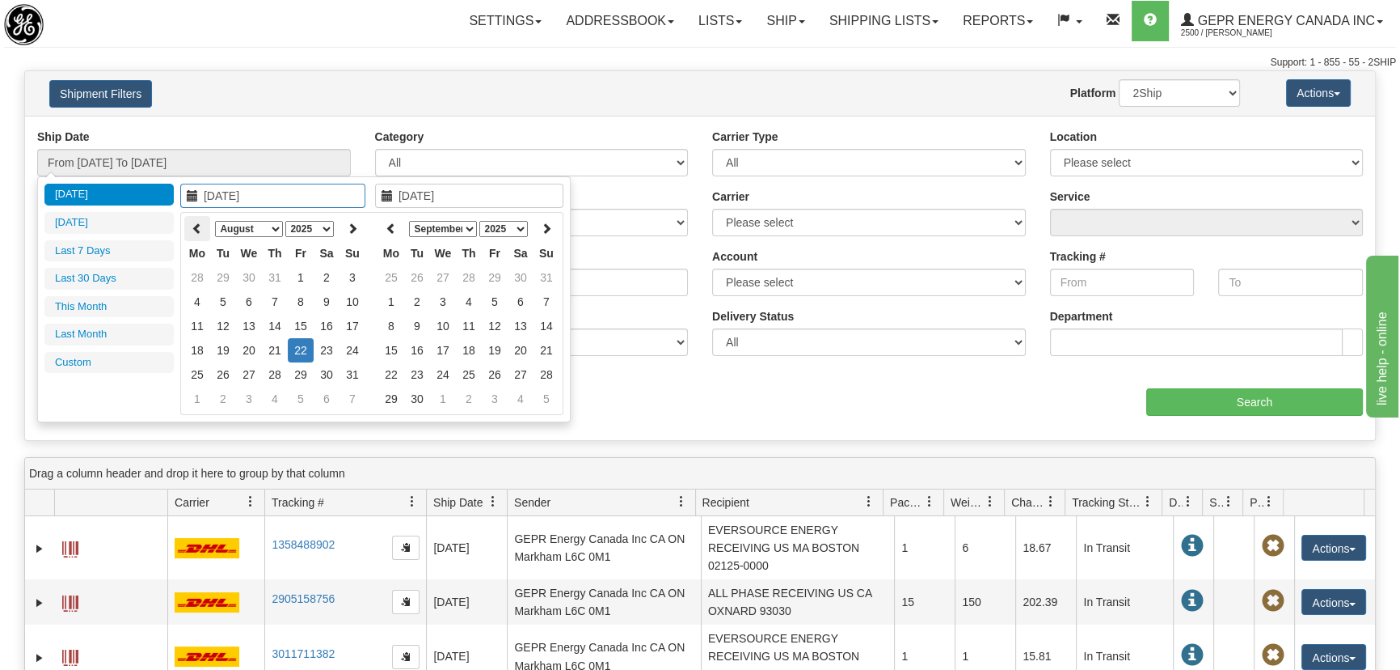
click at [201, 222] on icon at bounding box center [197, 227] width 11 height 11
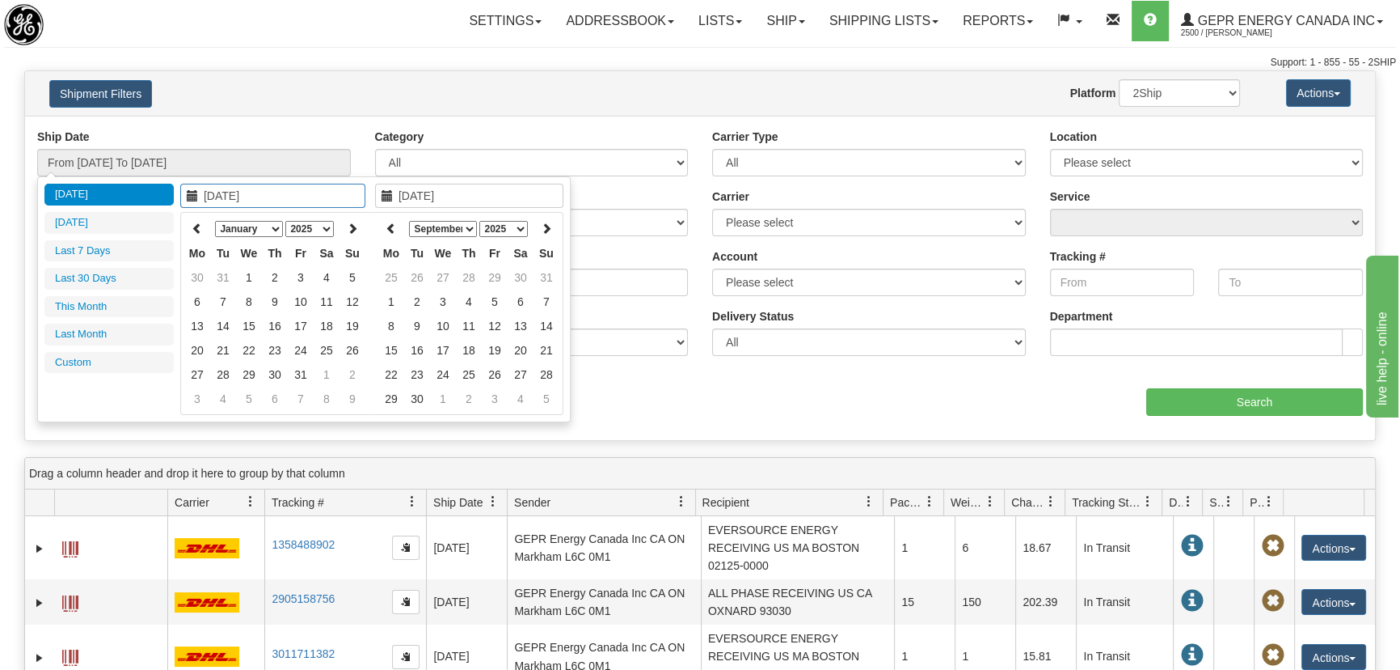
click at [201, 222] on icon at bounding box center [197, 227] width 11 height 11
type input "[DATE]"
click at [299, 281] on td "1" at bounding box center [301, 277] width 26 height 24
click at [387, 227] on icon at bounding box center [391, 227] width 11 height 11
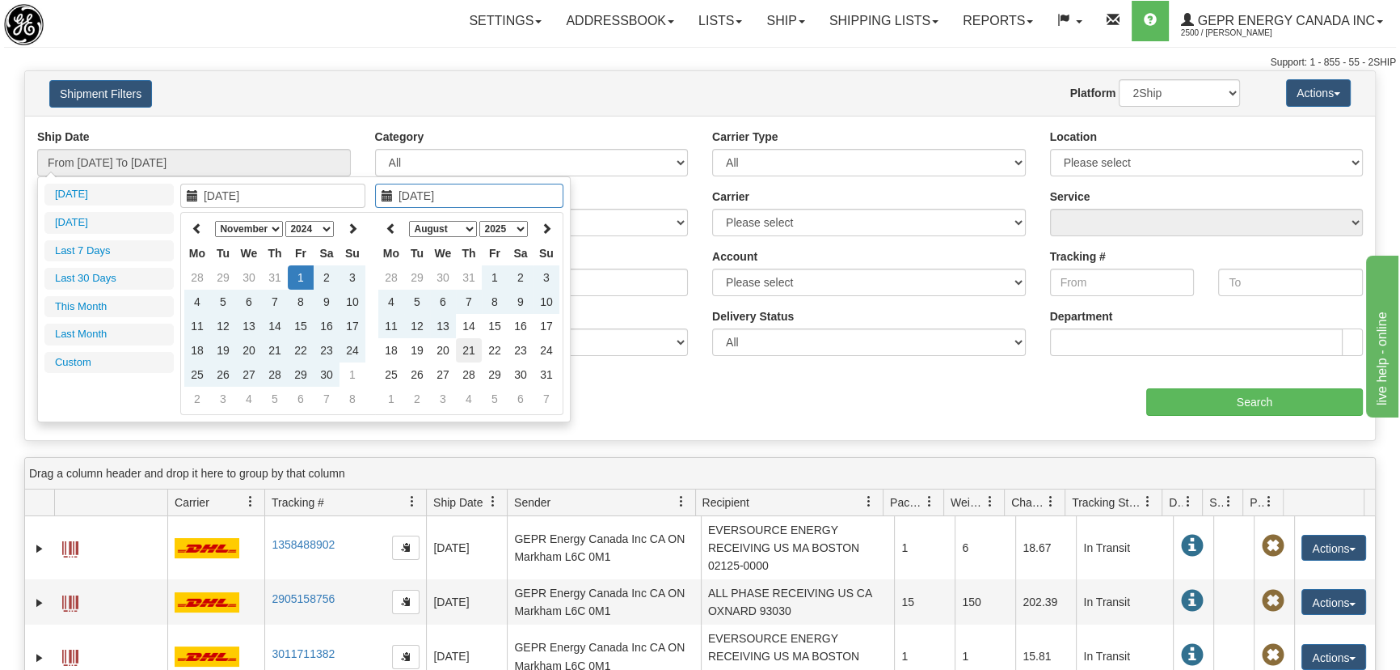
type input "[DATE]"
click at [473, 351] on td "21" at bounding box center [469, 350] width 26 height 24
type input "From [DATE] To [DATE]"
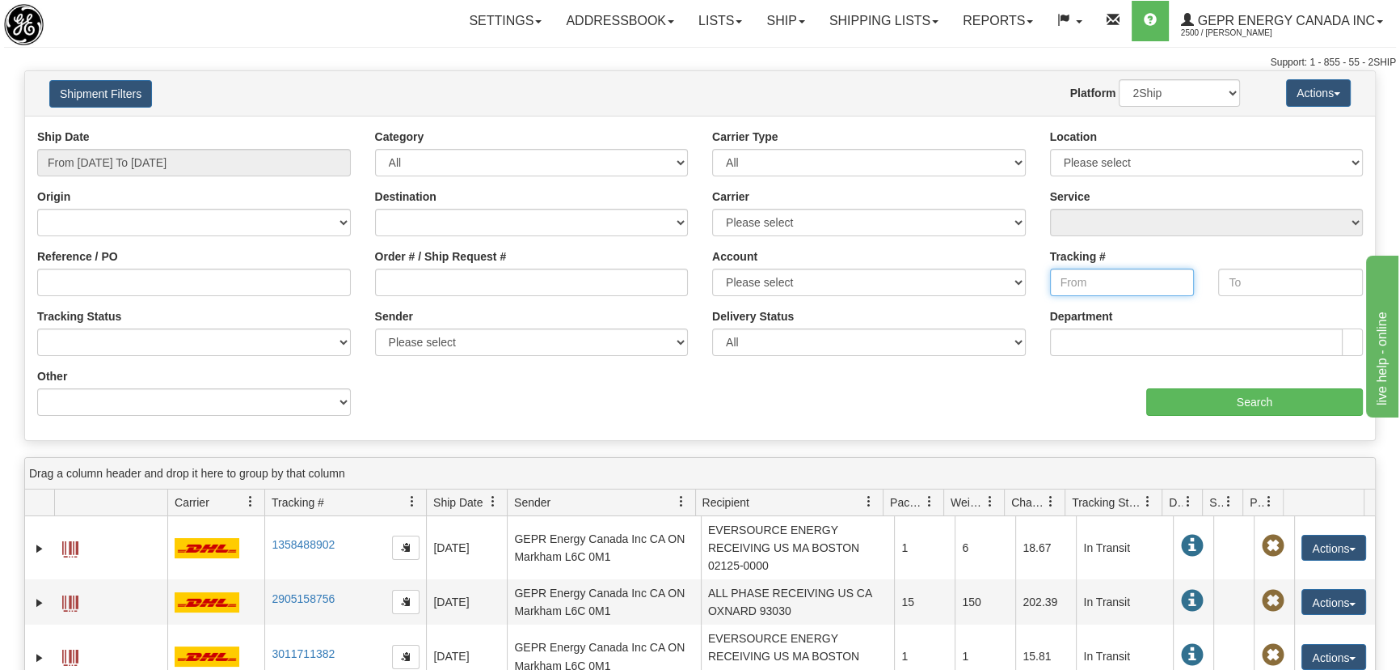
click at [1073, 280] on input "Tracking #" at bounding box center [1122, 281] width 145 height 27
paste input "391542404385"
type input "391542404385"
click at [1245, 282] on input "text" at bounding box center [1291, 281] width 145 height 27
paste input "391542404385"
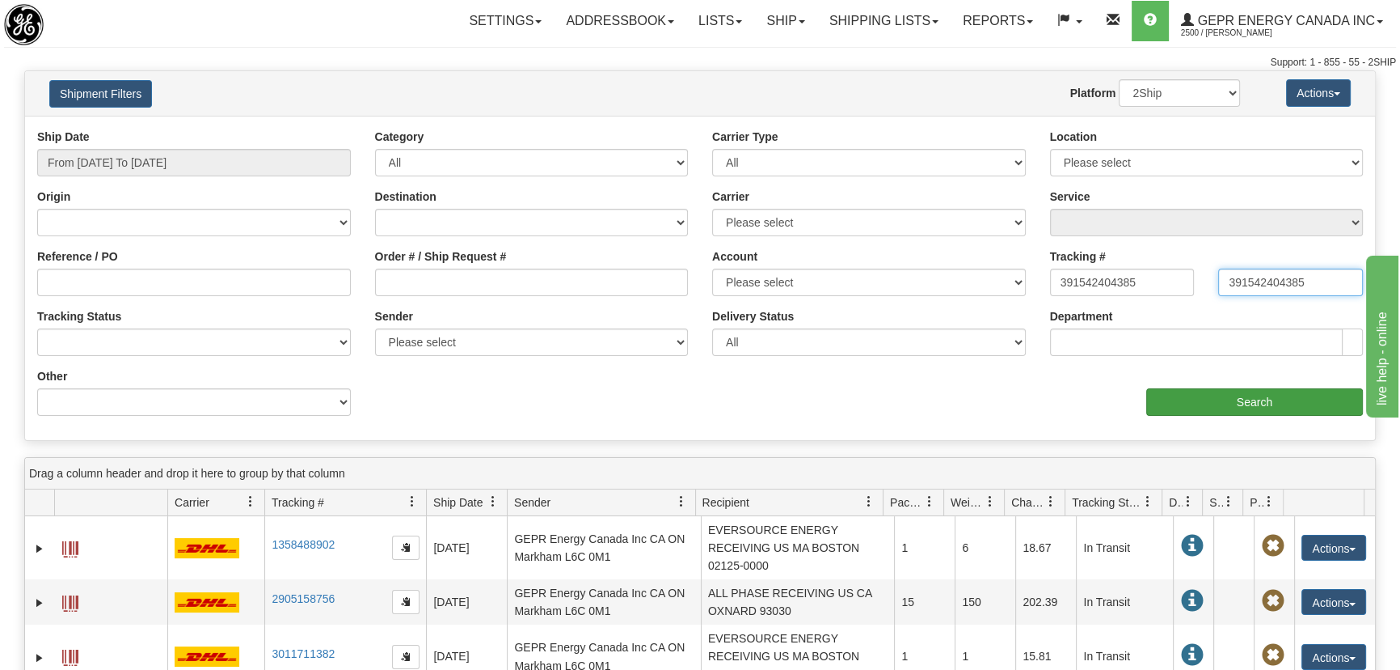
type input "391542404385"
click at [1269, 390] on input "Search" at bounding box center [1255, 401] width 217 height 27
